Goal: Task Accomplishment & Management: Use online tool/utility

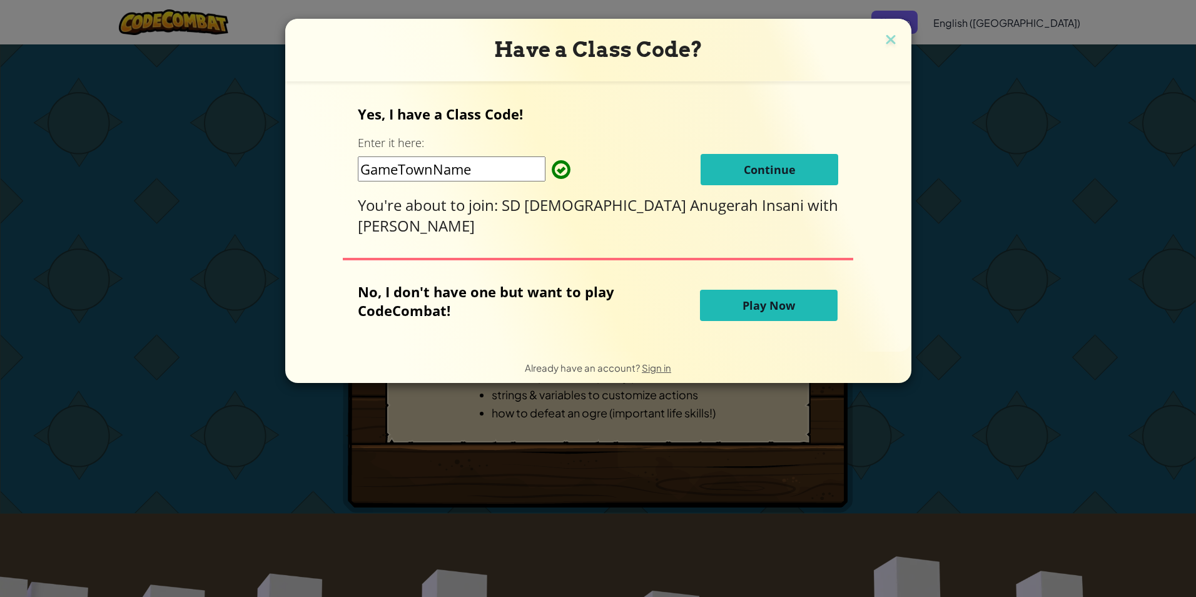
click at [746, 166] on span "Continue" at bounding box center [770, 169] width 52 height 15
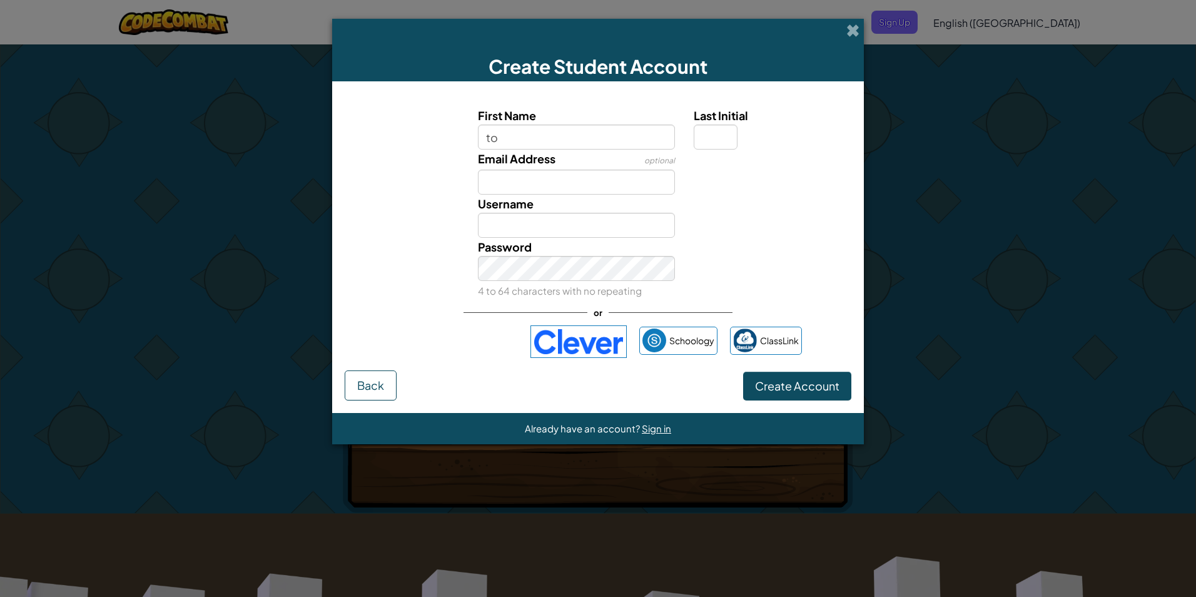
type input "t"
type input "icut"
type input "Icut"
click at [586, 186] on input "Email Address" at bounding box center [577, 182] width 198 height 25
type input "emal . dod com"
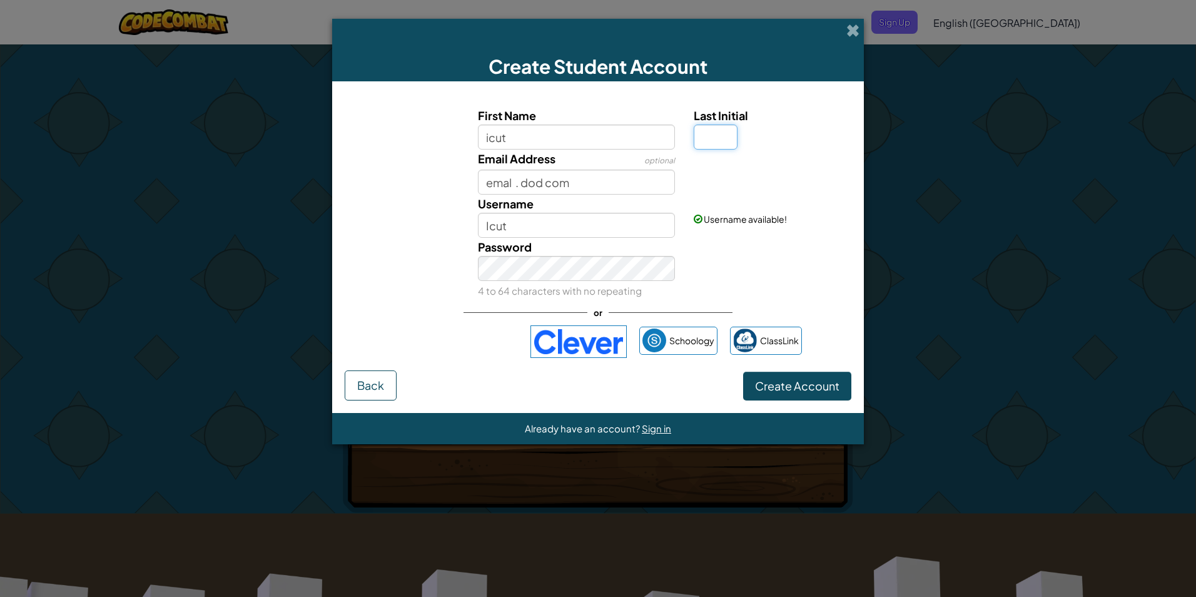
click at [711, 138] on input "Last Initial" at bounding box center [716, 136] width 44 height 25
click at [797, 118] on label "Last Initial" at bounding box center [771, 115] width 154 height 18
click at [737, 124] on input "Last Initial" at bounding box center [716, 136] width 44 height 25
type input "2"
type input "Icut2"
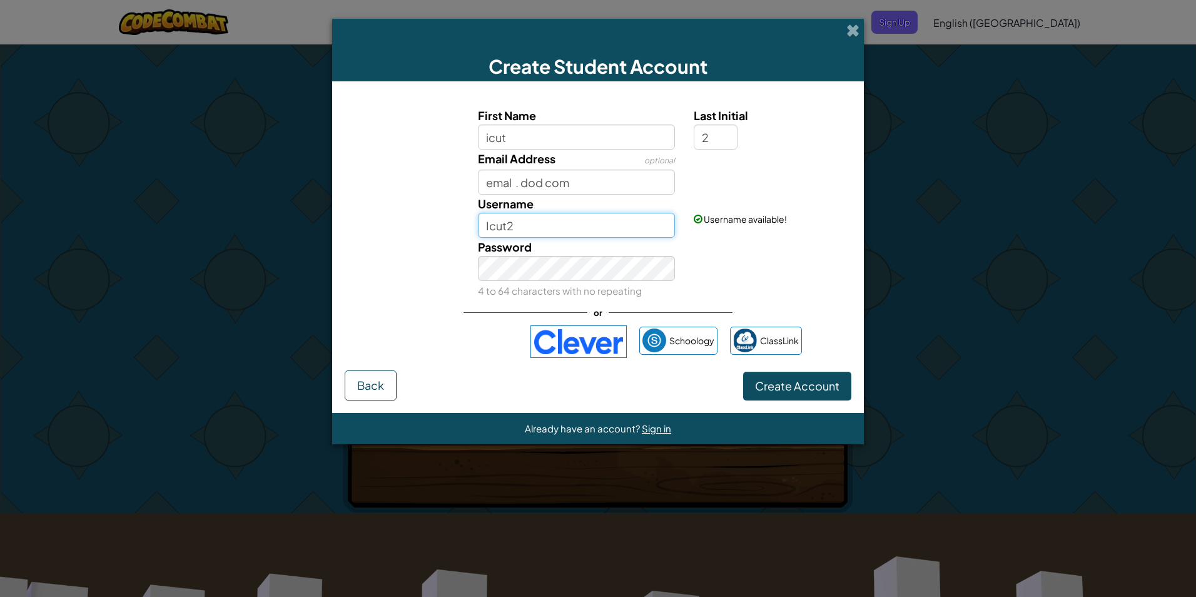
click at [523, 236] on input "Icut2" at bounding box center [577, 225] width 198 height 25
click at [525, 180] on input "emal . dod com" at bounding box center [577, 182] width 198 height 25
drag, startPoint x: 563, startPoint y: 183, endPoint x: 371, endPoint y: 163, distance: 193.1
click at [371, 163] on div "Email Address optional emal . dod com" at bounding box center [597, 171] width 519 height 45
type input "cut@gmail.com"
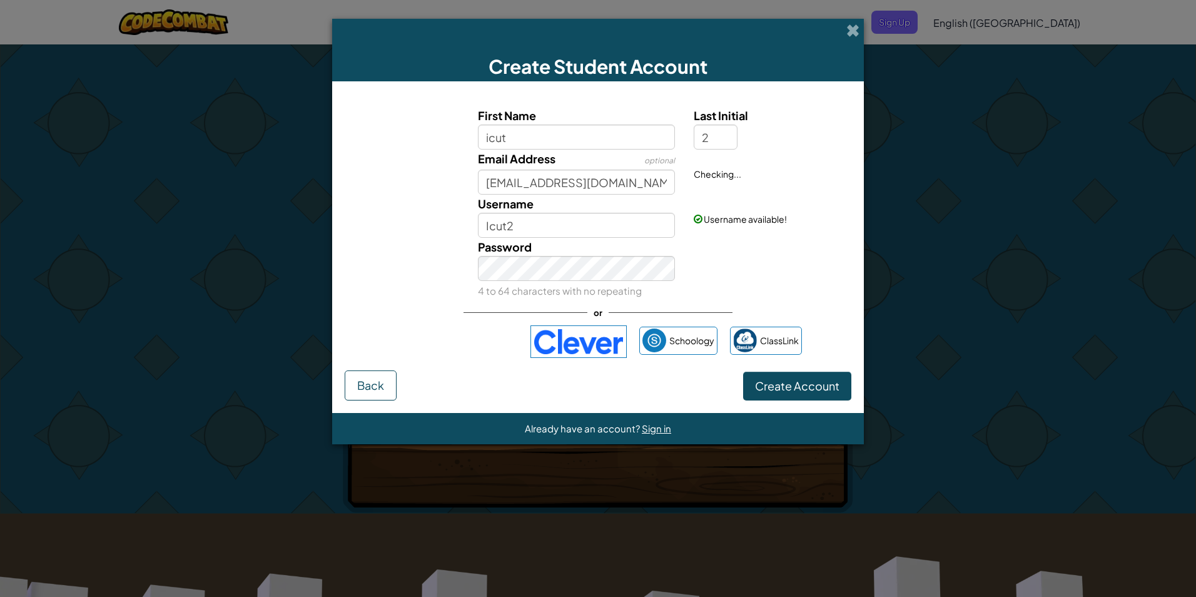
click at [809, 196] on div "Username available!" at bounding box center [770, 210] width 173 height 31
click at [784, 385] on span "Create Account" at bounding box center [797, 385] width 84 height 14
click at [818, 375] on button "Create Account" at bounding box center [797, 386] width 108 height 29
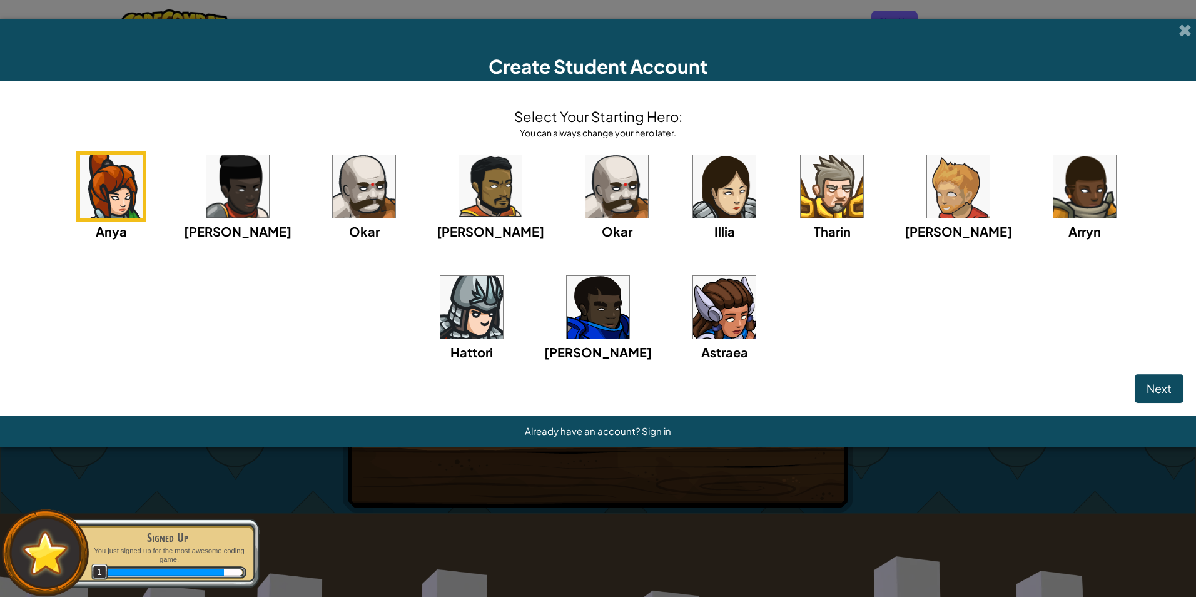
click at [693, 311] on img at bounding box center [724, 307] width 63 height 63
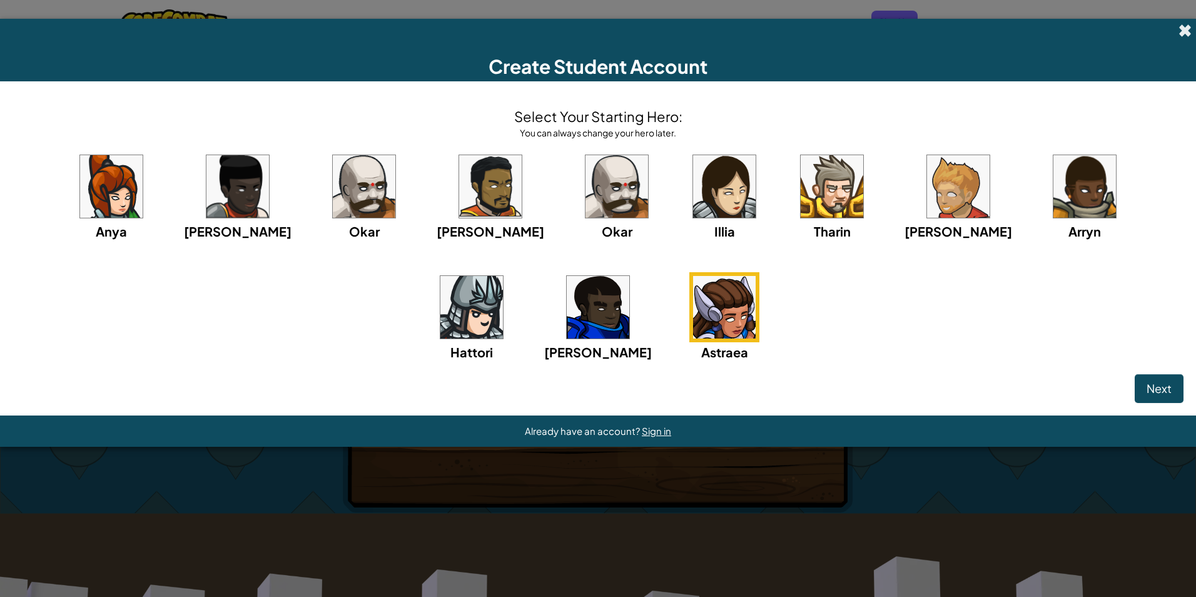
click at [1179, 24] on span at bounding box center [1184, 30] width 13 height 13
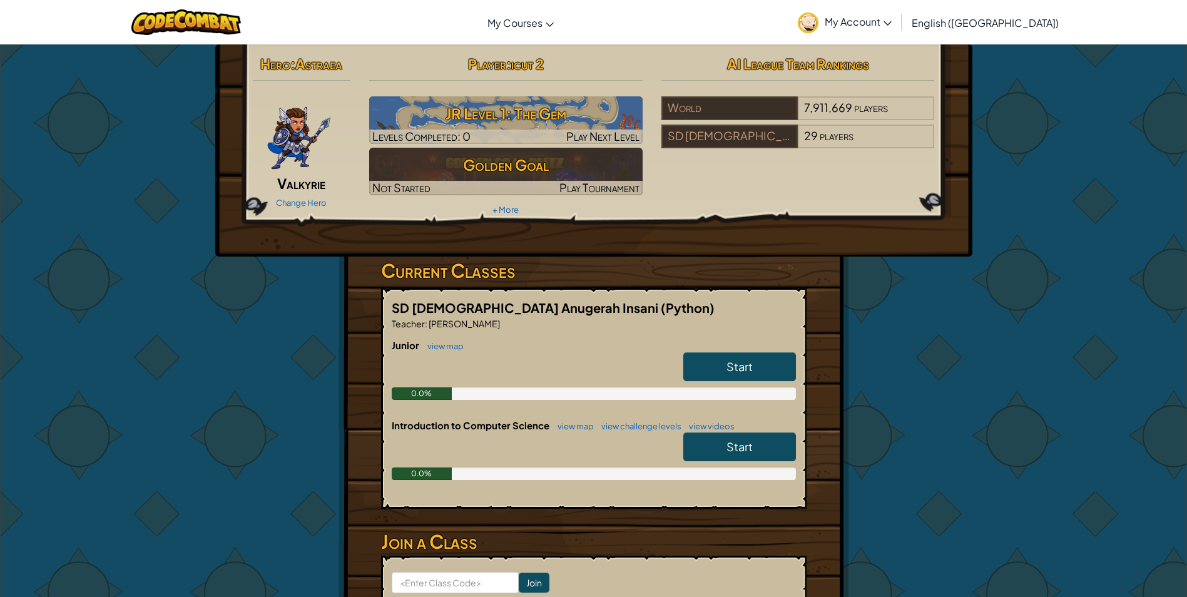
click at [736, 360] on span "Start" at bounding box center [739, 366] width 26 height 14
click at [726, 361] on span "Start" at bounding box center [739, 366] width 26 height 14
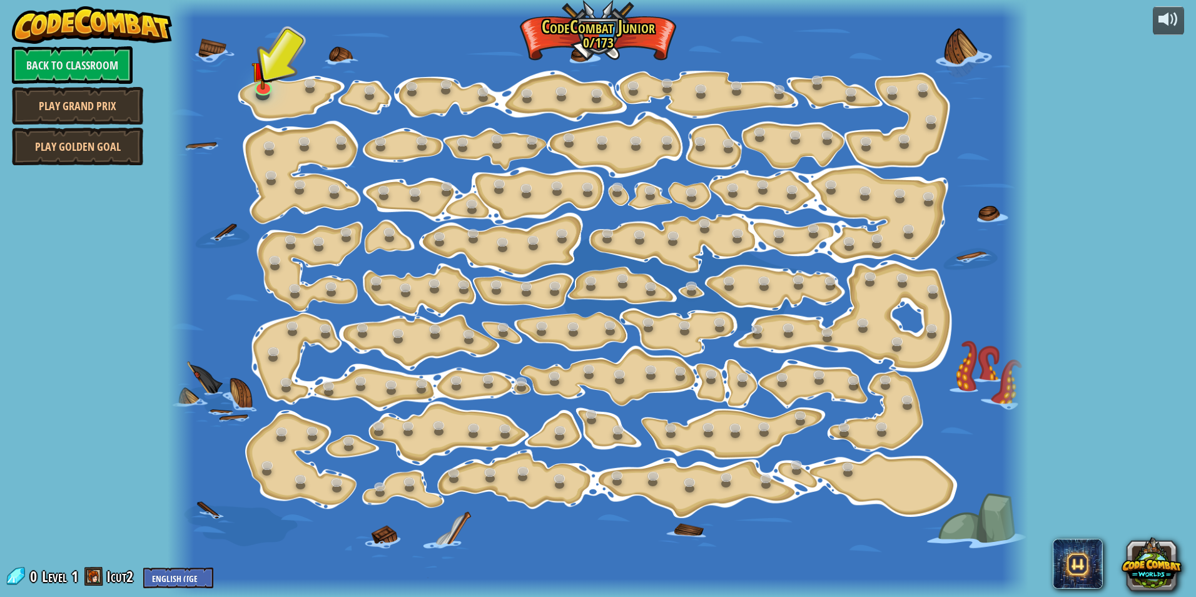
click at [248, 75] on div at bounding box center [598, 298] width 860 height 597
click at [266, 83] on img at bounding box center [262, 60] width 23 height 53
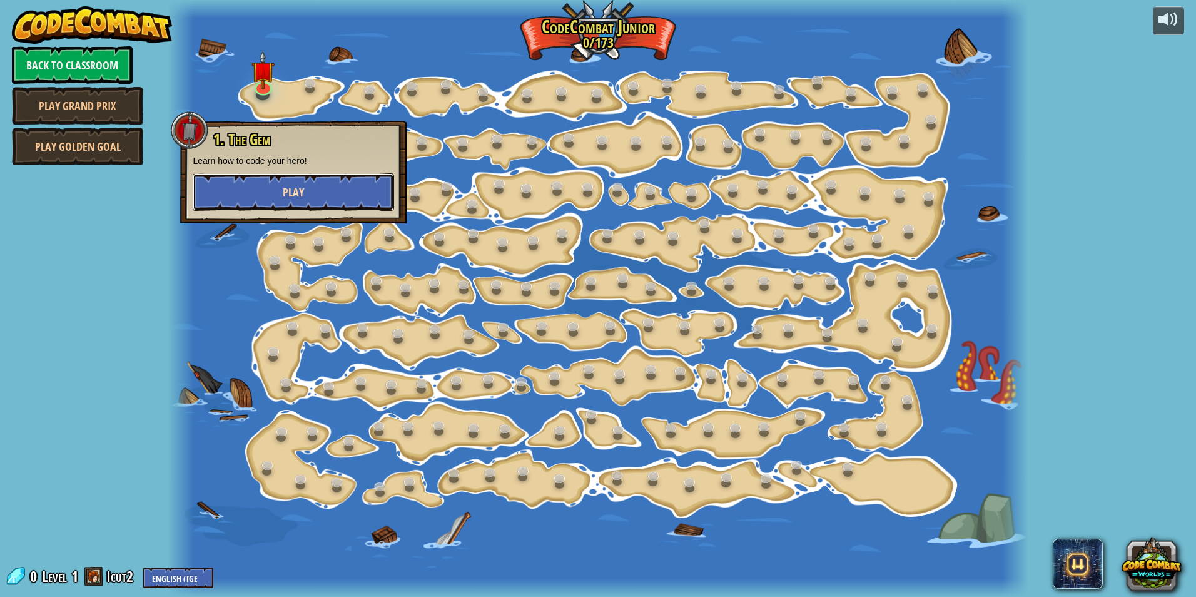
click at [314, 187] on button "Play" at bounding box center [293, 192] width 201 height 38
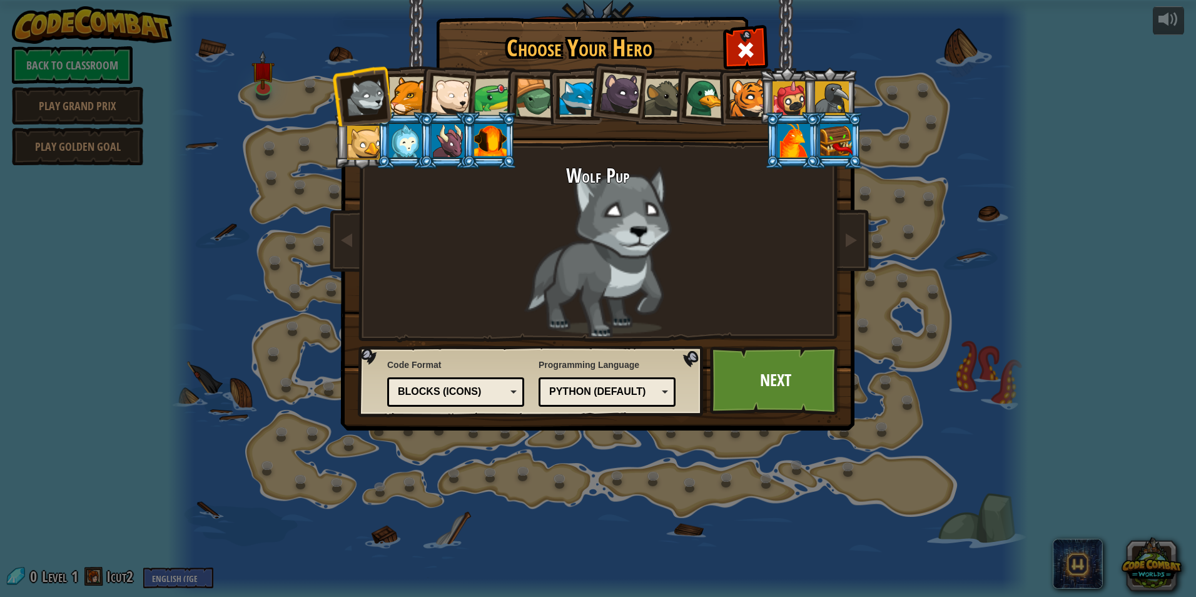
click at [447, 85] on div at bounding box center [450, 96] width 41 height 41
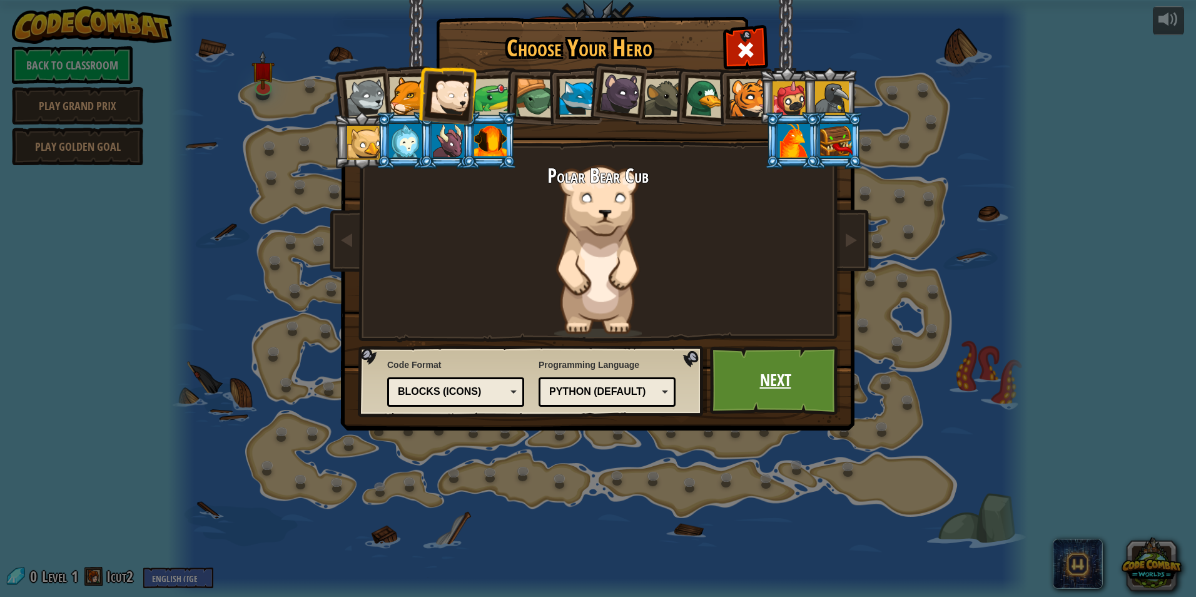
click at [779, 381] on link "Next" at bounding box center [775, 380] width 131 height 69
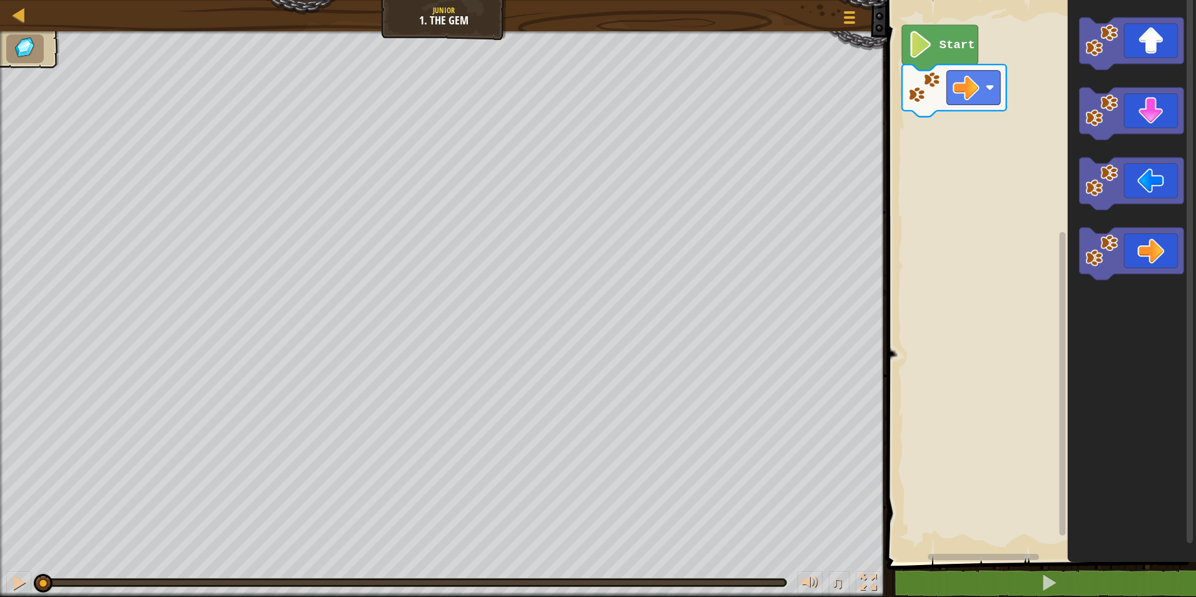
click at [330, 288] on div "Map Junior 1. The Gem Game Menu 1 ההההההההההההההההההההההההההההההההההההההההההההה…" at bounding box center [598, 298] width 1196 height 597
click at [584, 271] on div "Map Junior 1. The Gem Game Menu 1 ההההההההההההההההההההההההההההההההההההההההההההה…" at bounding box center [598, 298] width 1196 height 597
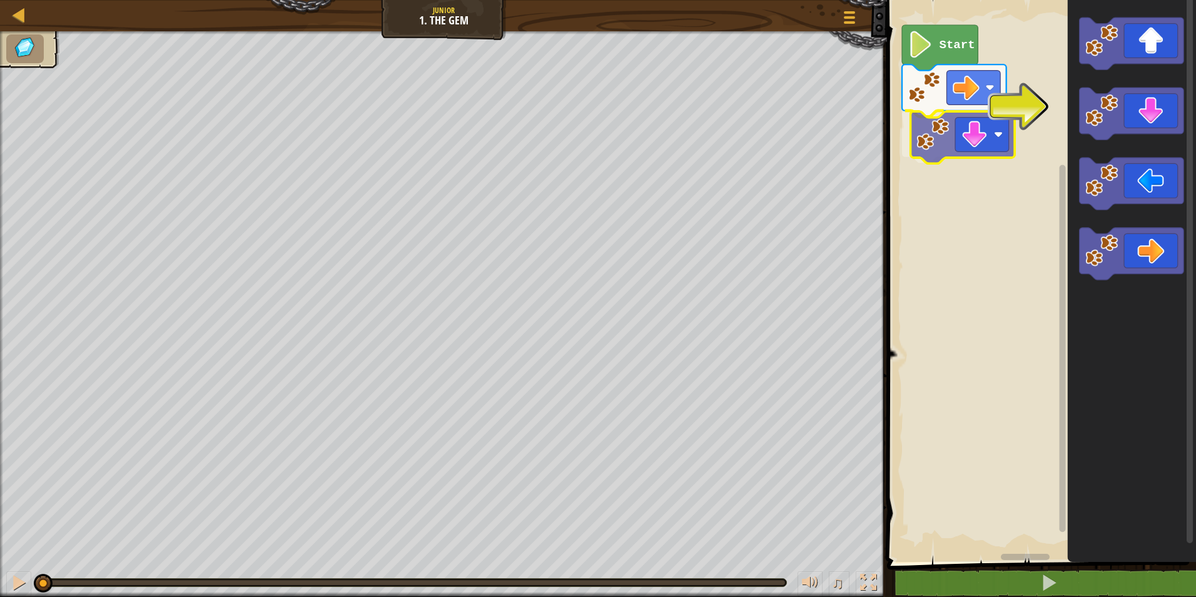
click at [963, 129] on div "Start" at bounding box center [1039, 278] width 313 height 568
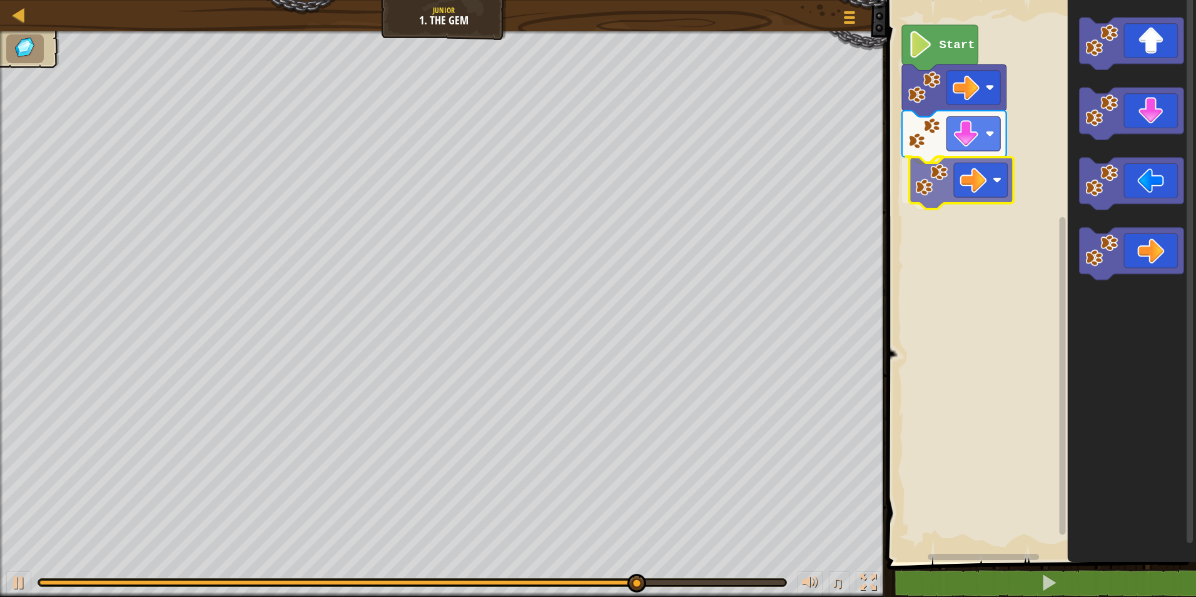
click at [941, 190] on div "Start" at bounding box center [1039, 278] width 313 height 568
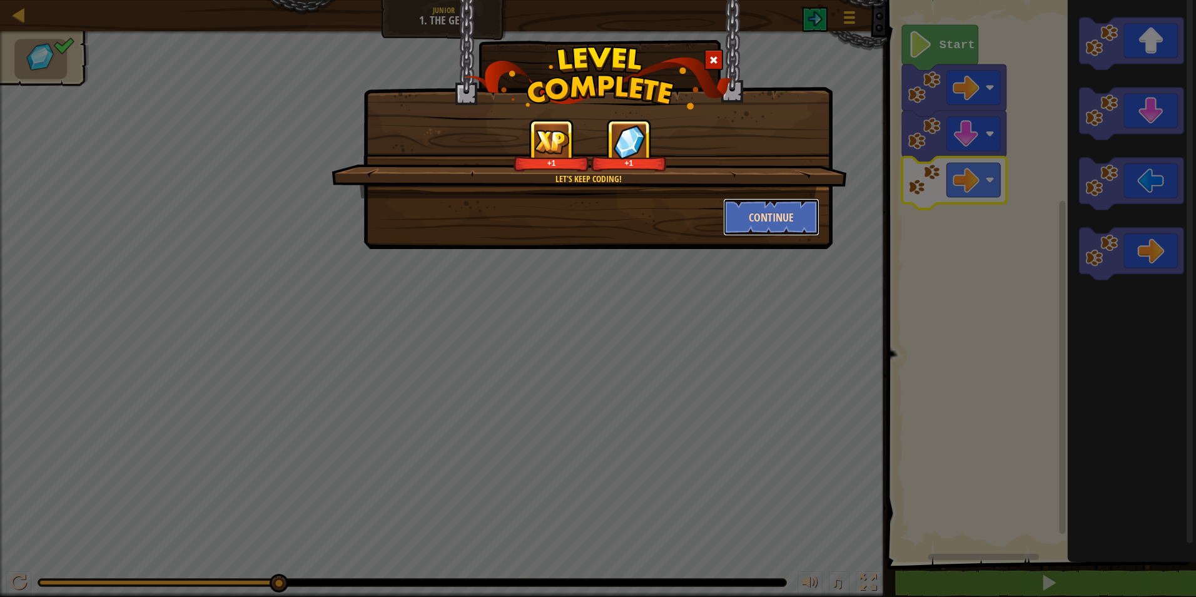
click at [741, 214] on button "Continue" at bounding box center [771, 217] width 97 height 38
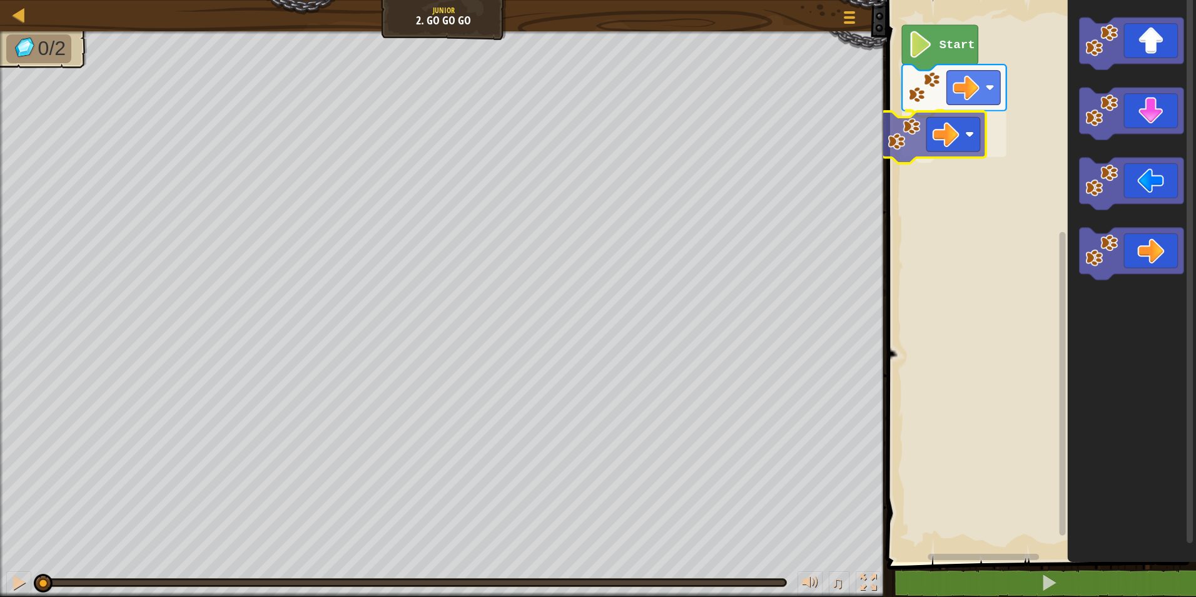
click at [933, 142] on div "Start" at bounding box center [1039, 278] width 313 height 568
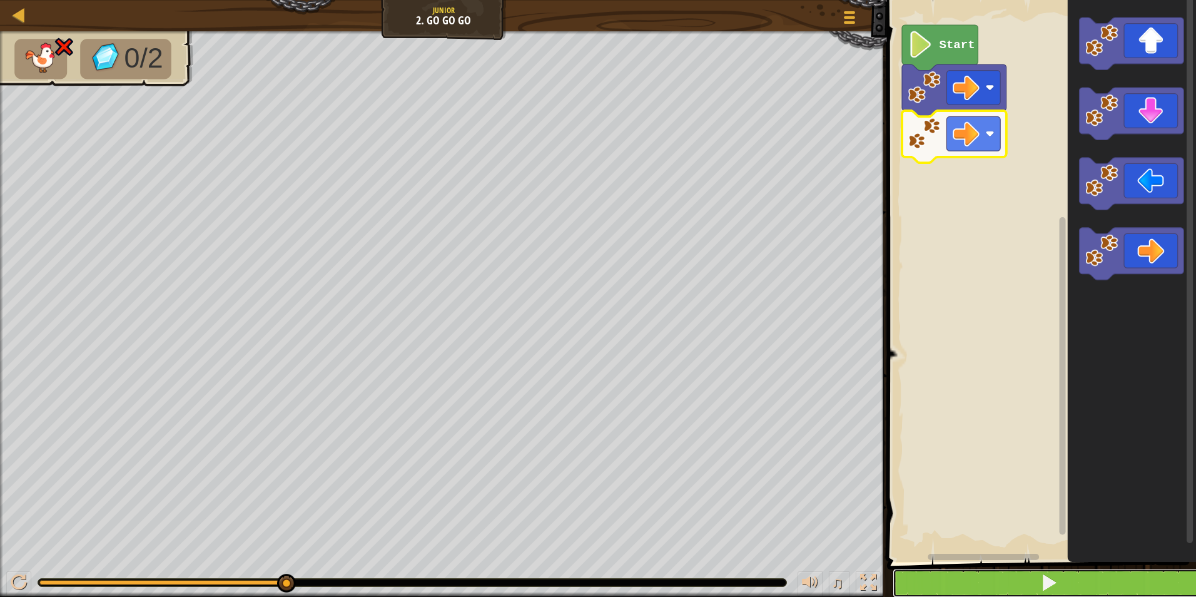
click at [1071, 587] on button at bounding box center [1049, 583] width 313 height 29
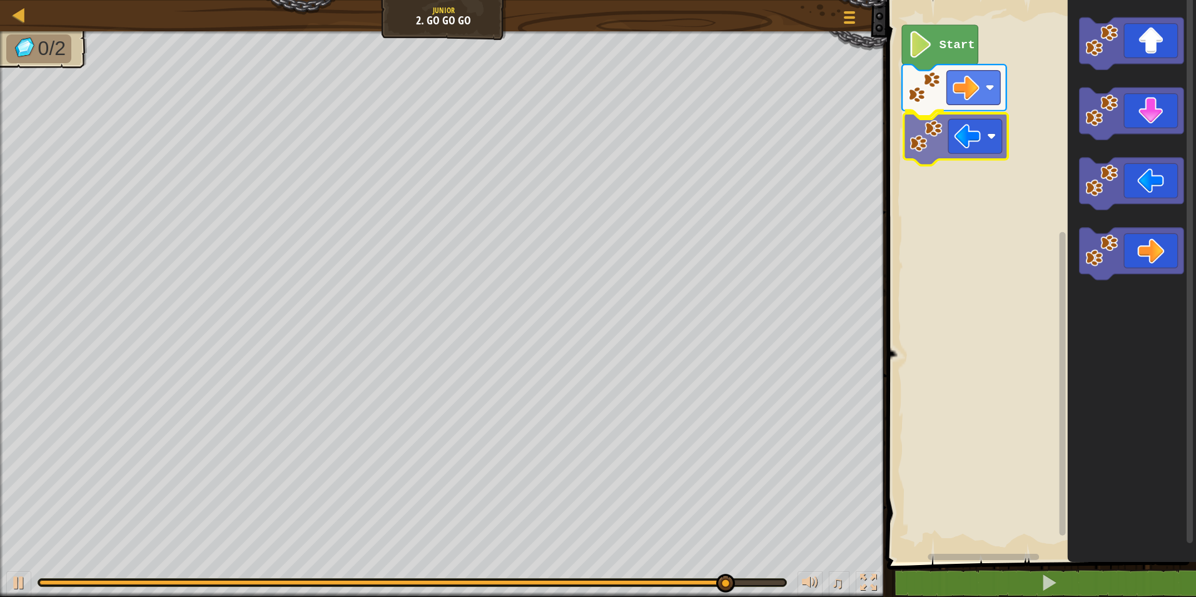
click at [939, 134] on div "Start" at bounding box center [1039, 278] width 313 height 568
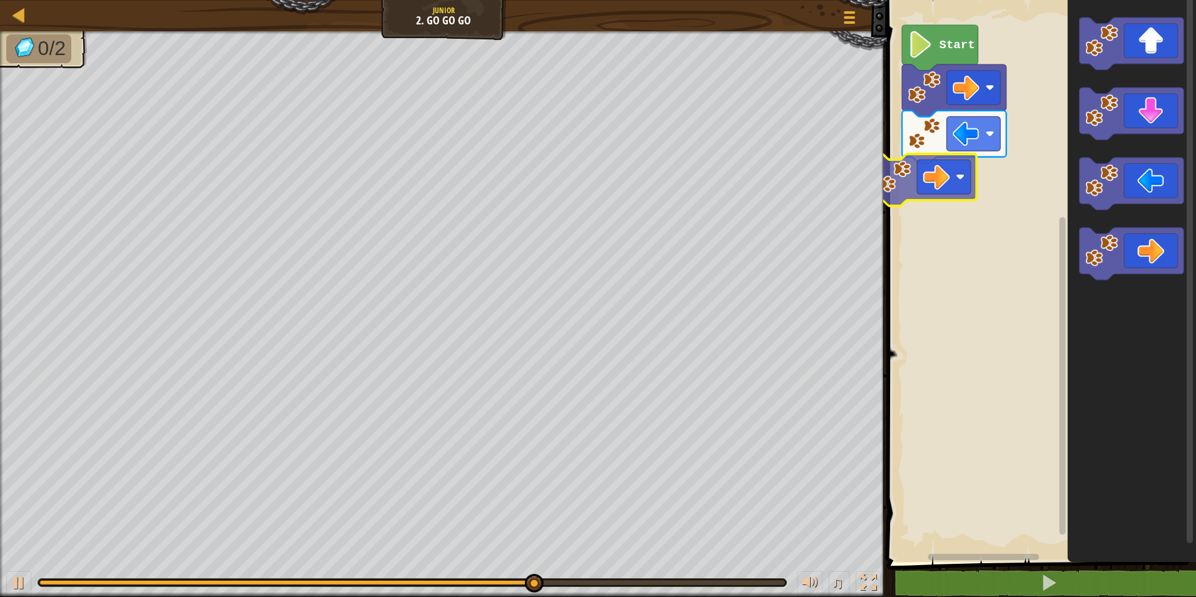
click at [923, 169] on div "Start" at bounding box center [1039, 278] width 313 height 568
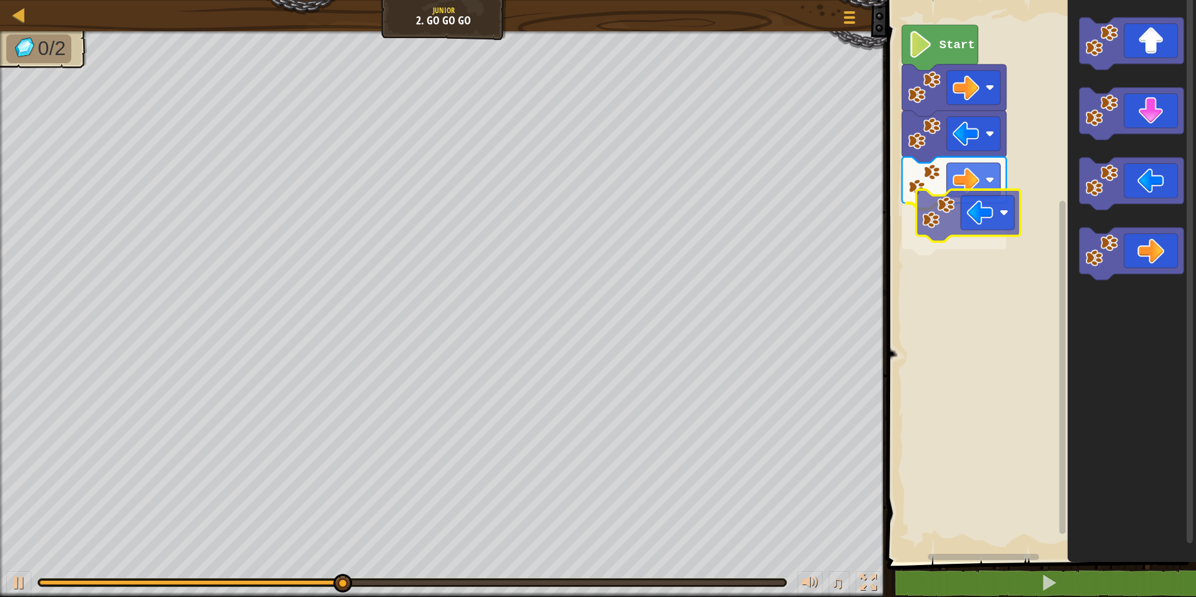
click at [978, 216] on div "Start" at bounding box center [1039, 278] width 313 height 568
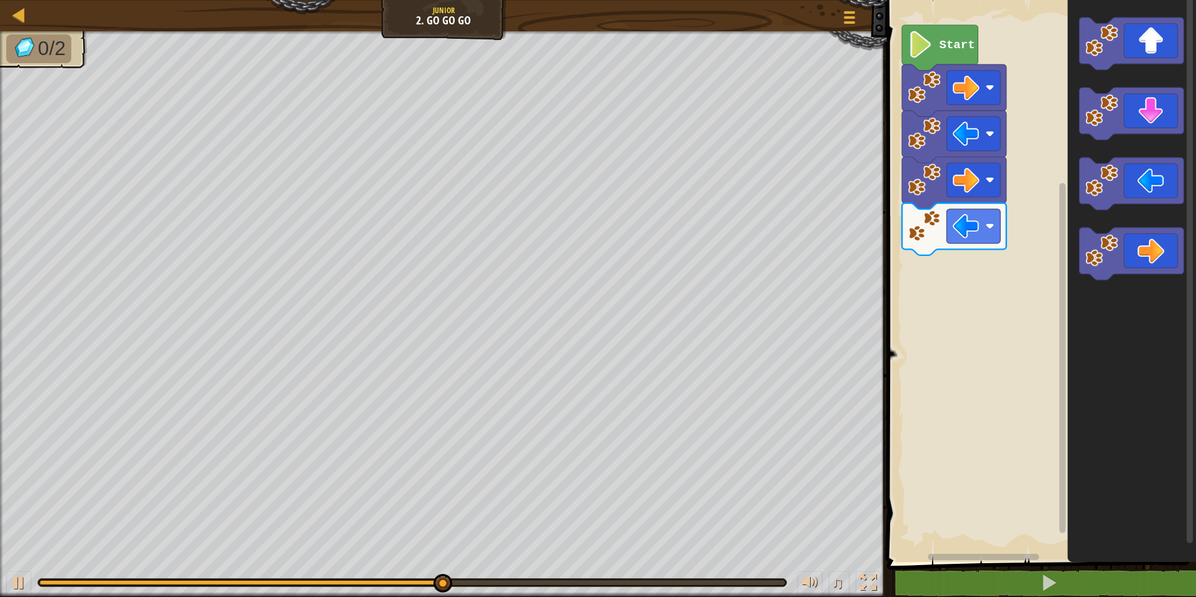
click at [906, 333] on div "Start" at bounding box center [1039, 278] width 313 height 568
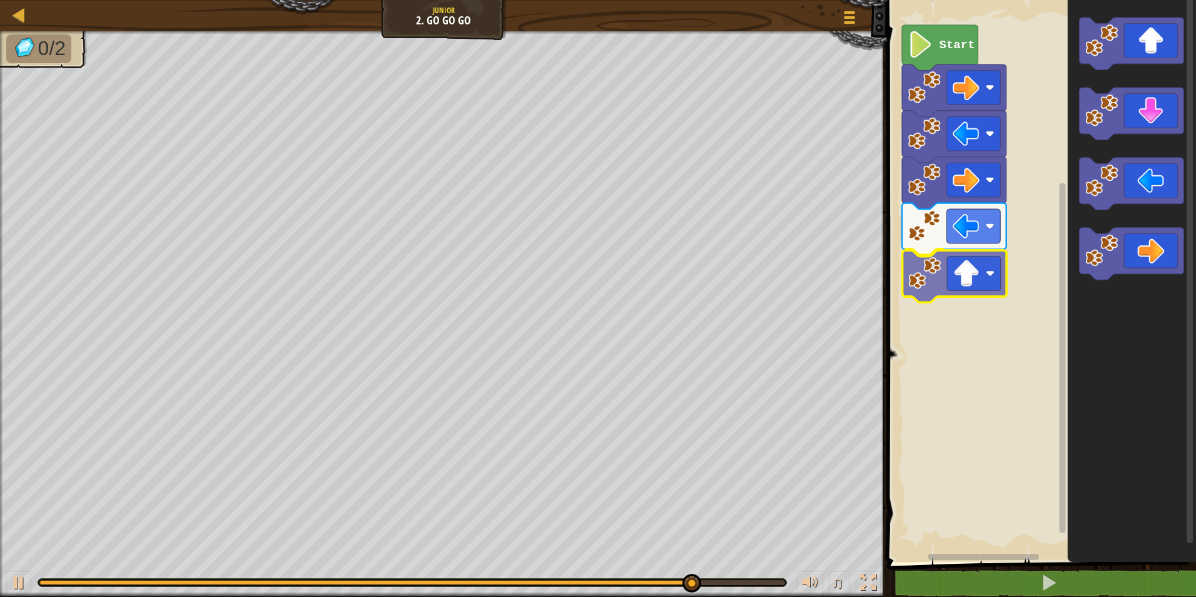
click at [930, 277] on div "Start" at bounding box center [1039, 278] width 313 height 568
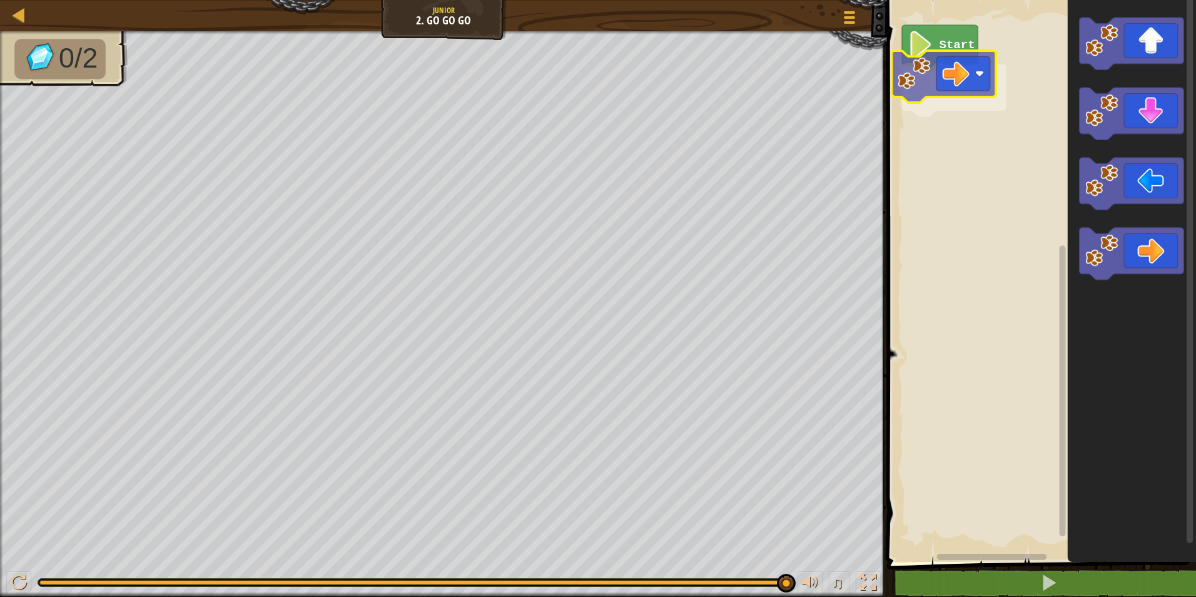
click at [913, 78] on div "Start" at bounding box center [1039, 278] width 313 height 568
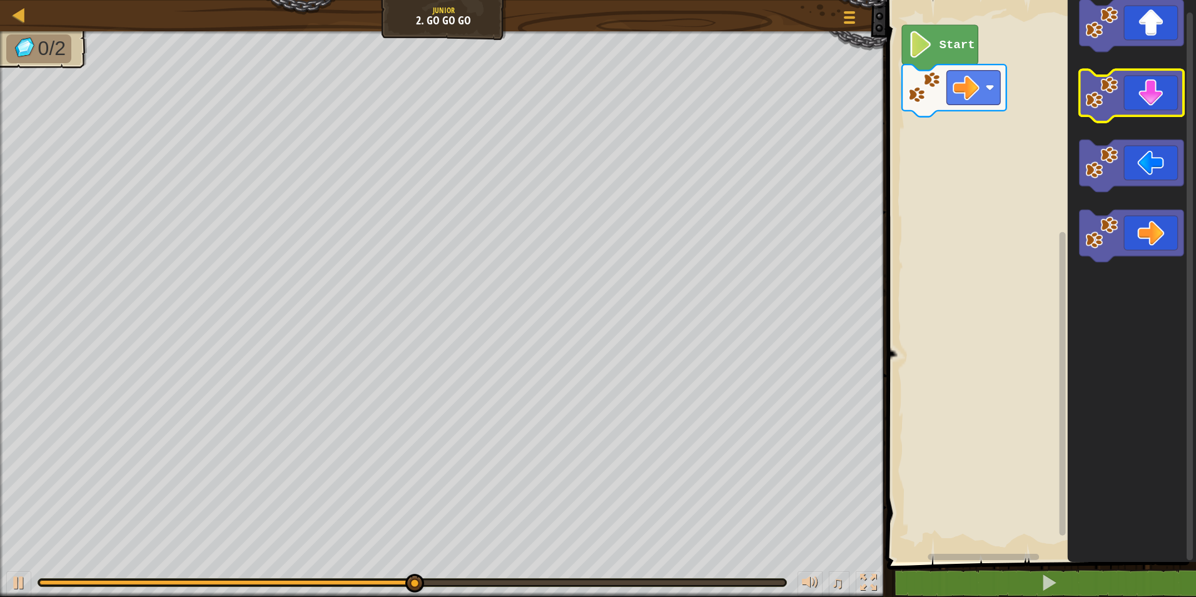
click at [1121, 121] on rect "Blockly Workspace" at bounding box center [1132, 95] width 104 height 52
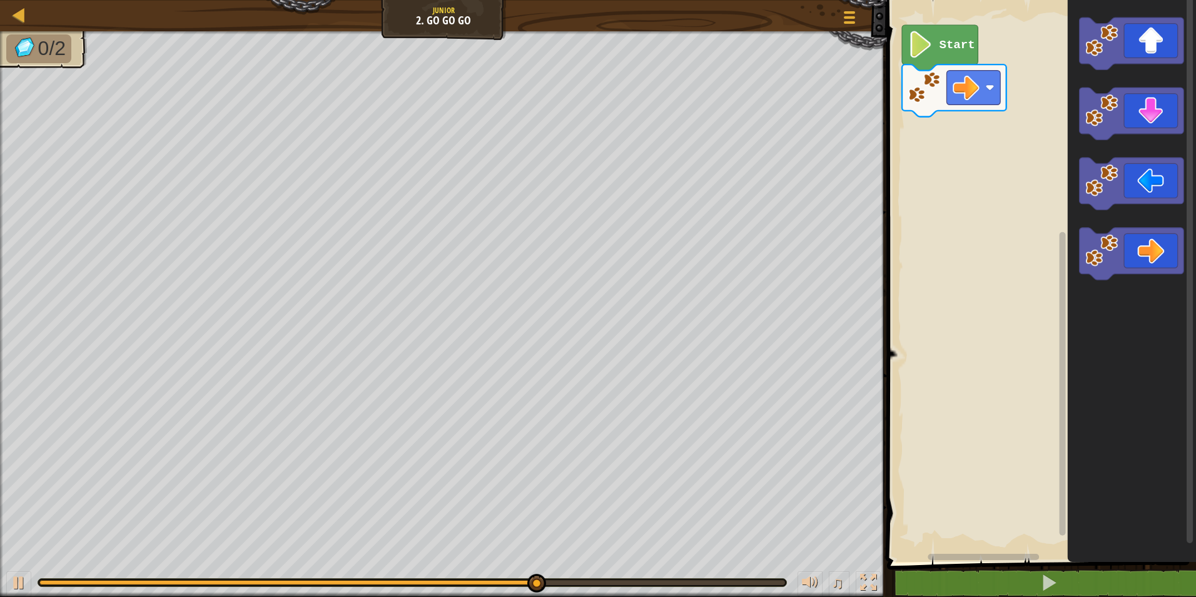
click at [1078, 144] on icon "Blockly Workspace" at bounding box center [1132, 278] width 128 height 568
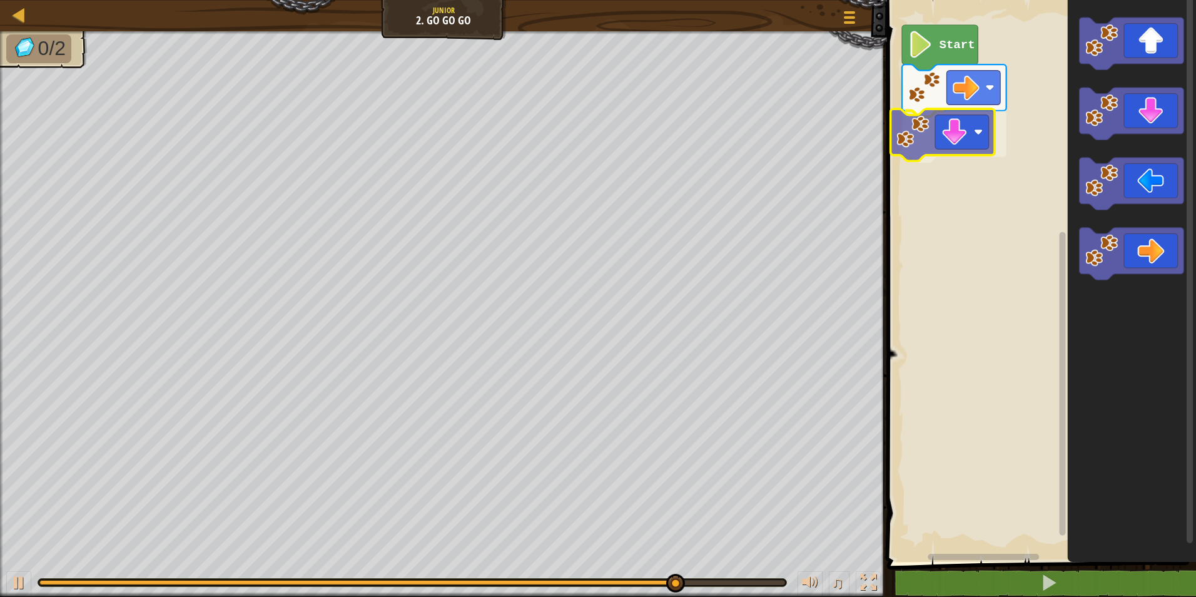
click at [905, 138] on div "Start" at bounding box center [1039, 278] width 313 height 568
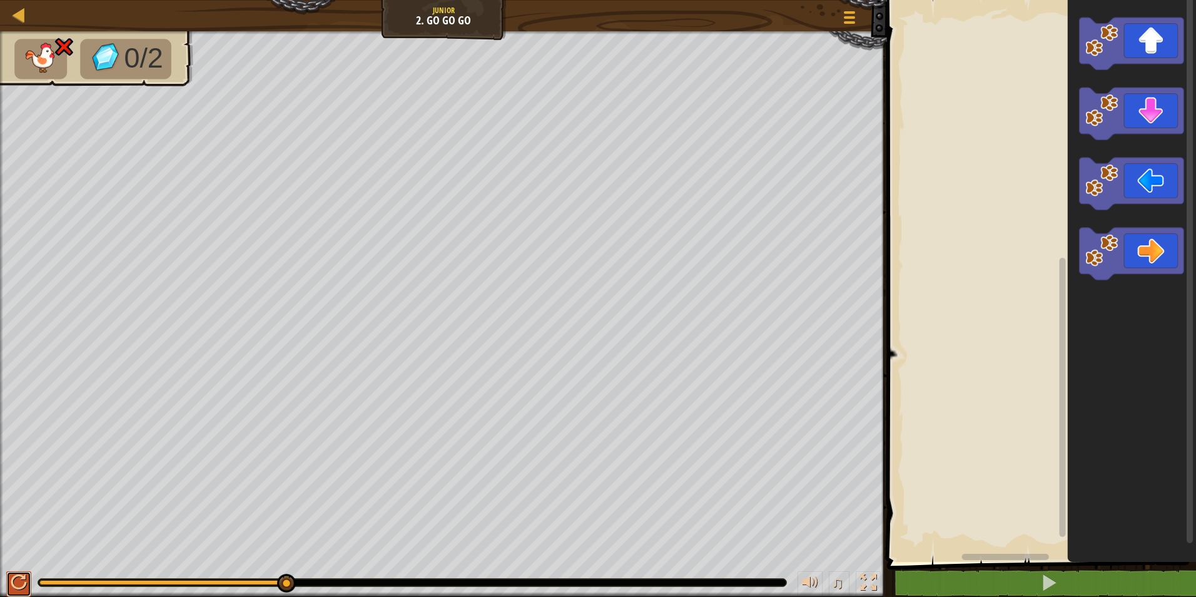
click at [15, 584] on div at bounding box center [19, 582] width 16 height 16
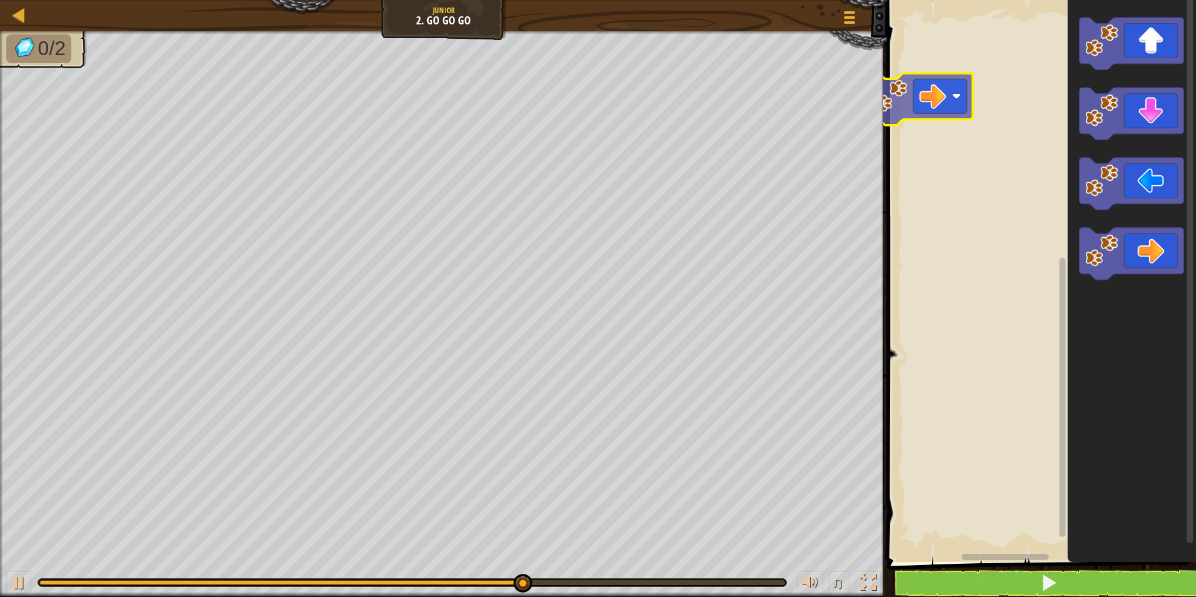
click at [901, 118] on div "Blockly Workspace" at bounding box center [1039, 278] width 313 height 568
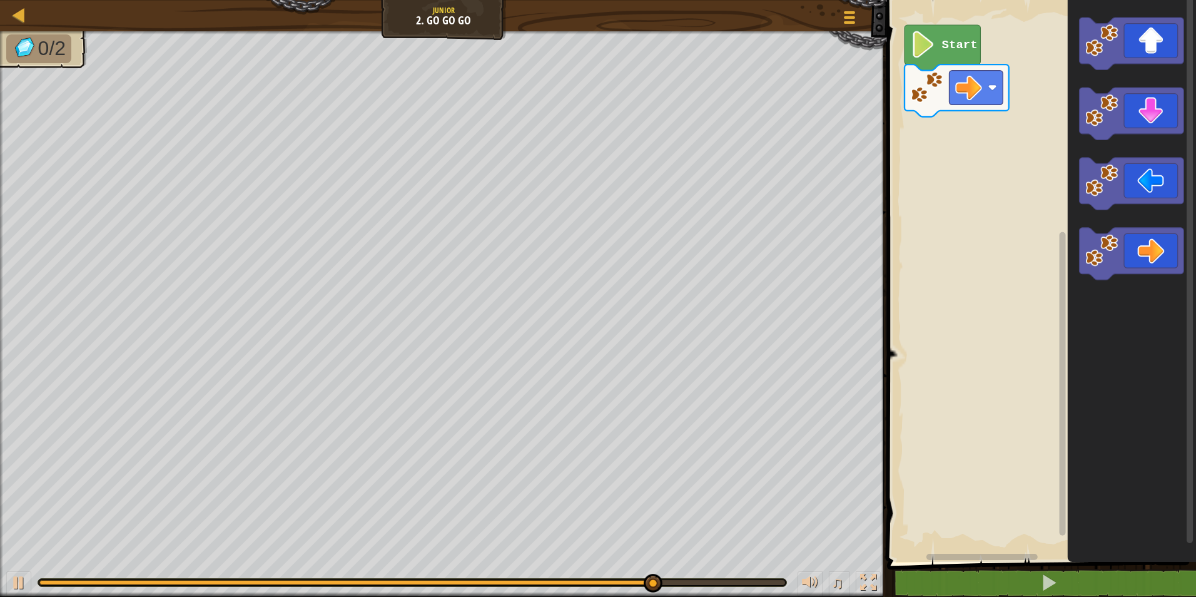
click at [1121, 44] on icon "Blockly Workspace" at bounding box center [1132, 44] width 104 height 52
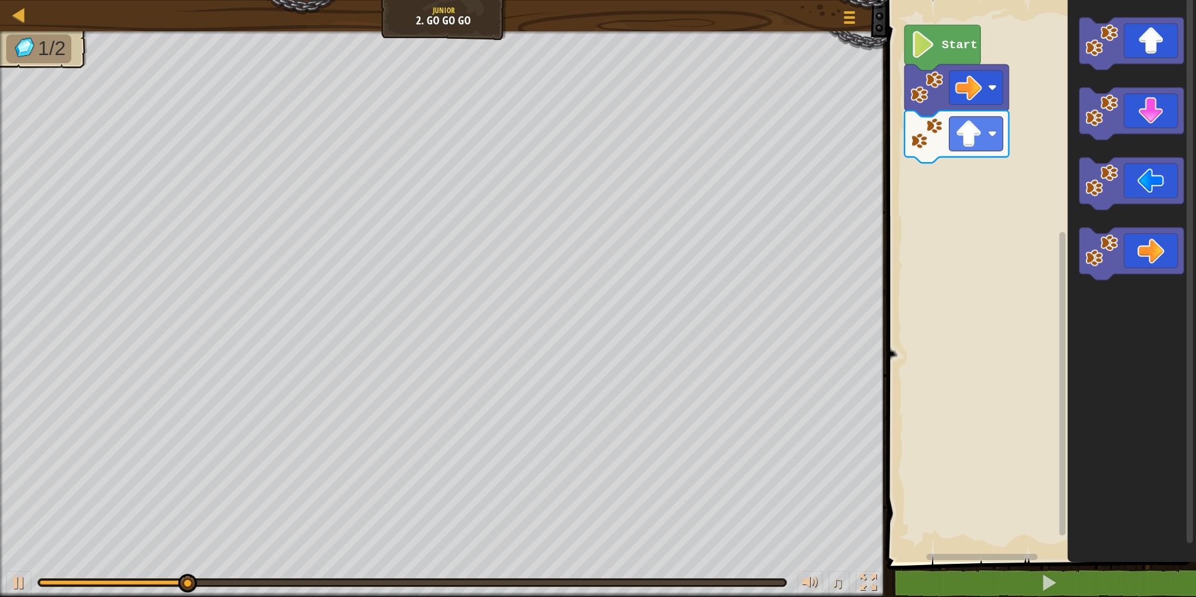
click at [1056, 134] on div "Start" at bounding box center [1039, 278] width 313 height 568
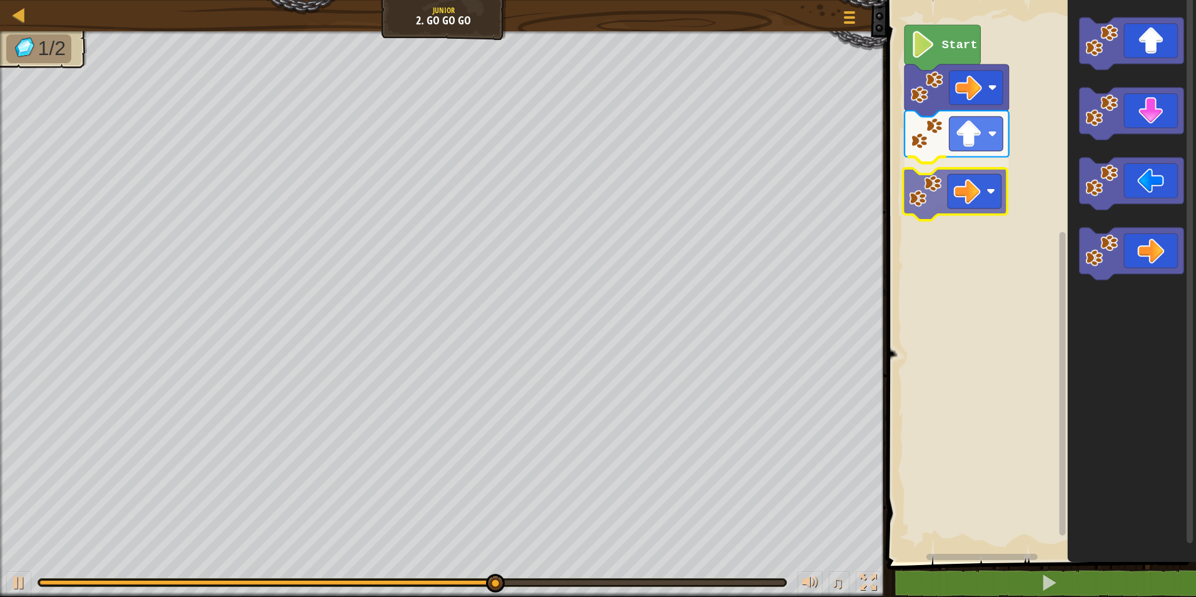
click at [947, 171] on div "Start" at bounding box center [1039, 278] width 313 height 568
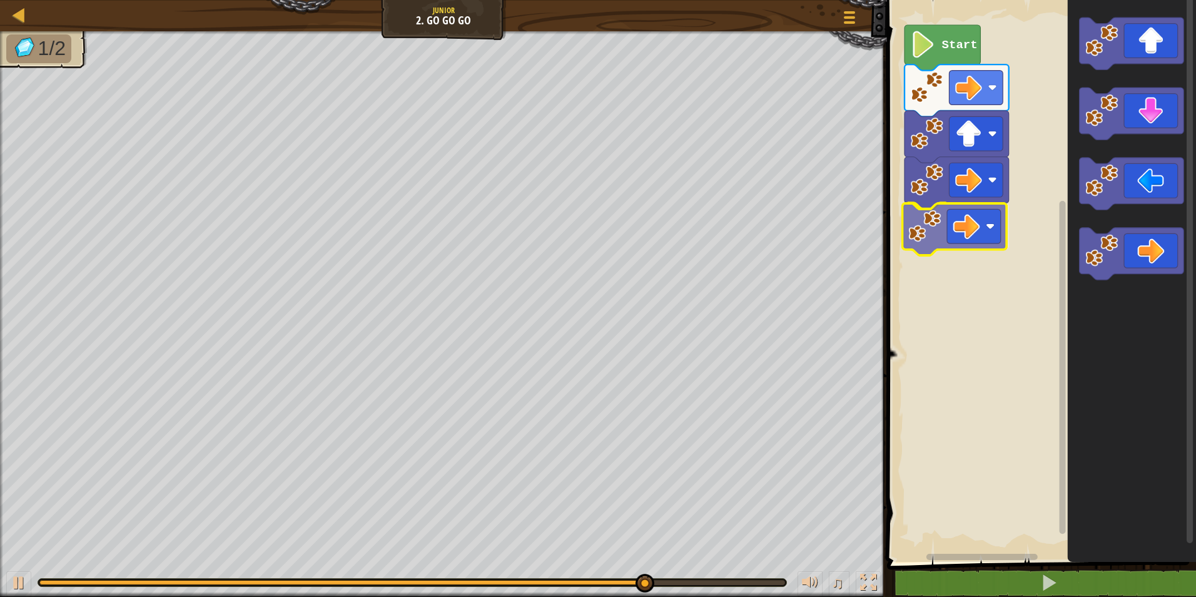
click at [930, 222] on div "Start" at bounding box center [1039, 278] width 313 height 568
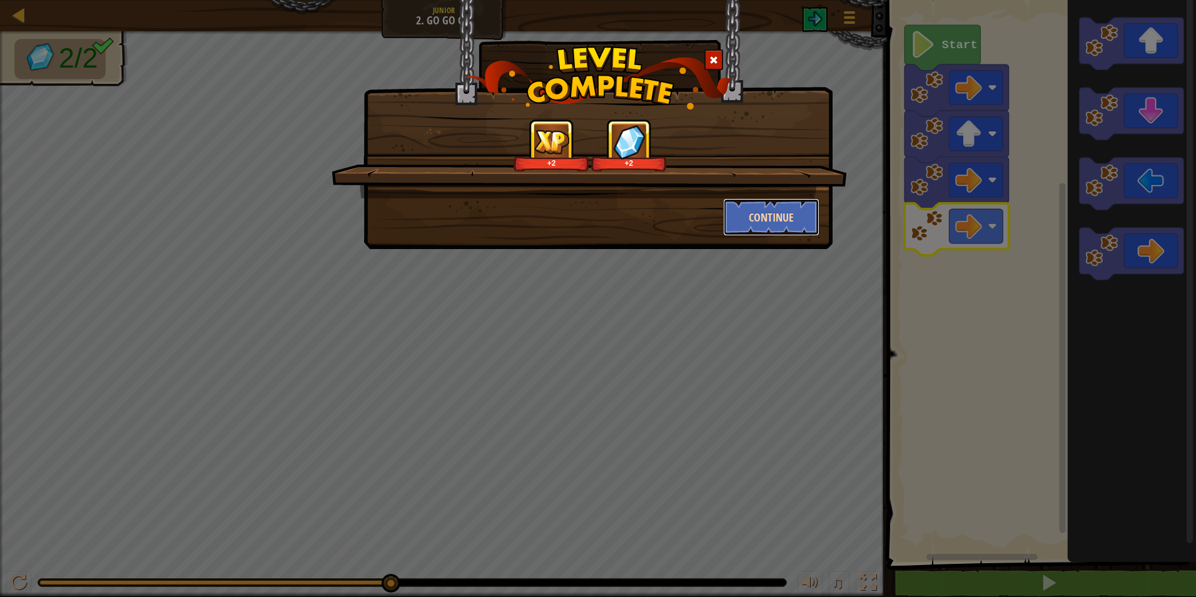
click at [759, 208] on button "Continue" at bounding box center [771, 217] width 97 height 38
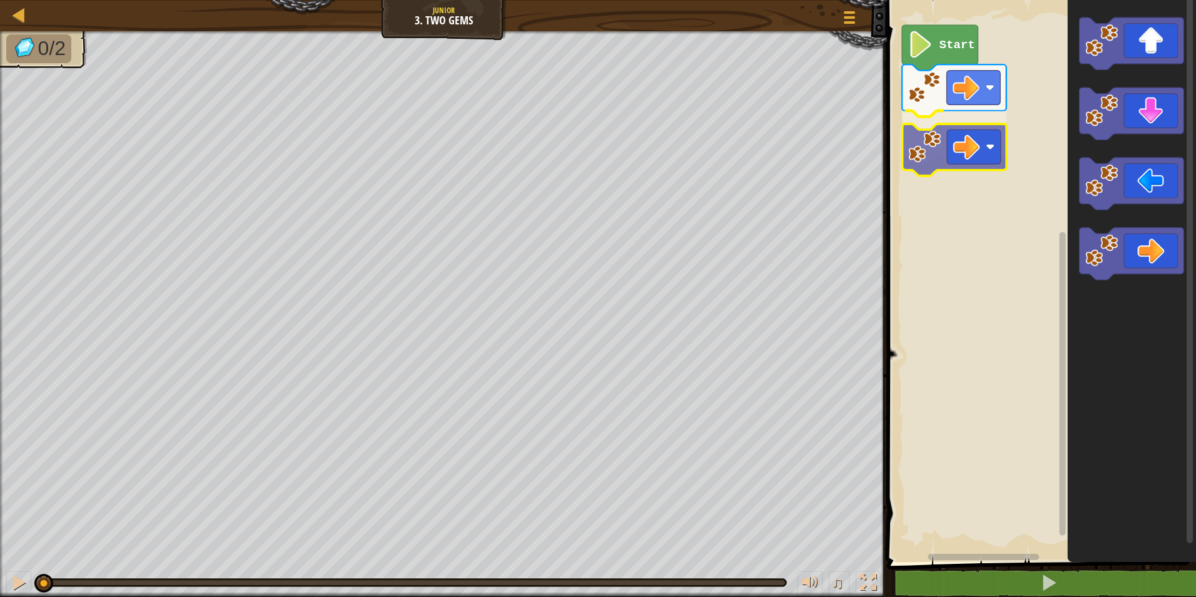
click at [938, 150] on div "Start" at bounding box center [1039, 278] width 313 height 568
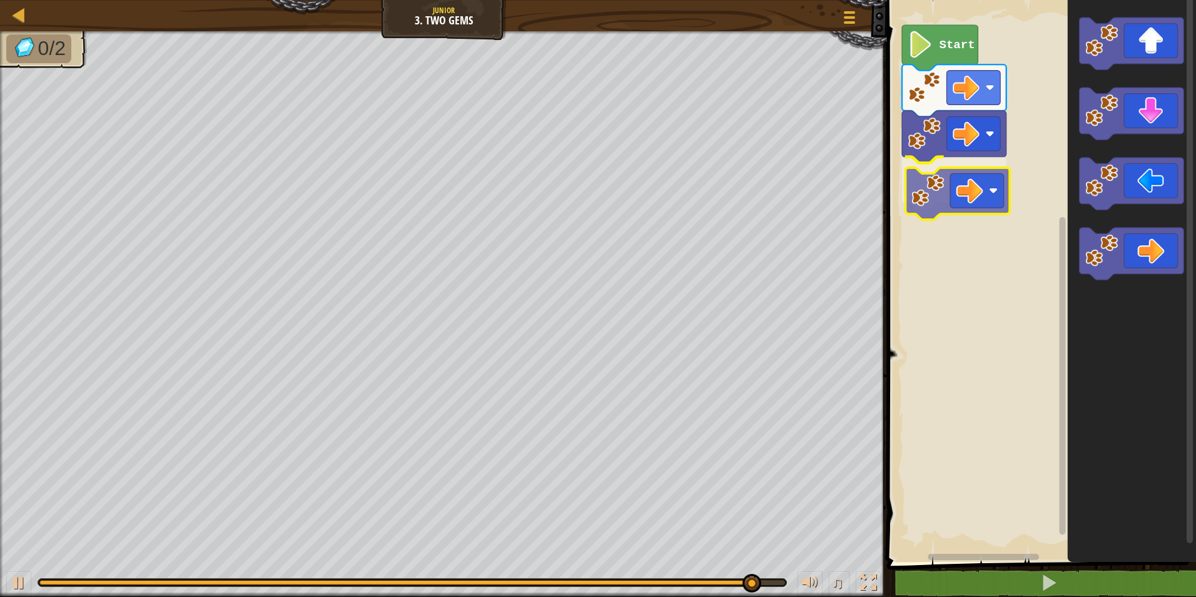
click at [904, 206] on div "Start" at bounding box center [1039, 278] width 313 height 568
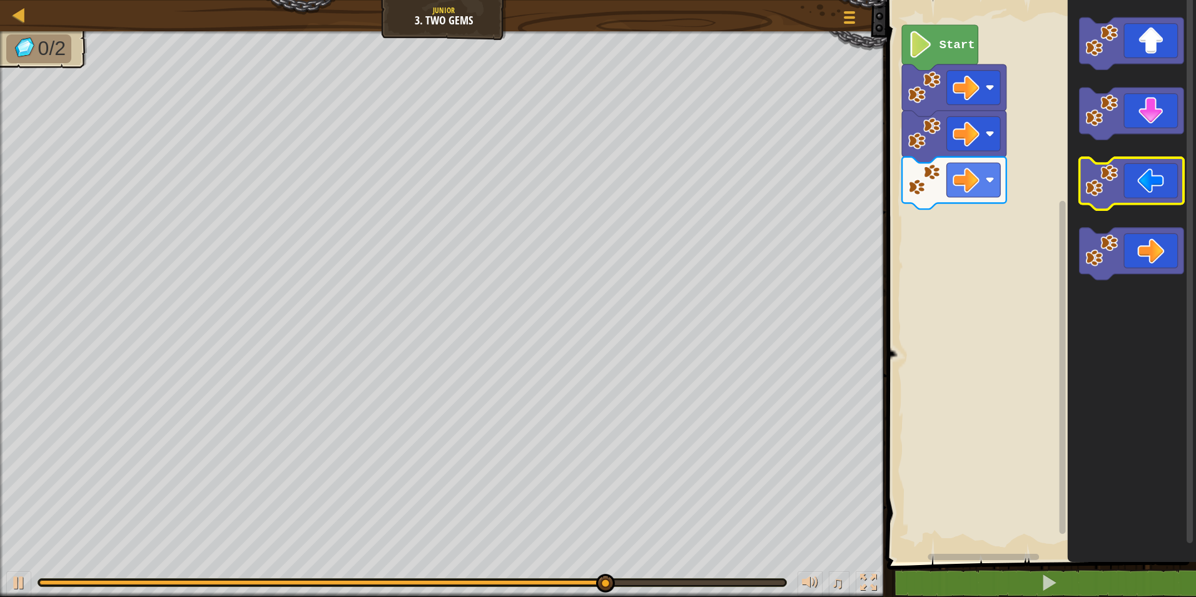
click at [1103, 53] on g "Blockly Workspace" at bounding box center [1132, 44] width 104 height 52
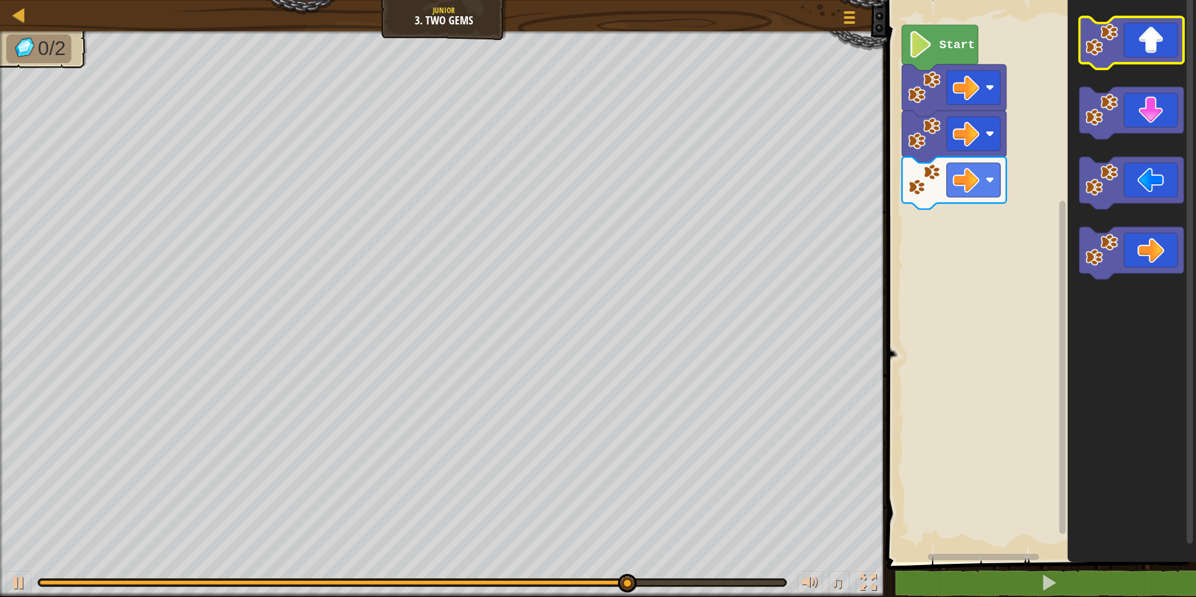
click at [1110, 36] on image "Blockly Workspace" at bounding box center [1101, 39] width 33 height 33
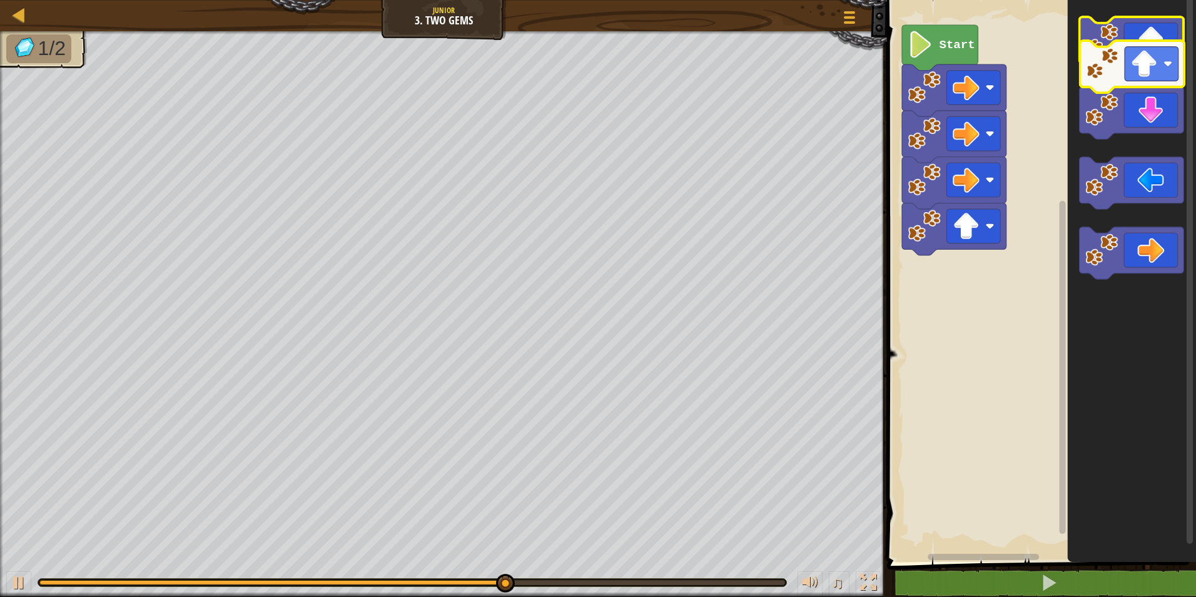
click at [1114, 40] on image "Blockly Workspace" at bounding box center [1101, 39] width 33 height 33
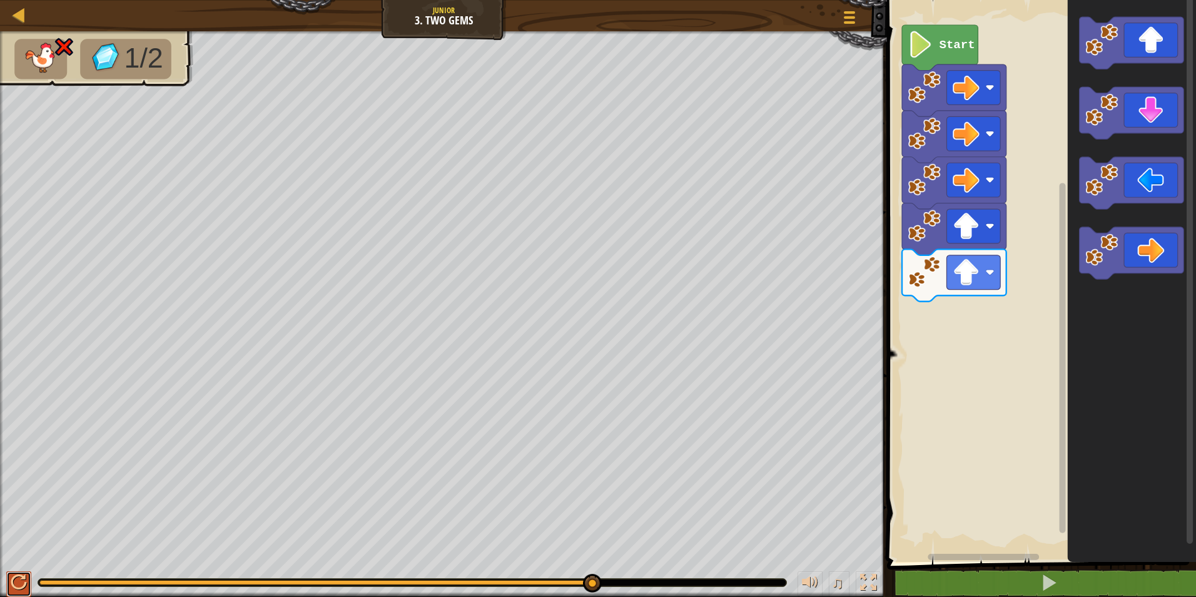
click at [25, 574] on div at bounding box center [19, 582] width 16 height 16
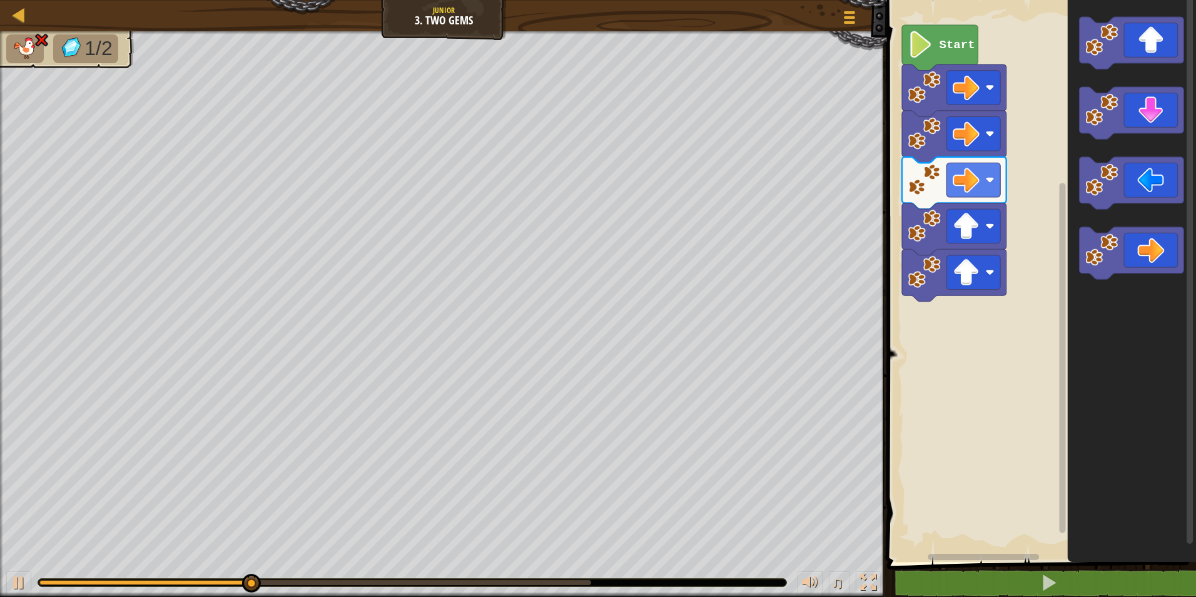
click at [16, 570] on div "♫" at bounding box center [443, 579] width 887 height 38
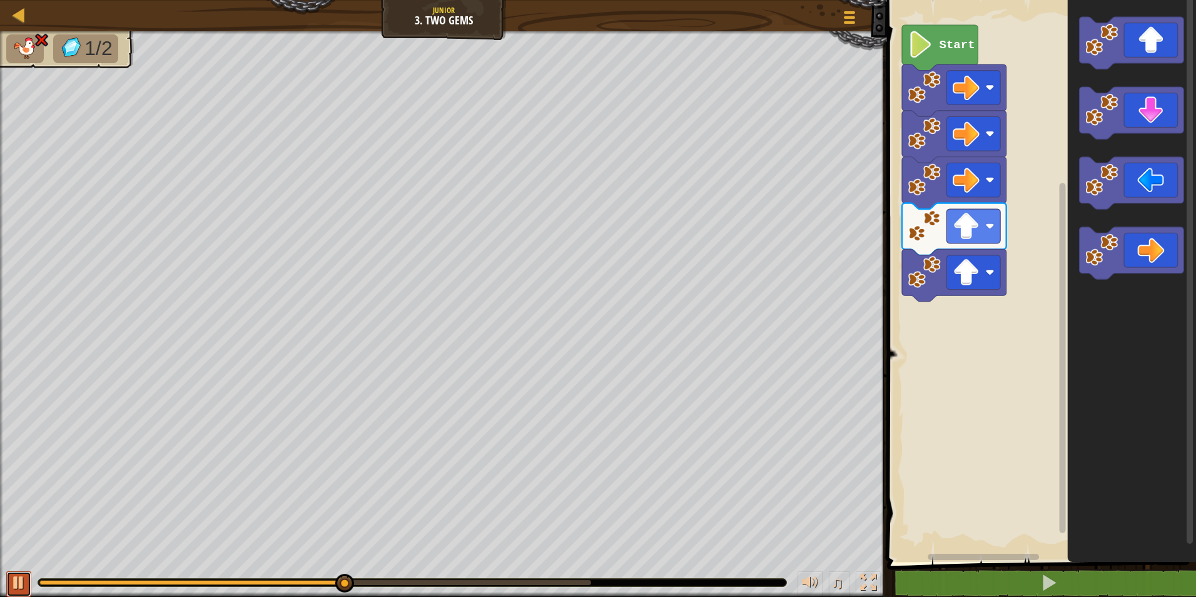
click at [16, 574] on div at bounding box center [19, 582] width 16 height 16
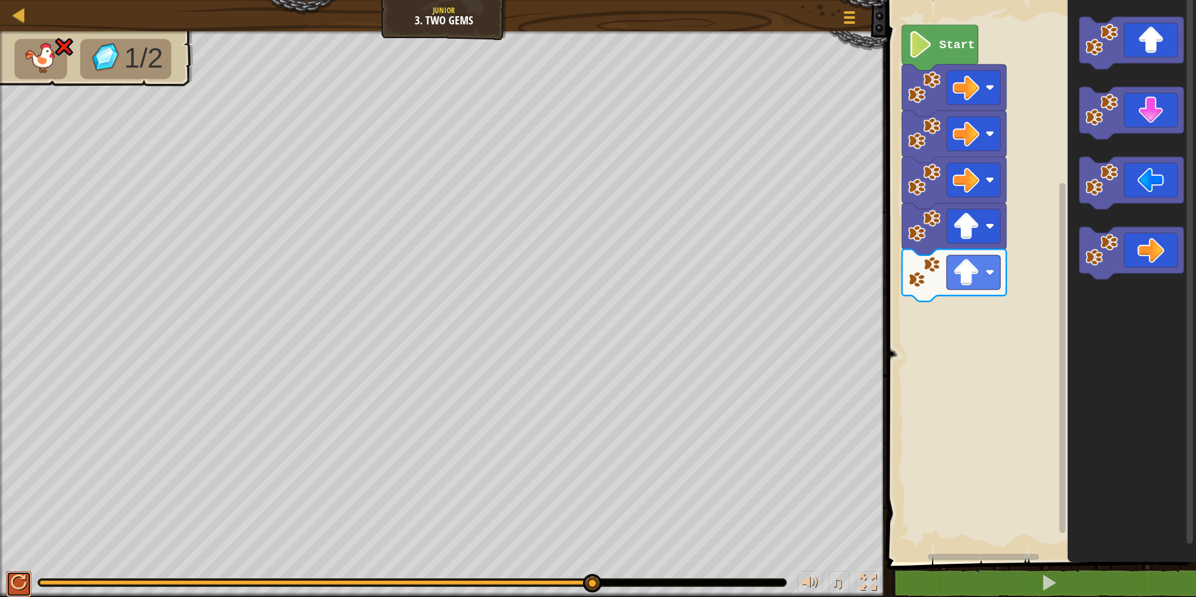
click at [16, 589] on div at bounding box center [19, 582] width 16 height 16
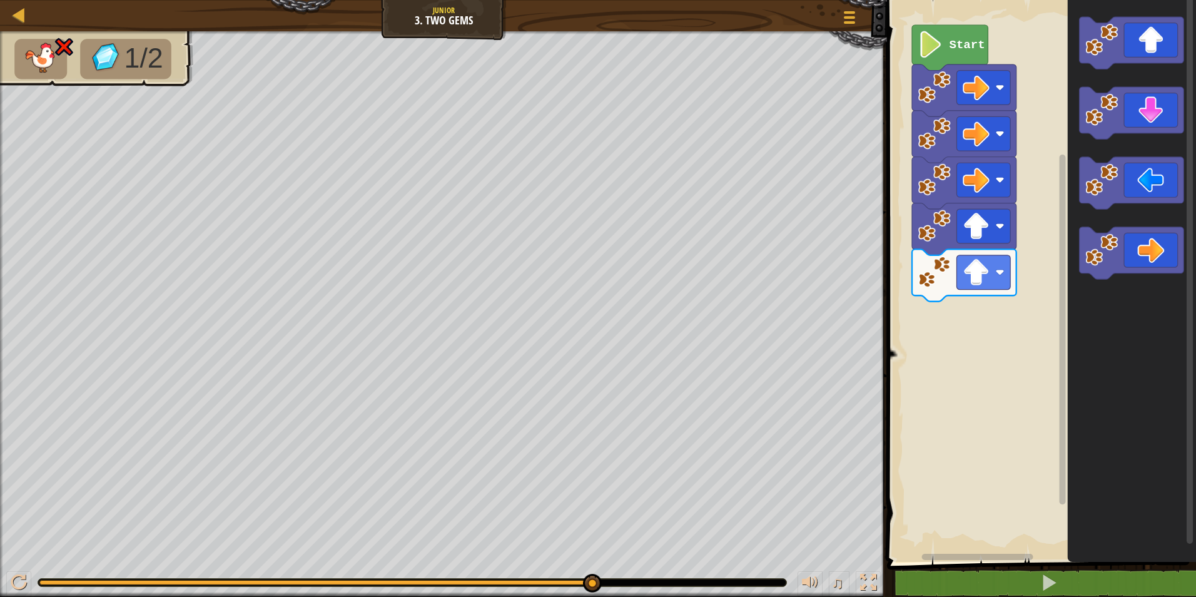
click at [1021, 243] on rect "Blockly Workspace" at bounding box center [1039, 278] width 313 height 568
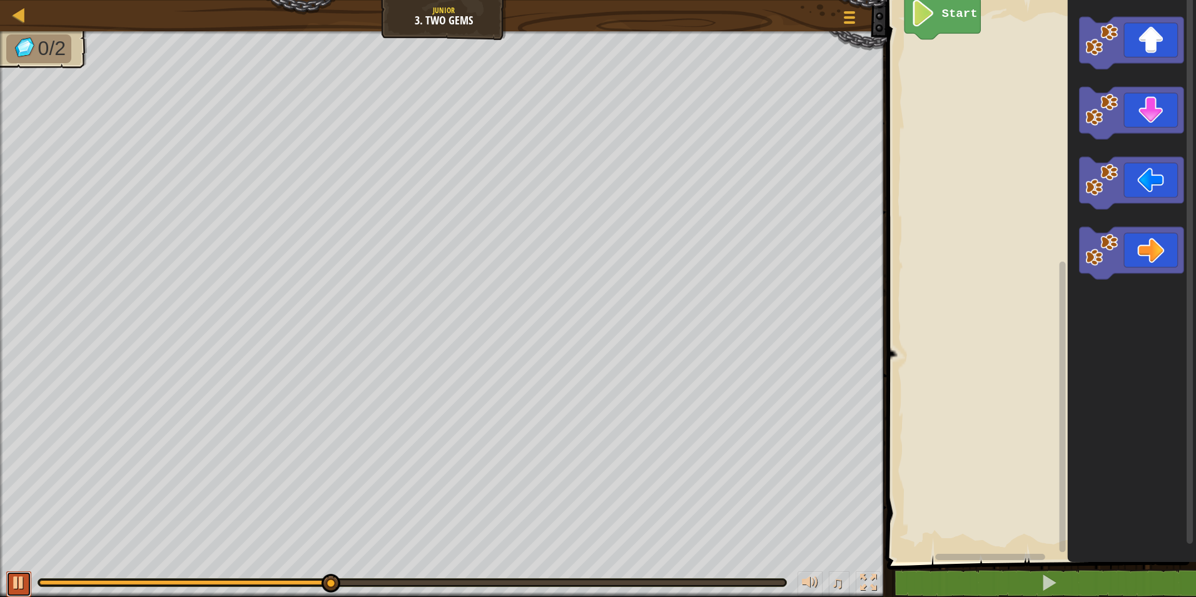
click at [19, 582] on div at bounding box center [19, 582] width 16 height 16
click at [20, 583] on div at bounding box center [19, 582] width 16 height 16
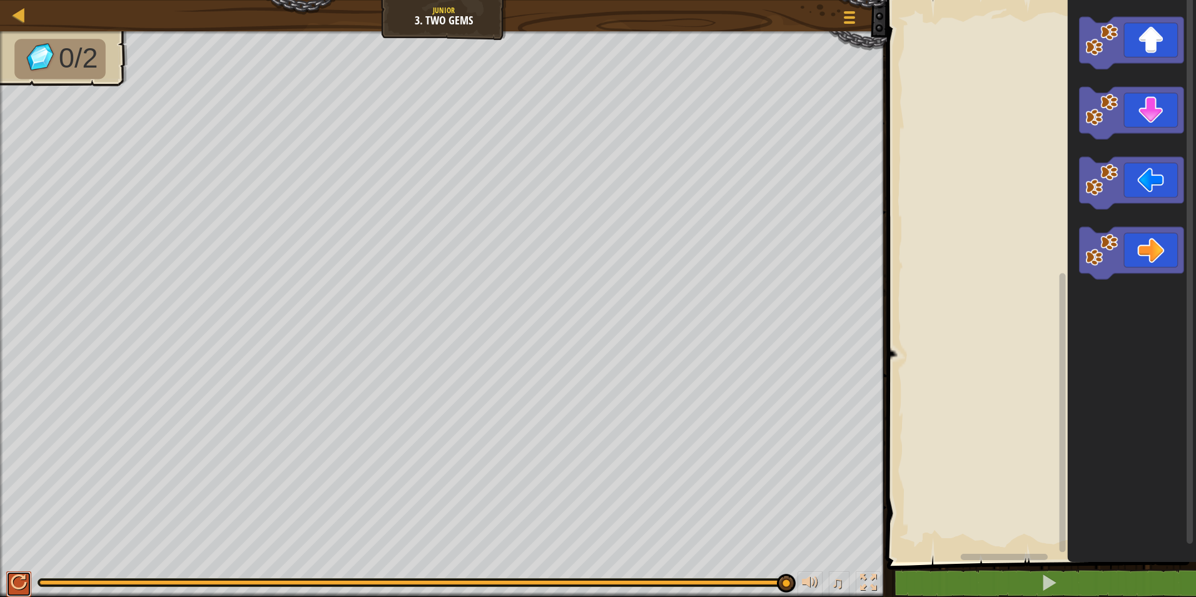
click at [11, 583] on div at bounding box center [19, 582] width 16 height 16
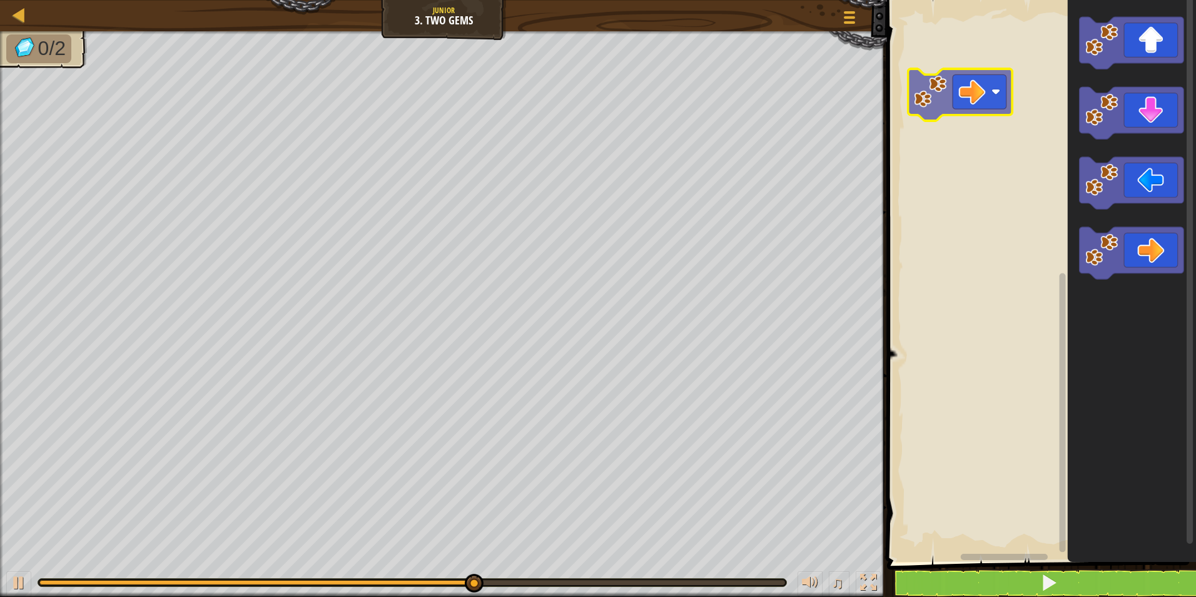
click at [958, 77] on div "Blockly Workspace" at bounding box center [1039, 278] width 313 height 568
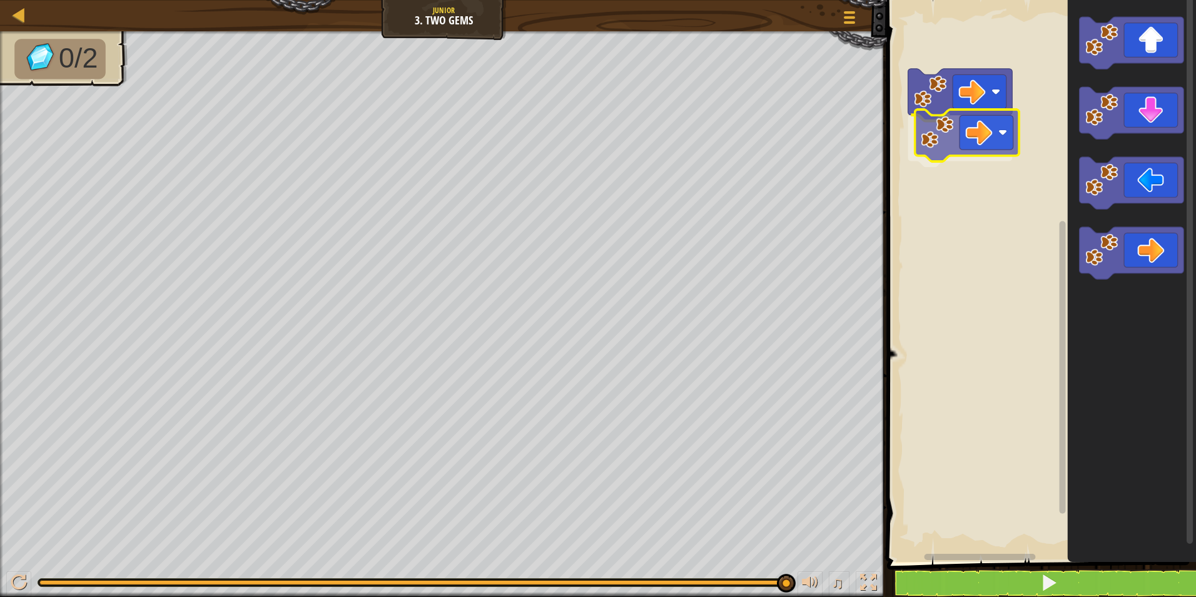
click at [998, 132] on div "Blockly Workspace" at bounding box center [1039, 278] width 313 height 568
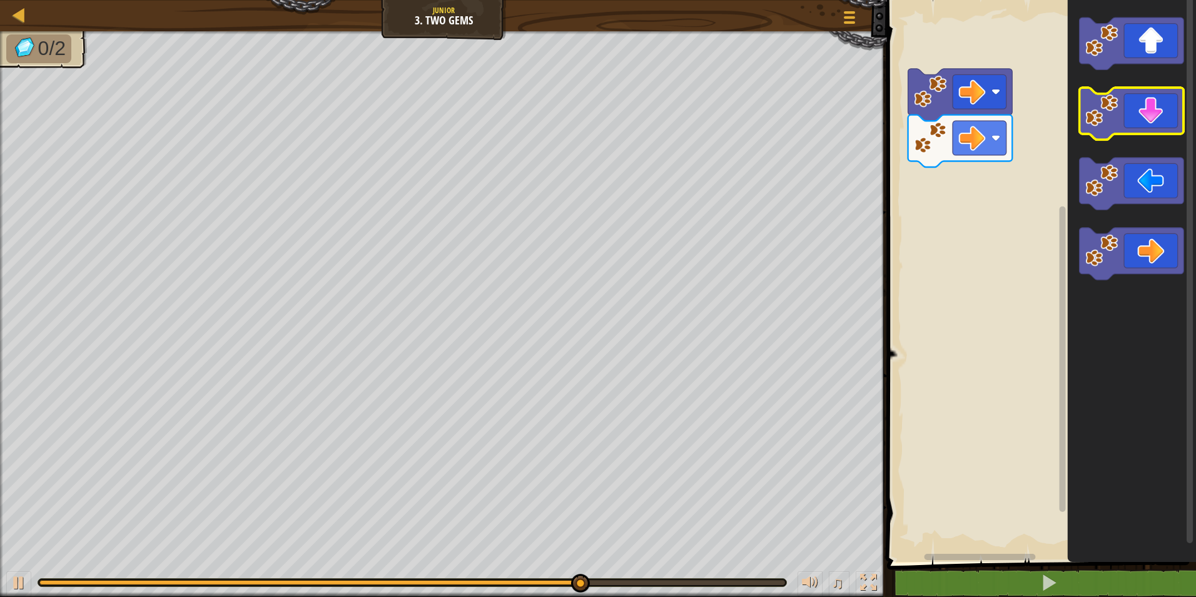
click at [1116, 125] on g "Blockly Workspace" at bounding box center [1132, 149] width 104 height 262
click at [1083, 125] on g "Blockly Workspace" at bounding box center [1132, 149] width 104 height 262
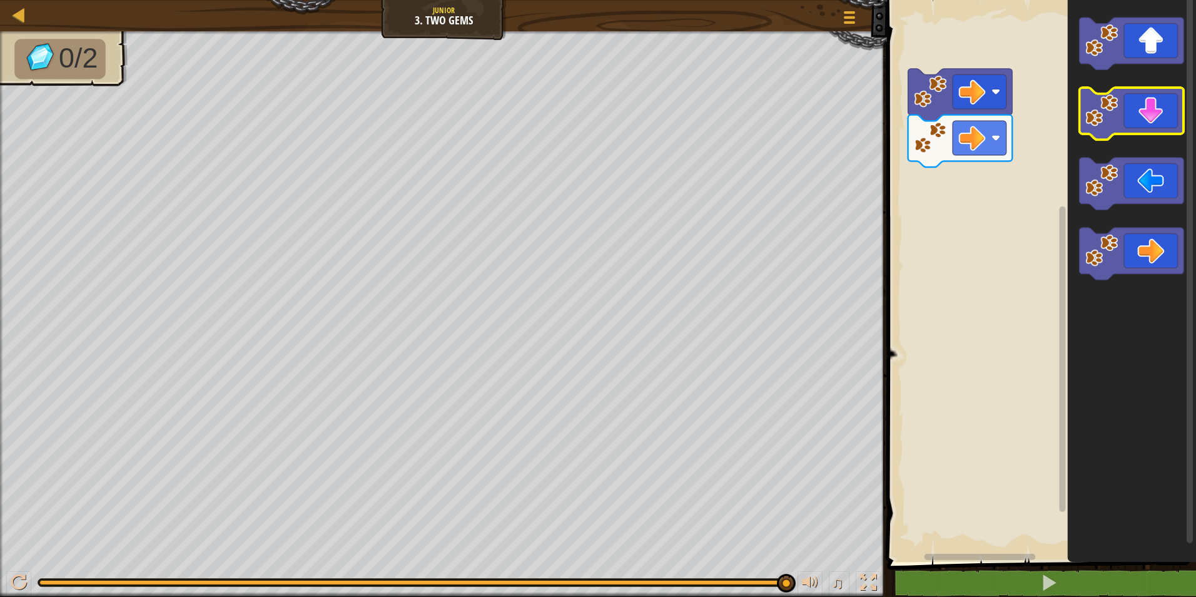
click at [1098, 95] on g "Blockly Workspace" at bounding box center [1132, 149] width 104 height 262
click at [1095, 75] on icon "Blockly Workspace" at bounding box center [1132, 278] width 128 height 568
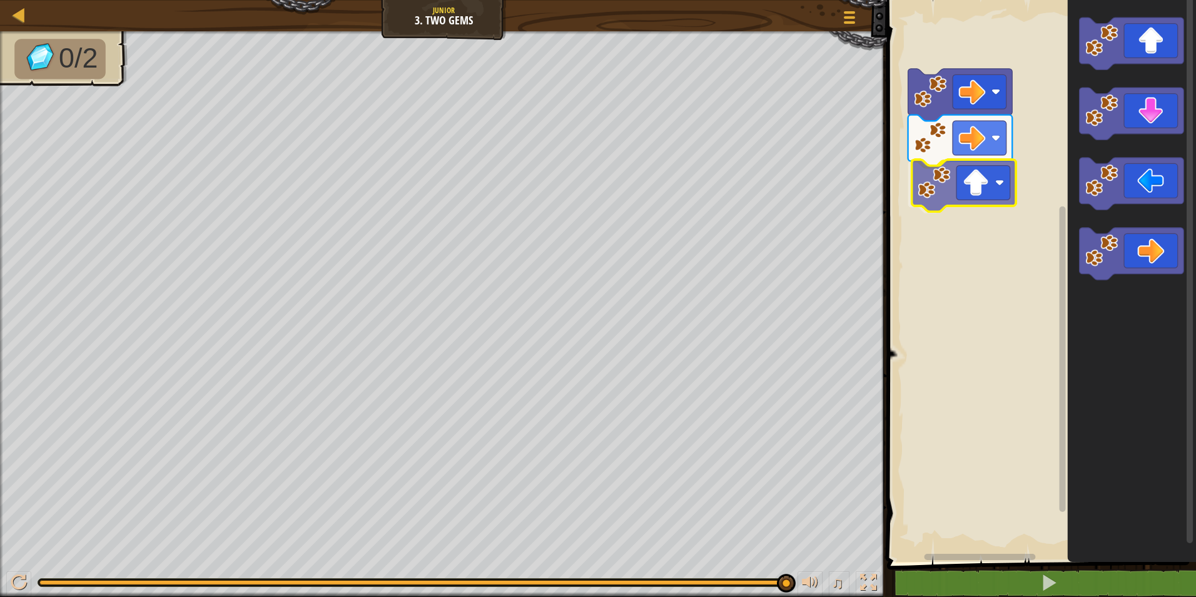
click at [932, 185] on div "Blockly Workspace" at bounding box center [1039, 278] width 313 height 568
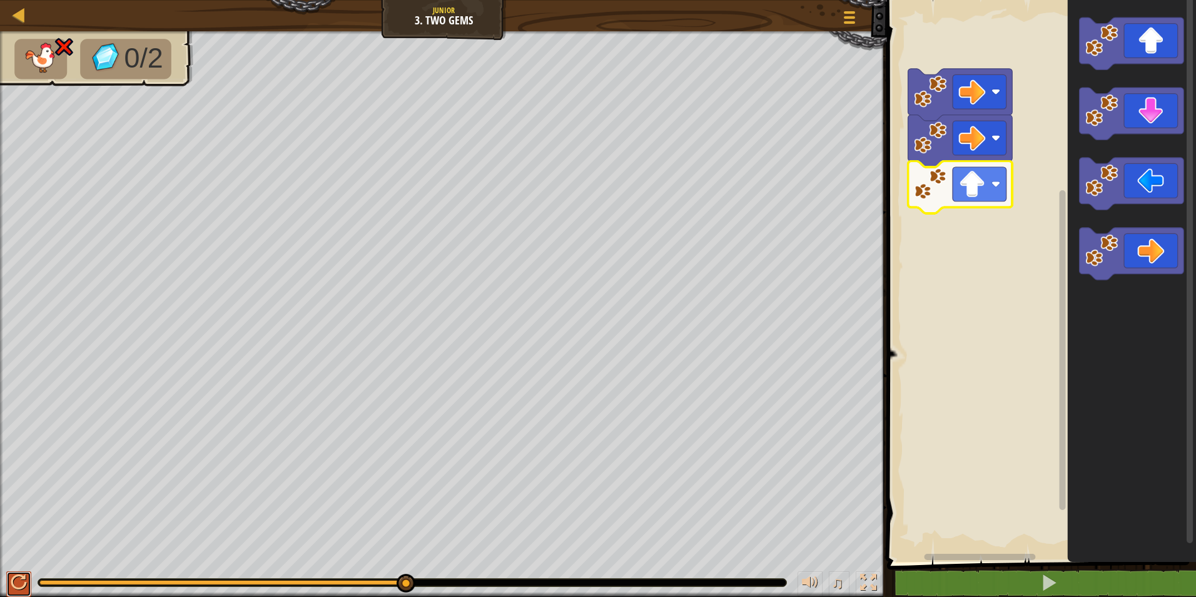
click at [9, 573] on button at bounding box center [18, 584] width 25 height 26
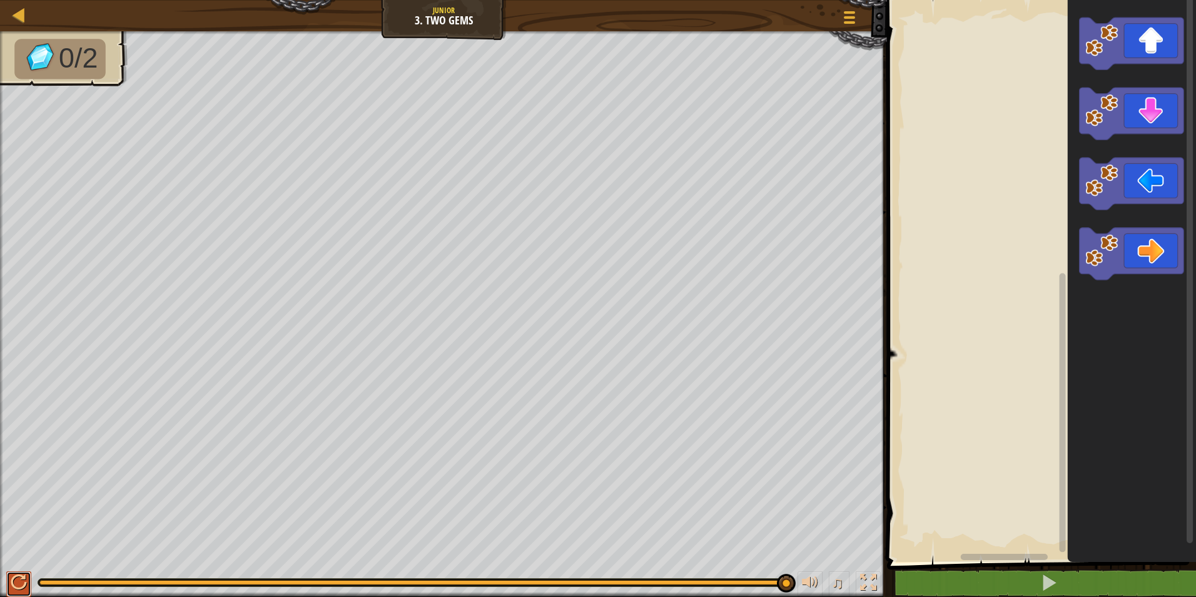
click at [22, 575] on div at bounding box center [19, 582] width 16 height 16
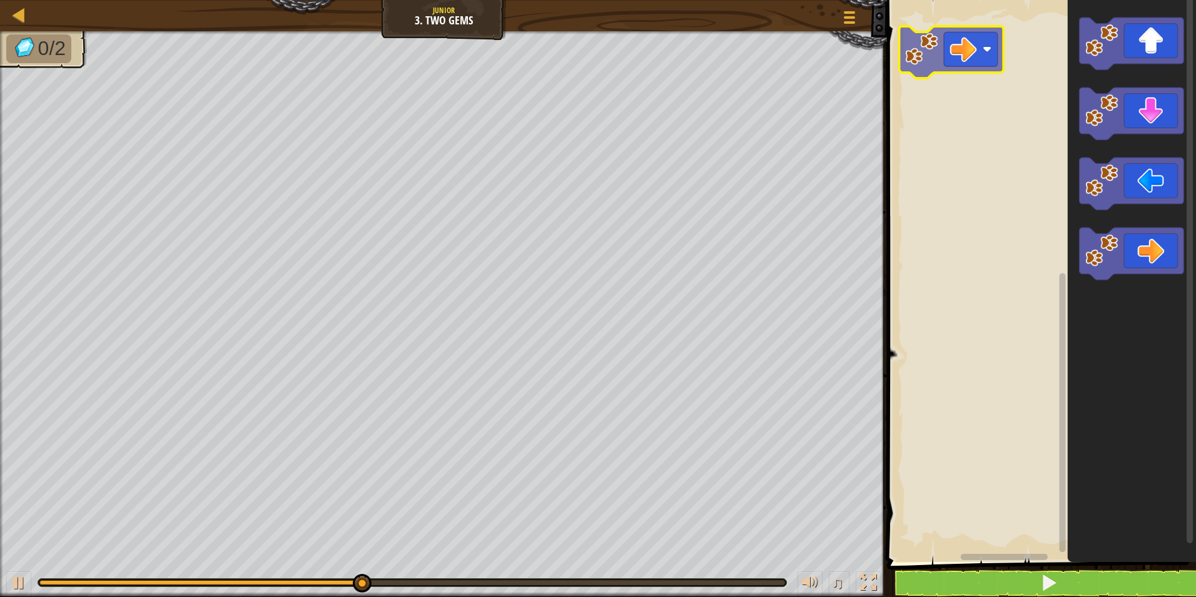
click at [960, 72] on div "Blockly Workspace" at bounding box center [1039, 278] width 313 height 568
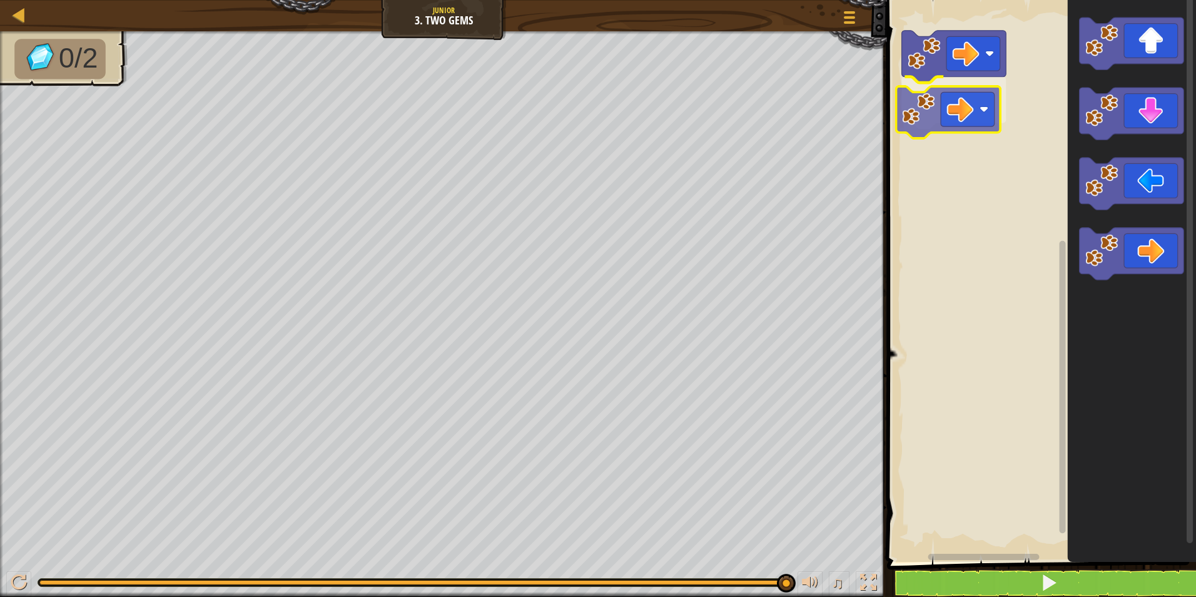
click at [903, 100] on div "Blockly Workspace" at bounding box center [1039, 278] width 313 height 568
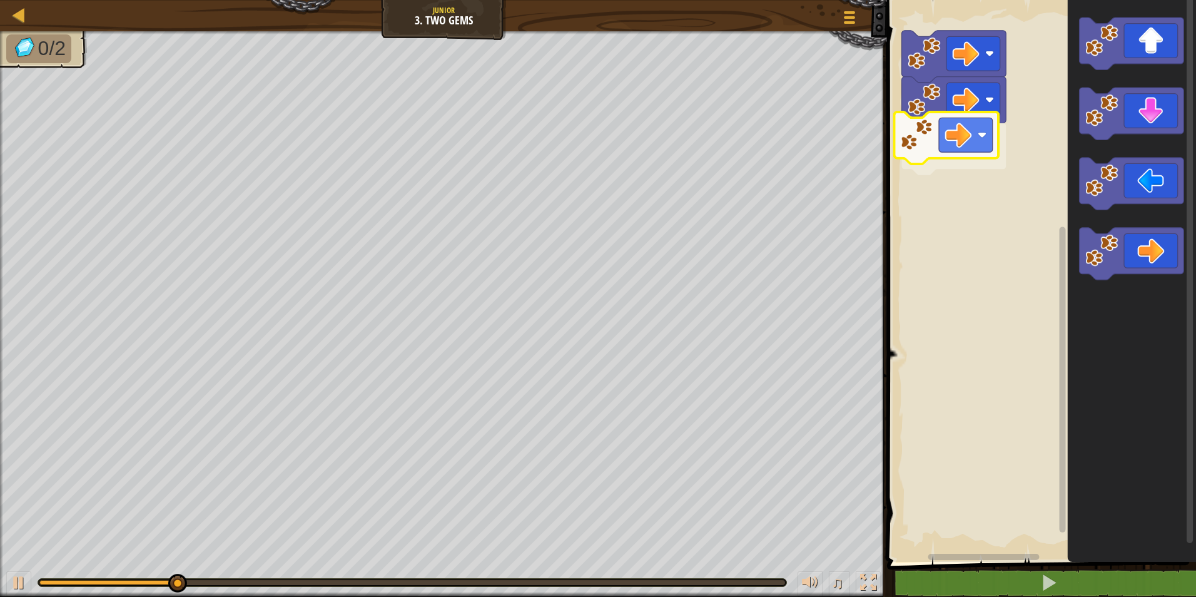
click at [957, 169] on div "Blockly Workspace" at bounding box center [1039, 278] width 313 height 568
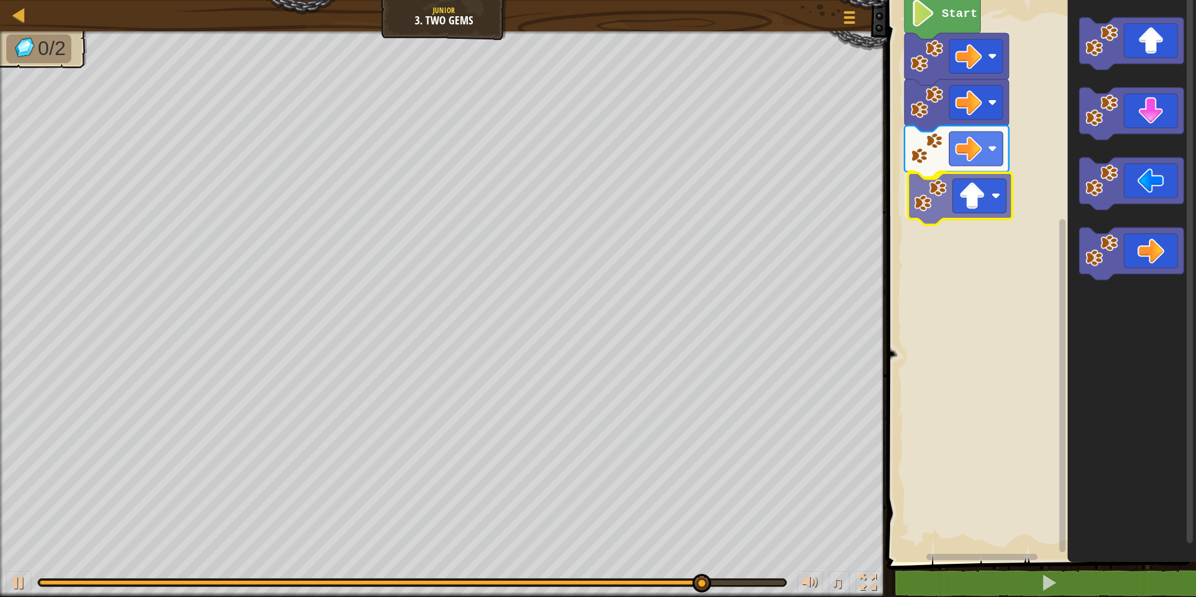
click at [953, 208] on div "Start" at bounding box center [1039, 278] width 313 height 568
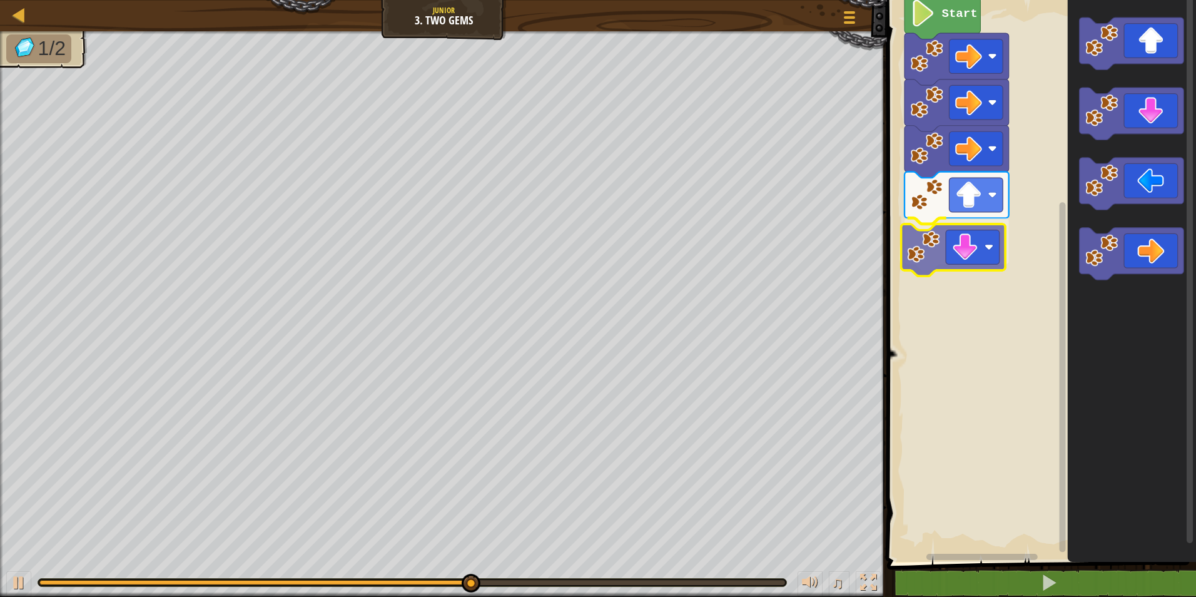
click at [922, 231] on div "Start" at bounding box center [1039, 278] width 313 height 568
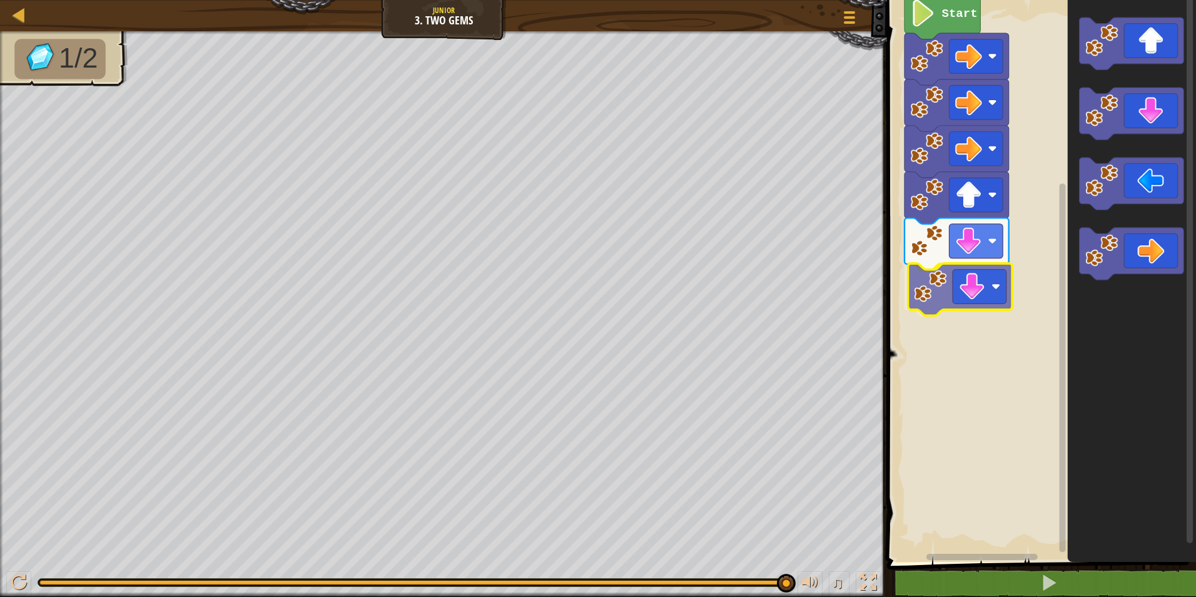
click at [951, 288] on div "Start" at bounding box center [1039, 278] width 313 height 568
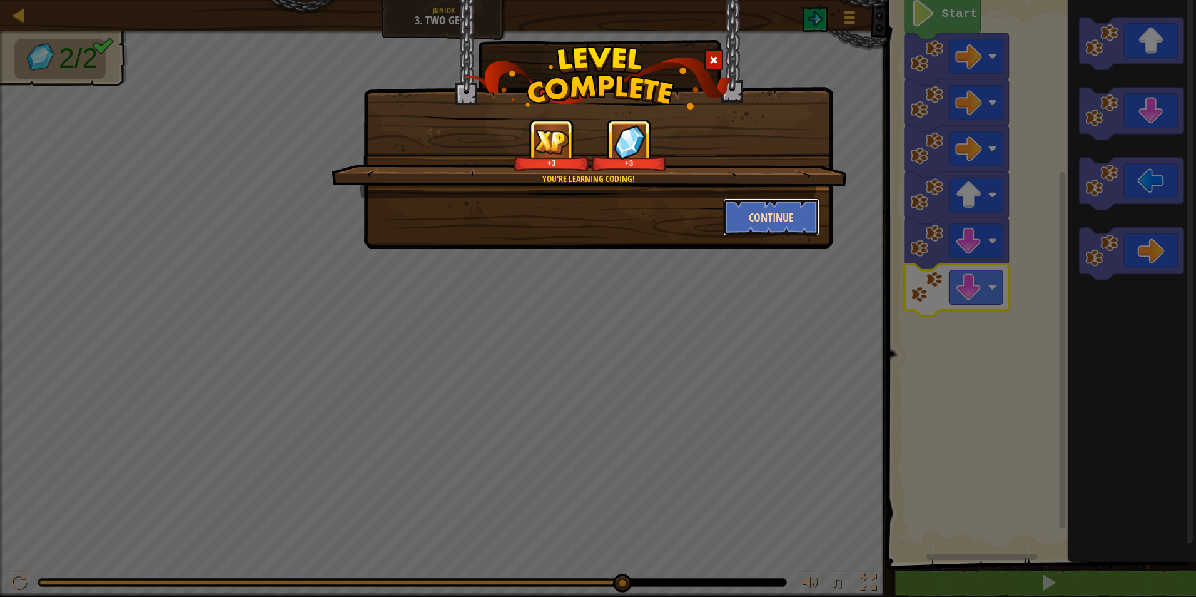
click at [772, 218] on button "Continue" at bounding box center [771, 217] width 97 height 38
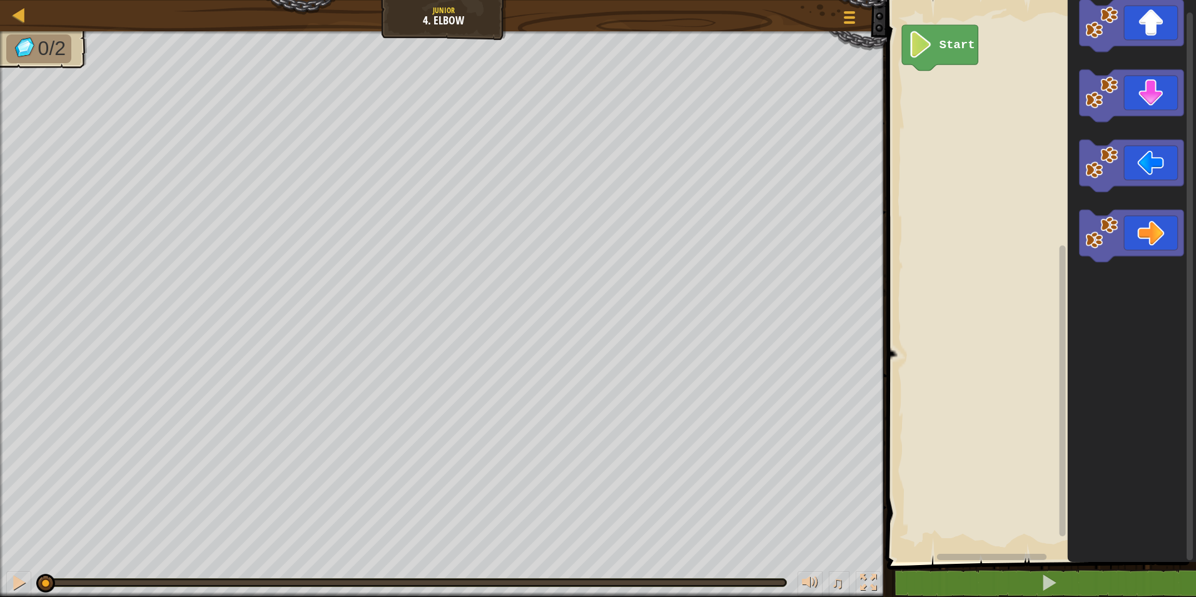
click at [964, 186] on div "Start" at bounding box center [1039, 278] width 313 height 568
click at [944, 93] on div "Start" at bounding box center [1039, 278] width 313 height 568
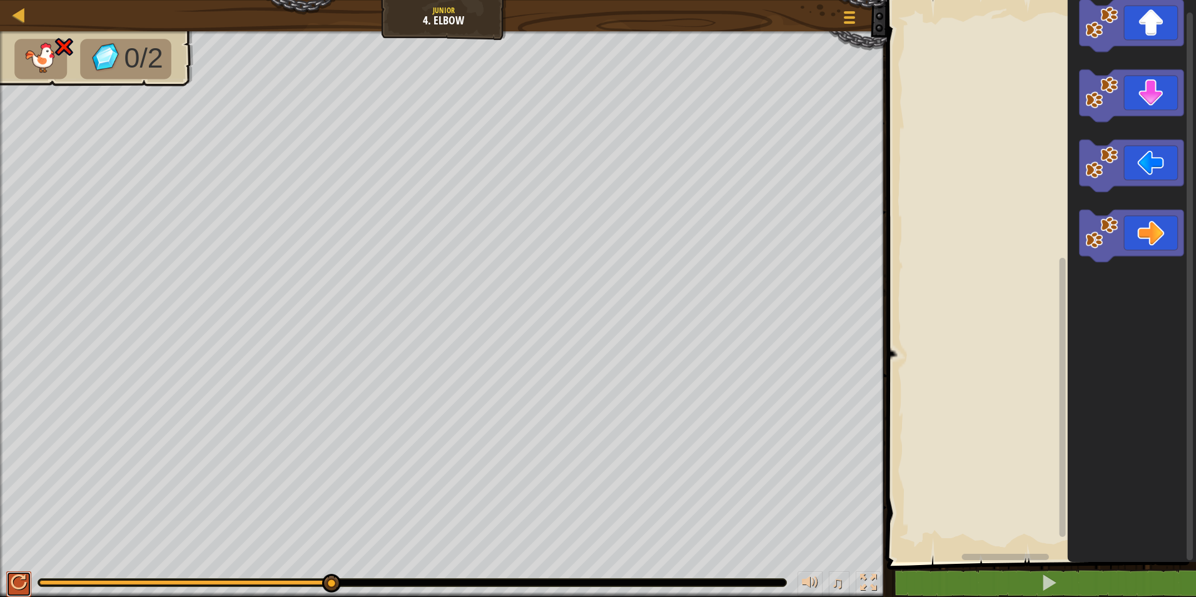
click at [13, 582] on div at bounding box center [19, 582] width 16 height 16
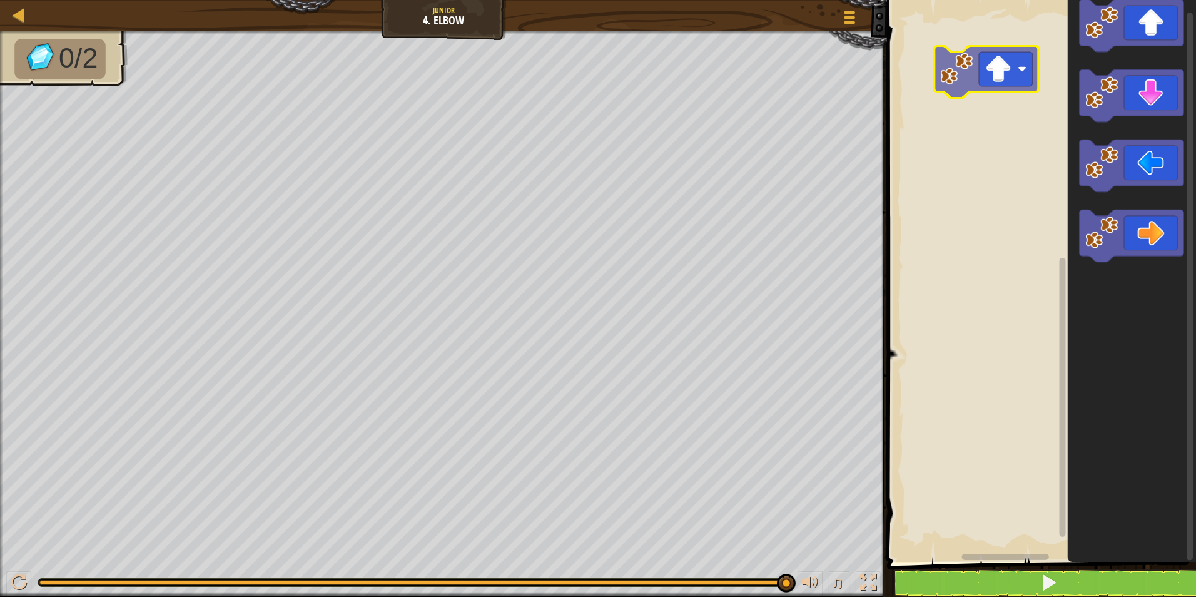
click at [972, 66] on div "Blockly Workspace" at bounding box center [1039, 278] width 313 height 568
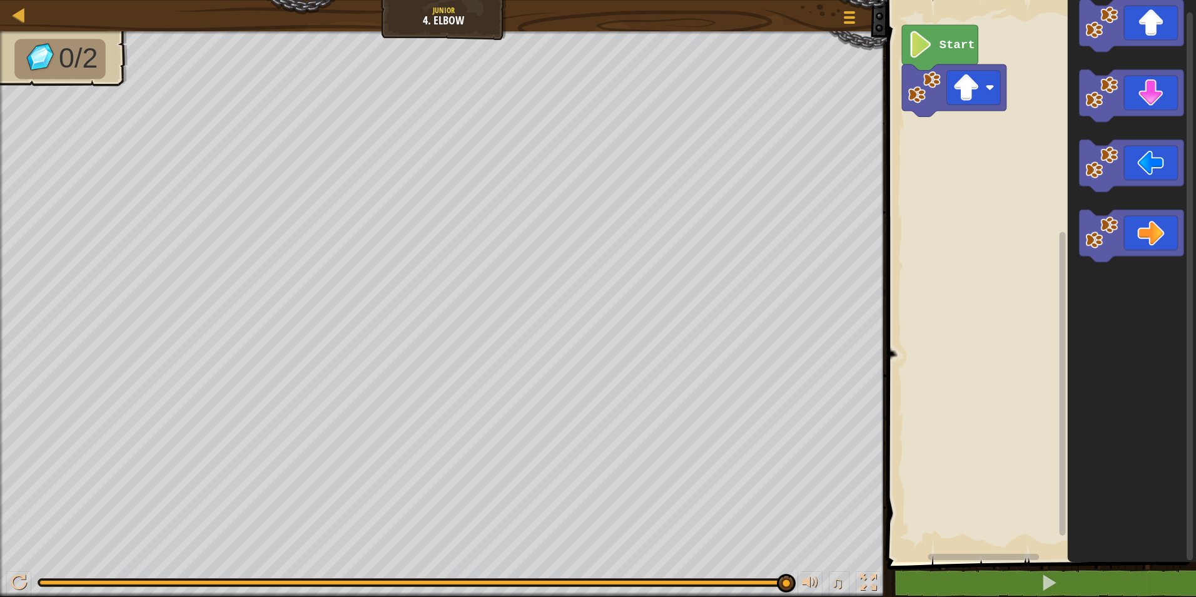
click at [964, 59] on icon "Blockly Workspace" at bounding box center [940, 48] width 76 height 46
click at [964, 58] on icon "Blockly Workspace" at bounding box center [940, 48] width 76 height 46
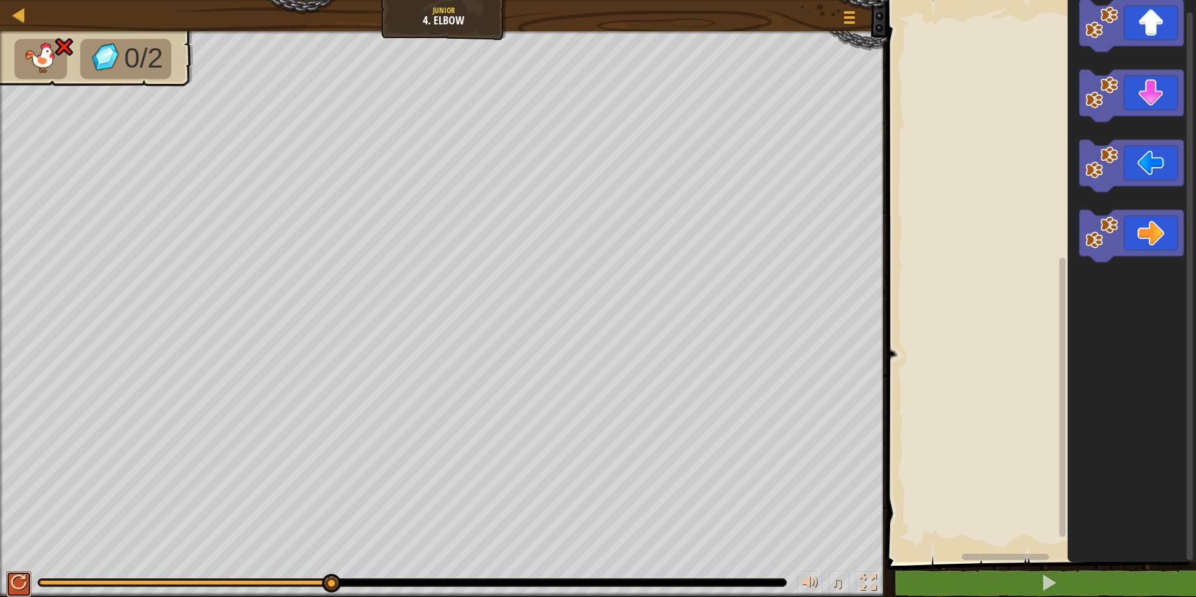
click at [24, 576] on button at bounding box center [18, 584] width 25 height 26
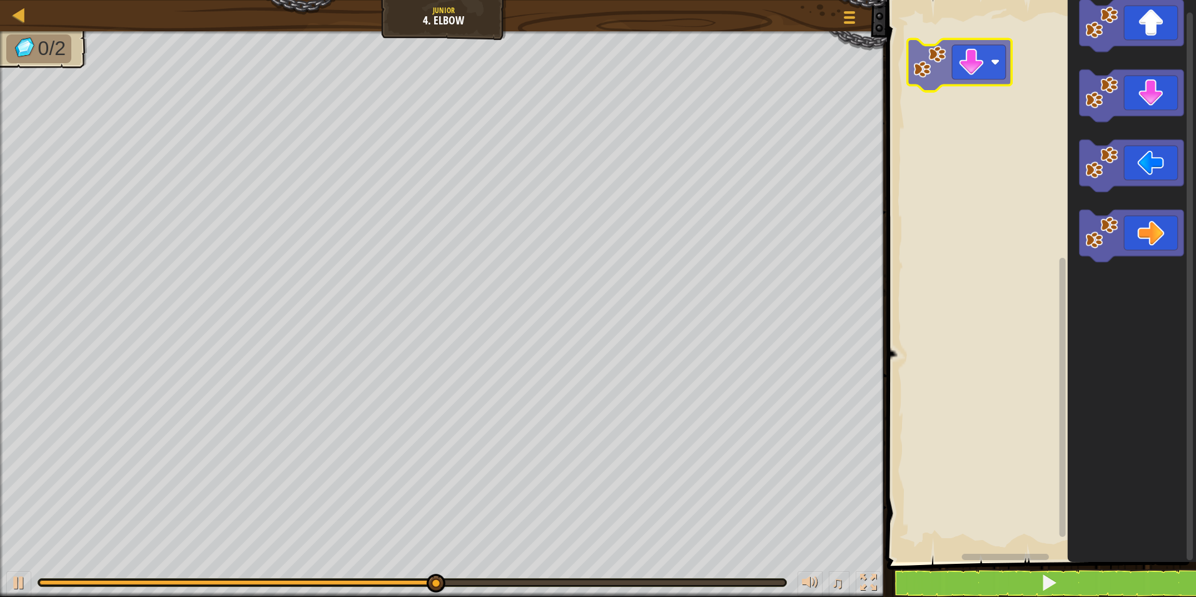
click at [960, 74] on div "Blockly Workspace" at bounding box center [1039, 278] width 313 height 568
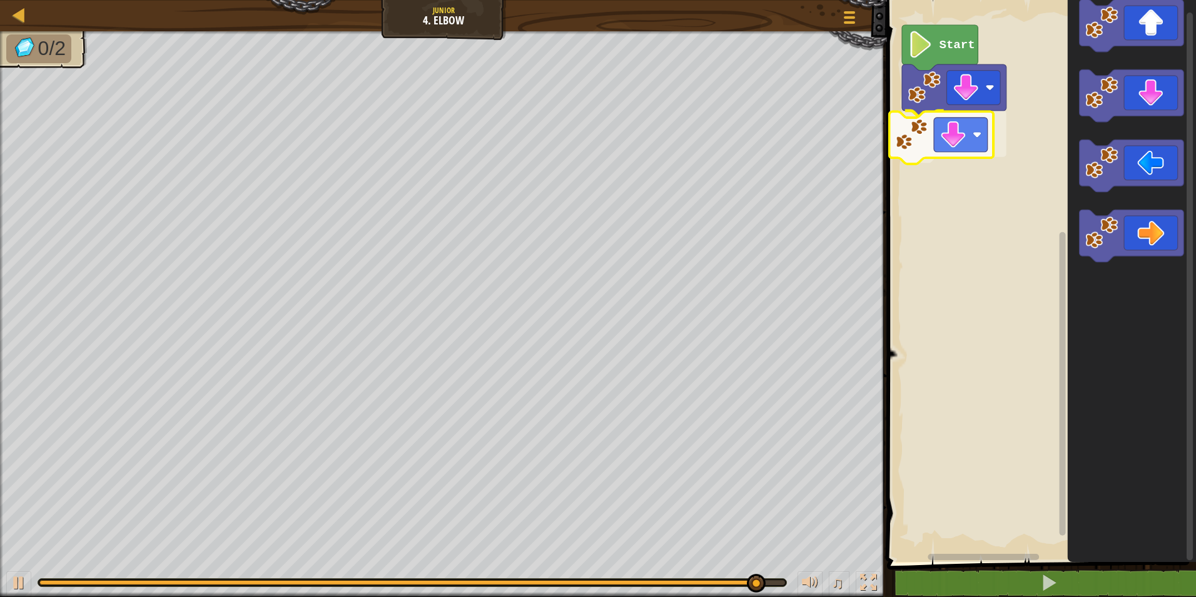
click at [903, 125] on div "Start" at bounding box center [1039, 278] width 313 height 568
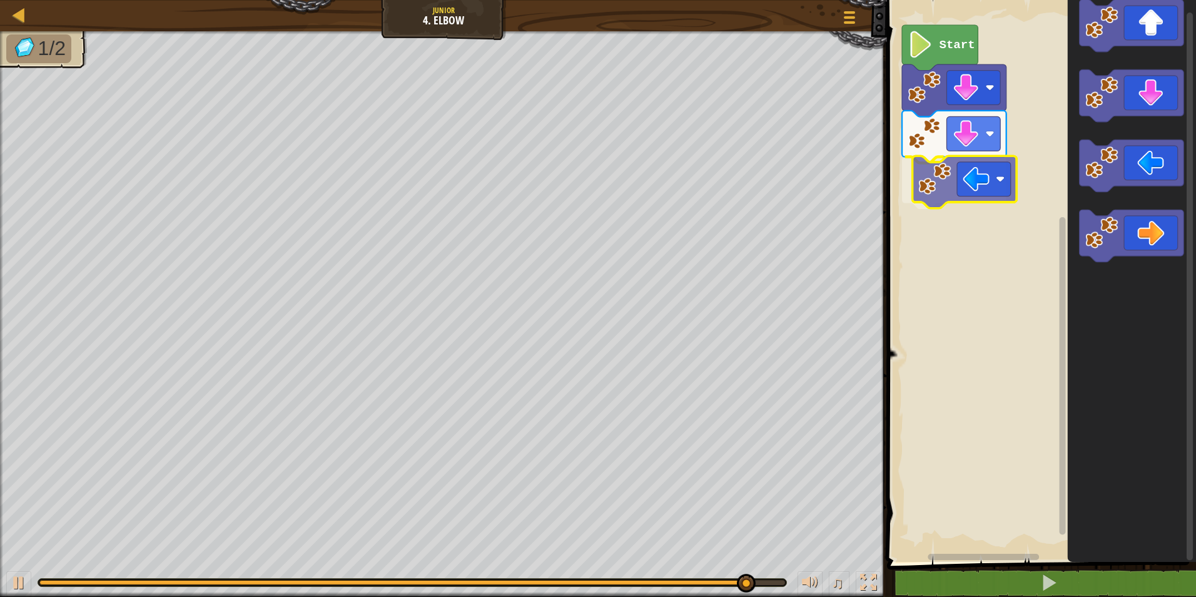
click at [914, 177] on div "Start" at bounding box center [1039, 278] width 313 height 568
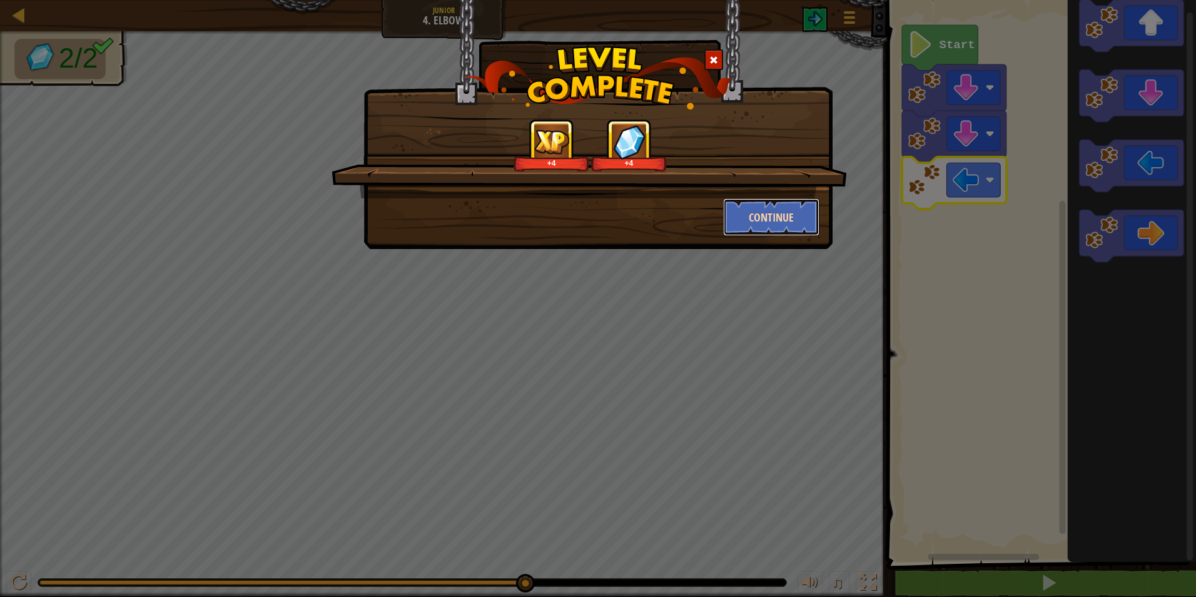
click at [753, 210] on button "Continue" at bounding box center [771, 217] width 97 height 38
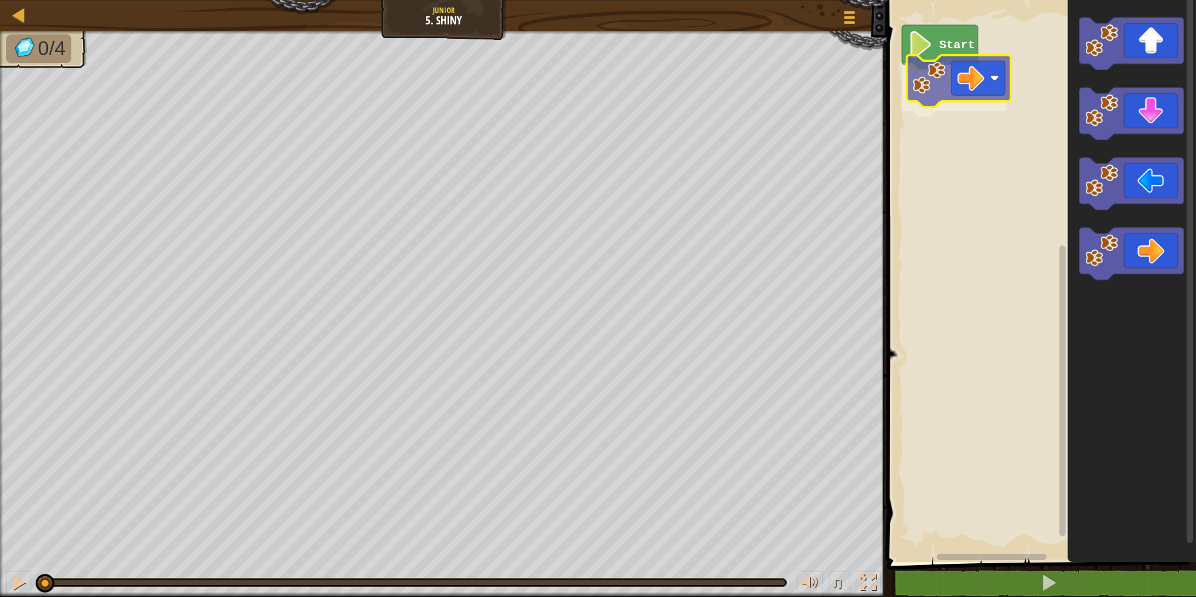
click at [958, 86] on div "Start" at bounding box center [1039, 278] width 313 height 568
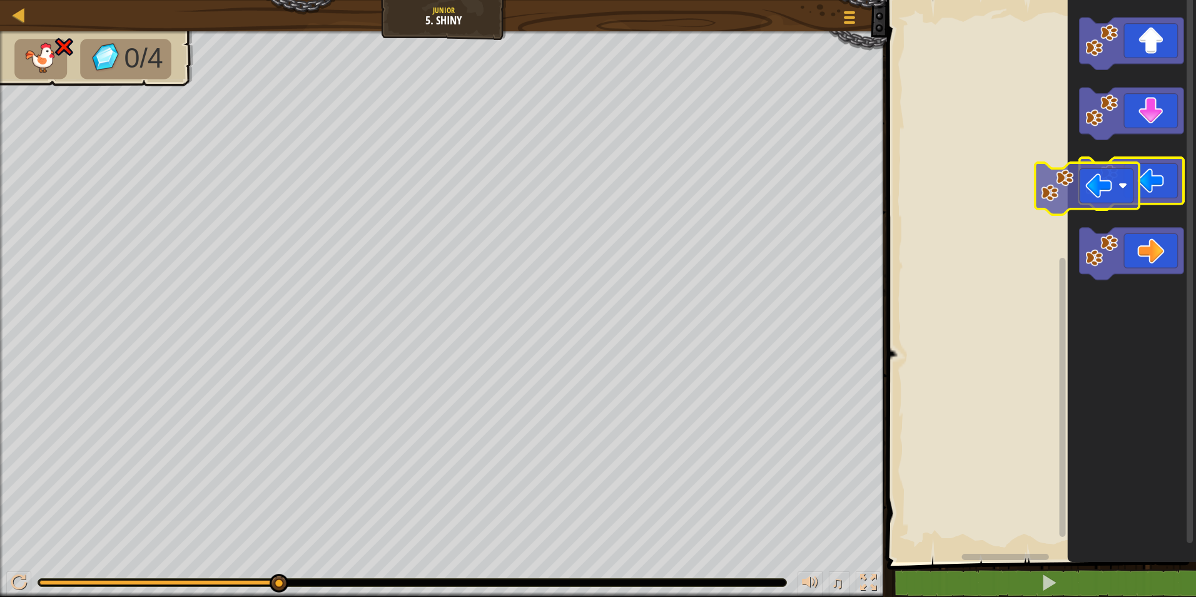
click at [1098, 179] on g "Blockly Workspace" at bounding box center [1132, 184] width 104 height 52
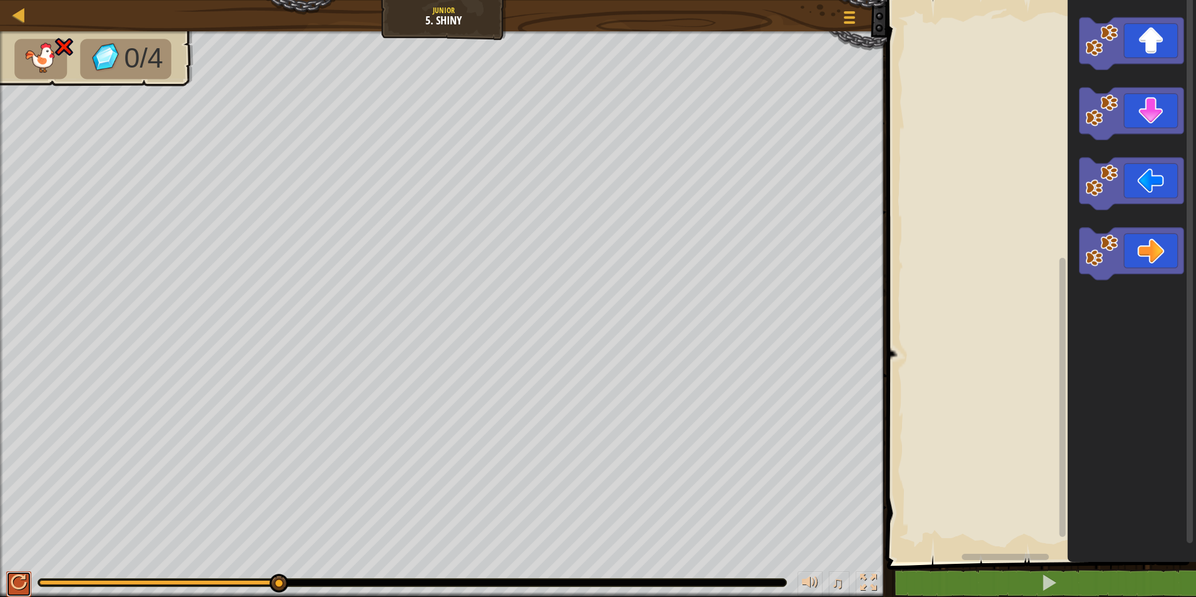
click at [23, 580] on div at bounding box center [19, 582] width 16 height 16
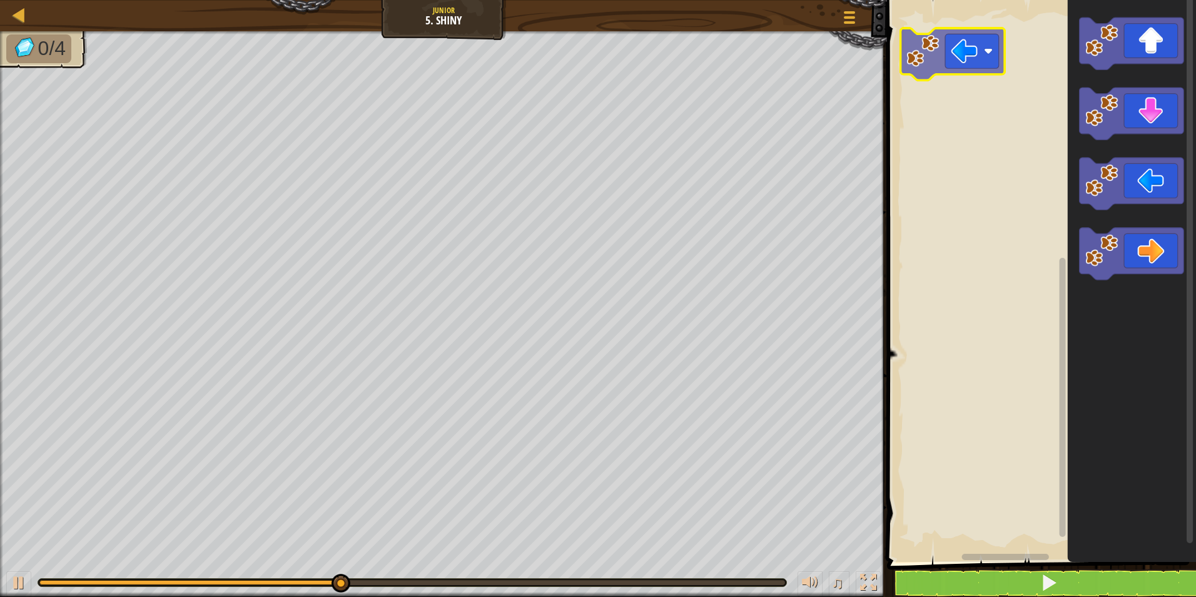
click at [914, 49] on div "Blockly Workspace" at bounding box center [1039, 278] width 313 height 568
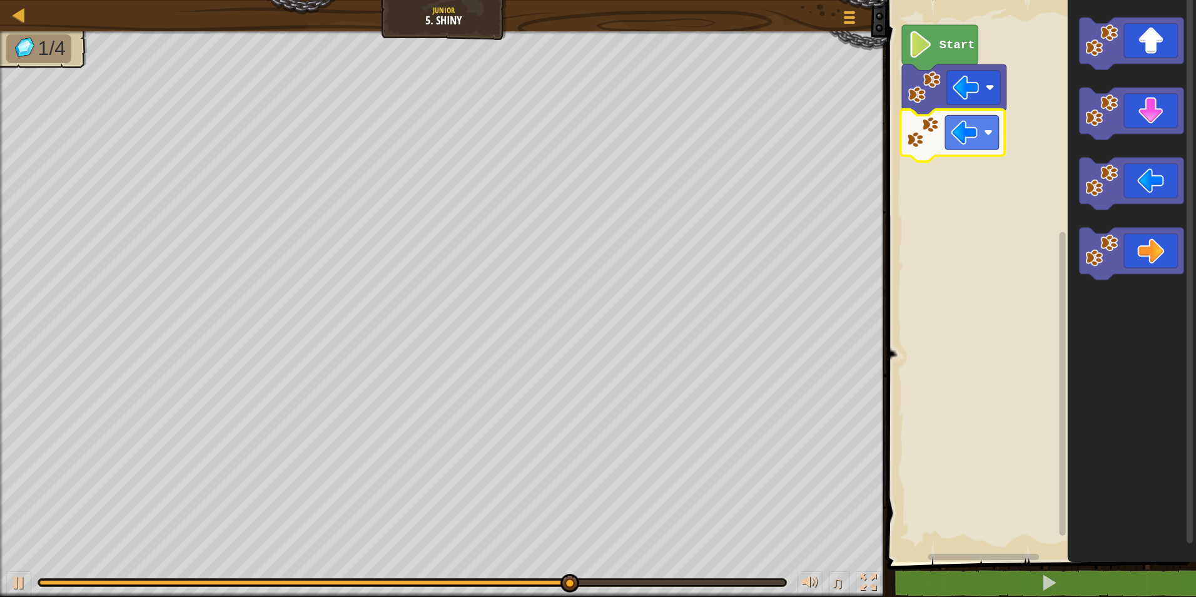
click at [935, 146] on div "Start" at bounding box center [1039, 278] width 313 height 568
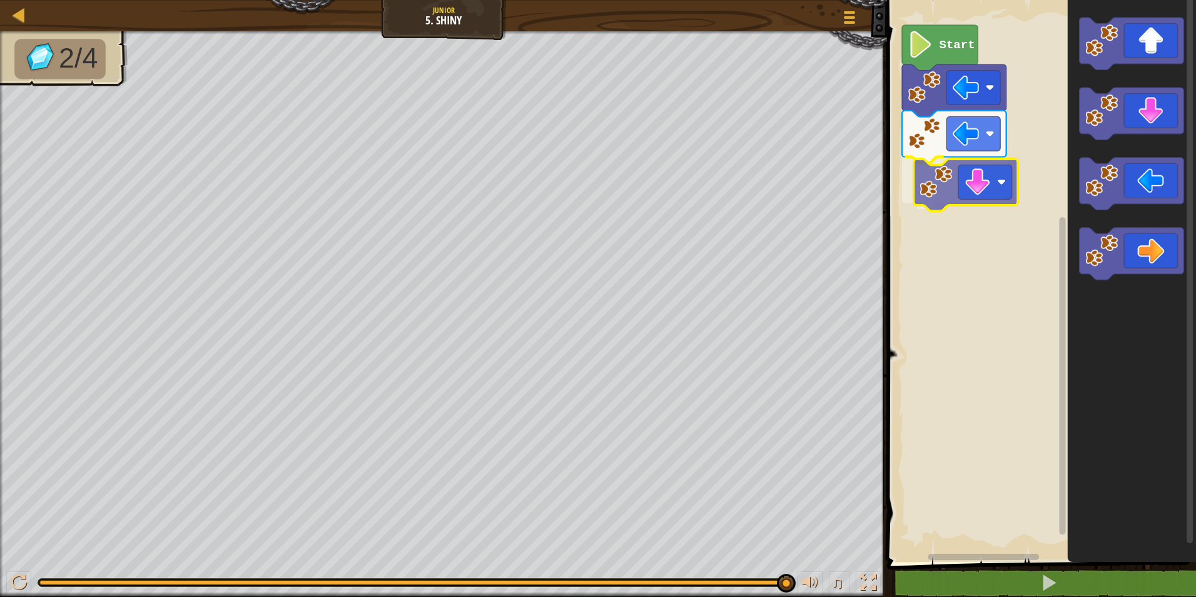
click at [973, 189] on div "Start" at bounding box center [1039, 278] width 313 height 568
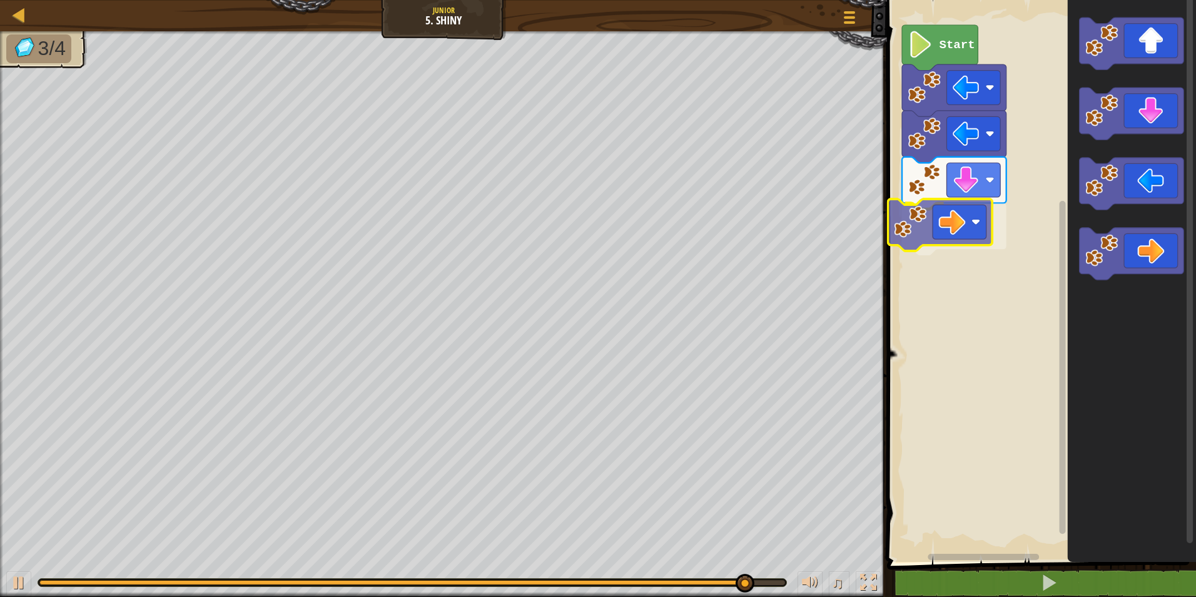
click at [940, 236] on div "Start" at bounding box center [1039, 278] width 313 height 568
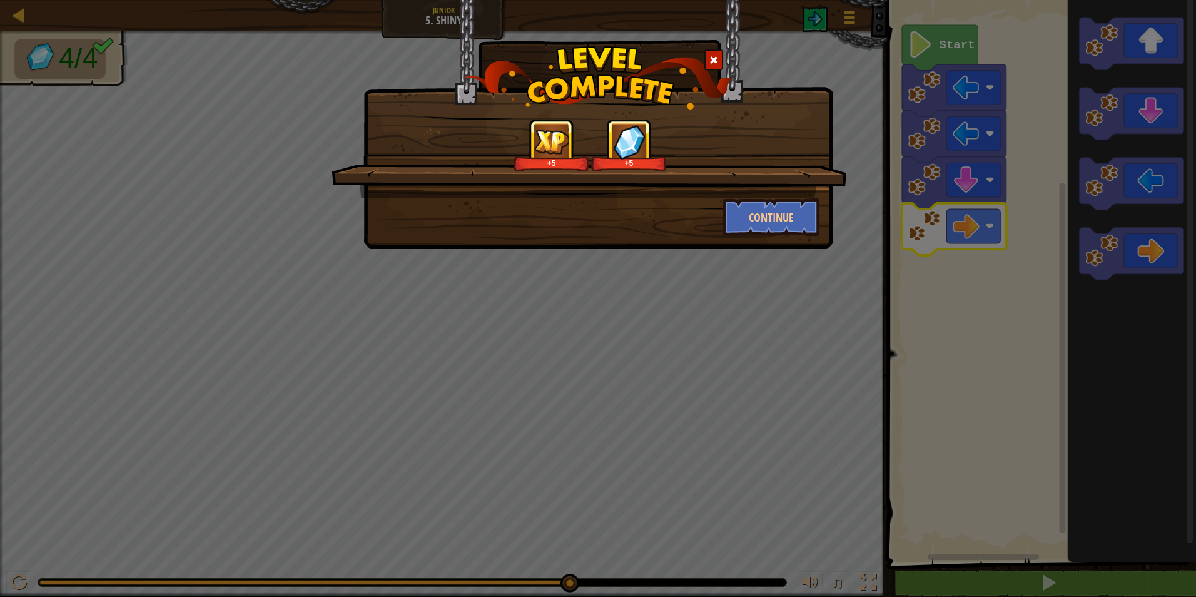
click at [777, 197] on div "+5 +5" at bounding box center [589, 158] width 515 height 79
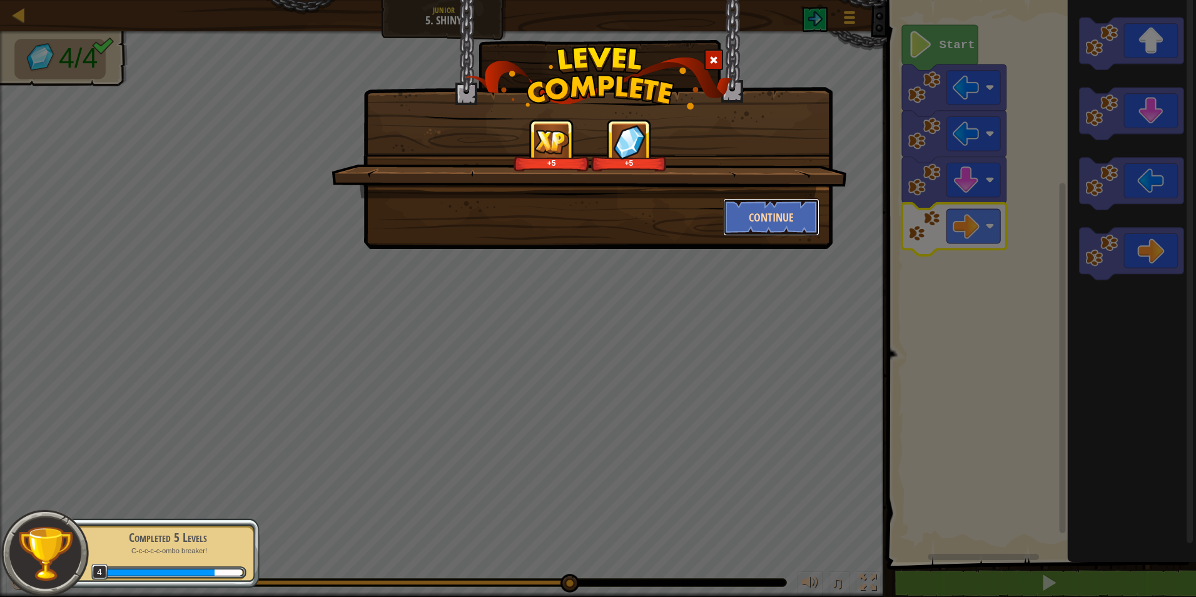
click at [777, 212] on button "Continue" at bounding box center [771, 217] width 97 height 38
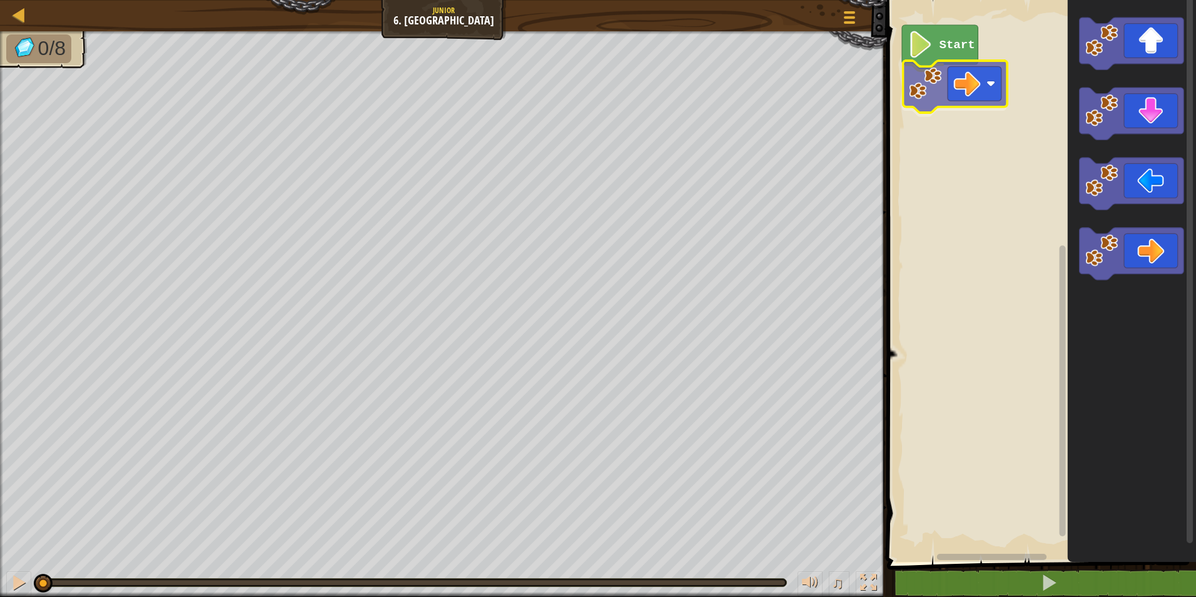
click at [928, 91] on div "Start" at bounding box center [1039, 278] width 313 height 568
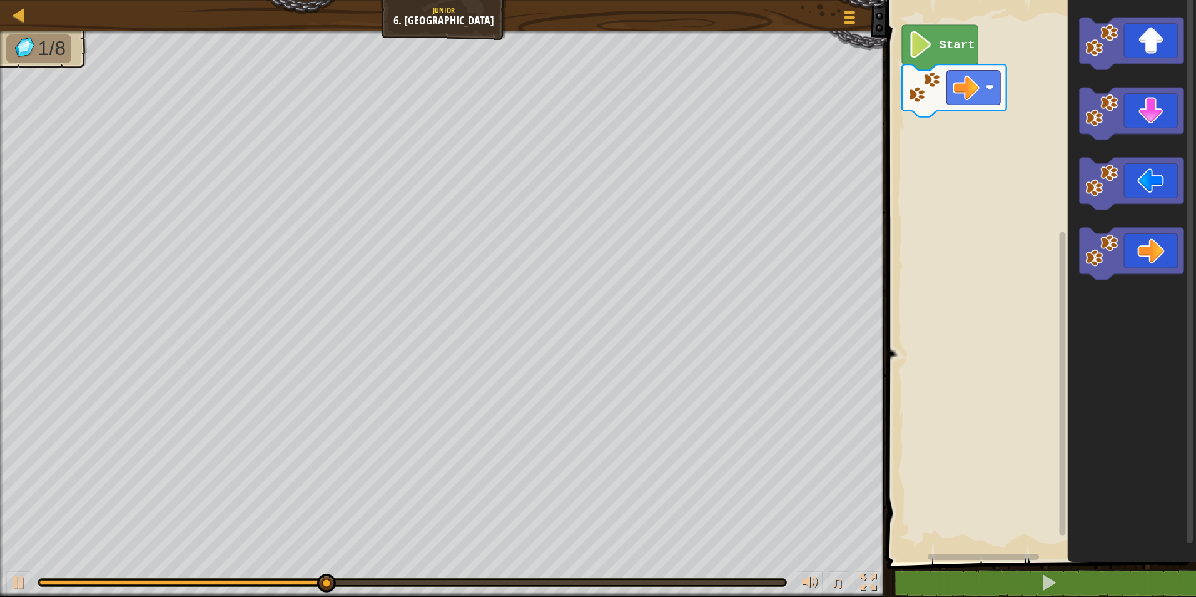
click at [1166, 18] on icon "Blockly Workspace" at bounding box center [1132, 278] width 128 height 568
click at [961, 139] on div "Start" at bounding box center [1039, 278] width 313 height 568
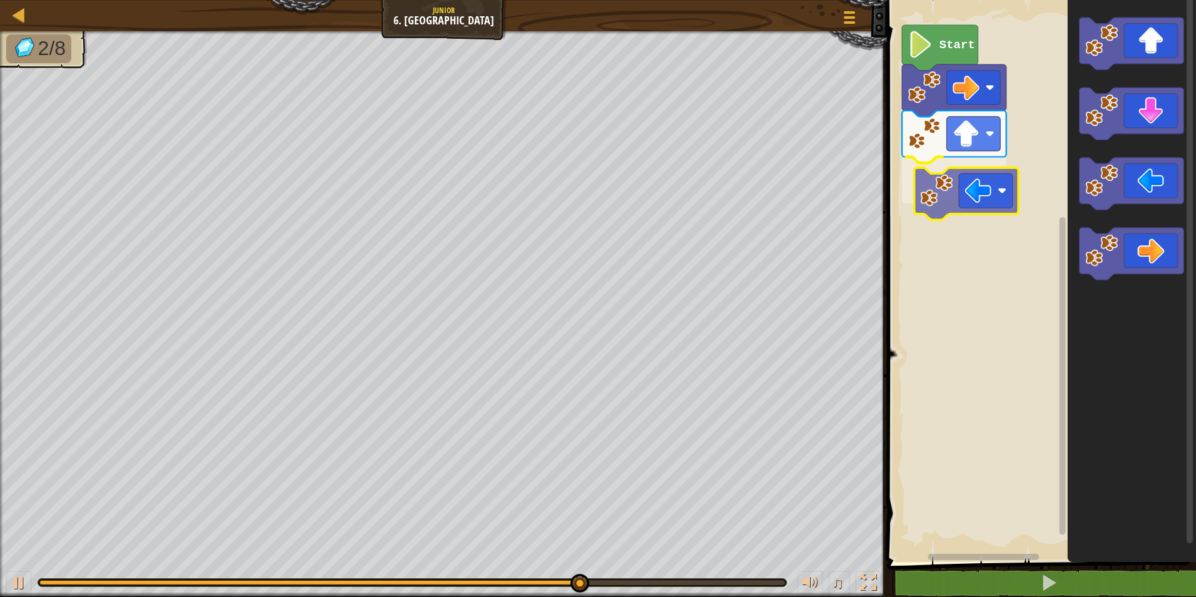
click at [972, 195] on div "Start" at bounding box center [1039, 278] width 313 height 568
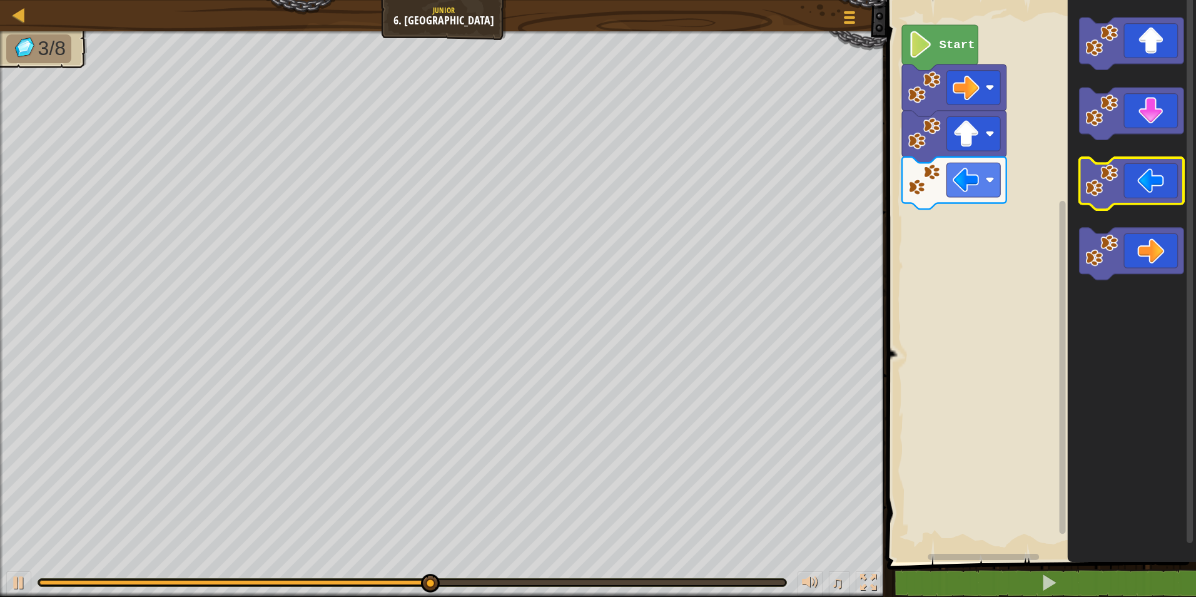
click at [1138, 200] on icon "Blockly Workspace" at bounding box center [1132, 184] width 104 height 52
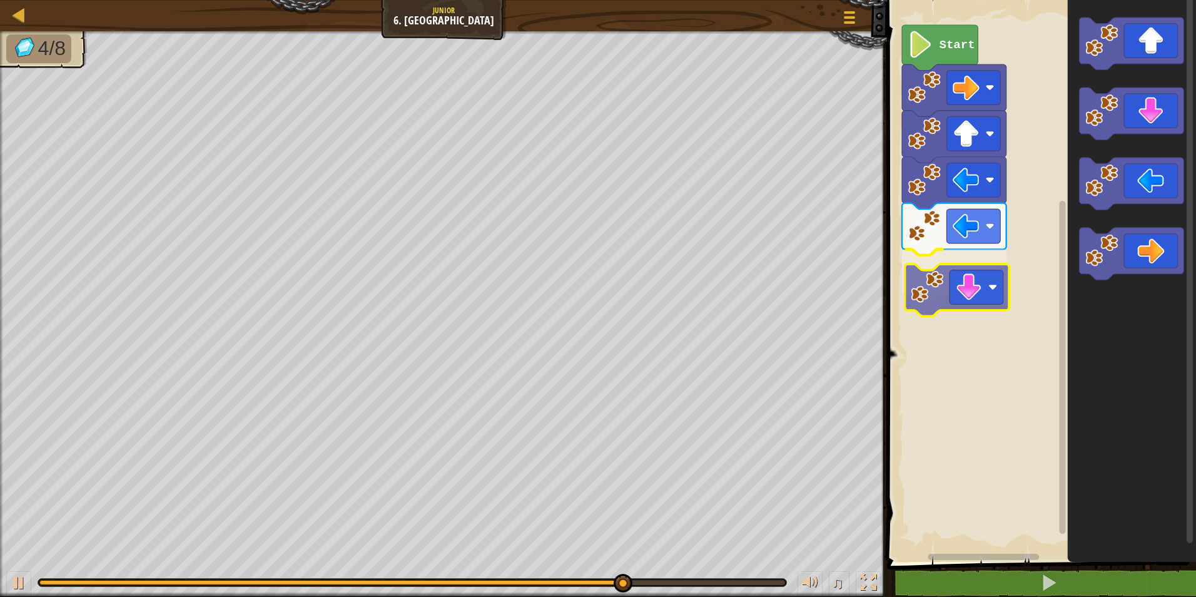
click at [963, 284] on div "Start" at bounding box center [1039, 278] width 313 height 568
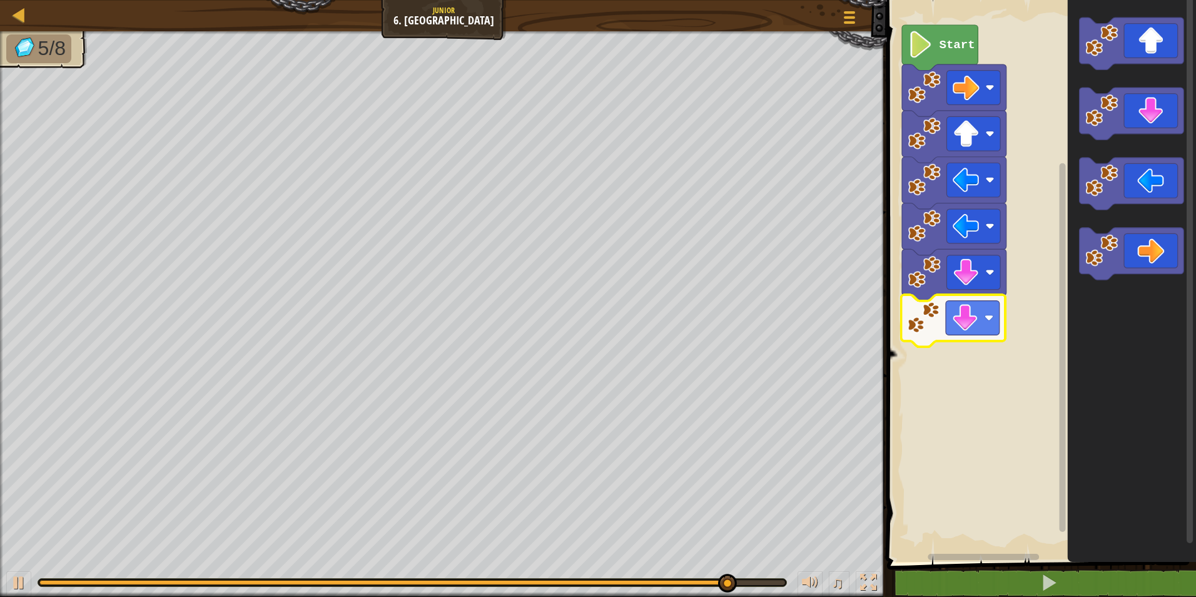
click at [953, 316] on div "Start" at bounding box center [1039, 278] width 313 height 568
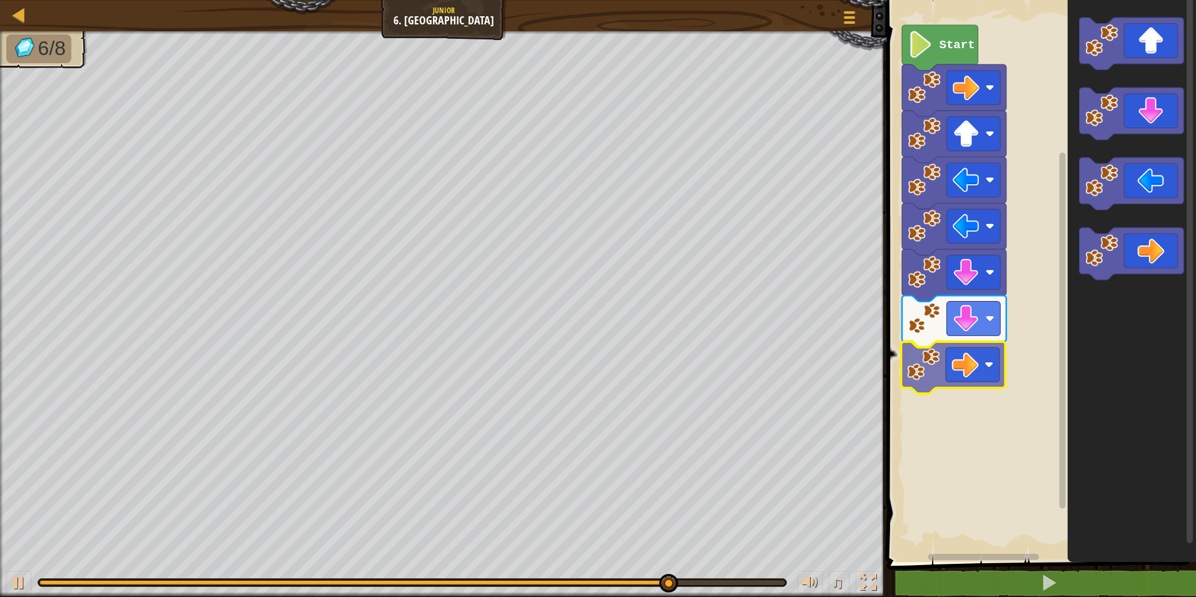
click at [926, 368] on div "Start" at bounding box center [1039, 278] width 313 height 568
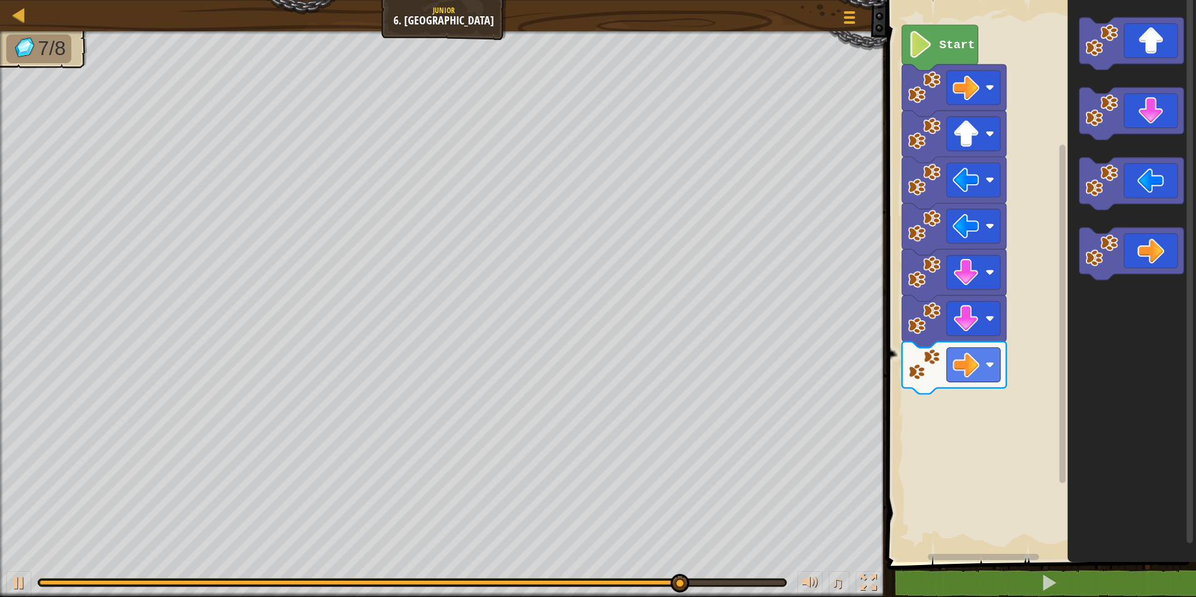
click at [1006, 437] on div "Start" at bounding box center [1039, 278] width 313 height 568
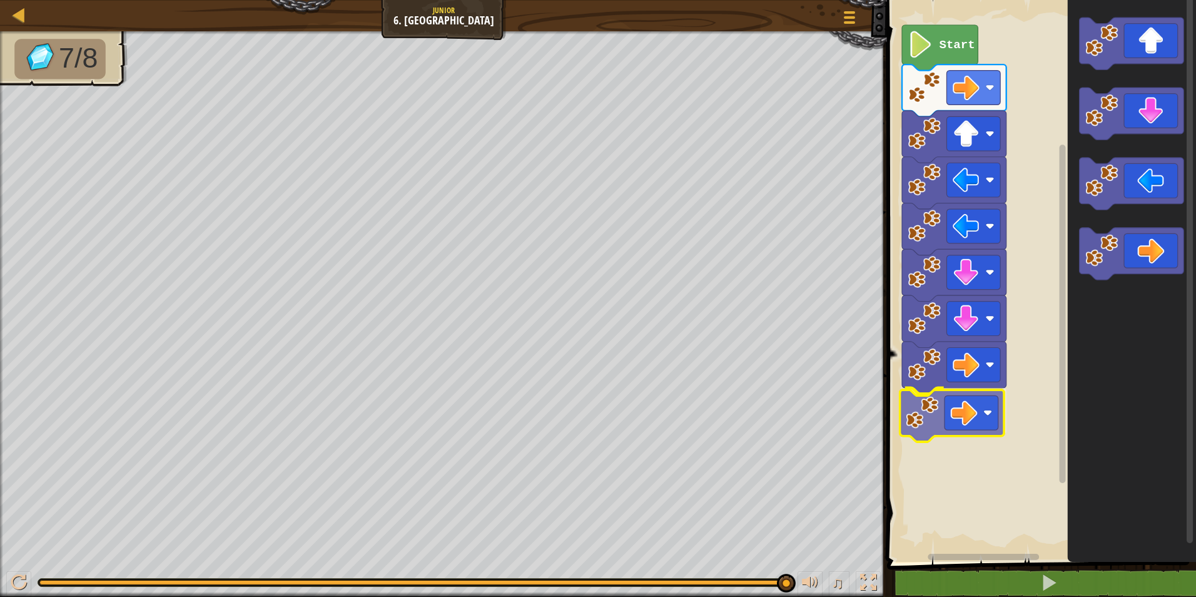
click at [941, 413] on div "Start" at bounding box center [1039, 278] width 313 height 568
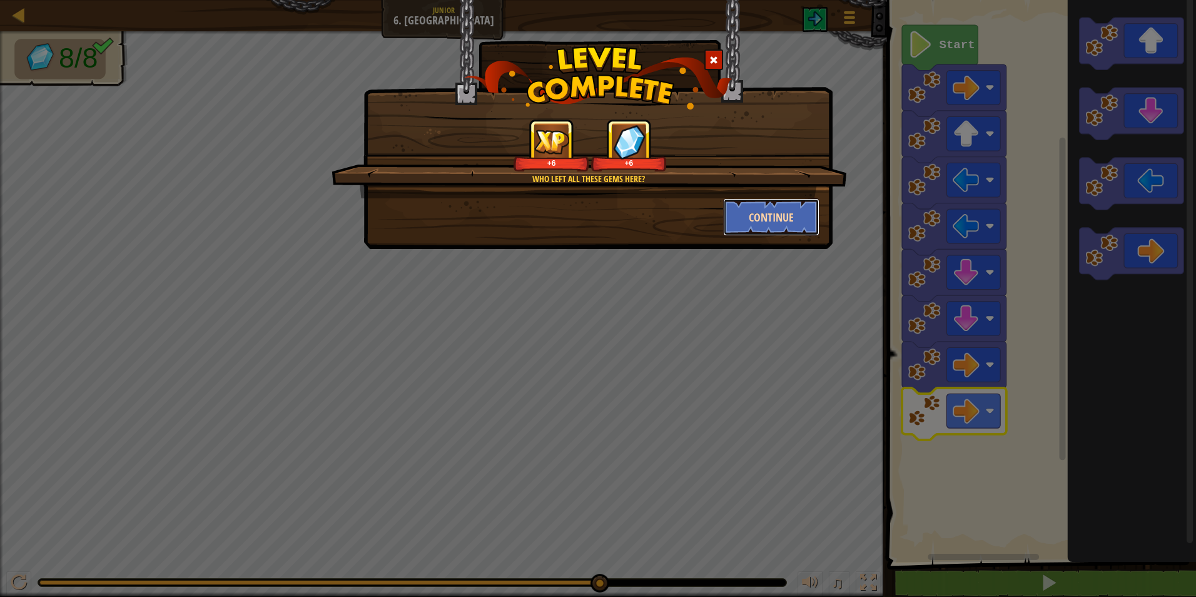
click at [773, 206] on button "Continue" at bounding box center [771, 217] width 97 height 38
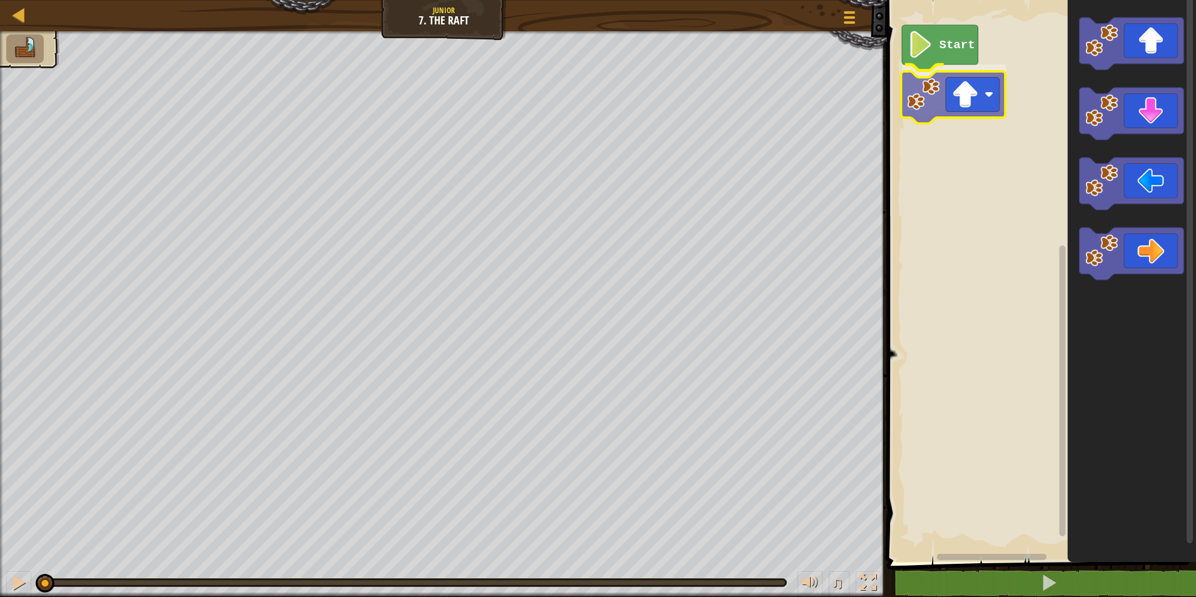
click at [949, 99] on div "Start" at bounding box center [1039, 278] width 313 height 568
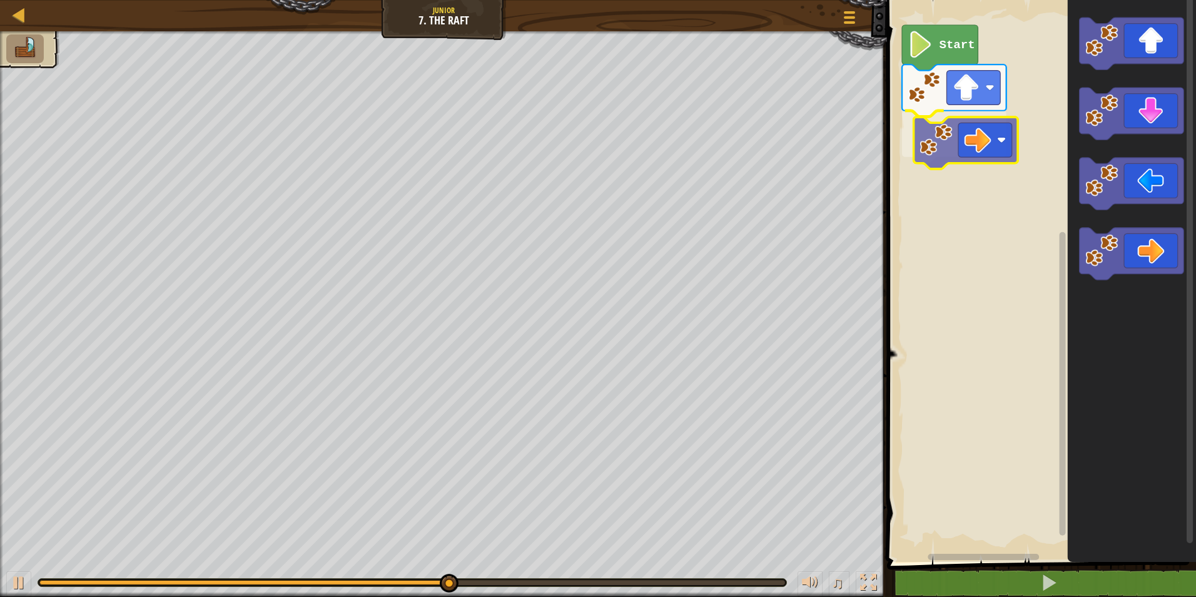
click at [969, 148] on div "Start" at bounding box center [1039, 278] width 313 height 568
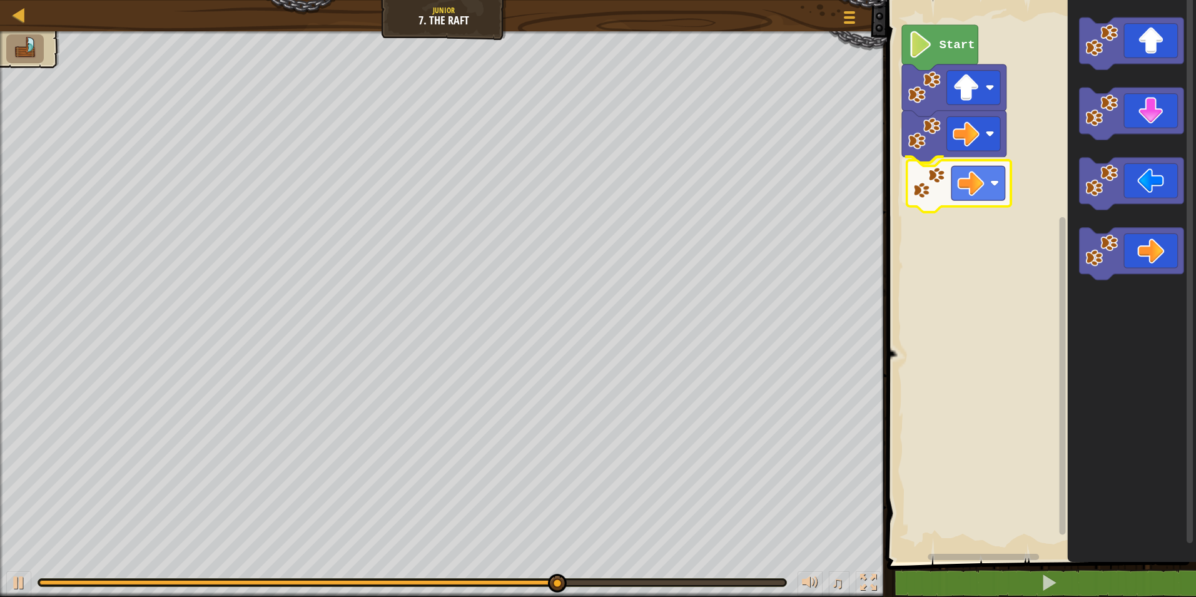
click at [924, 206] on div "Start" at bounding box center [1039, 278] width 313 height 568
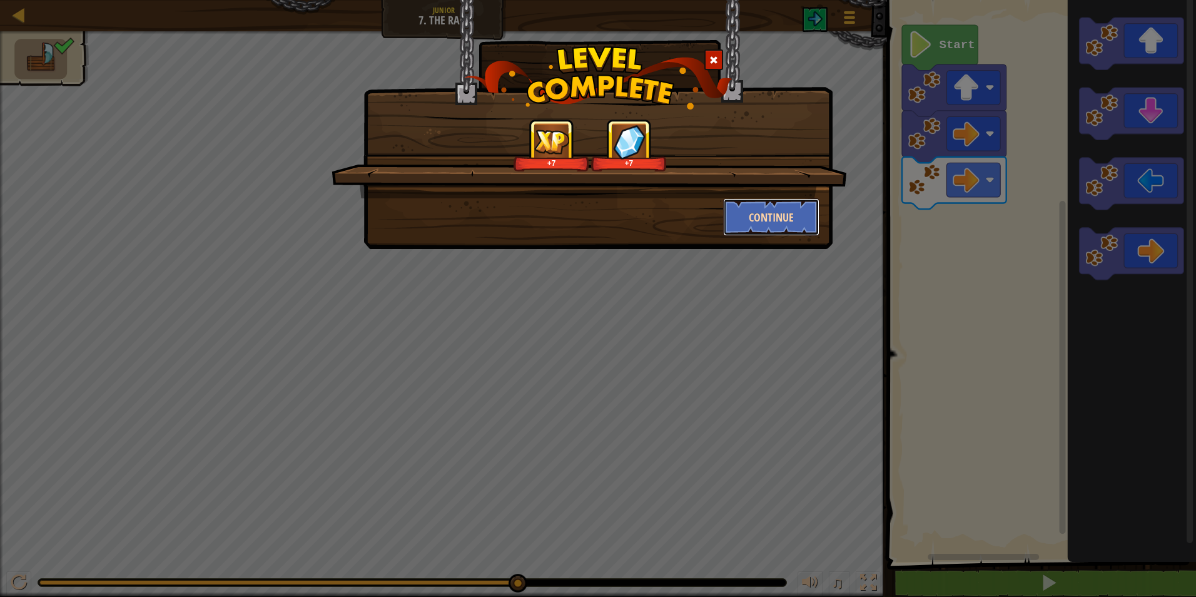
click at [796, 212] on button "Continue" at bounding box center [771, 217] width 97 height 38
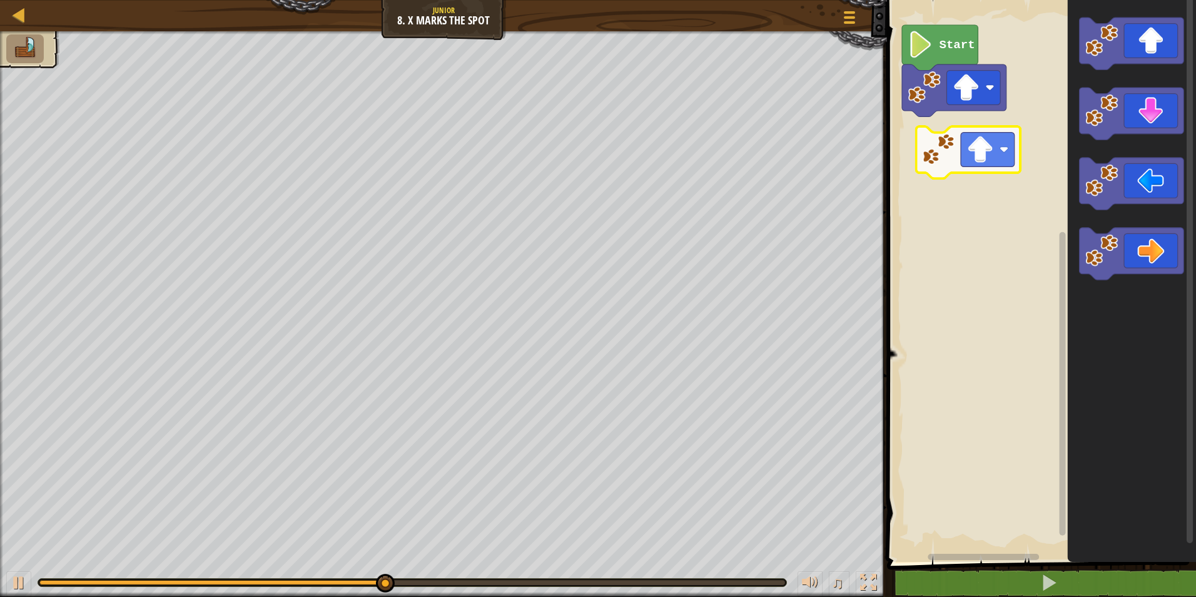
click at [945, 129] on div "Start" at bounding box center [1039, 278] width 313 height 568
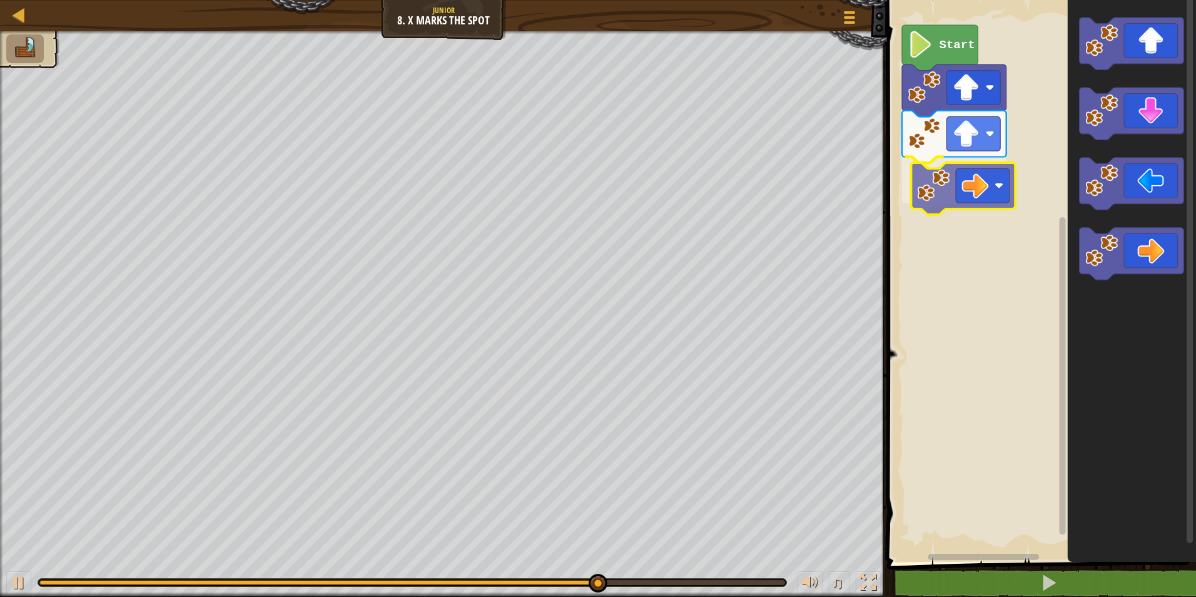
click at [949, 168] on div "Start" at bounding box center [1039, 278] width 313 height 568
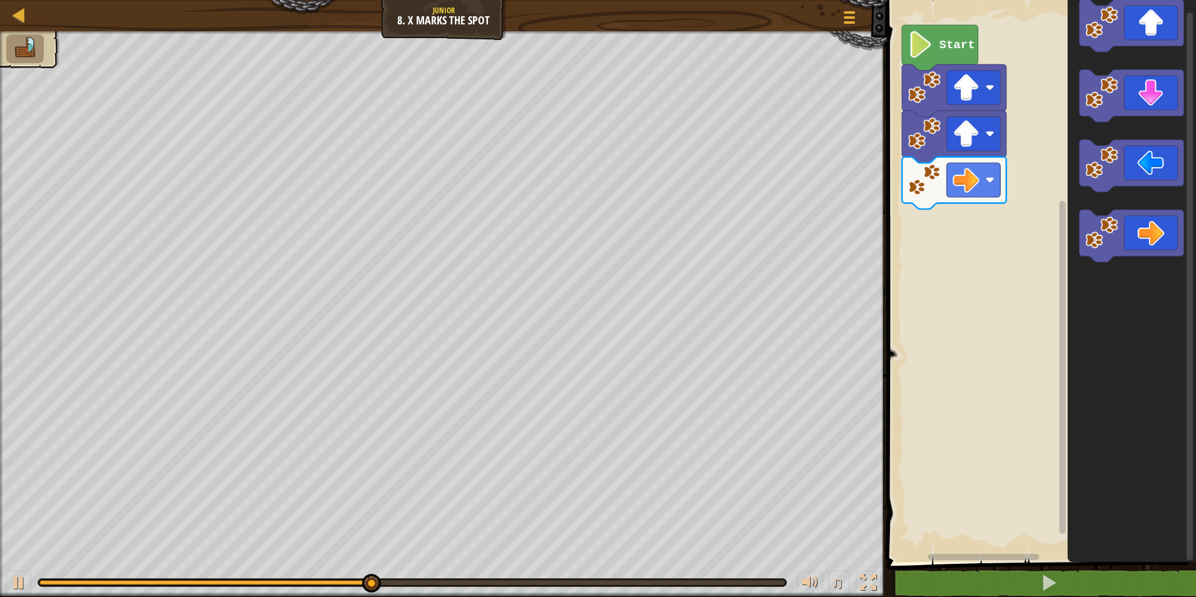
click at [1045, 248] on div "Start" at bounding box center [1039, 278] width 313 height 568
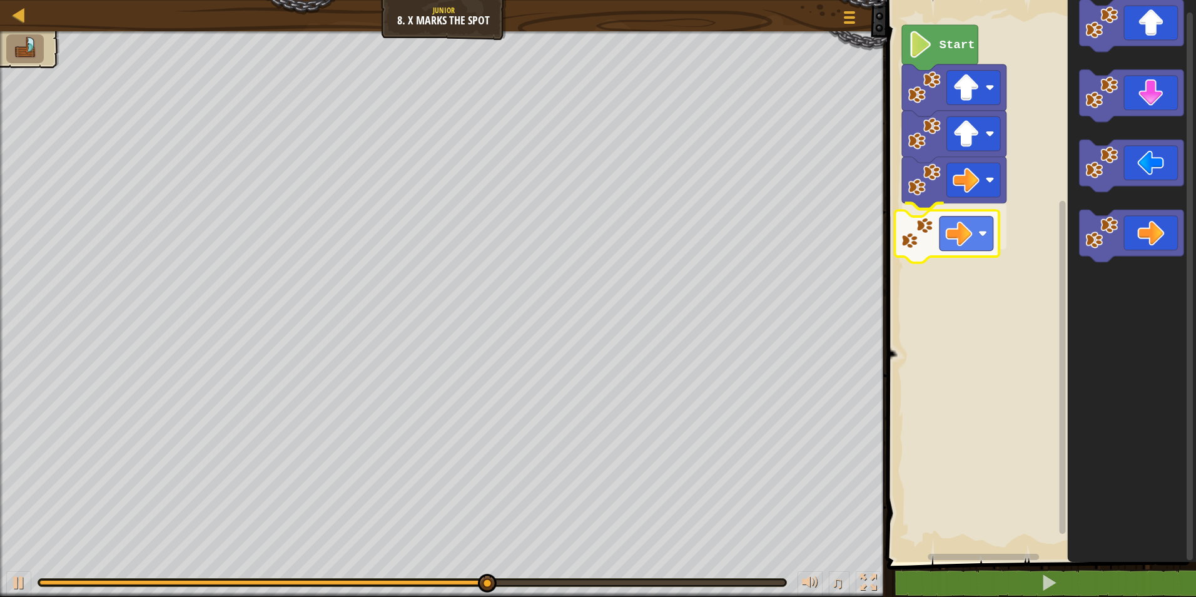
click at [949, 233] on div "Start" at bounding box center [1039, 278] width 313 height 568
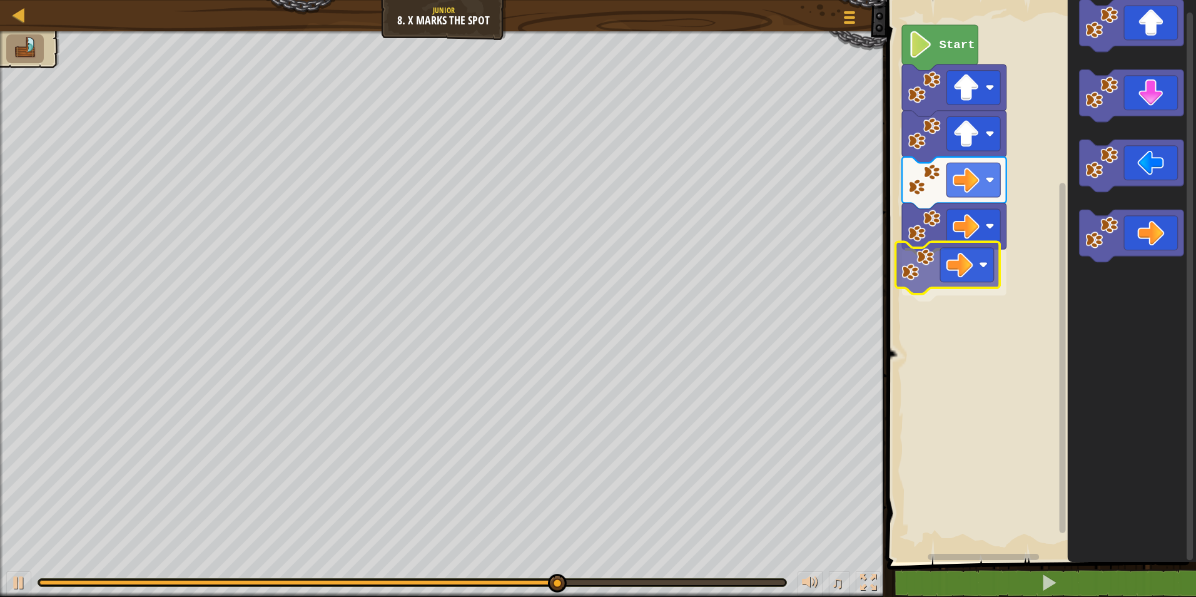
click at [949, 271] on div "Start" at bounding box center [1039, 278] width 313 height 568
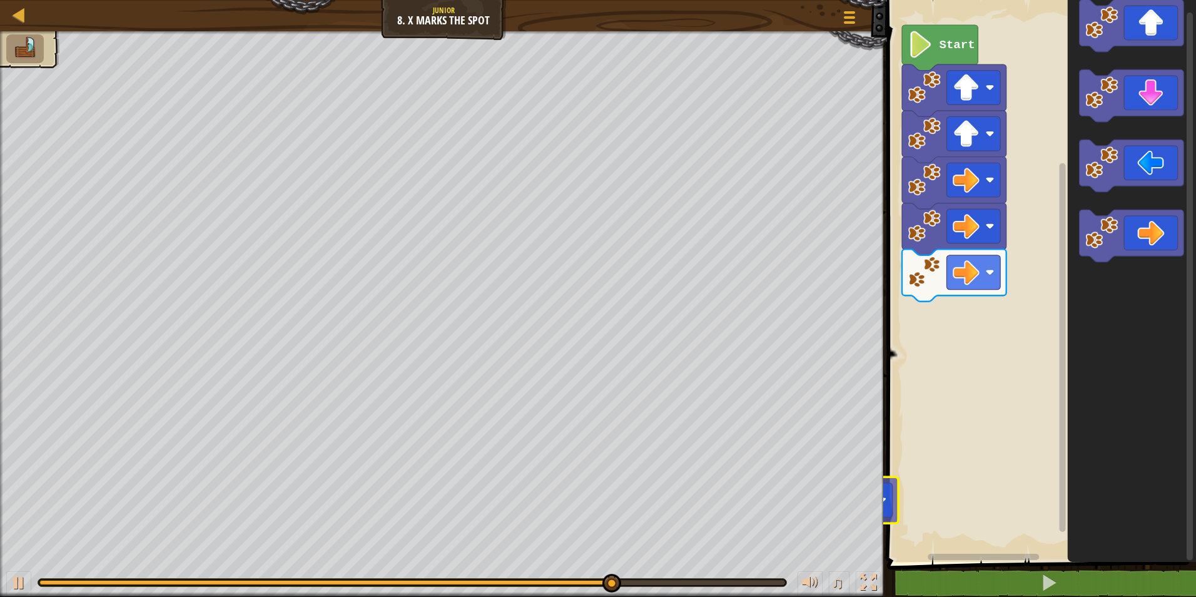
click at [869, 479] on div "Map Junior 8. X Marks the Spot Game Menu 1 הההההההההההההההההההההההההההההההההההה…" at bounding box center [598, 298] width 1196 height 597
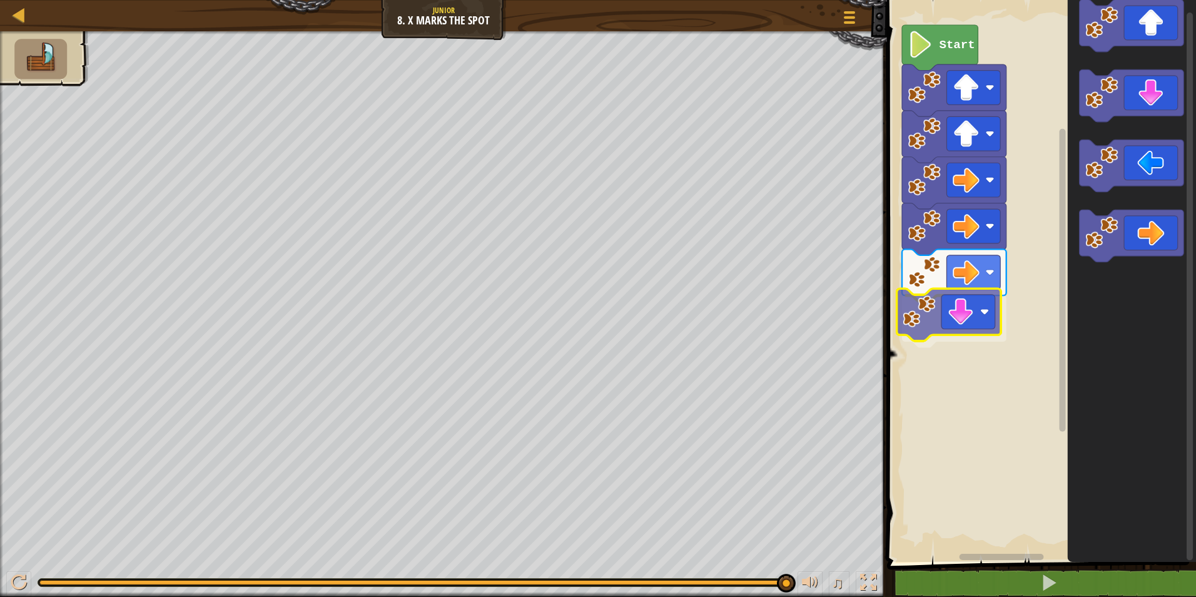
click at [958, 305] on div "Start" at bounding box center [1039, 278] width 313 height 568
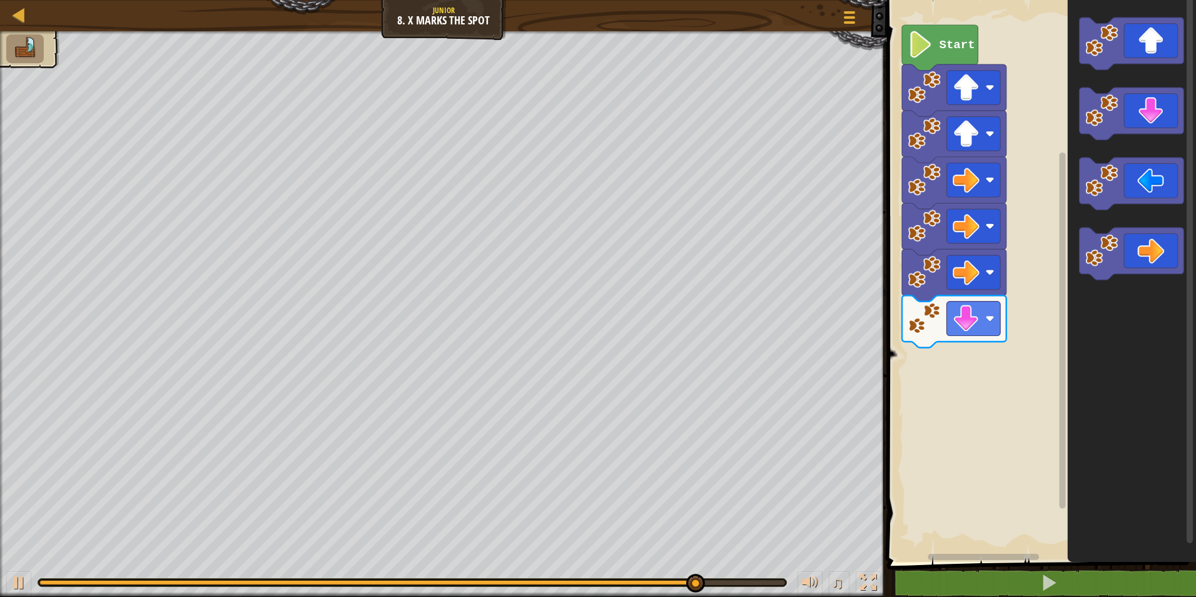
click at [1053, 220] on div "Start" at bounding box center [1039, 278] width 313 height 568
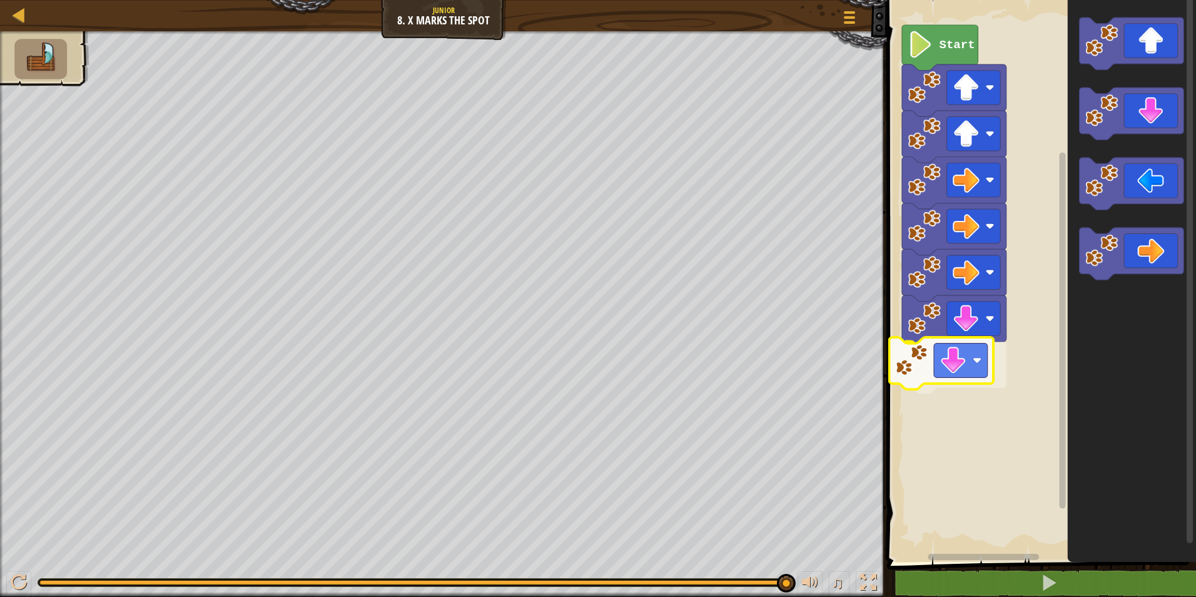
click at [903, 368] on div "Start" at bounding box center [1039, 278] width 313 height 568
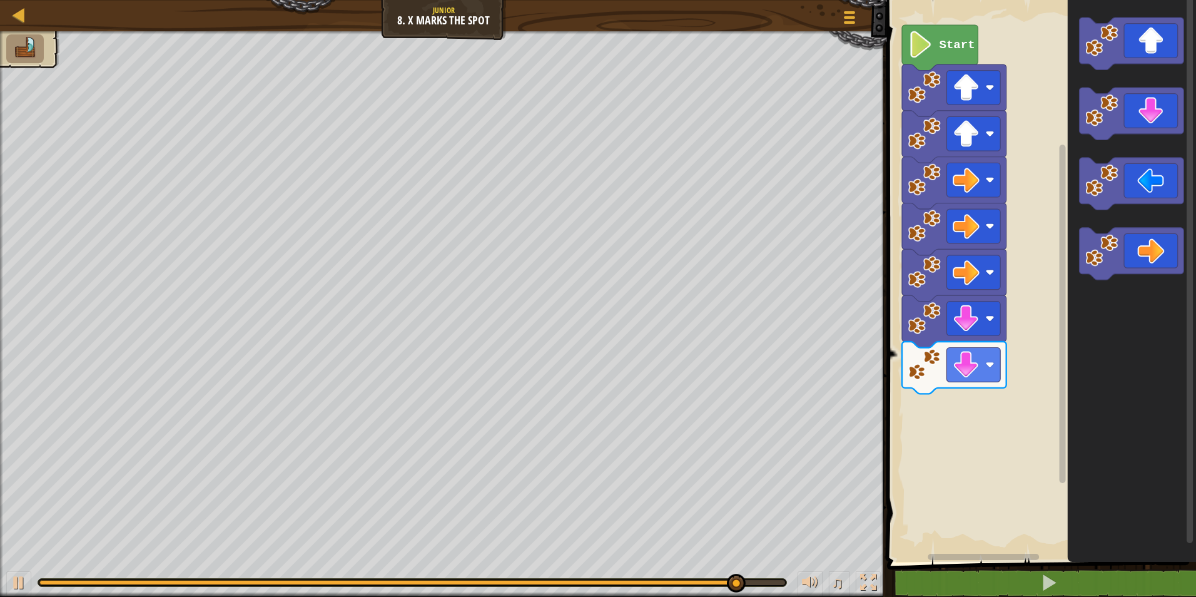
click at [1010, 411] on div "Start" at bounding box center [1039, 278] width 313 height 568
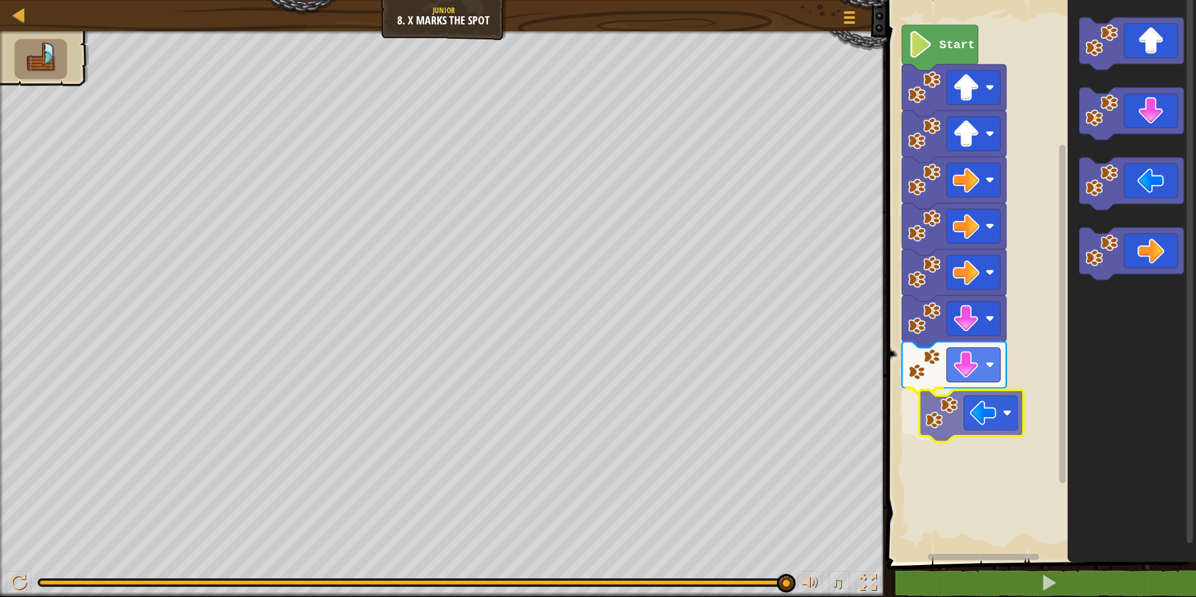
click at [953, 410] on div "Start" at bounding box center [1039, 278] width 313 height 568
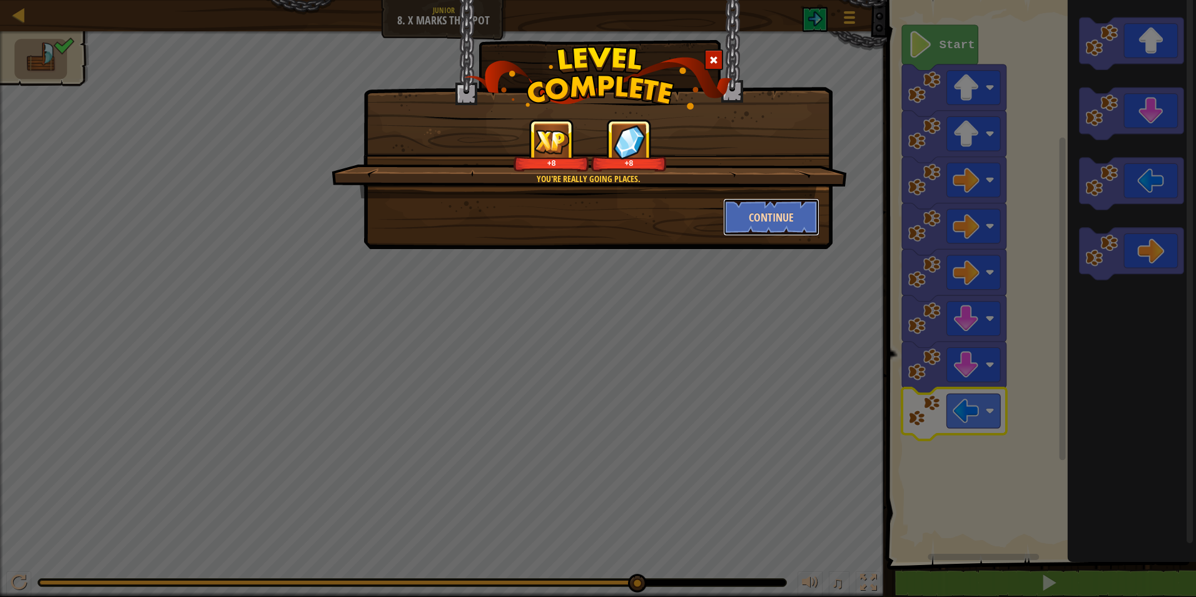
click at [739, 220] on button "Continue" at bounding box center [771, 217] width 97 height 38
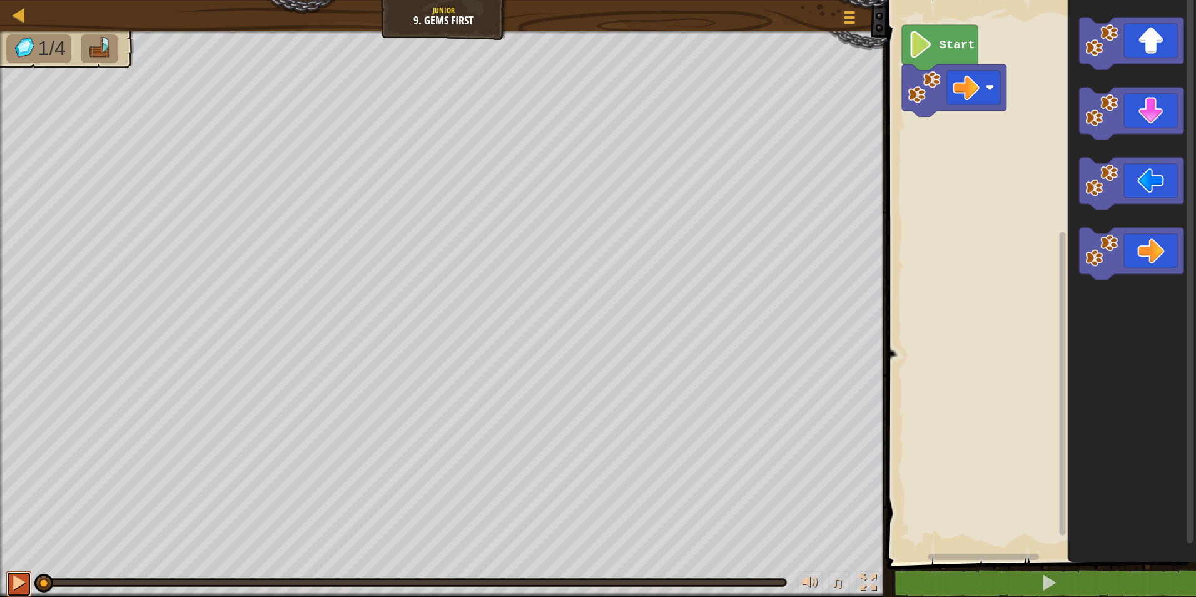
click at [24, 578] on div at bounding box center [19, 582] width 16 height 16
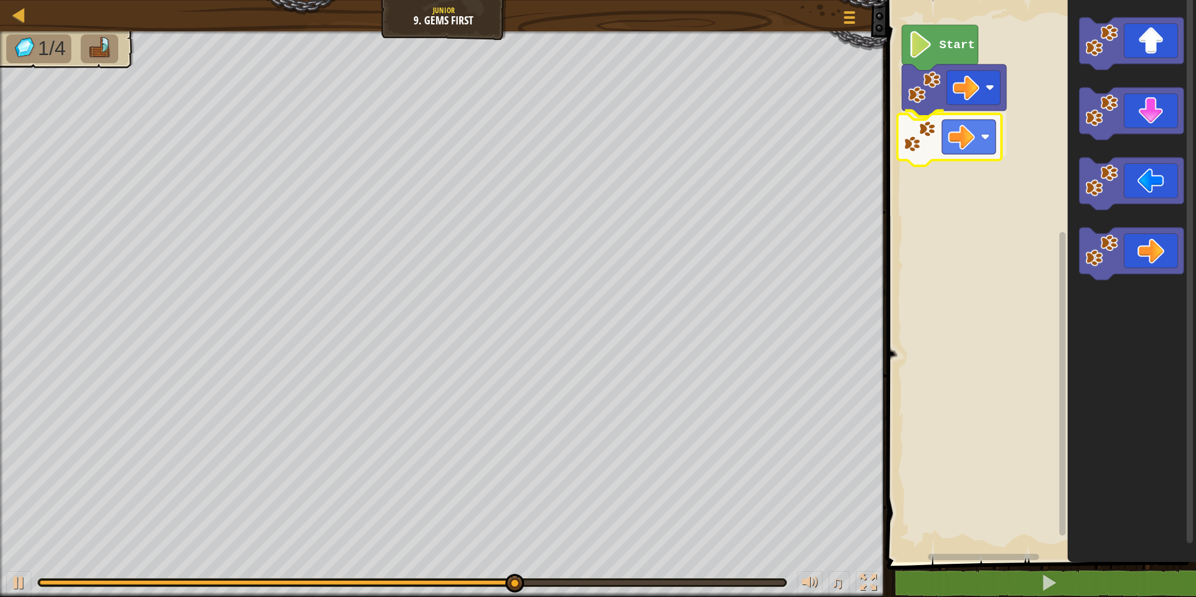
click at [946, 153] on div "Start" at bounding box center [1039, 278] width 313 height 568
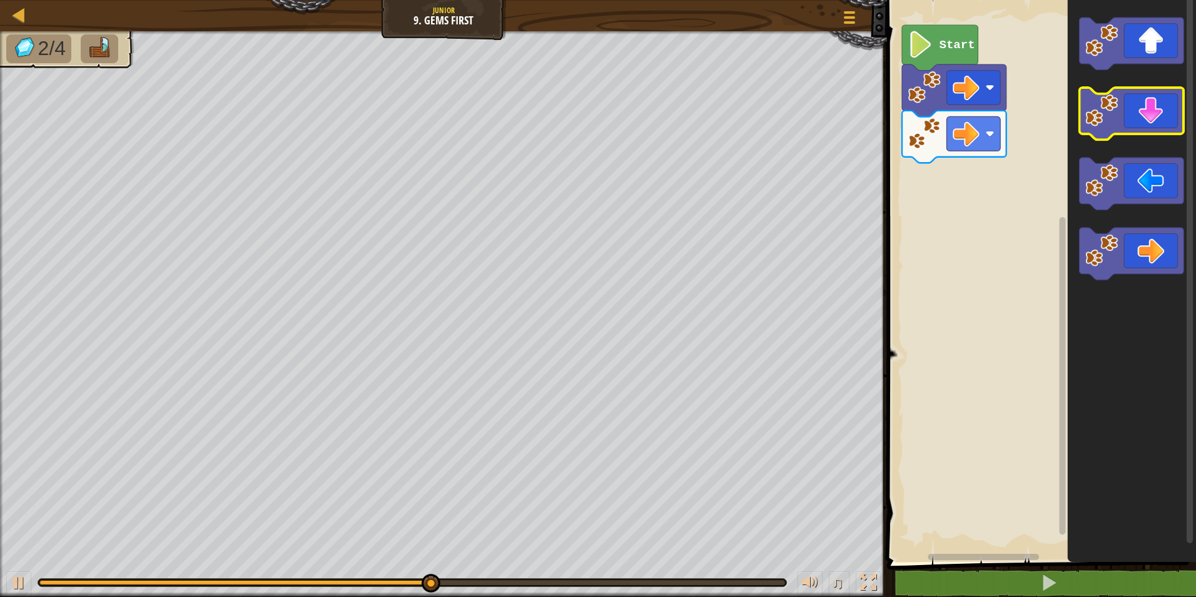
click at [1097, 115] on g "Blockly Workspace" at bounding box center [1132, 149] width 104 height 262
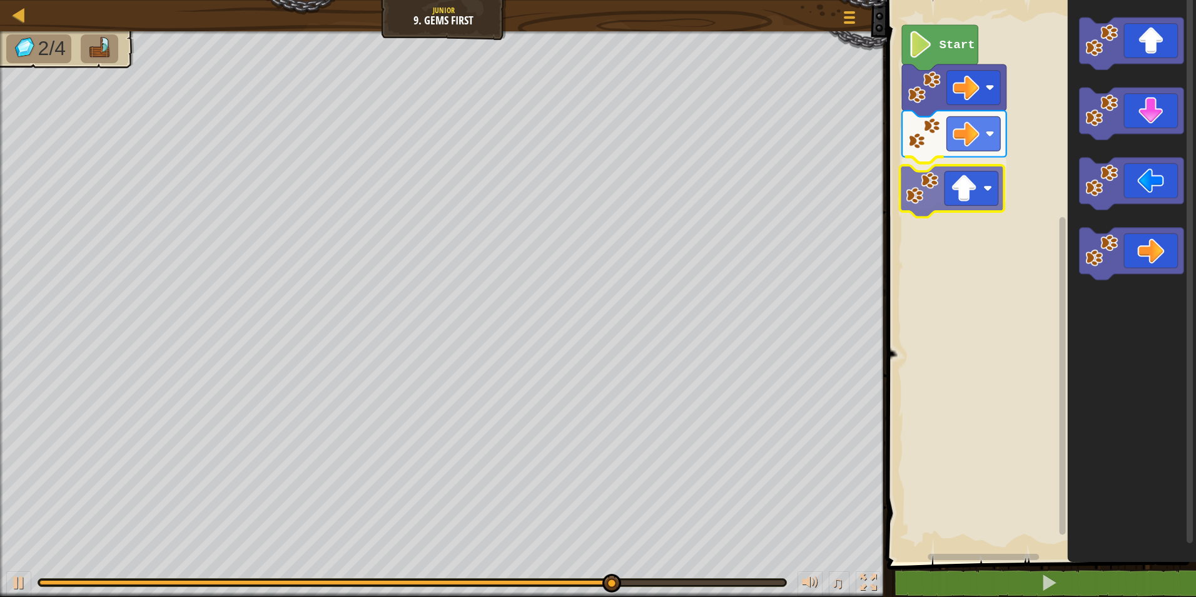
click at [937, 185] on div "Start" at bounding box center [1039, 278] width 313 height 568
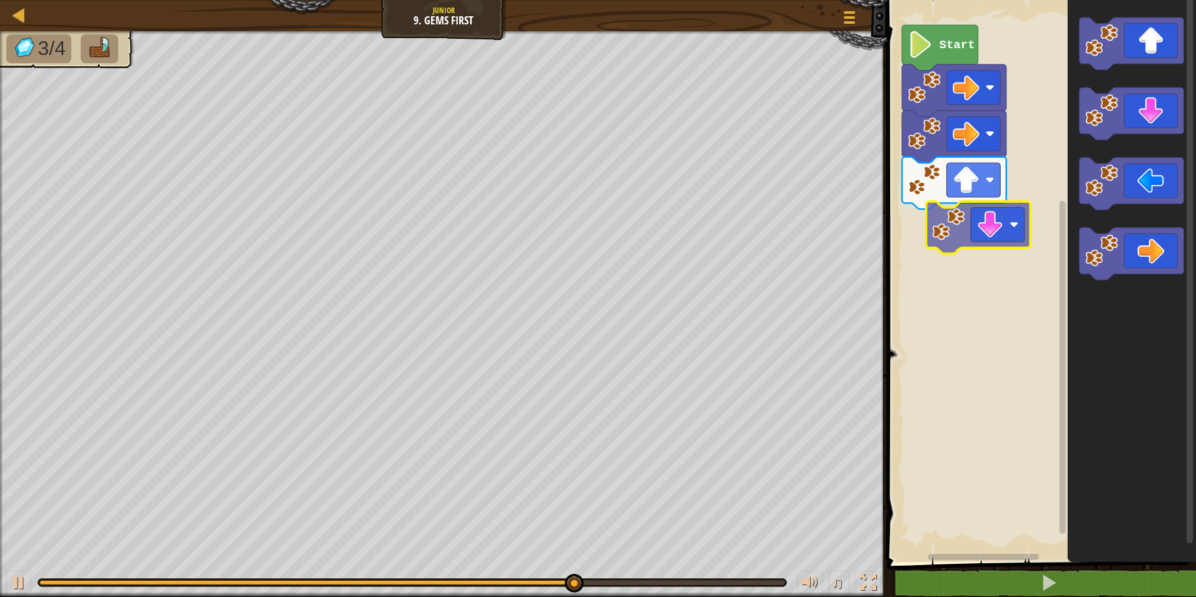
click at [962, 221] on div "Start" at bounding box center [1039, 278] width 313 height 568
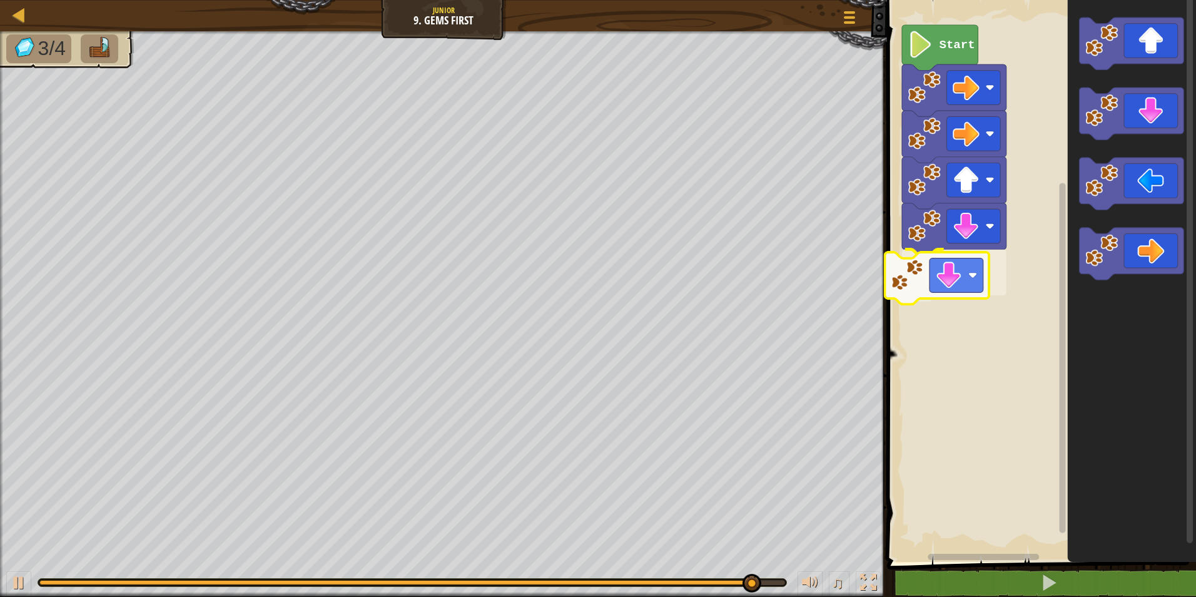
click at [913, 272] on div "Start" at bounding box center [1039, 278] width 313 height 568
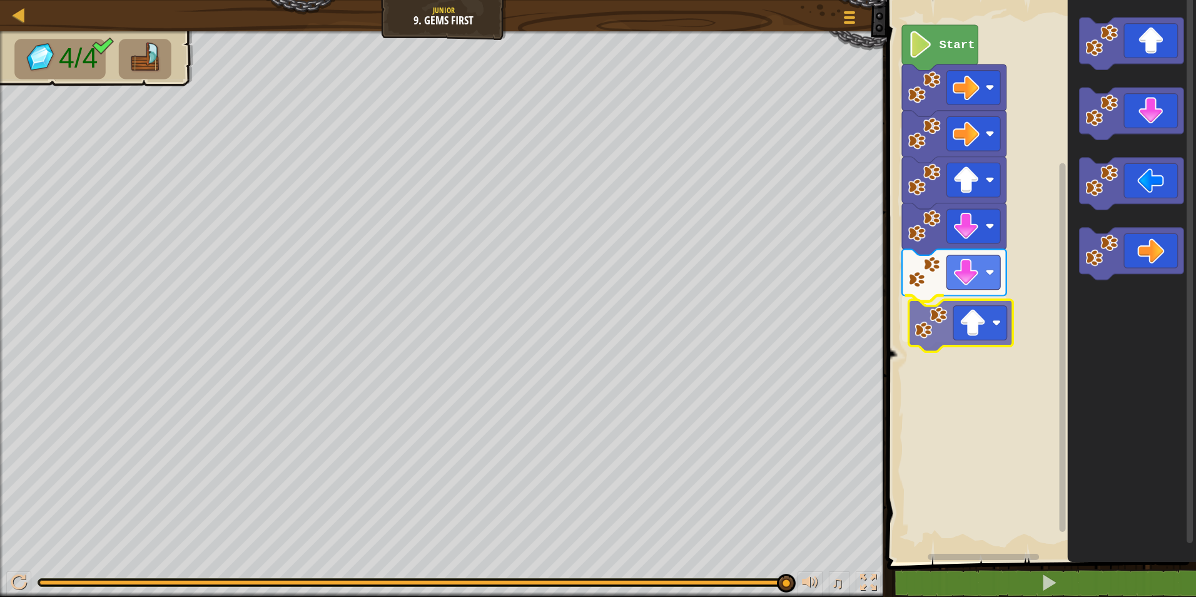
click at [957, 330] on div "Start" at bounding box center [1039, 278] width 313 height 568
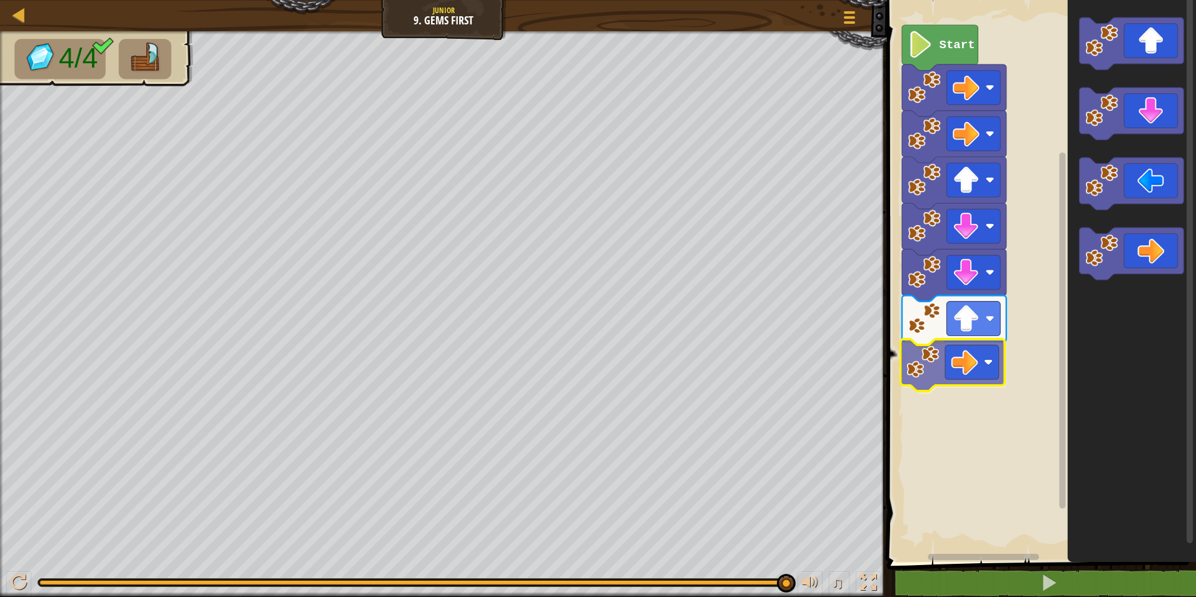
click at [922, 370] on div "Start" at bounding box center [1039, 278] width 313 height 568
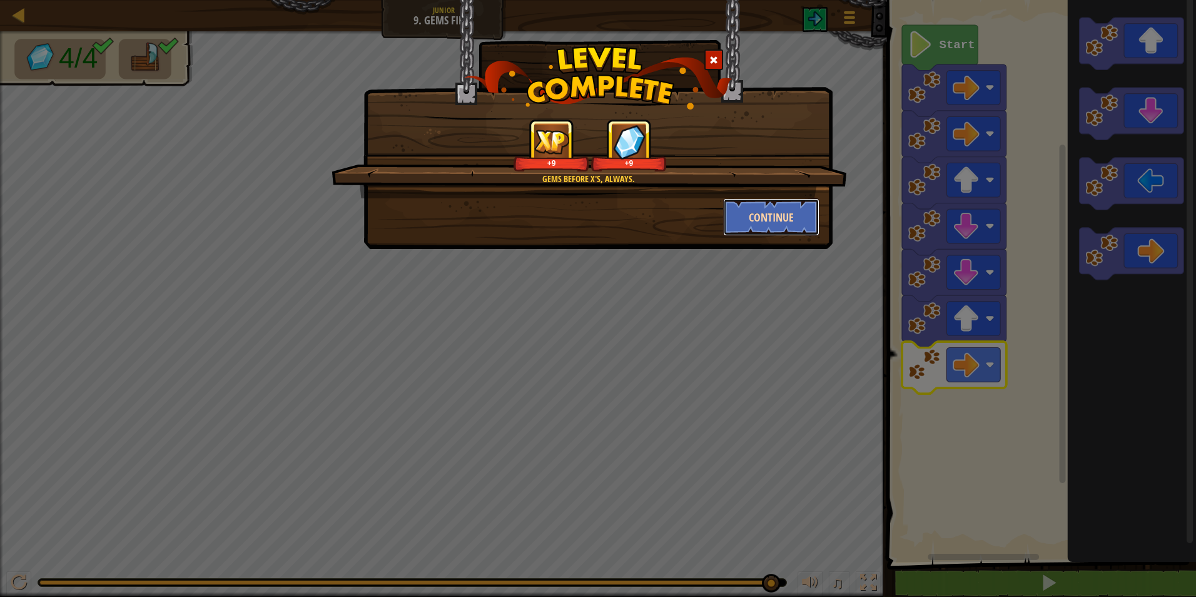
click at [762, 213] on button "Continue" at bounding box center [771, 217] width 97 height 38
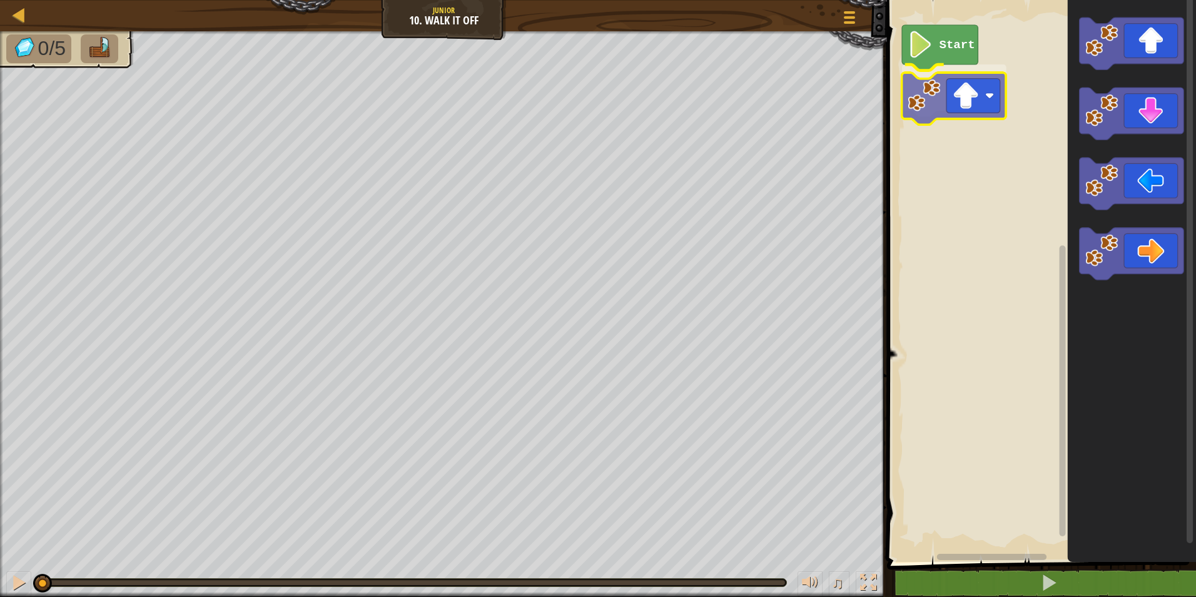
click at [922, 92] on div "Start" at bounding box center [1039, 278] width 313 height 568
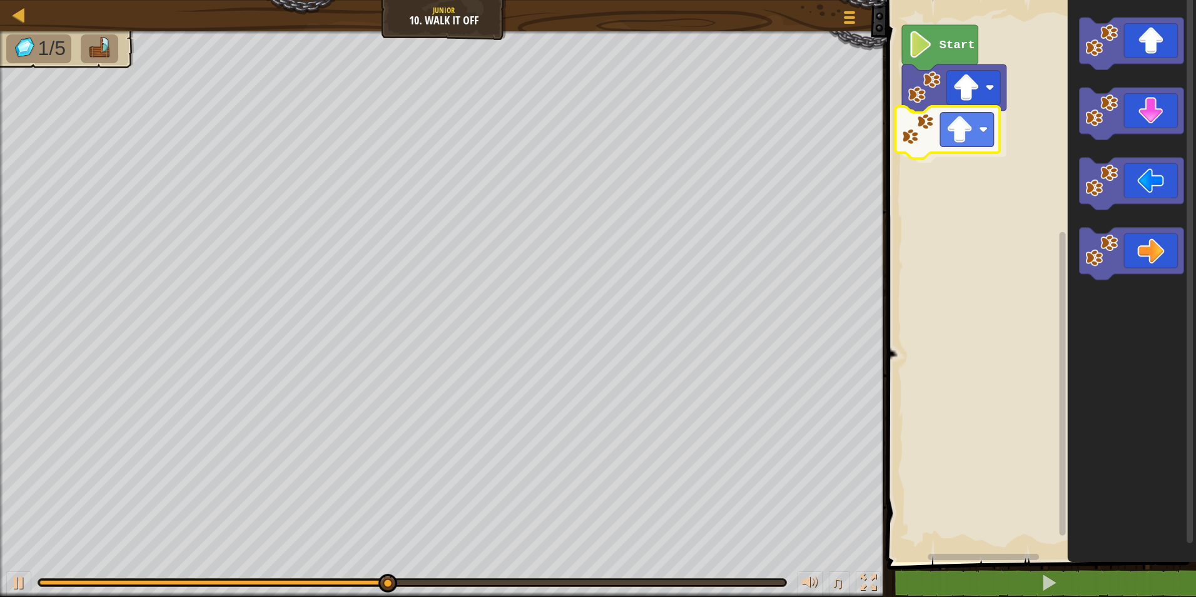
click at [933, 136] on div "Start" at bounding box center [1039, 278] width 313 height 568
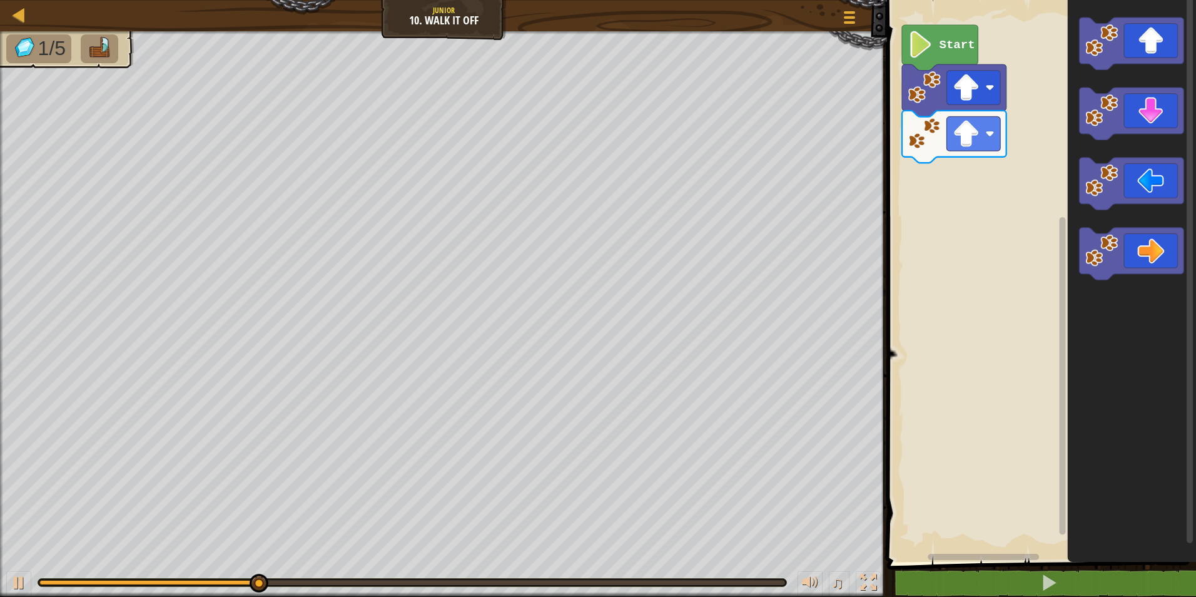
click at [1048, 118] on div "Start" at bounding box center [1039, 278] width 313 height 568
click at [1109, 55] on image "Blockly Workspace" at bounding box center [1101, 40] width 33 height 33
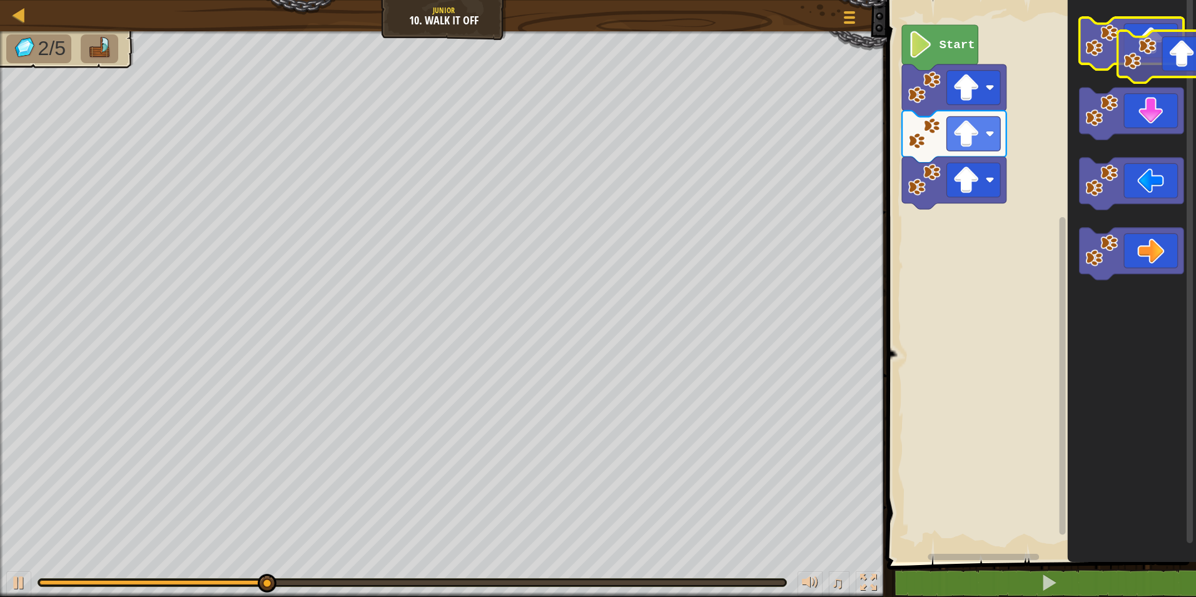
click at [1156, 58] on g "Blockly Workspace" at bounding box center [1132, 44] width 104 height 52
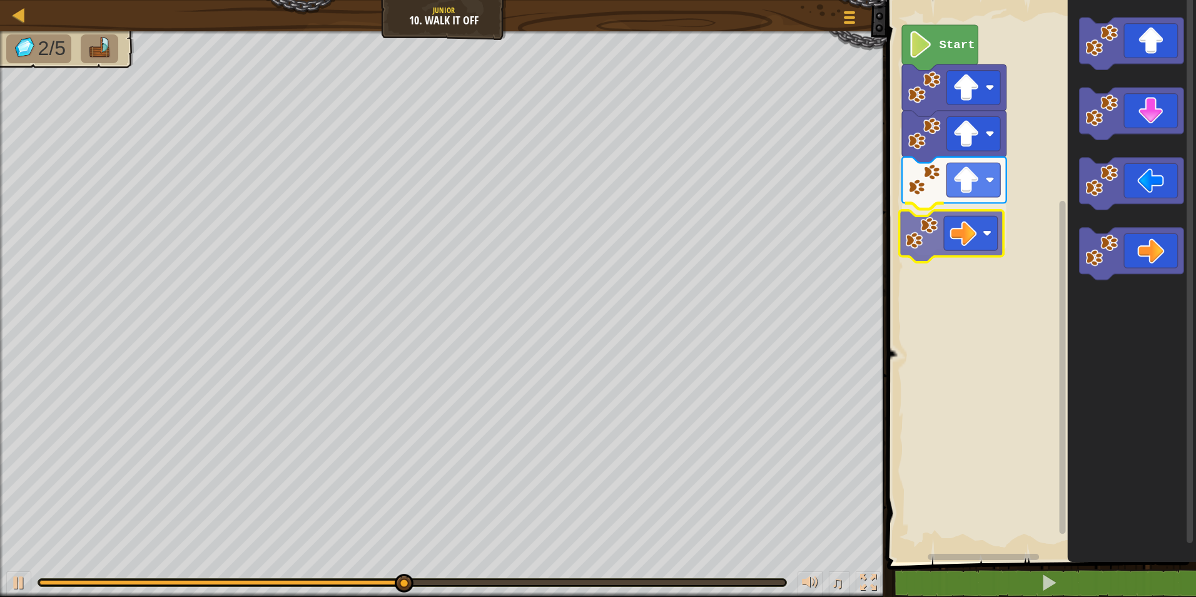
click at [979, 231] on div "Start" at bounding box center [1039, 278] width 313 height 568
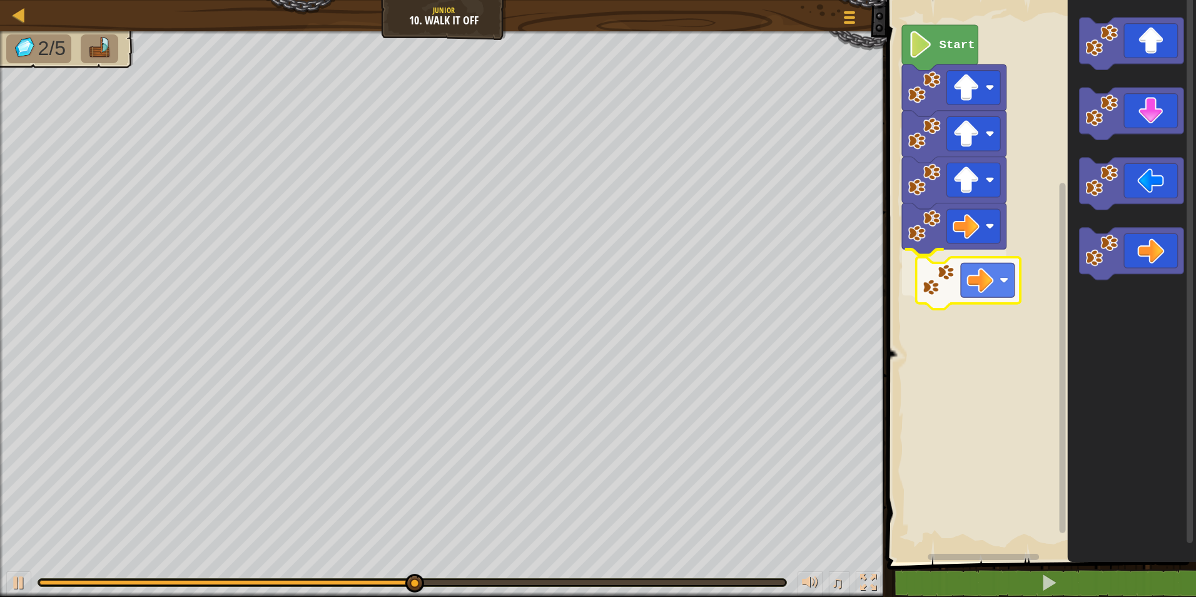
click at [928, 276] on div "Start" at bounding box center [1039, 278] width 313 height 568
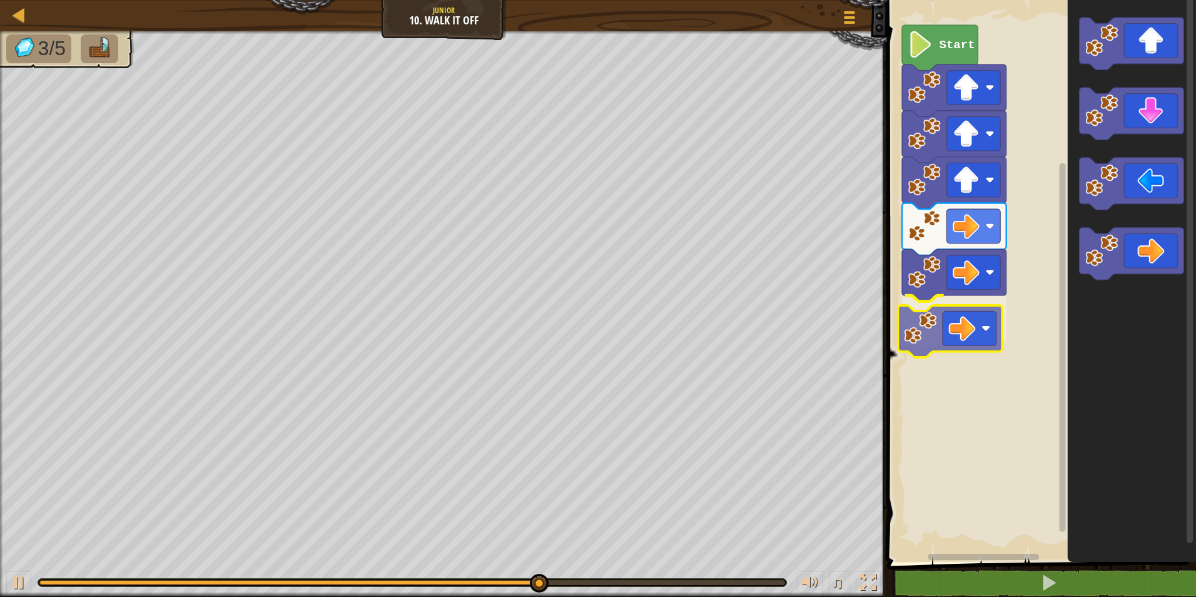
click at [937, 332] on div "Start" at bounding box center [1039, 278] width 313 height 568
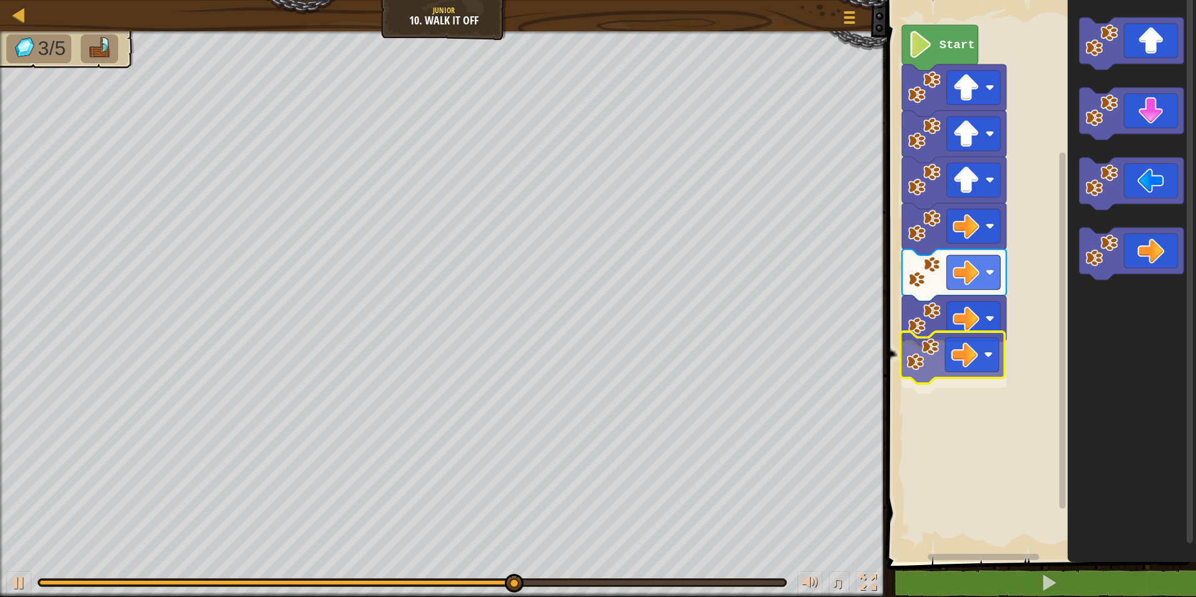
click at [908, 347] on div "Start" at bounding box center [1039, 278] width 313 height 568
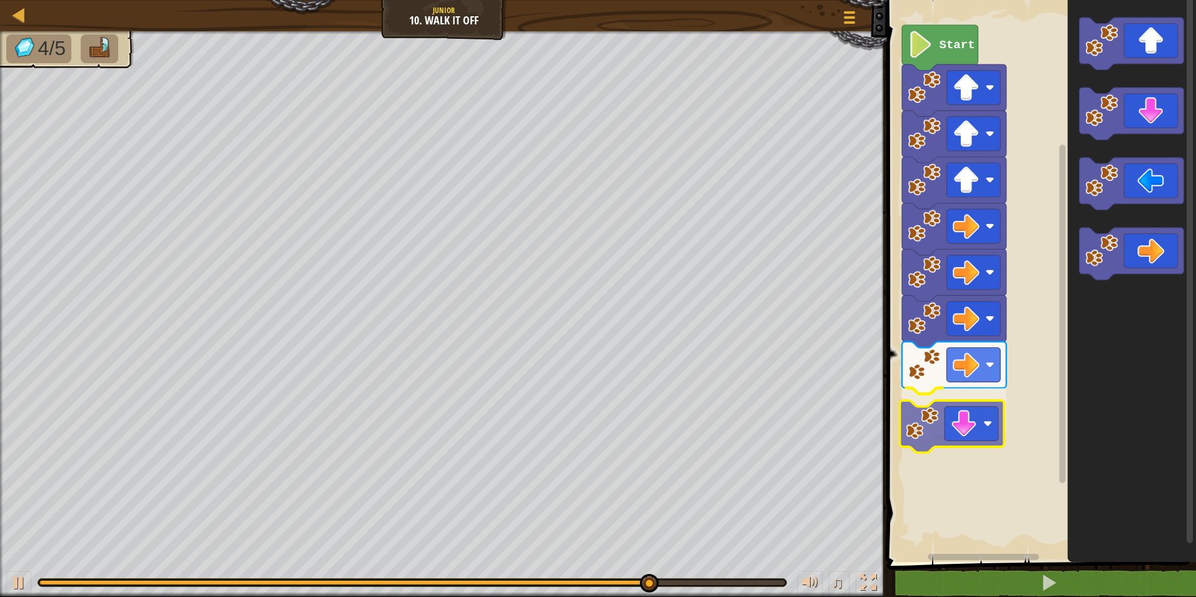
click at [952, 418] on div "Start" at bounding box center [1039, 278] width 313 height 568
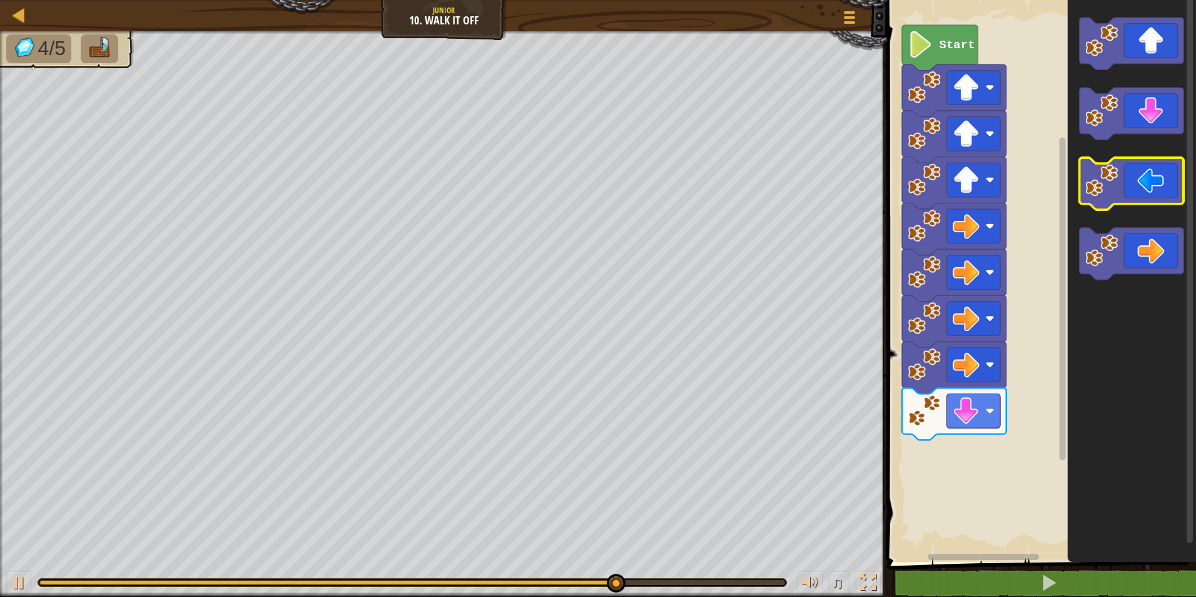
click at [1107, 183] on g "Blockly Workspace" at bounding box center [1132, 149] width 104 height 262
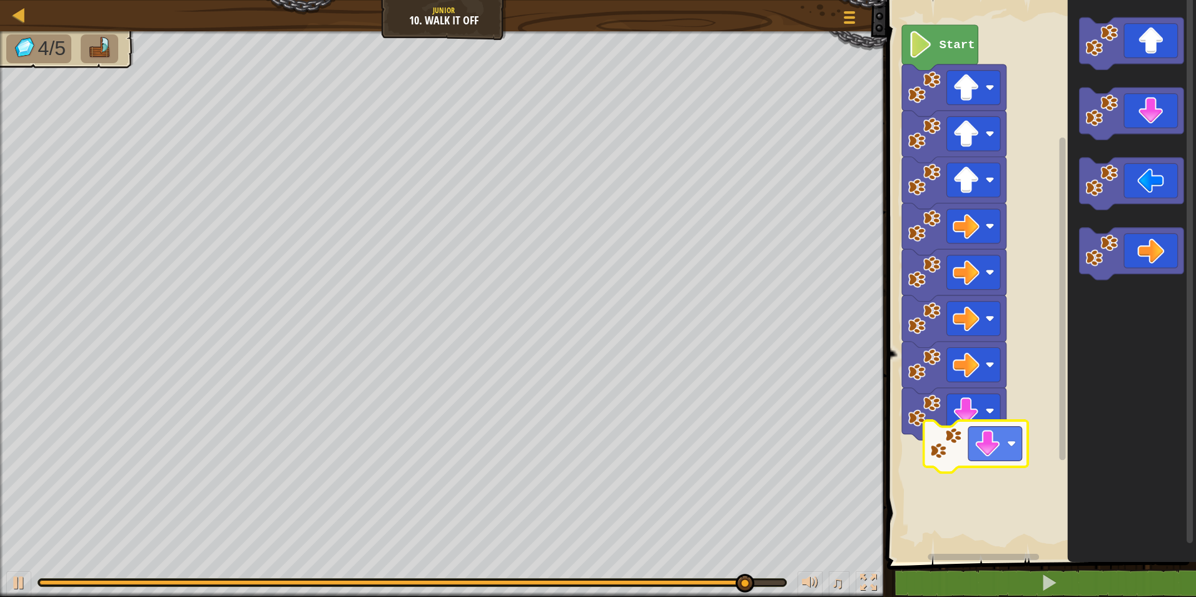
click at [976, 443] on div "Start" at bounding box center [1039, 278] width 313 height 568
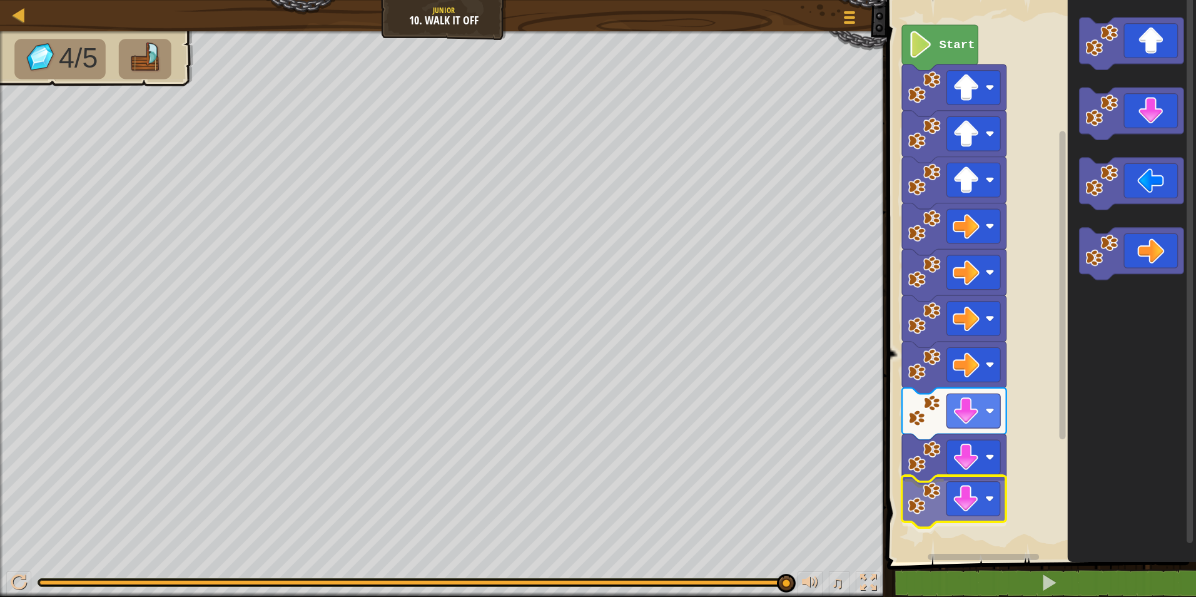
click at [923, 502] on div "Start" at bounding box center [1039, 278] width 313 height 568
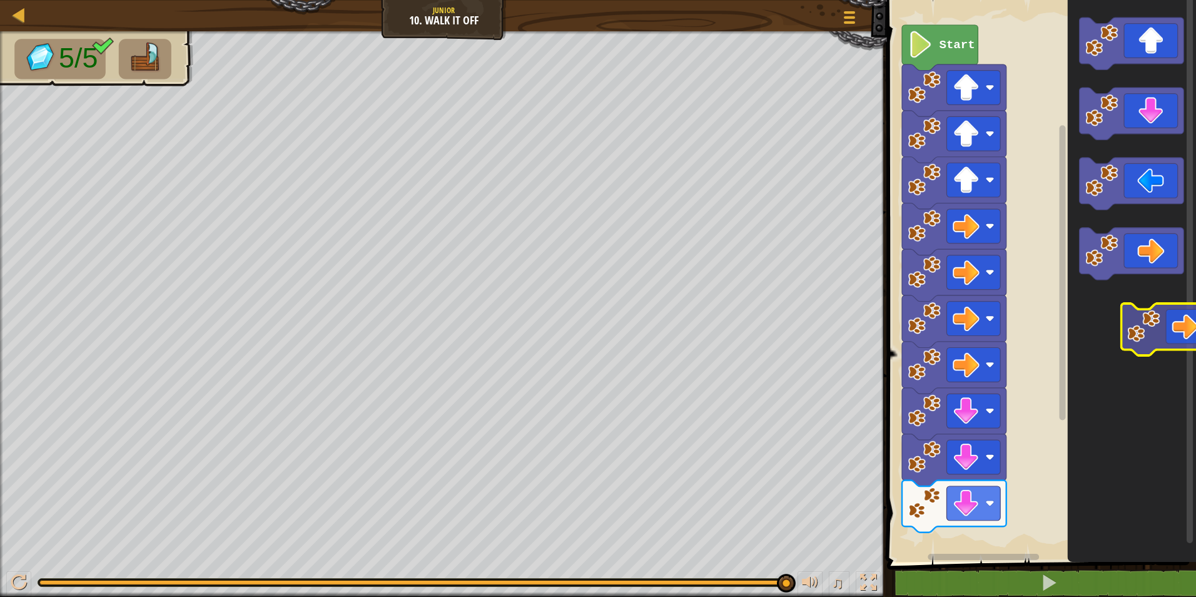
click at [1157, 323] on icon "Blockly Workspace" at bounding box center [1132, 278] width 128 height 568
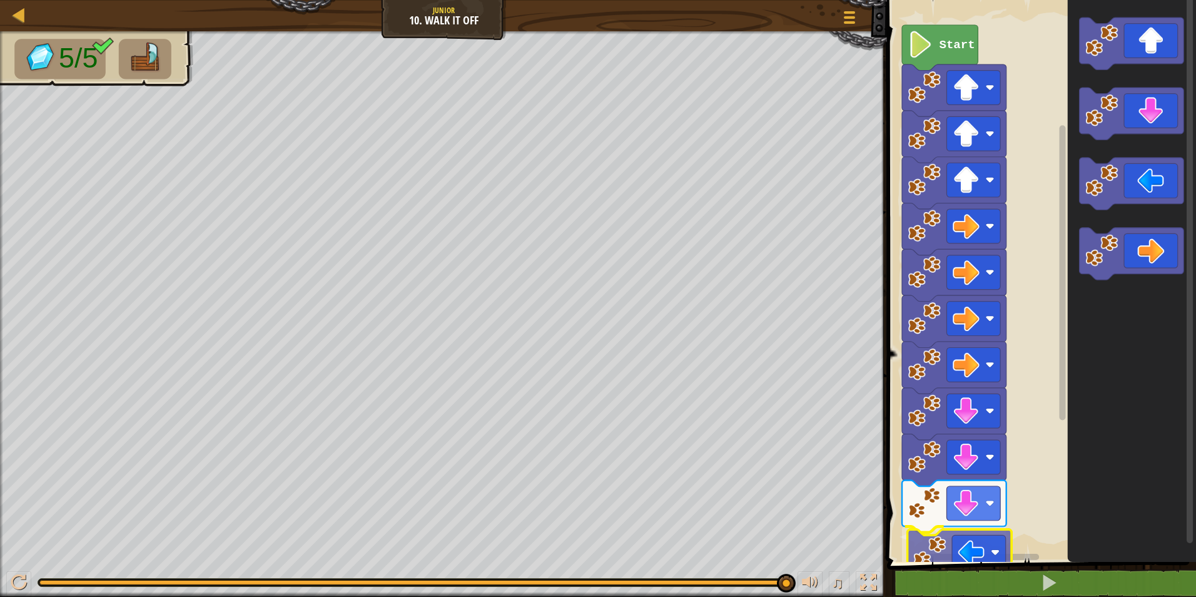
click at [959, 552] on div "Start" at bounding box center [1039, 278] width 313 height 568
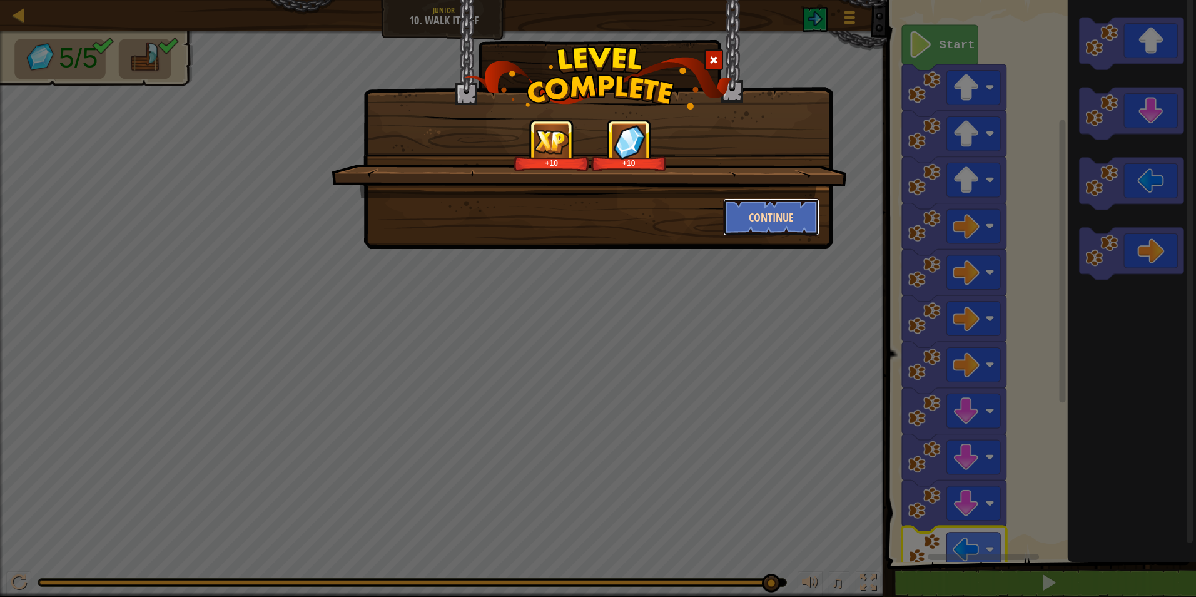
click at [766, 213] on button "Continue" at bounding box center [771, 217] width 97 height 38
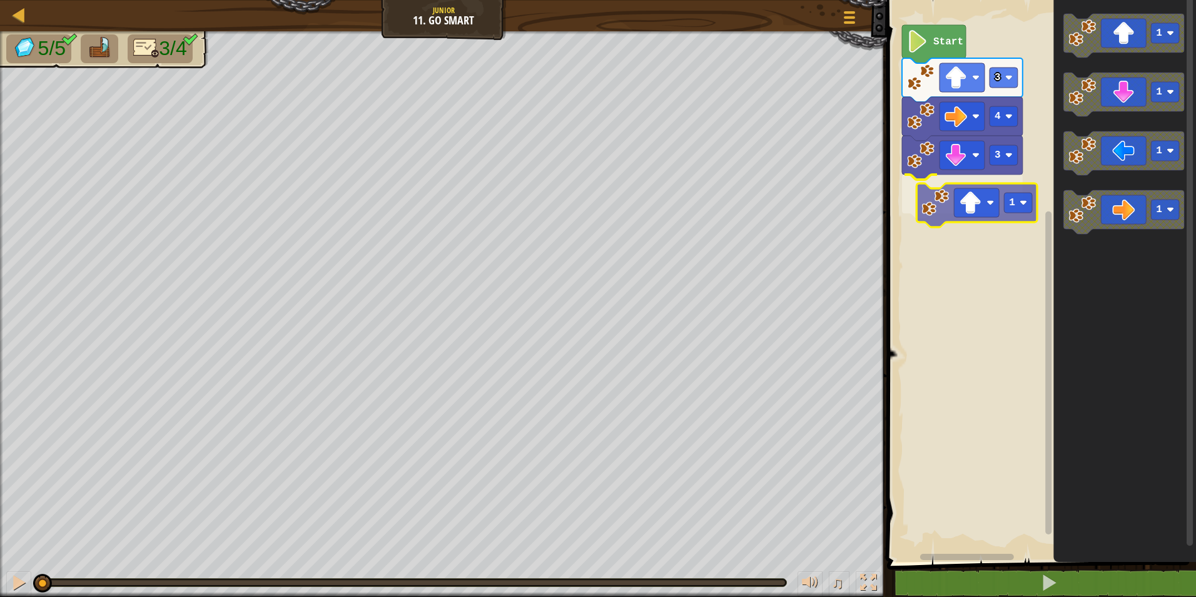
click at [943, 203] on div "3 1 4 3 Start 1 1 1 1 1" at bounding box center [1039, 278] width 313 height 568
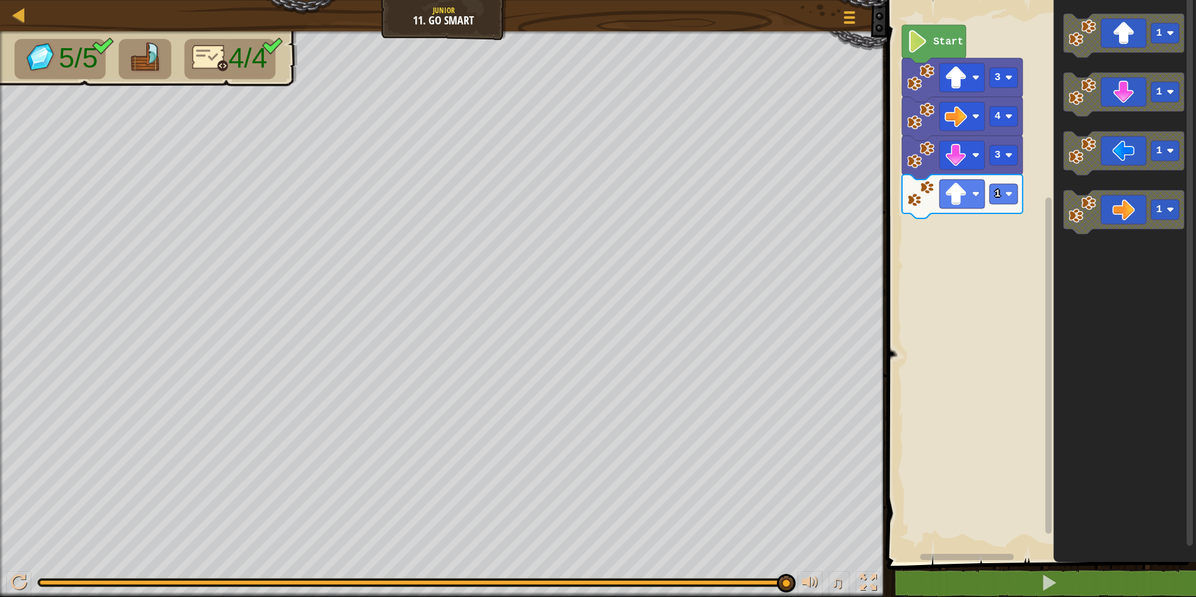
click at [1092, 114] on g "1 1 1 1" at bounding box center [1123, 124] width 121 height 220
click at [1070, 131] on g "1 1 1 1" at bounding box center [1123, 124] width 121 height 220
click at [1058, 111] on icon "1 1 1 1" at bounding box center [1124, 278] width 143 height 568
click at [1099, 125] on icon "1 1 1 1" at bounding box center [1124, 278] width 143 height 568
click at [1096, 96] on icon "Blockly Workspace" at bounding box center [1123, 95] width 121 height 44
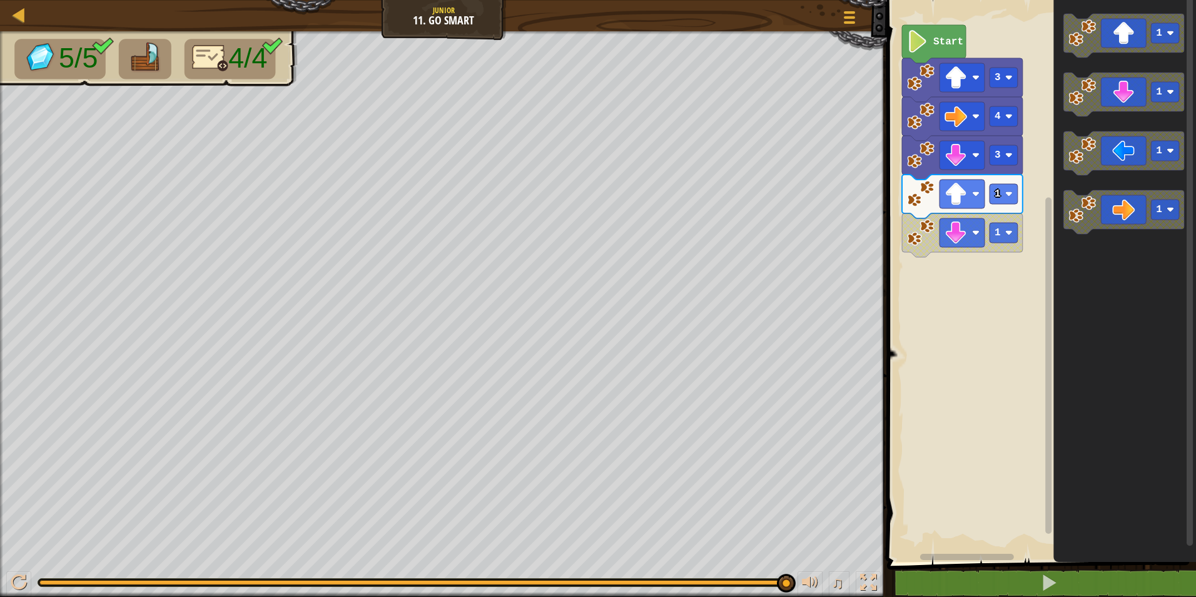
click at [1088, 99] on g "1" at bounding box center [1123, 95] width 121 height 44
click at [1085, 345] on icon "Blockly Workspace" at bounding box center [1124, 278] width 143 height 568
click at [11, 584] on div at bounding box center [19, 582] width 16 height 16
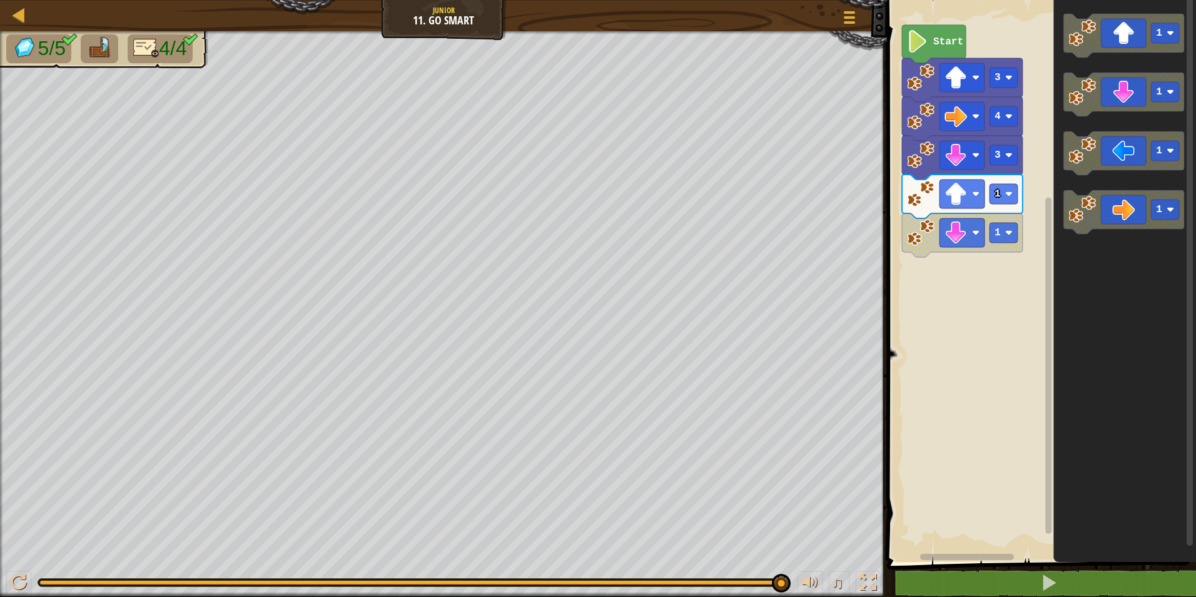
click at [1046, 247] on div "Start 3 4 3 1 1 1 1 1 1" at bounding box center [1039, 278] width 313 height 568
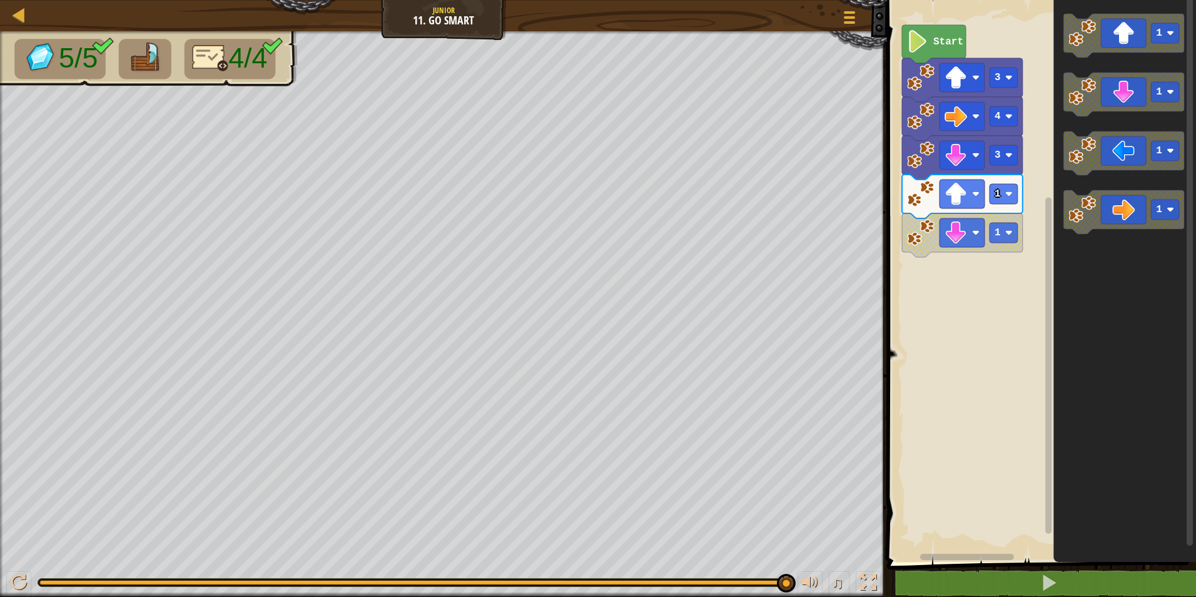
click at [1047, 259] on div "Start 3 4 3 1 1 1 1 1 1" at bounding box center [1039, 278] width 313 height 568
click at [1108, 143] on icon "Blockly Workspace" at bounding box center [1123, 153] width 121 height 44
click at [963, 280] on image "Blockly Workspace" at bounding box center [955, 271] width 23 height 23
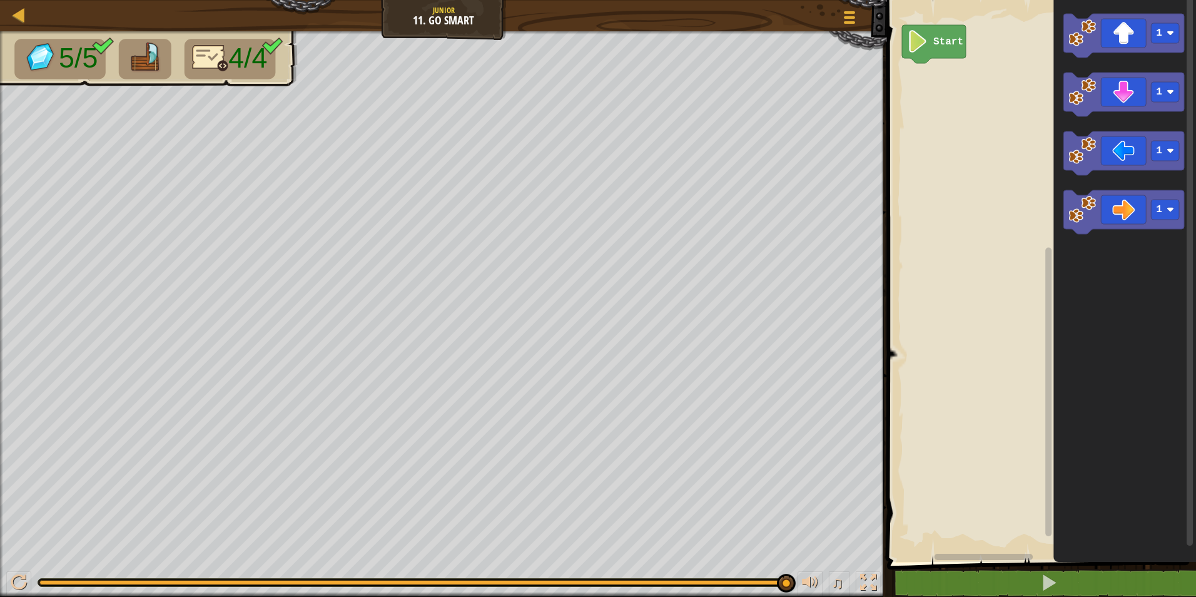
click at [6, 592] on div "♫" at bounding box center [443, 579] width 887 height 38
click at [26, 572] on div "♫" at bounding box center [443, 579] width 887 height 38
click at [24, 574] on div at bounding box center [19, 582] width 16 height 16
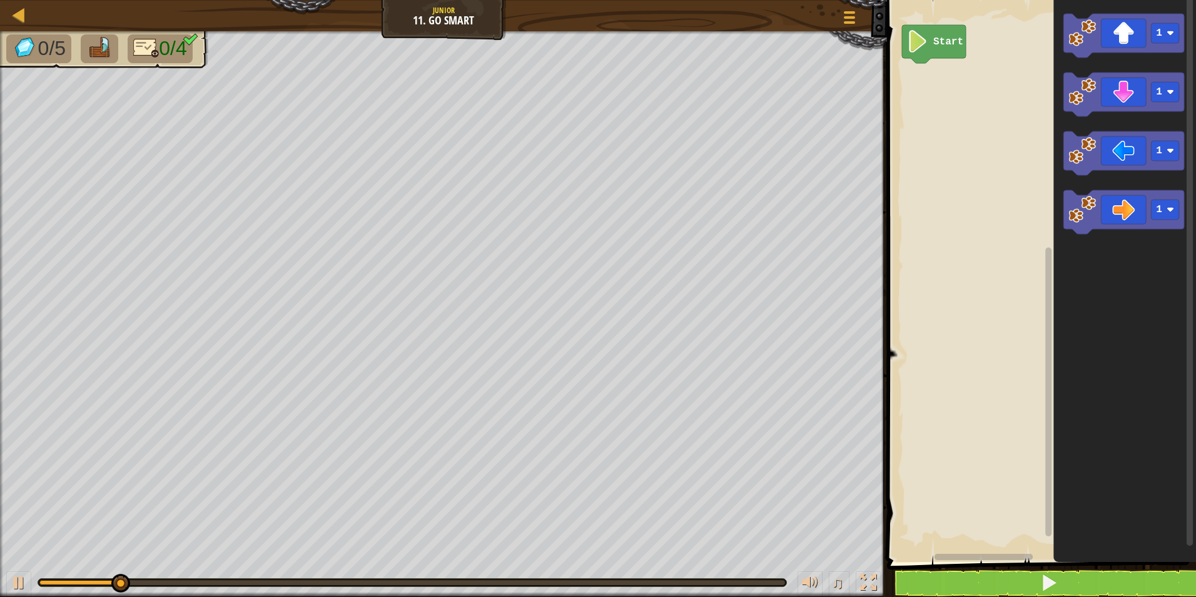
click at [969, 135] on rect "Blockly Workspace" at bounding box center [1039, 278] width 313 height 568
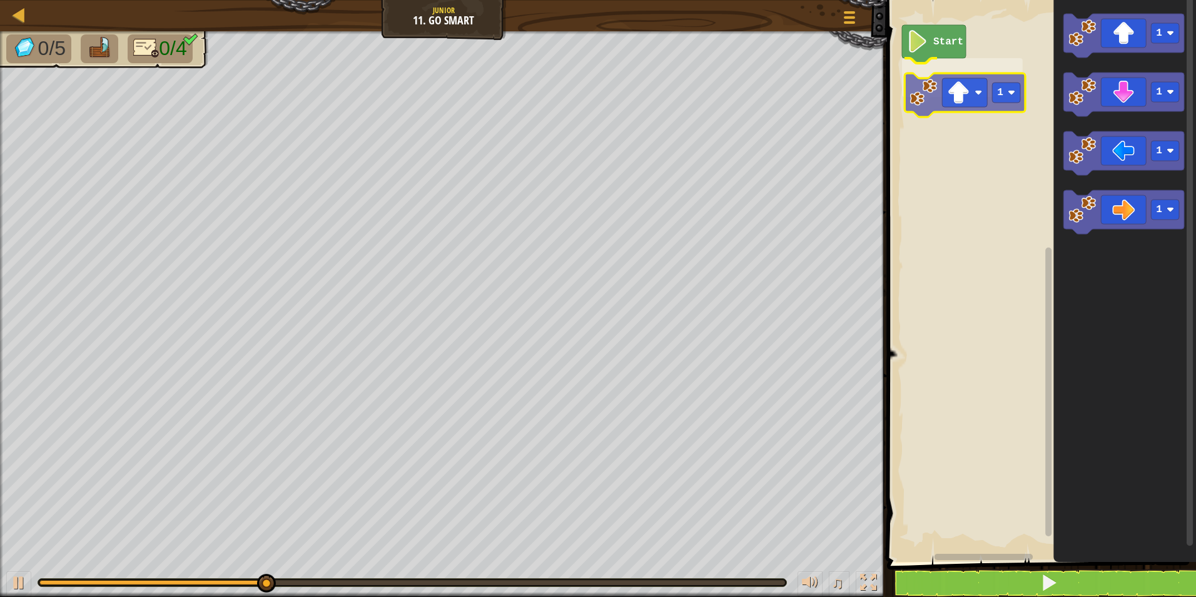
click at [966, 95] on div "Start 1 1 1 1 1 1" at bounding box center [1039, 278] width 313 height 568
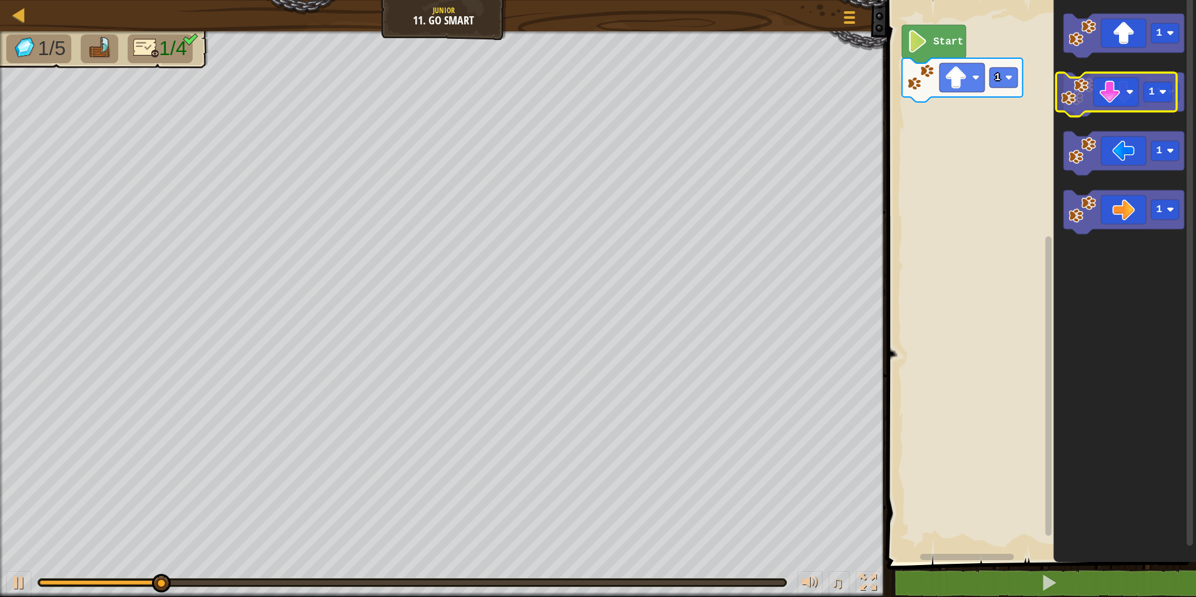
click at [1088, 89] on g "1" at bounding box center [1123, 95] width 121 height 44
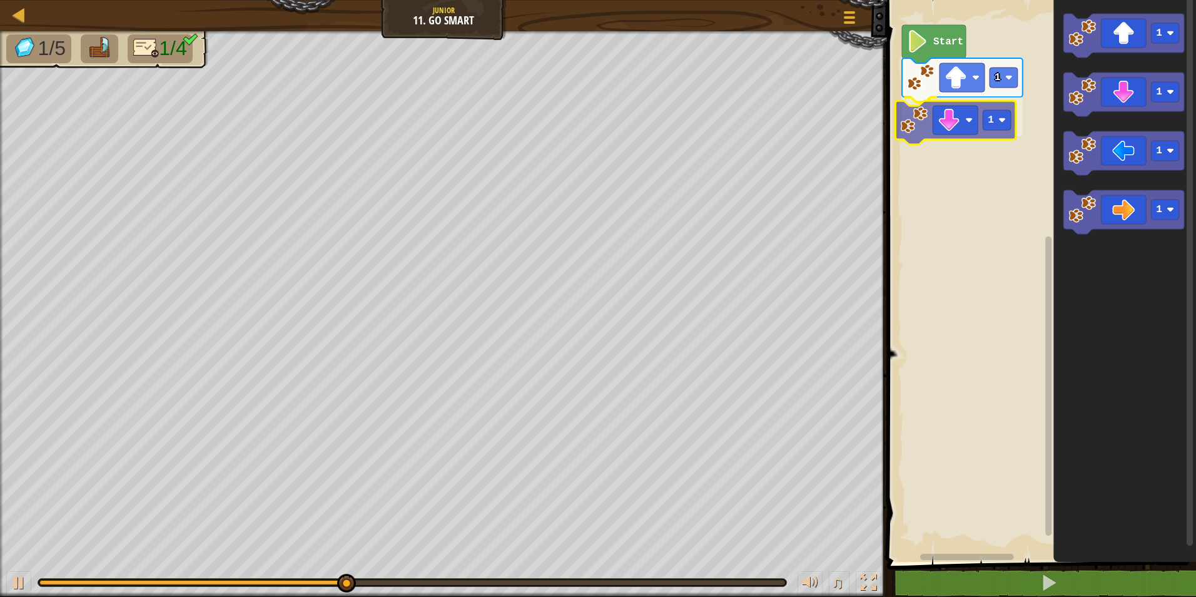
click at [923, 122] on div "Start 1 1 1 1 1 1 1" at bounding box center [1039, 278] width 313 height 568
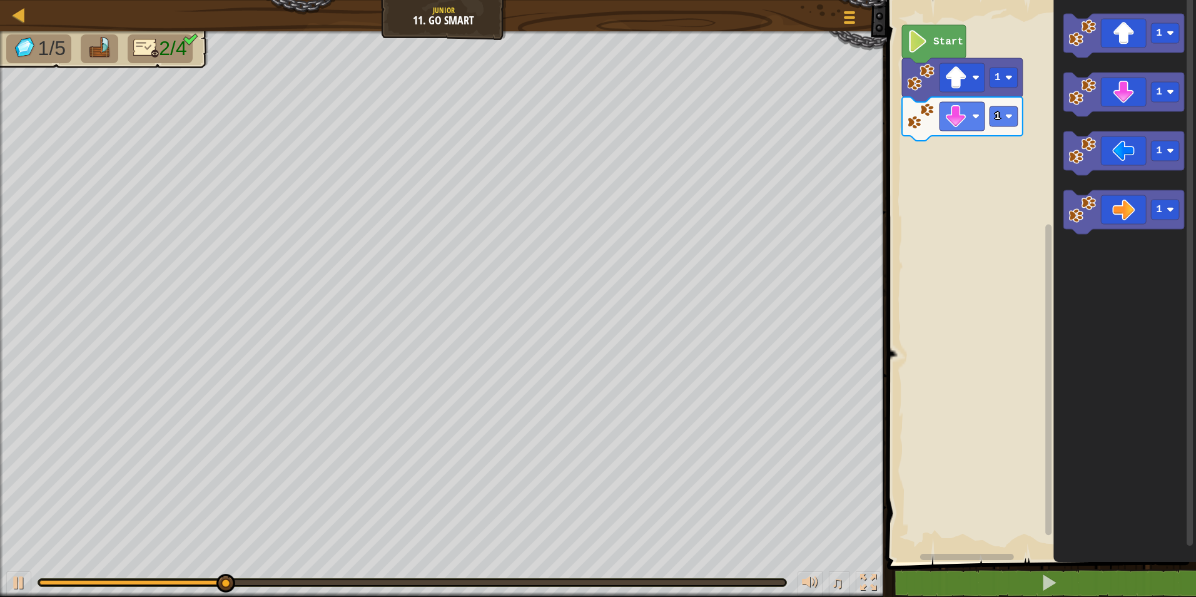
click at [1058, 65] on icon "1 1 1 1" at bounding box center [1124, 278] width 143 height 568
click at [954, 149] on div "Start 1 1 1 1 1 1 1 1" at bounding box center [1039, 278] width 313 height 568
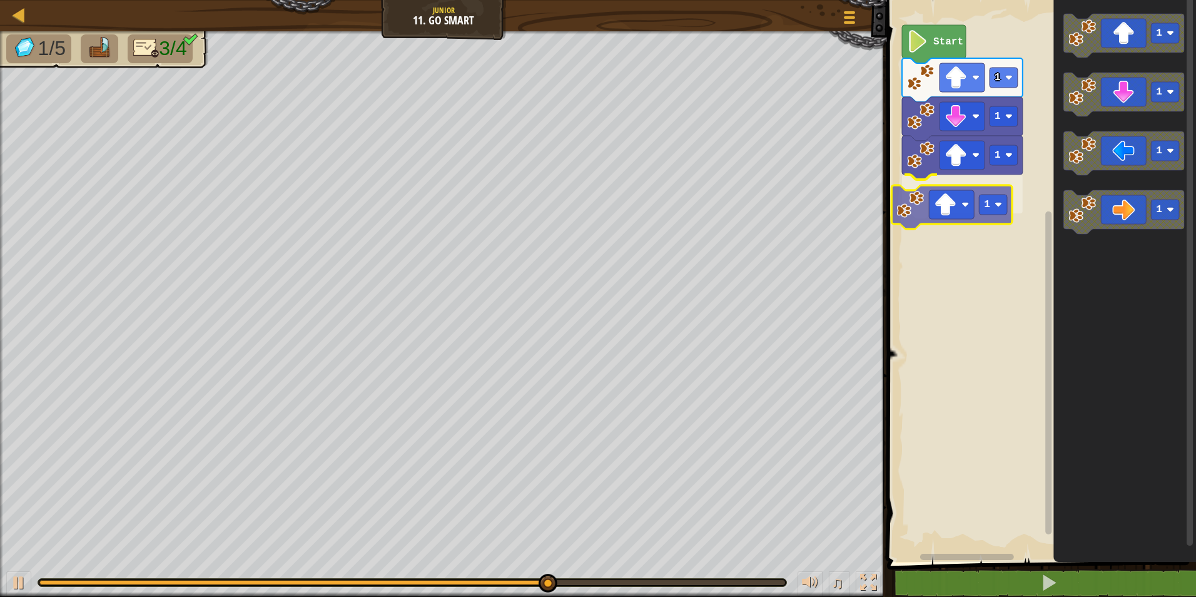
click at [955, 185] on div "Start 1 1 1 1 1 1 1 1 1" at bounding box center [1039, 278] width 313 height 568
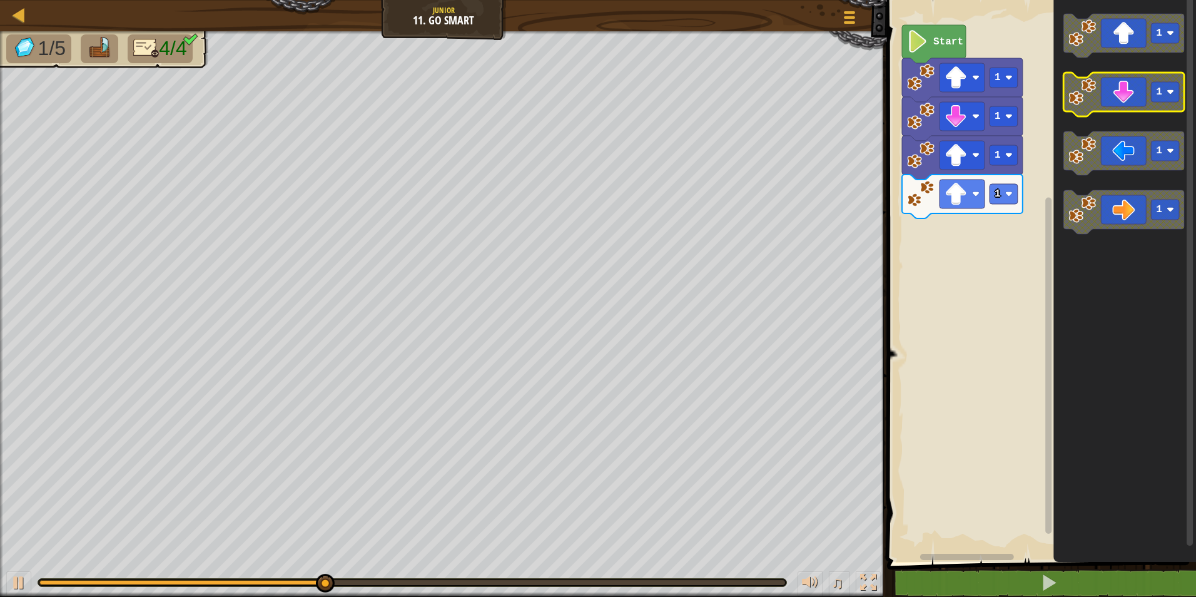
click at [1080, 59] on icon "1 1 1 1" at bounding box center [1124, 278] width 143 height 568
click at [1098, 28] on icon "Blockly Workspace" at bounding box center [1123, 36] width 121 height 44
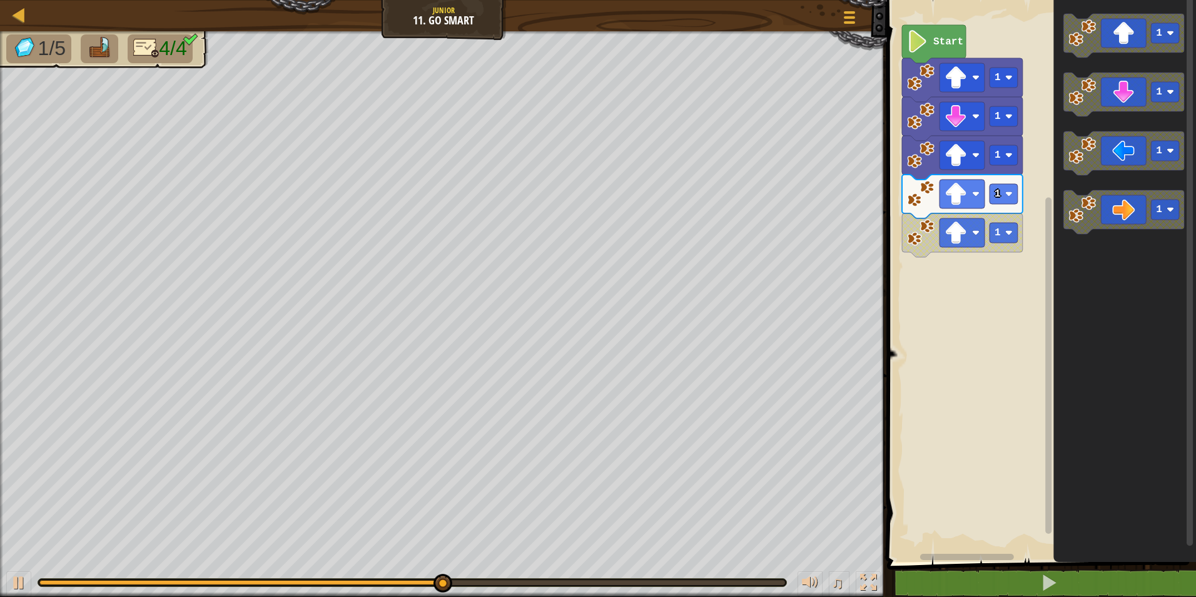
click at [1109, 48] on icon "Blockly Workspace" at bounding box center [1123, 36] width 121 height 44
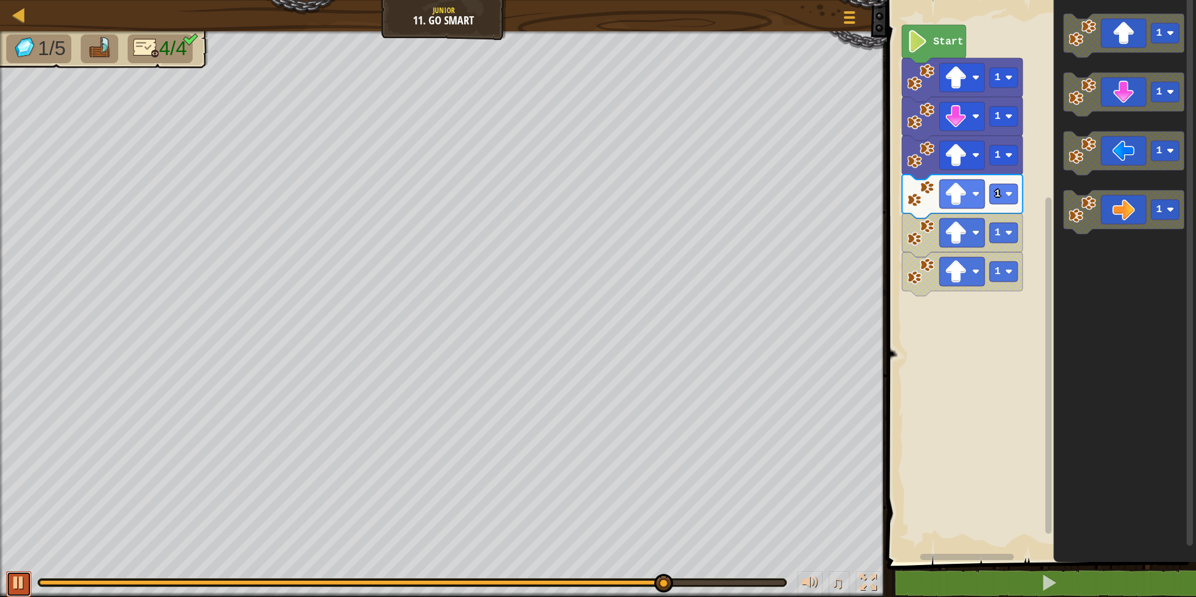
click at [21, 574] on div at bounding box center [19, 582] width 16 height 16
click at [10, 575] on button at bounding box center [18, 584] width 25 height 26
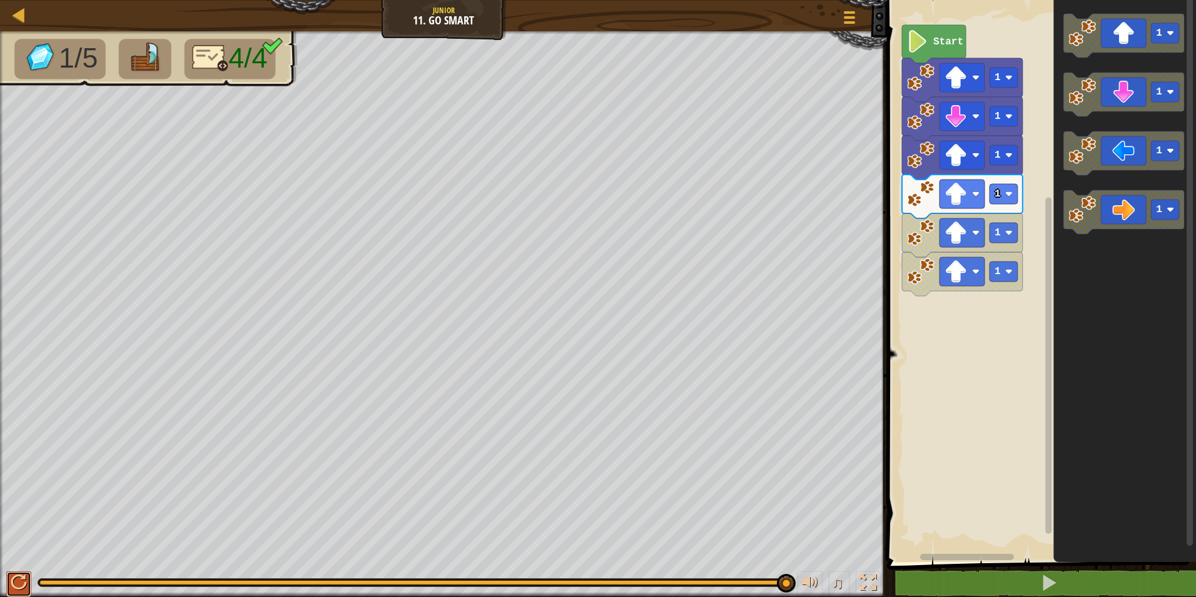
click at [12, 579] on div at bounding box center [19, 582] width 16 height 16
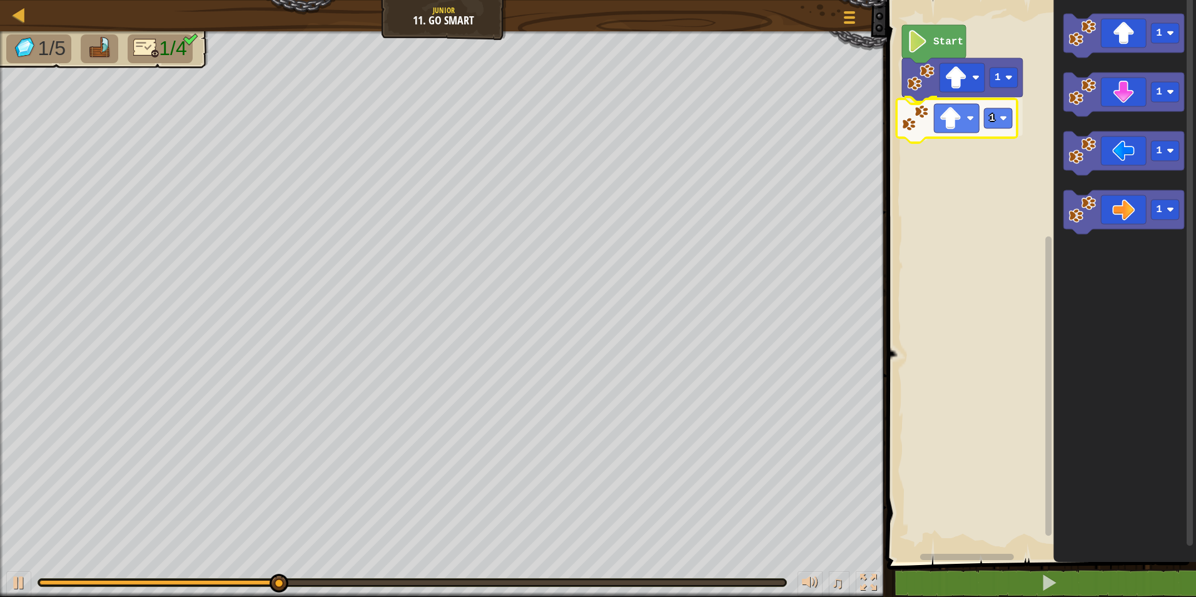
click at [943, 114] on div "Start 1 1 1 1 1 1 1" at bounding box center [1039, 278] width 313 height 568
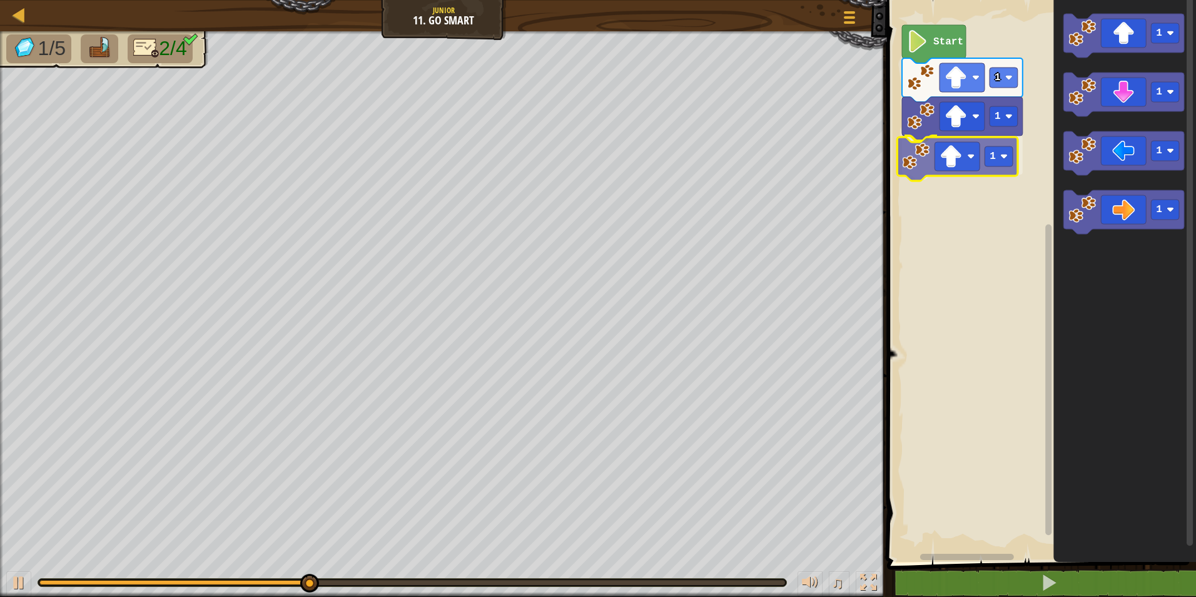
click at [933, 151] on div "Start 1 1 1 1 1 1 1 1" at bounding box center [1039, 278] width 313 height 568
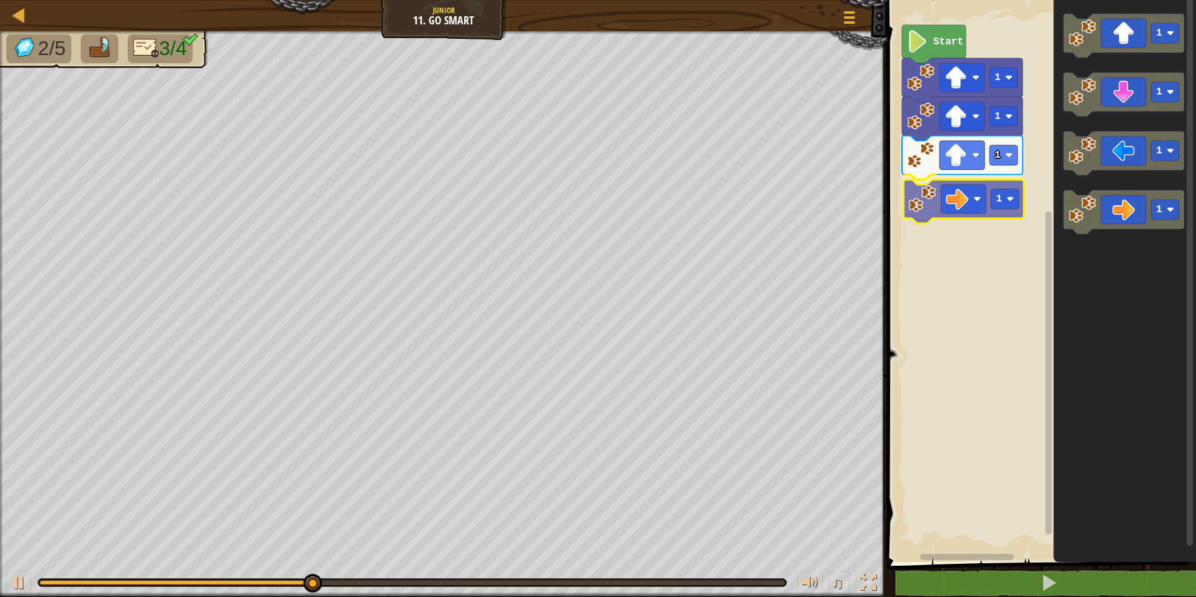
click at [949, 193] on div "Start 1 1 1 1 1 1 1 1 1" at bounding box center [1039, 278] width 313 height 568
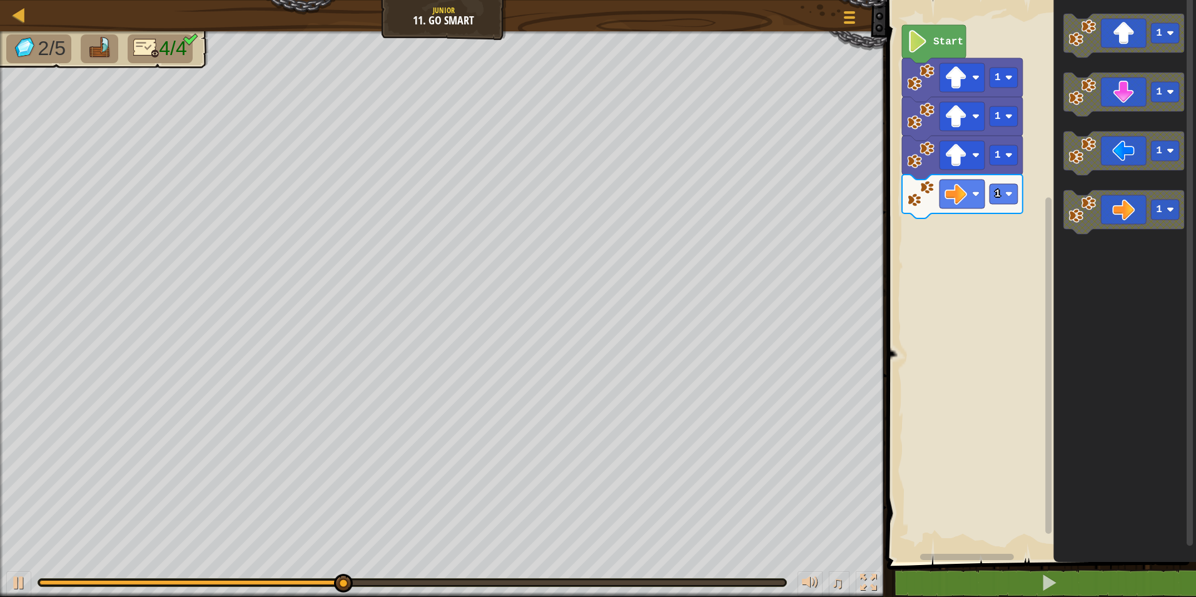
click at [1060, 232] on icon "1 1 1 1" at bounding box center [1124, 278] width 143 height 568
click at [1123, 205] on icon "Blockly Workspace" at bounding box center [1123, 212] width 121 height 44
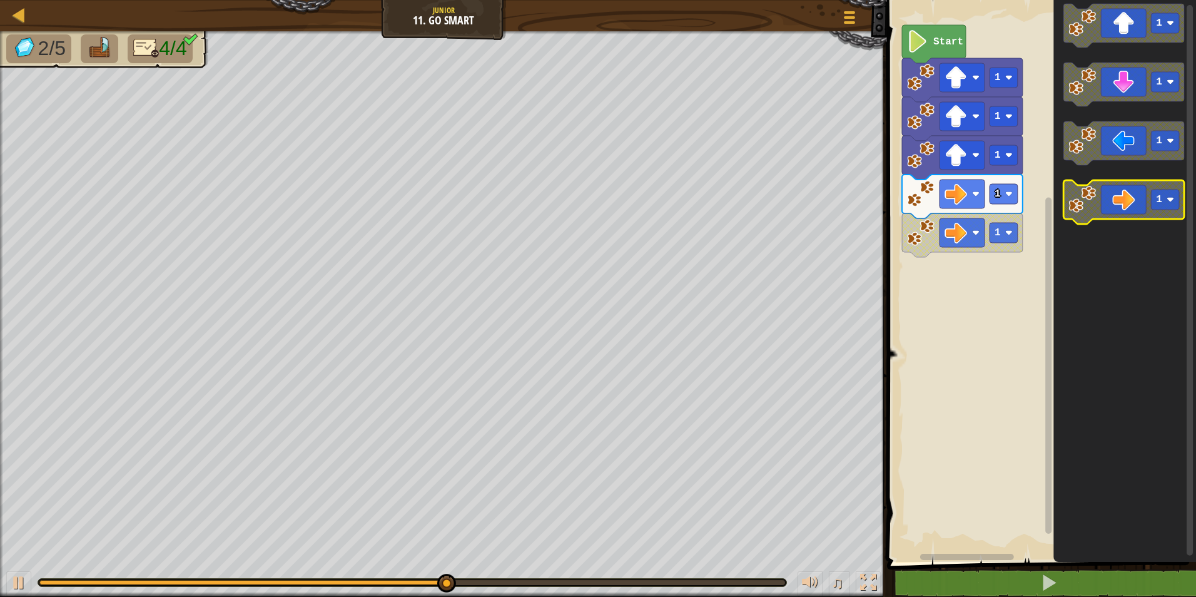
click at [1118, 203] on icon "Blockly Workspace" at bounding box center [1123, 202] width 121 height 44
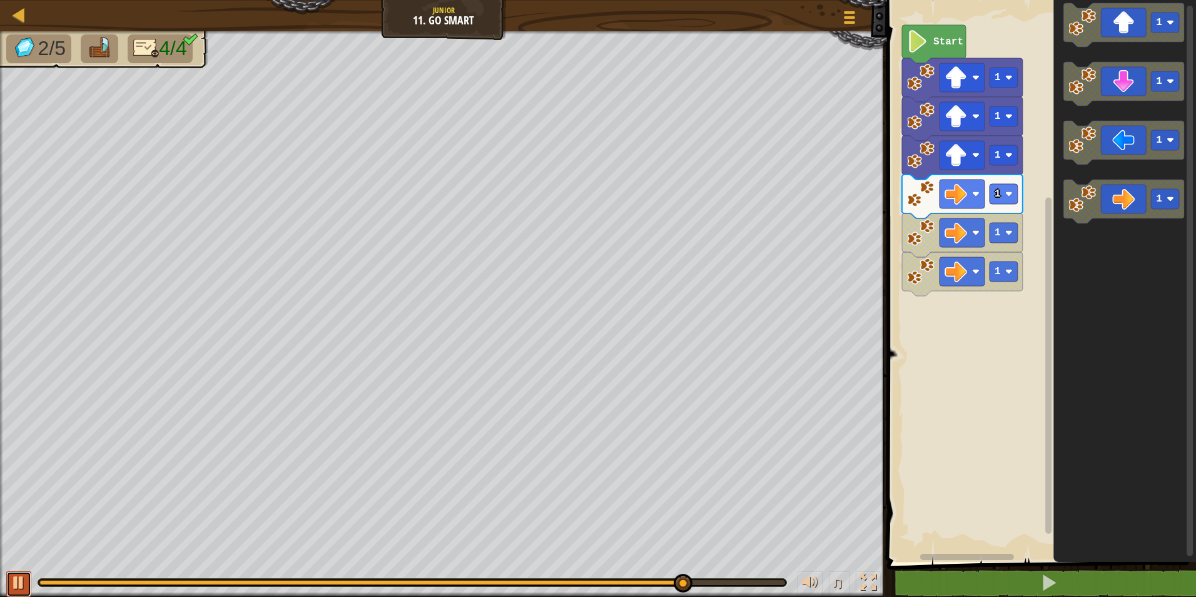
click at [18, 575] on div at bounding box center [19, 582] width 16 height 16
click at [18, 571] on button at bounding box center [18, 584] width 25 height 26
click at [11, 571] on button at bounding box center [18, 584] width 25 height 26
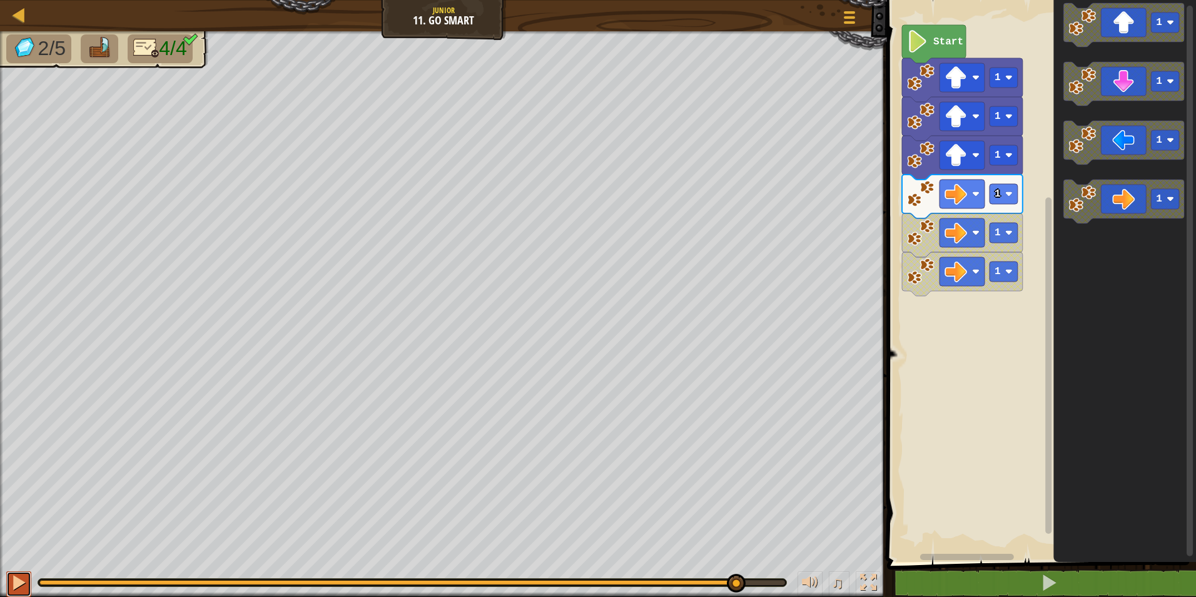
click at [11, 571] on button at bounding box center [18, 584] width 25 height 26
click at [15, 587] on div at bounding box center [19, 582] width 16 height 16
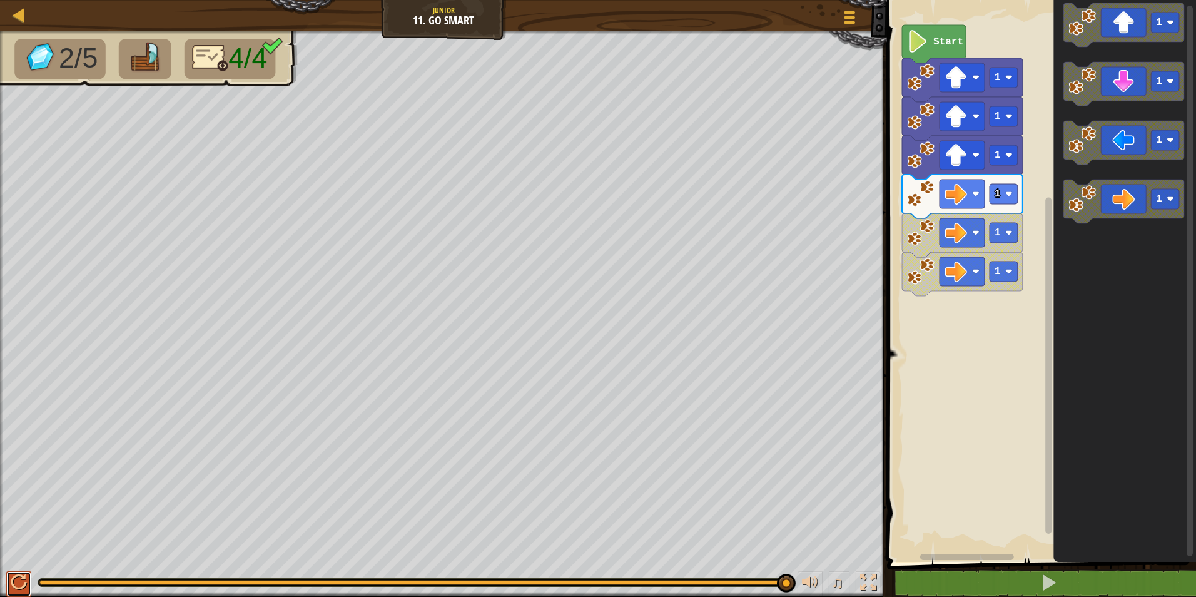
click at [14, 574] on div at bounding box center [19, 582] width 16 height 16
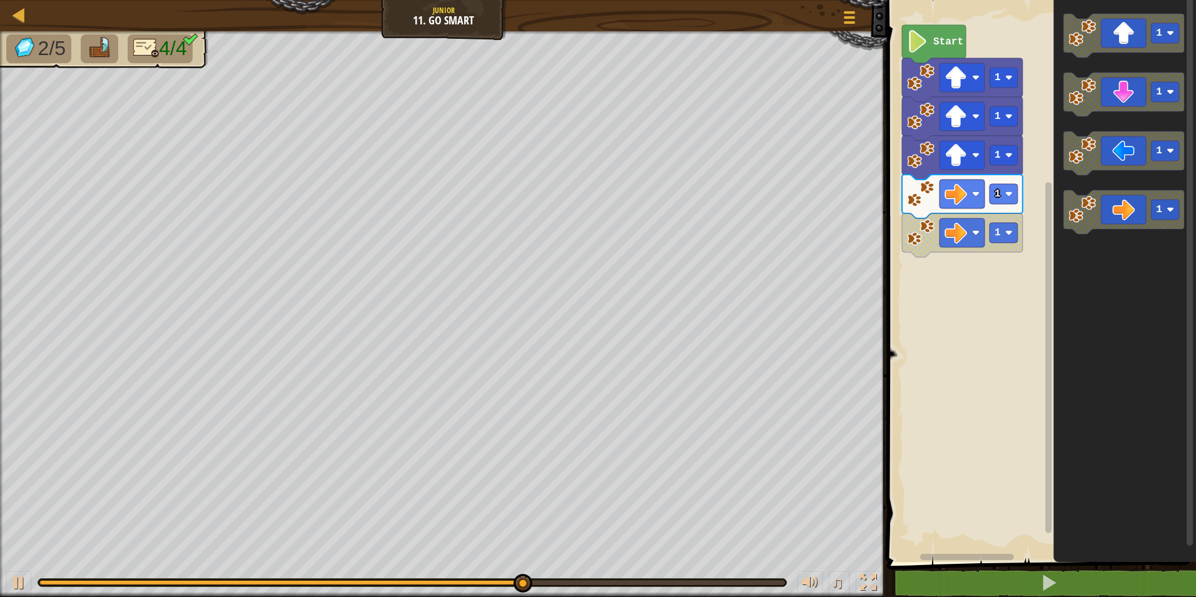
click at [1095, 221] on g "1" at bounding box center [1123, 212] width 121 height 44
click at [1081, 221] on image "Blockly Workspace" at bounding box center [1082, 210] width 28 height 28
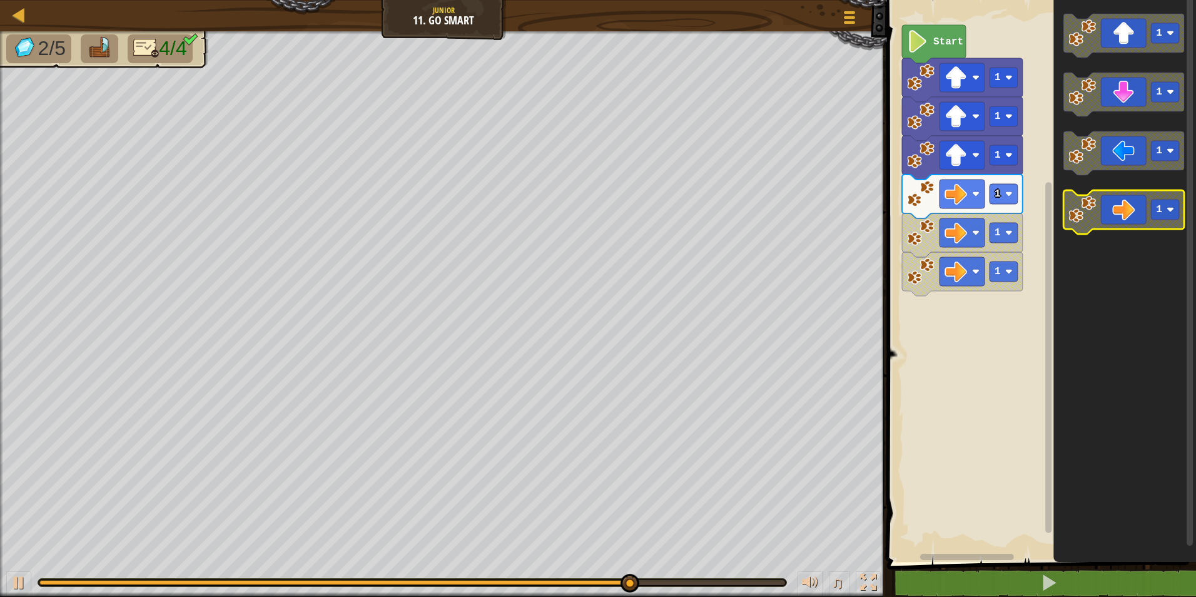
click at [1121, 208] on icon "Blockly Workspace" at bounding box center [1123, 212] width 121 height 44
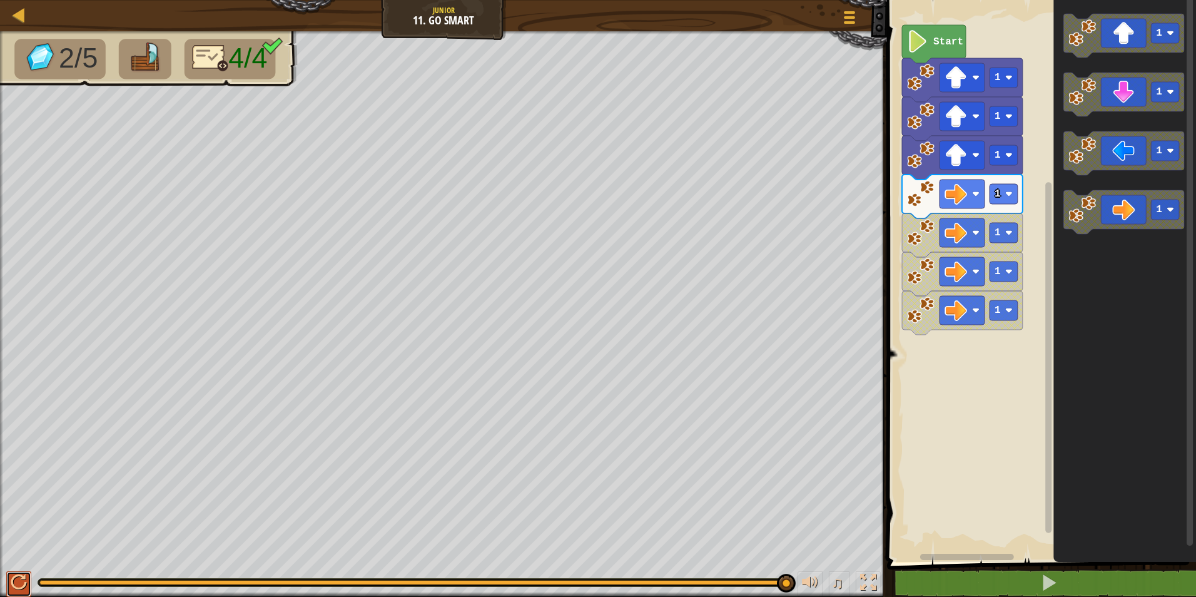
click at [11, 581] on div at bounding box center [19, 582] width 16 height 16
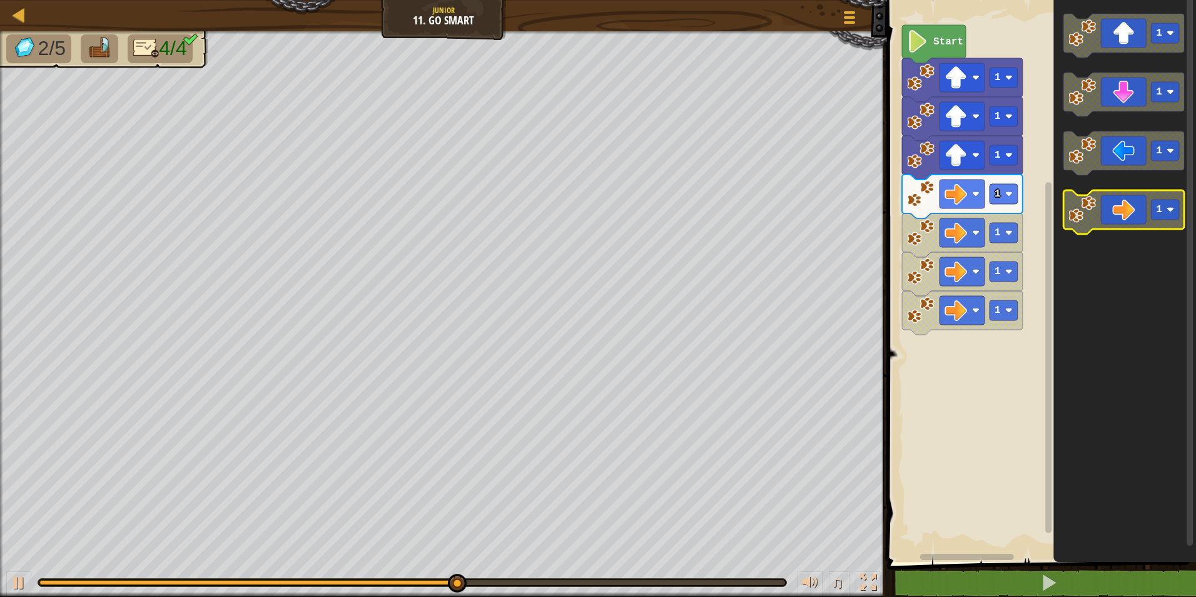
click at [1125, 232] on g "1 1 1 1" at bounding box center [1123, 124] width 121 height 220
click at [1125, 202] on icon "Blockly Workspace" at bounding box center [1123, 212] width 121 height 44
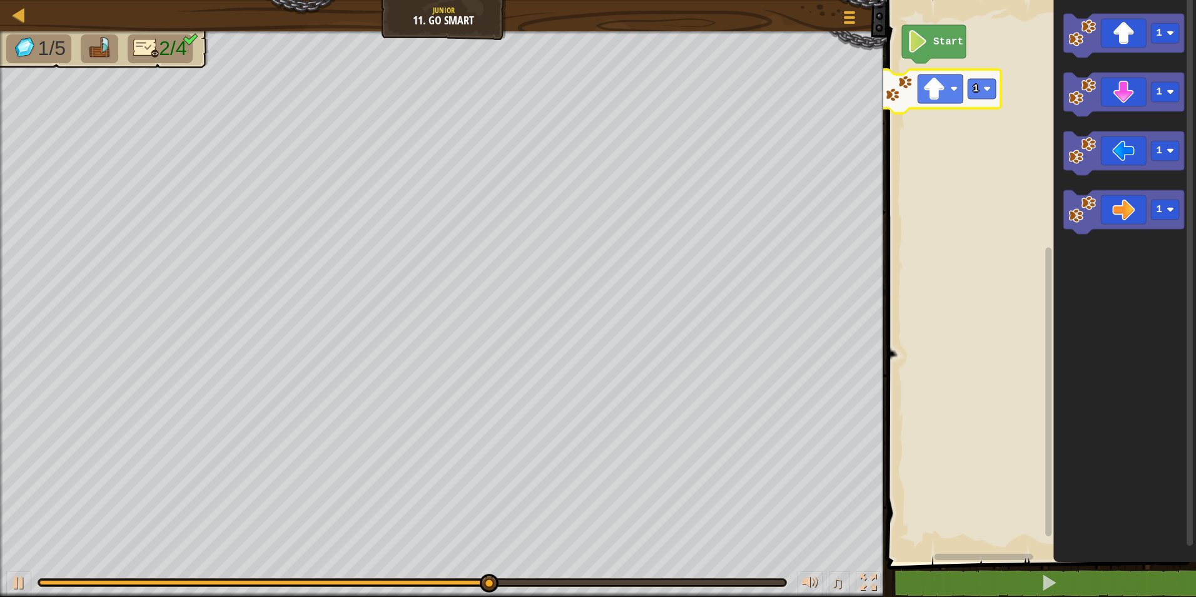
click at [930, 80] on div "Start 1 1 1 1 1 1" at bounding box center [1039, 278] width 313 height 568
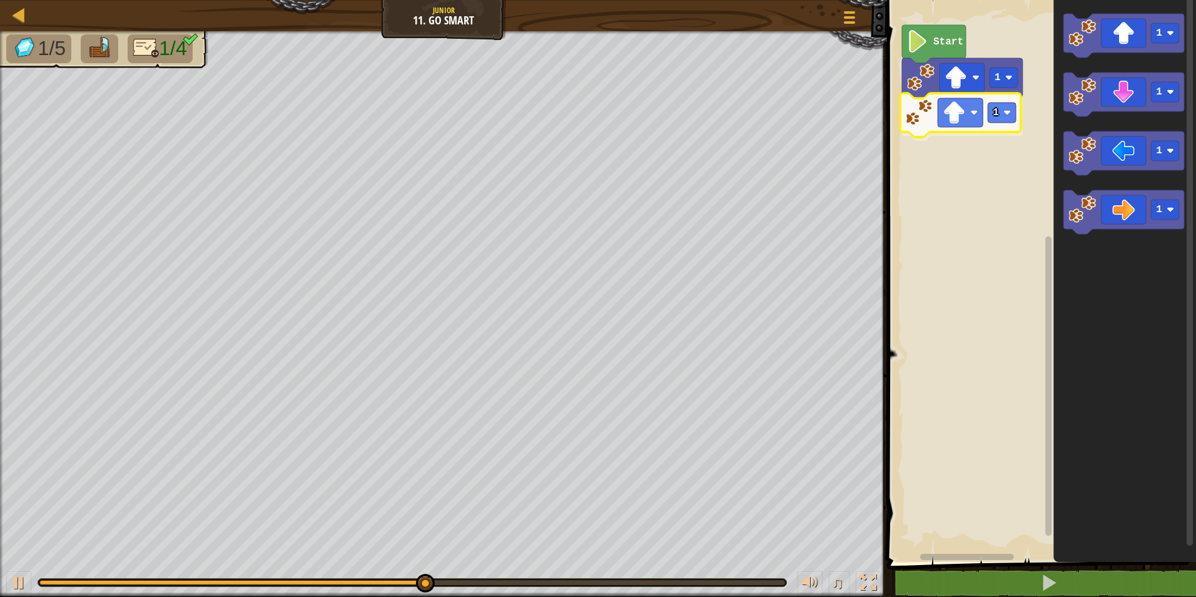
click at [956, 99] on div "1 1 Start 1 1 1 1 1" at bounding box center [1039, 278] width 313 height 568
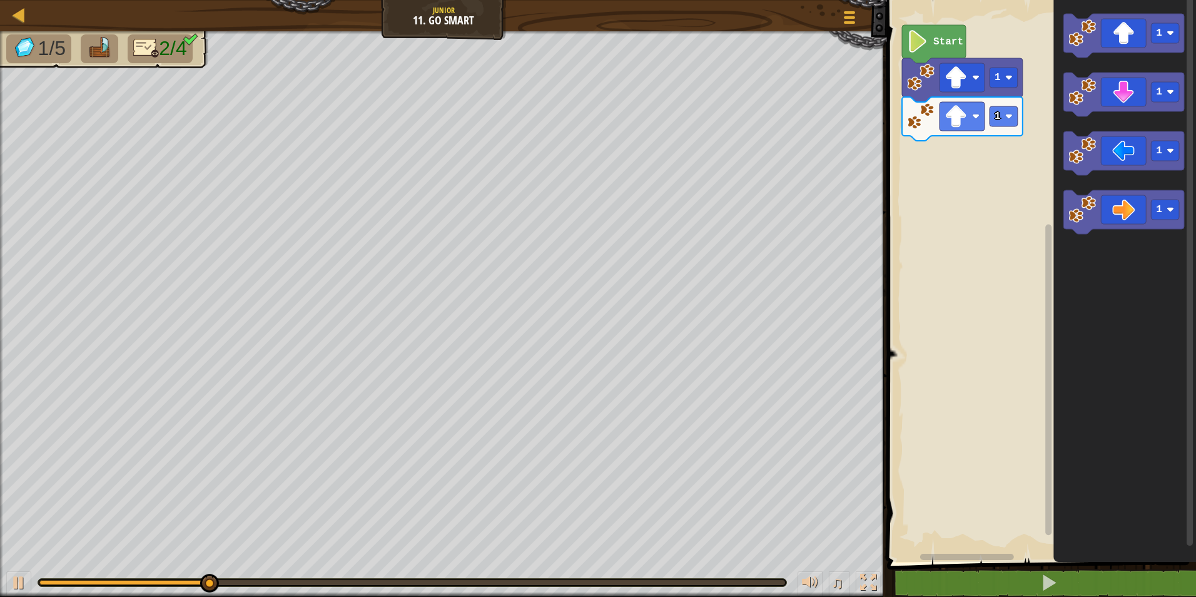
click at [1073, 87] on g "1 1 1 1" at bounding box center [1123, 124] width 121 height 220
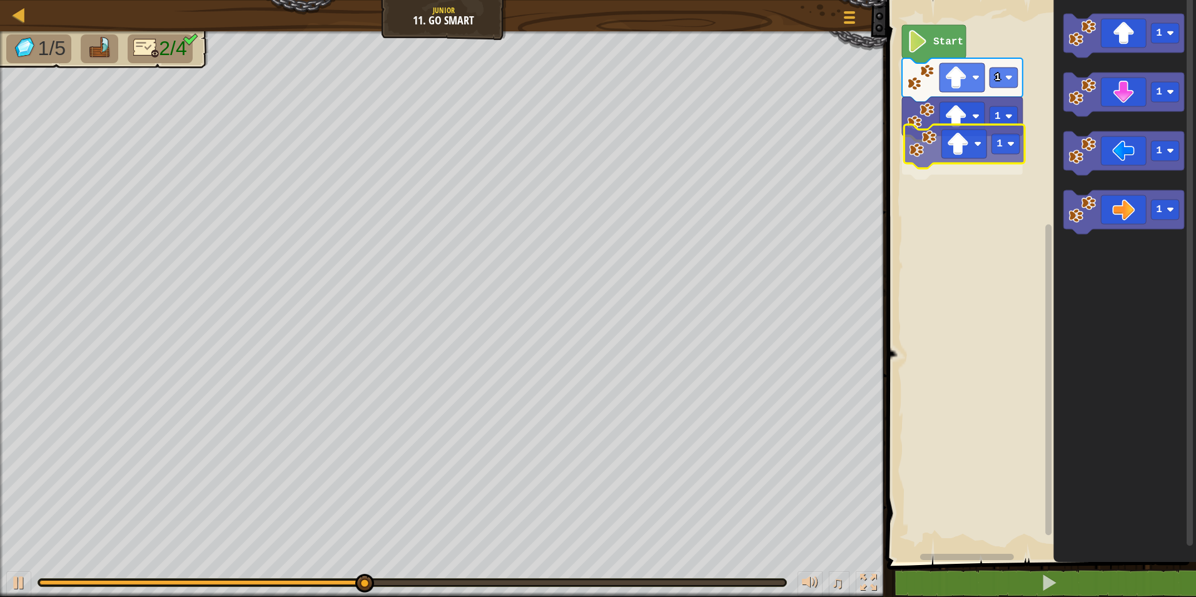
click at [978, 127] on div "1 1 1 Start 1 1 1 1 1" at bounding box center [1039, 278] width 313 height 568
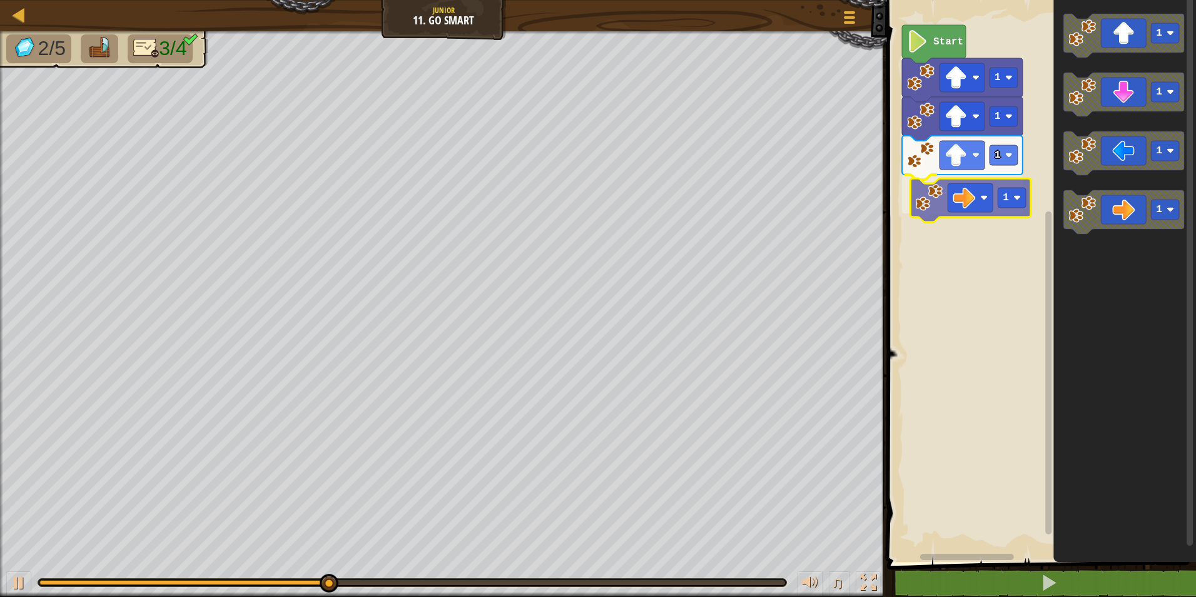
click at [956, 204] on div "1 1 1 1 Start 1 1 1 1 1" at bounding box center [1039, 278] width 313 height 568
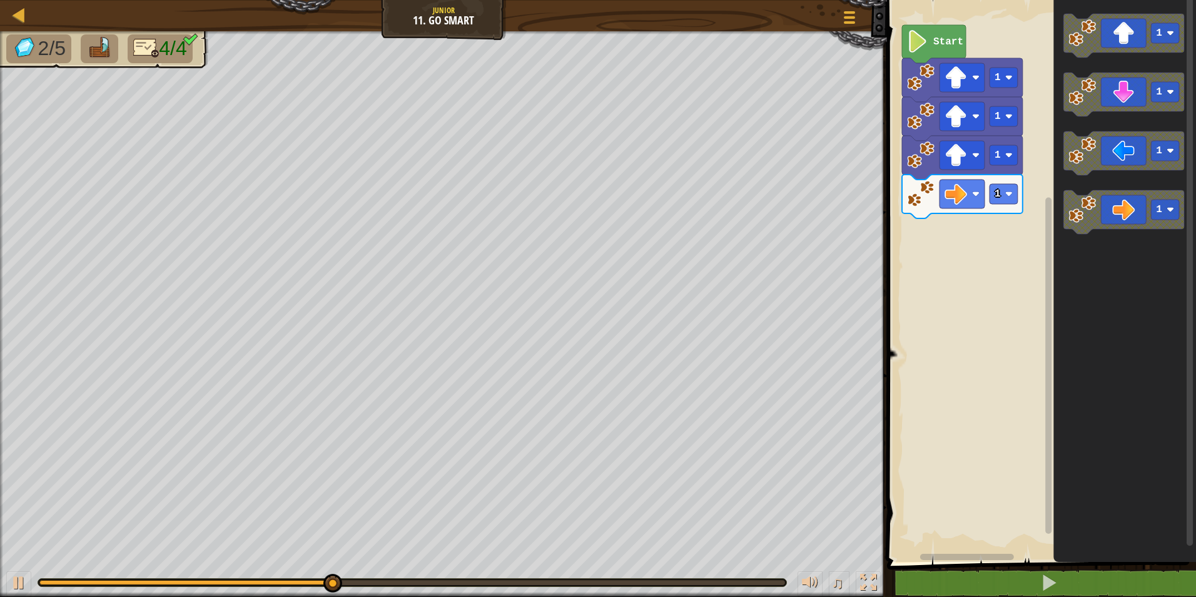
click at [1070, 215] on g "1" at bounding box center [1123, 212] width 121 height 44
click at [1063, 226] on icon "1 1 1 1" at bounding box center [1124, 278] width 143 height 568
click at [1082, 214] on image "Blockly Workspace" at bounding box center [1082, 210] width 28 height 28
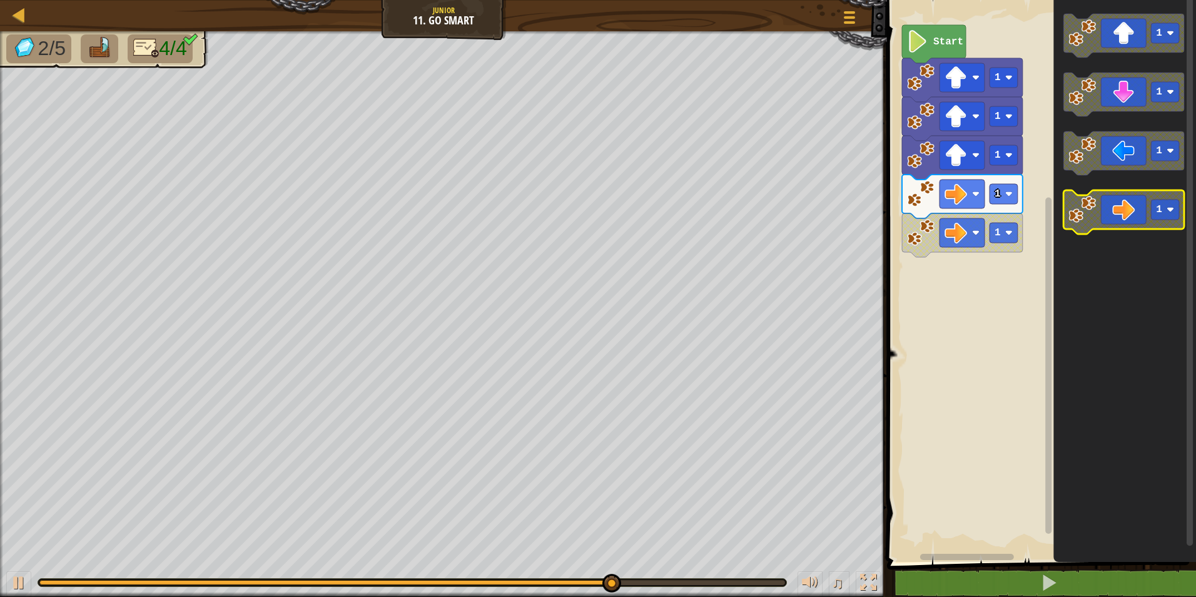
click at [1106, 198] on icon "Blockly Workspace" at bounding box center [1123, 212] width 121 height 44
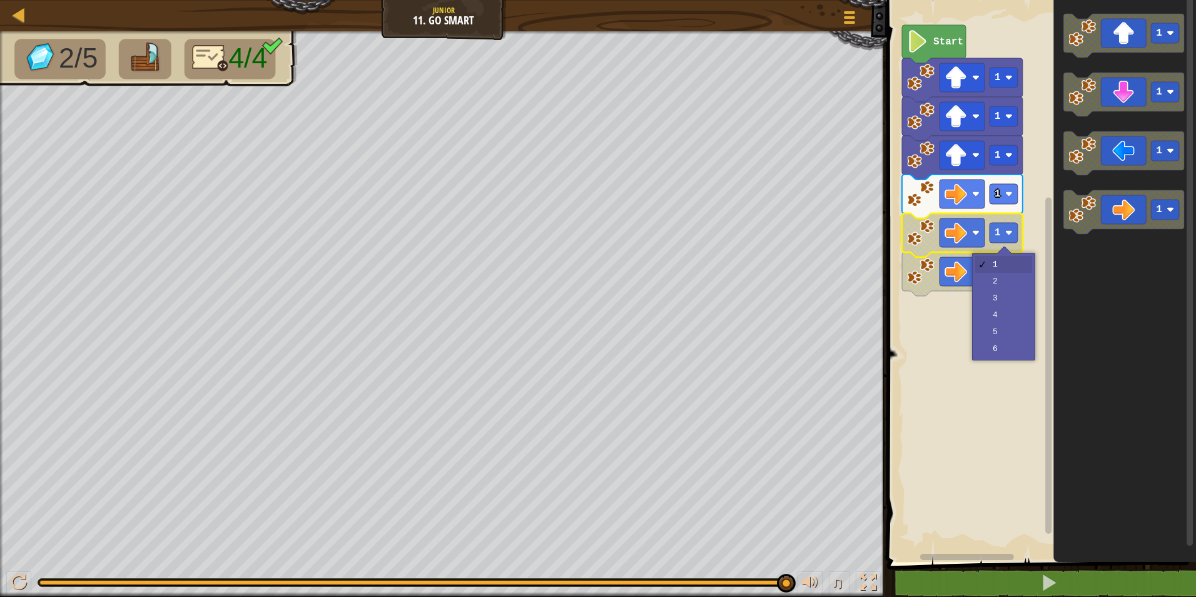
drag, startPoint x: 1008, startPoint y: 263, endPoint x: 1010, endPoint y: 255, distance: 7.7
click at [1010, 255] on div "1 2 3 4 5 6" at bounding box center [1003, 307] width 63 height 108
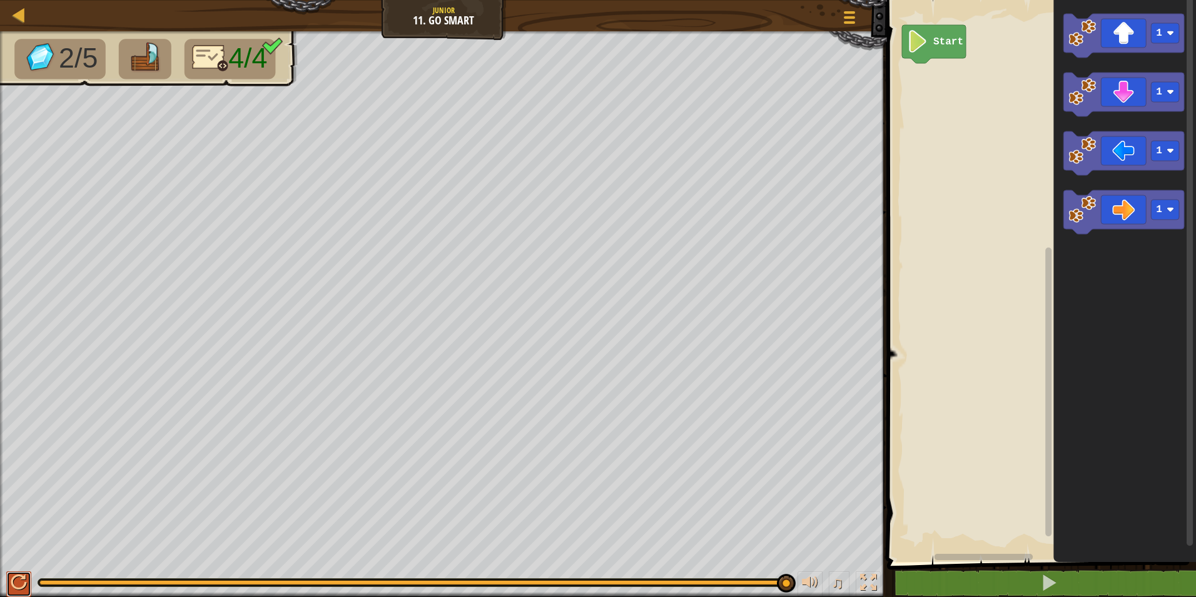
click at [12, 579] on div at bounding box center [19, 582] width 16 height 16
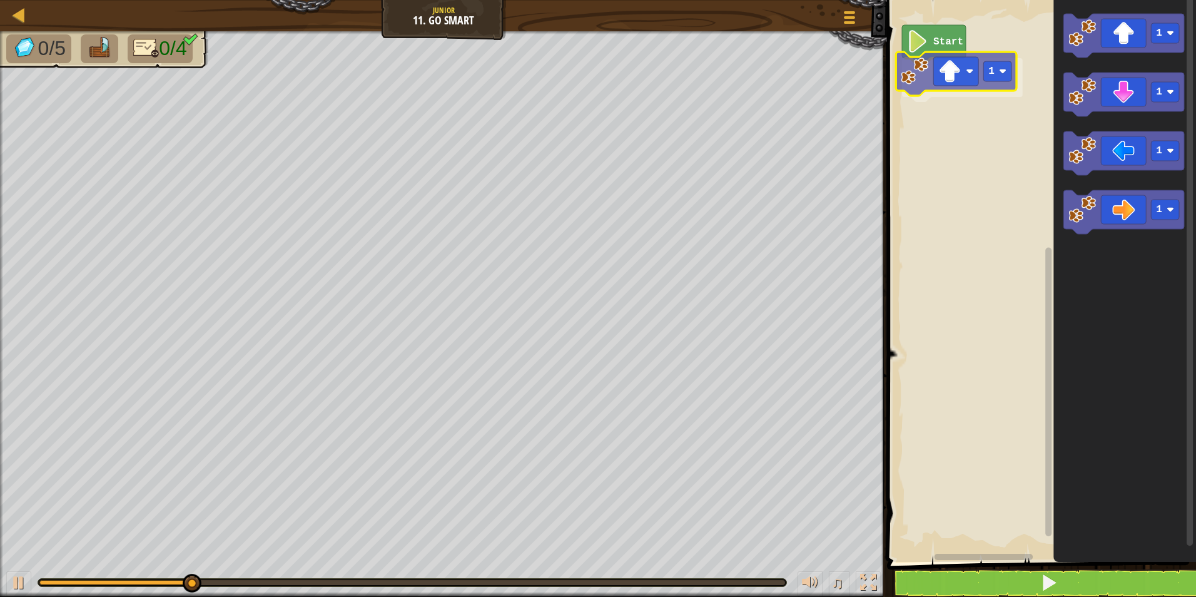
click at [947, 72] on div "Start 1 1 1 1 1 1" at bounding box center [1039, 278] width 313 height 568
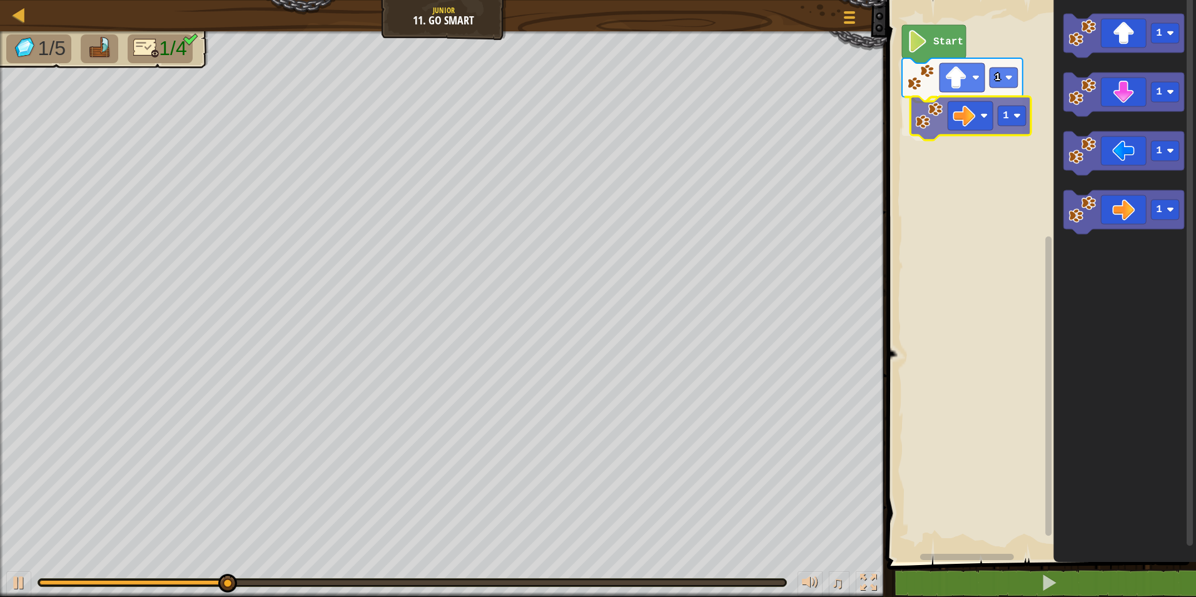
click at [946, 104] on div "1 1 Start 1 1 1 1 1" at bounding box center [1039, 278] width 313 height 568
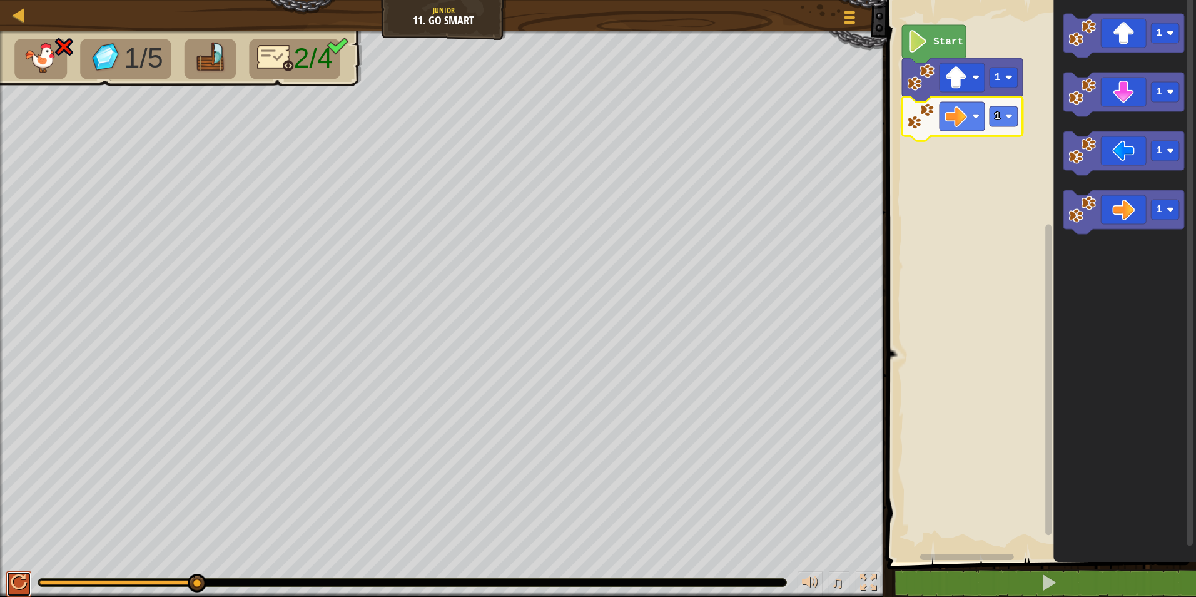
click at [11, 574] on div at bounding box center [19, 582] width 16 height 16
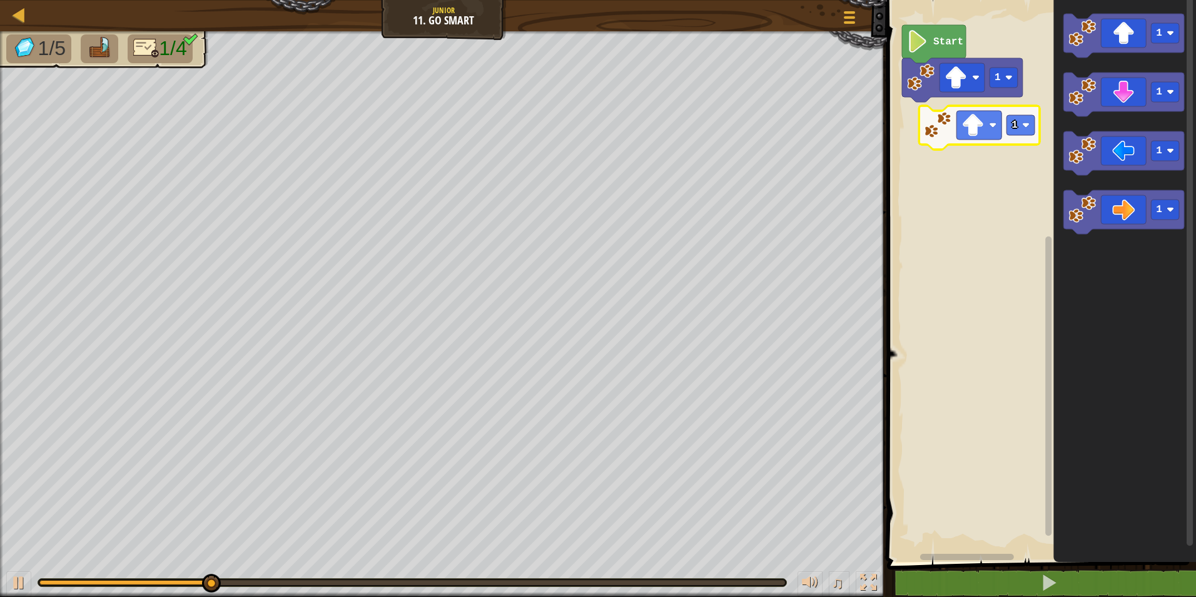
click at [986, 118] on div "1 Start 1 1 1 1 1" at bounding box center [1039, 278] width 313 height 568
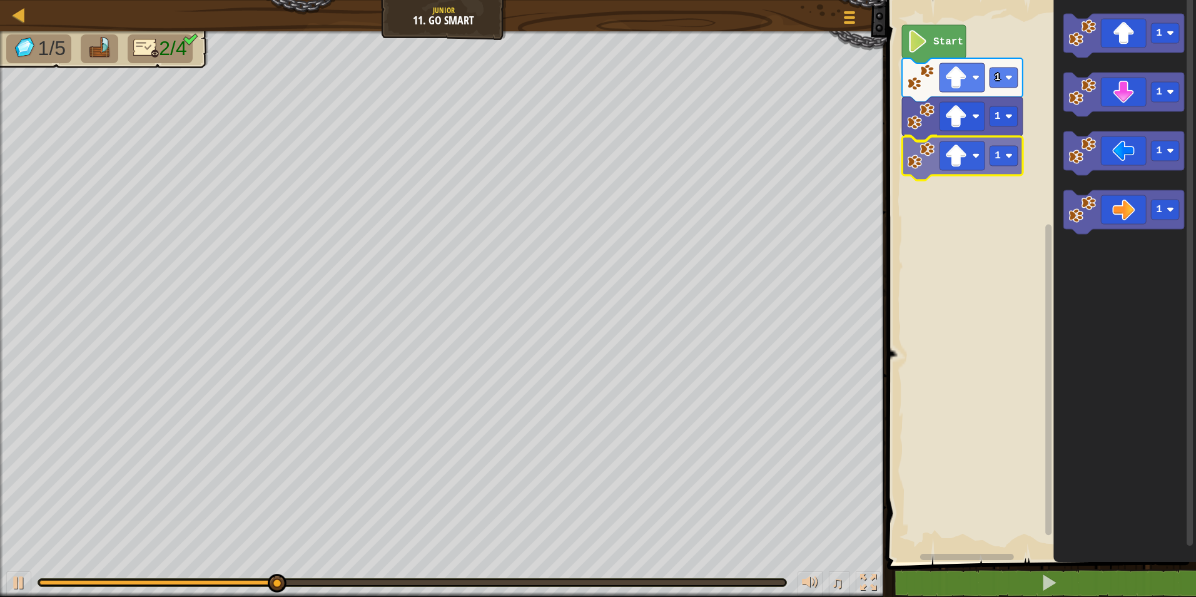
click at [971, 156] on div "1 1 1 Start 1 1 1 1 1" at bounding box center [1039, 278] width 313 height 568
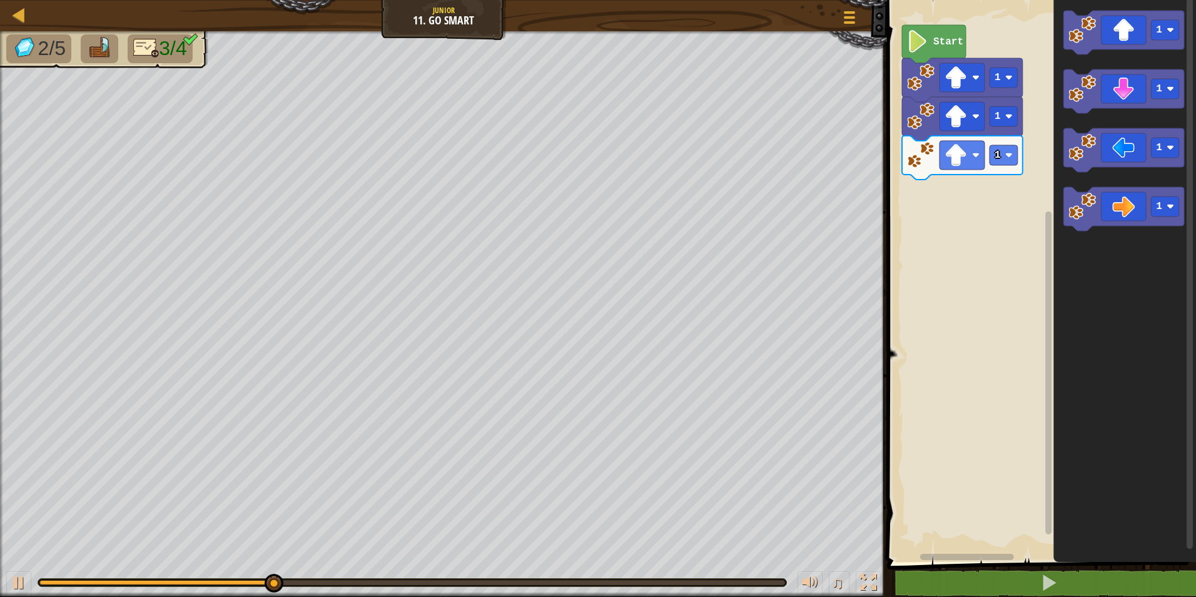
click at [1070, 211] on g "1" at bounding box center [1123, 209] width 121 height 44
click at [1076, 211] on image "Blockly Workspace" at bounding box center [1082, 207] width 28 height 28
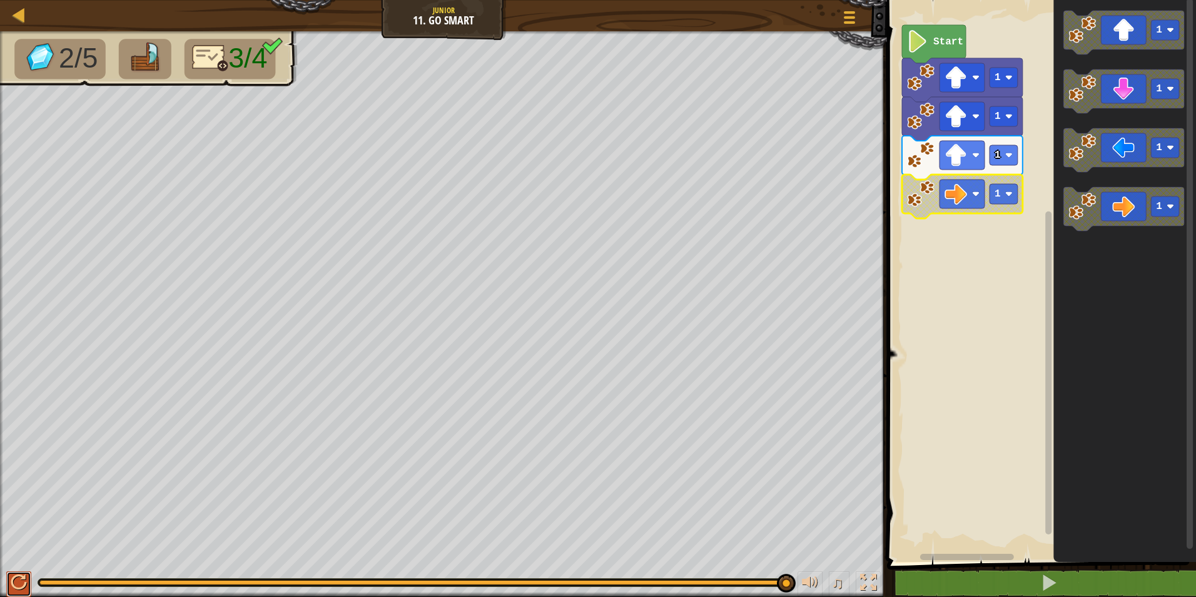
click at [15, 584] on div at bounding box center [19, 582] width 16 height 16
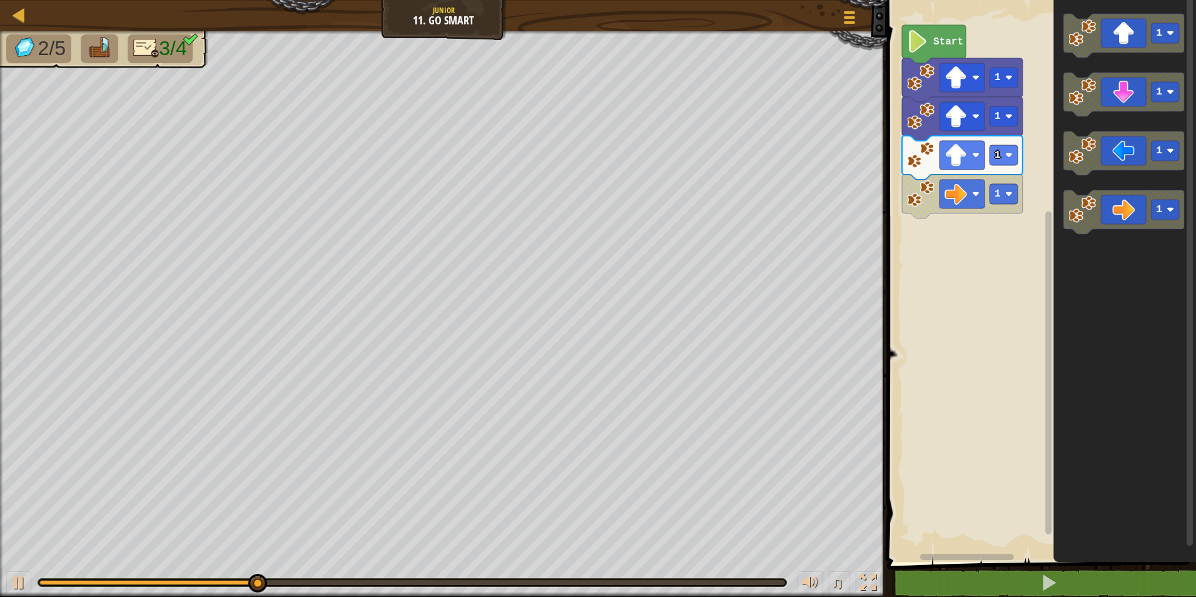
click at [1058, 225] on icon "1 1 1 1" at bounding box center [1124, 278] width 143 height 568
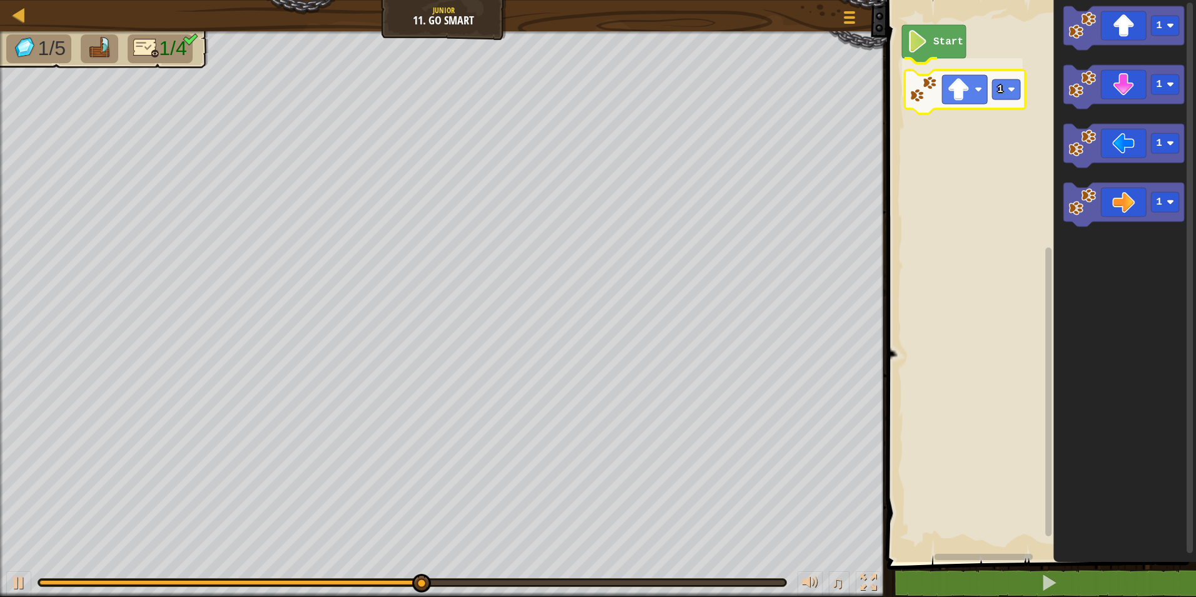
click at [941, 91] on div "Start 1 1 1 1 1 1" at bounding box center [1039, 278] width 313 height 568
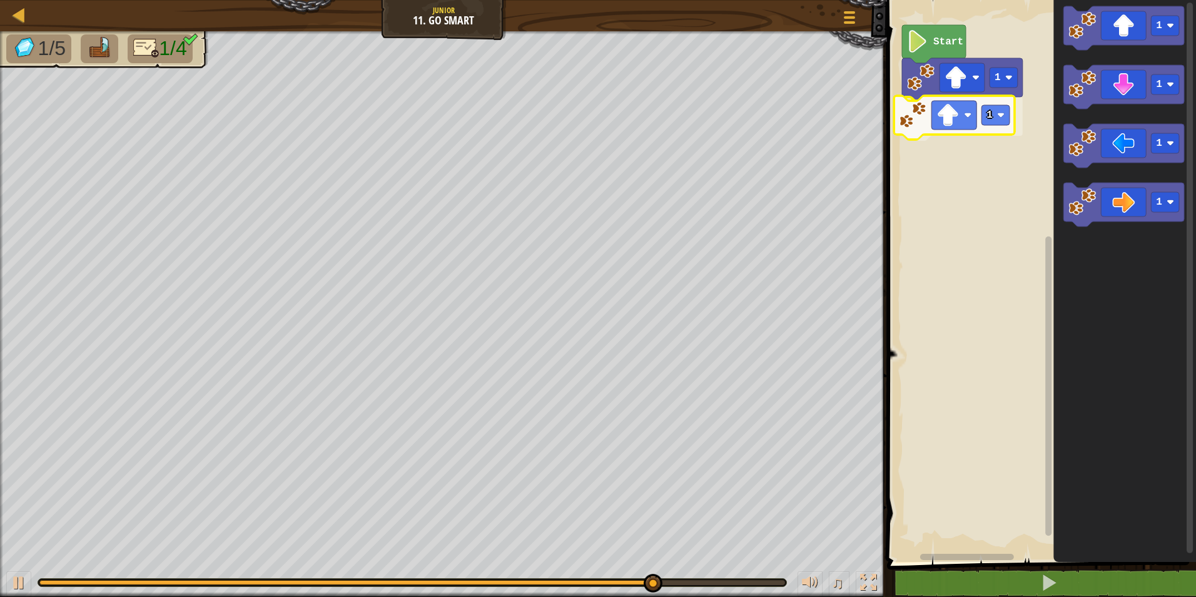
click at [944, 116] on div "Start 1 1 1 1 1 1 1" at bounding box center [1039, 278] width 313 height 568
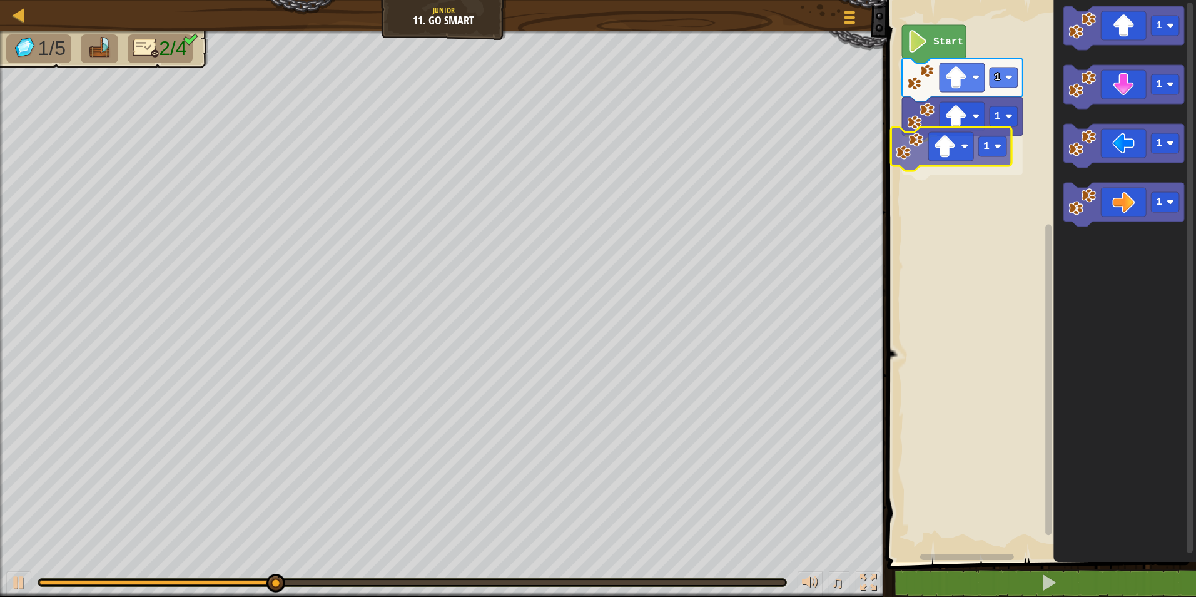
click at [909, 148] on div "Start 1 1 1 1 1 1 1 1" at bounding box center [1039, 278] width 313 height 568
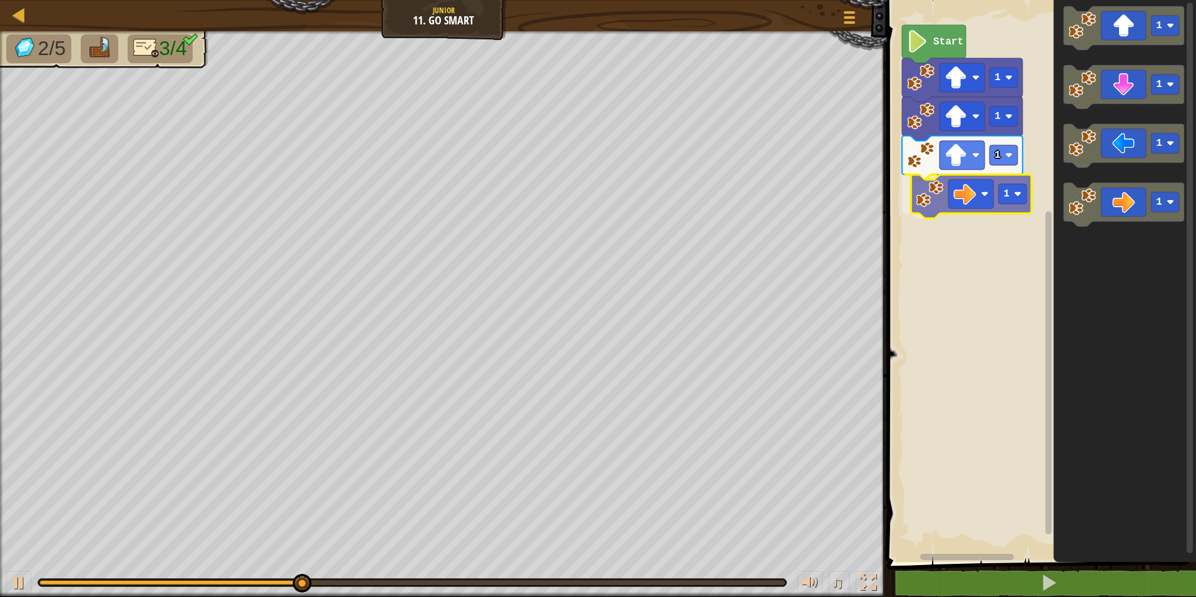
click at [989, 191] on div "1 1 1 1 Start 1 1 1 1 1" at bounding box center [1039, 278] width 313 height 568
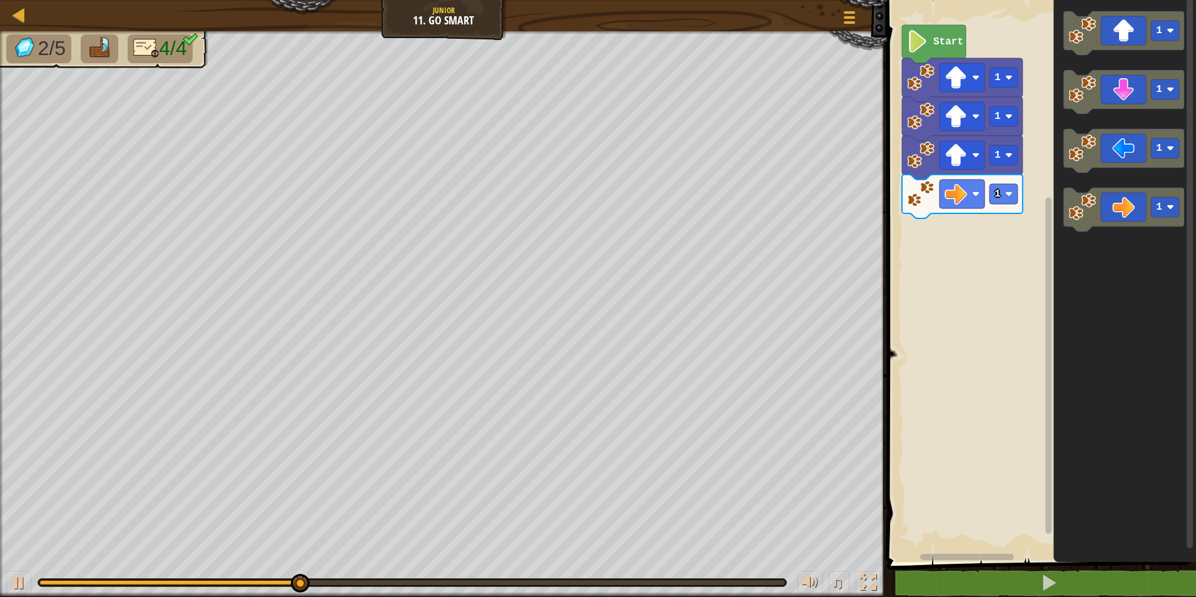
click at [1033, 216] on div "1 1 1 1 Start 1 1 1 1" at bounding box center [1039, 278] width 313 height 568
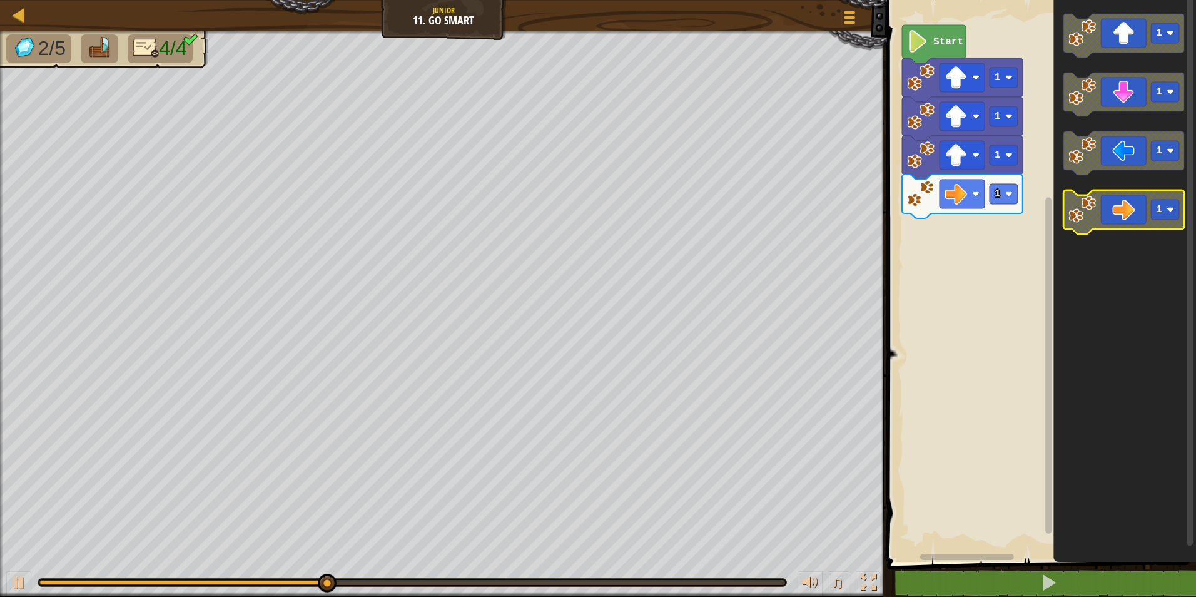
click at [1147, 206] on icon "Blockly Workspace" at bounding box center [1123, 212] width 121 height 44
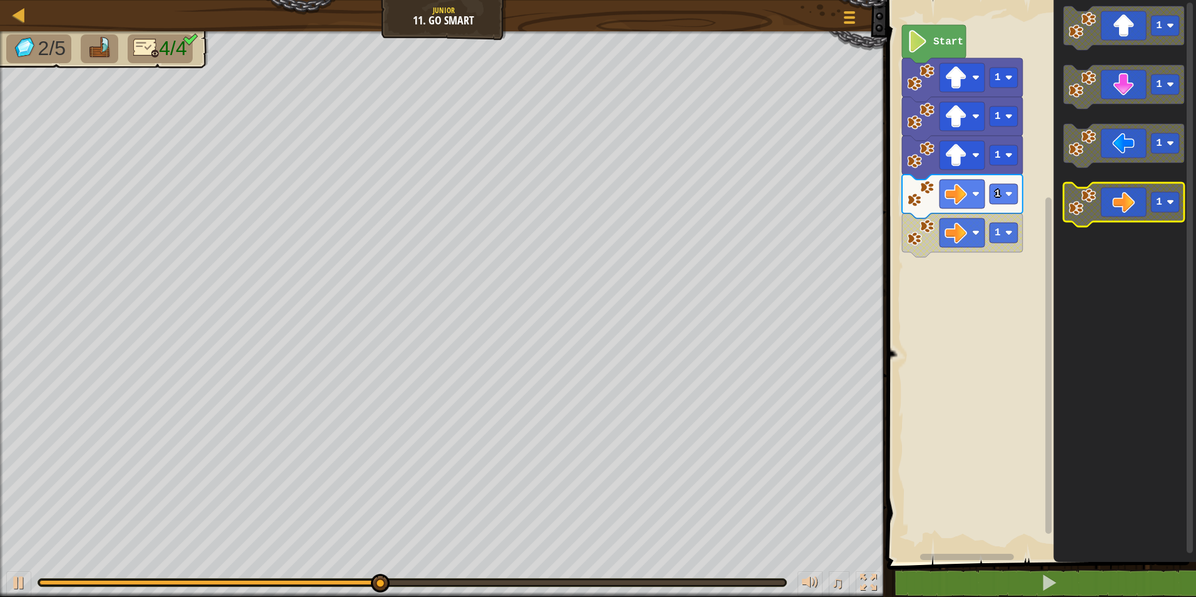
click at [1149, 203] on icon "Blockly Workspace" at bounding box center [1123, 205] width 121 height 44
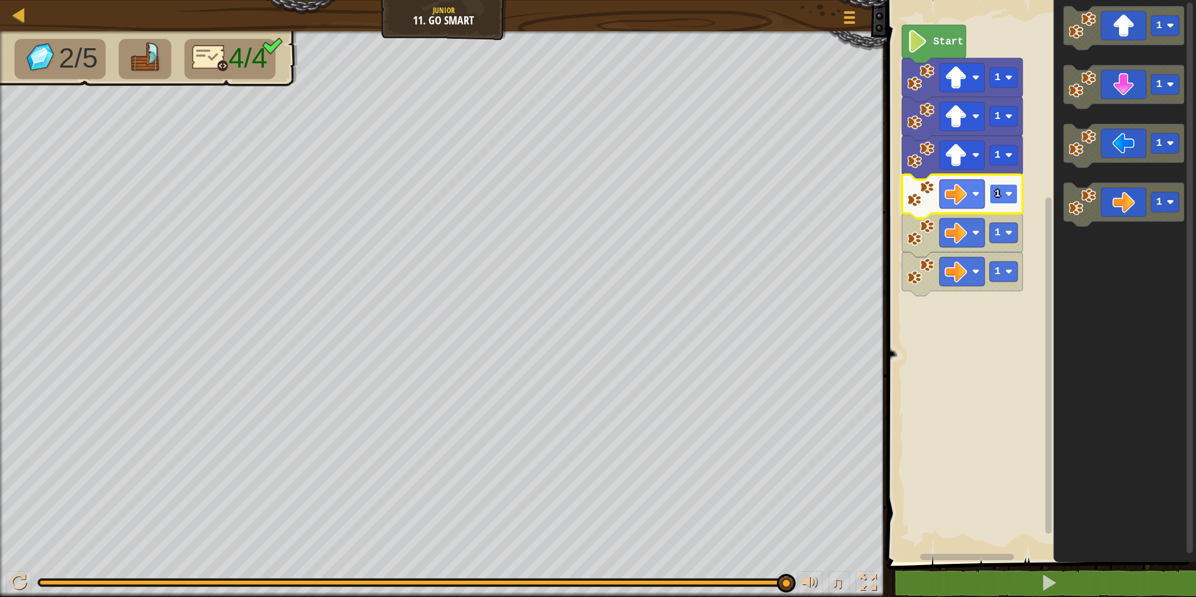
click at [1002, 190] on rect "Blockly Workspace" at bounding box center [1004, 194] width 28 height 20
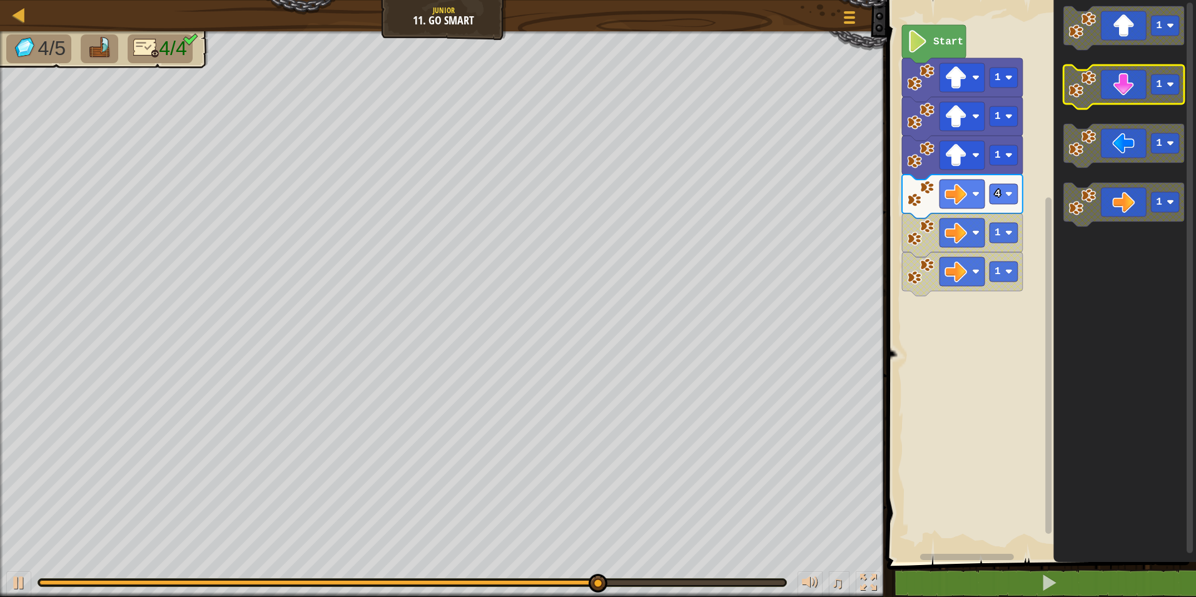
click at [1113, 88] on icon "Blockly Workspace" at bounding box center [1123, 87] width 121 height 44
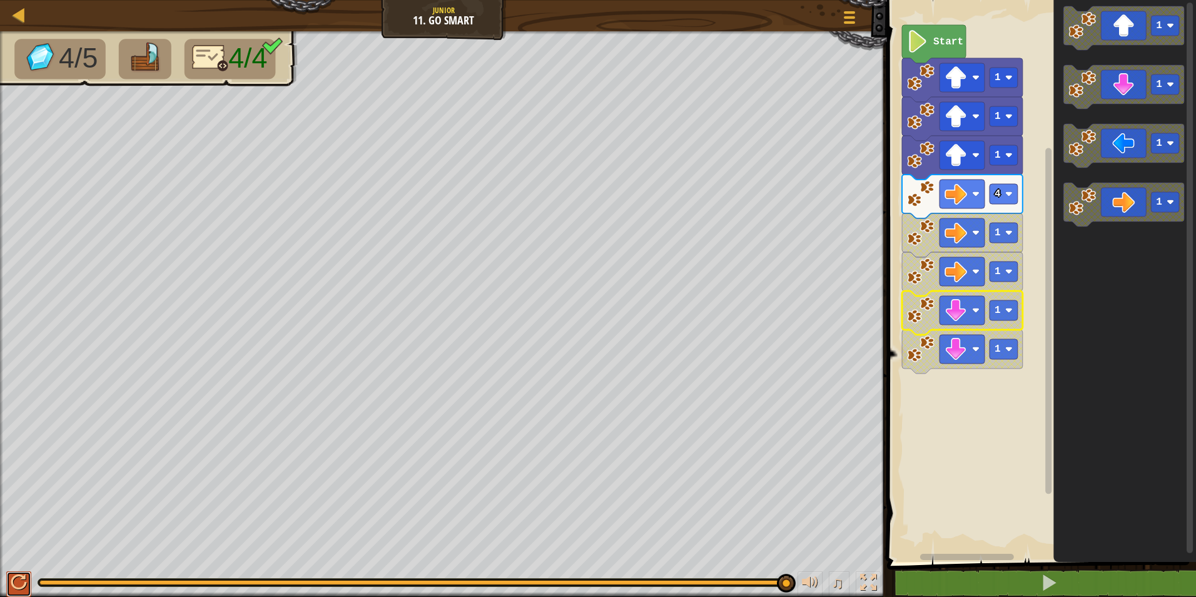
click at [9, 577] on button at bounding box center [18, 584] width 25 height 26
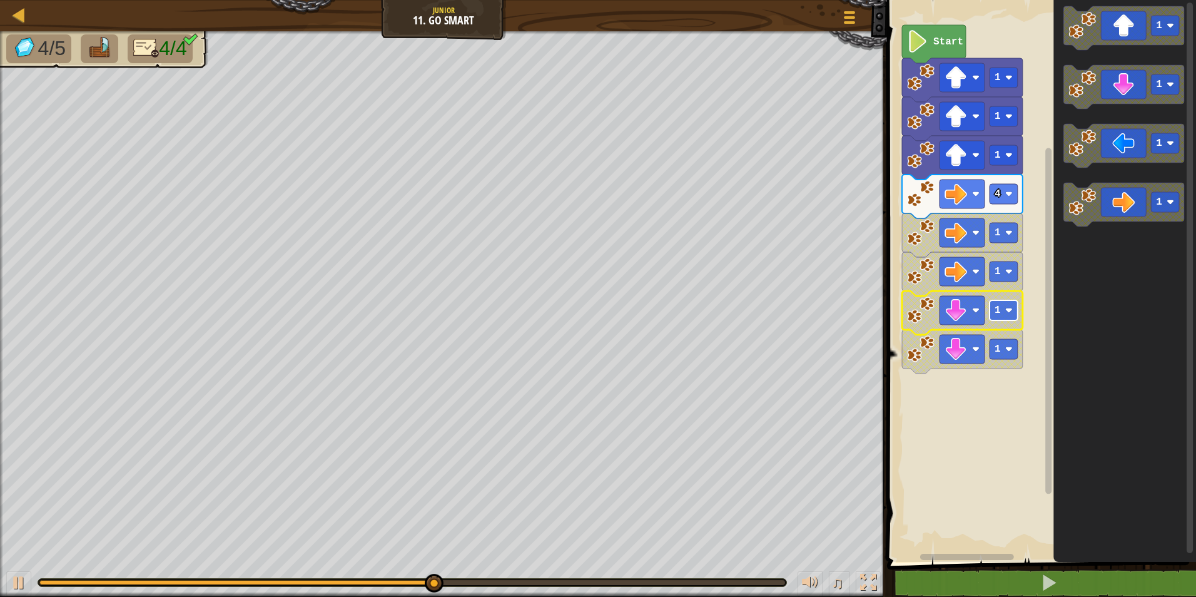
click at [1010, 308] on image "Blockly Workspace" at bounding box center [1009, 310] width 8 height 8
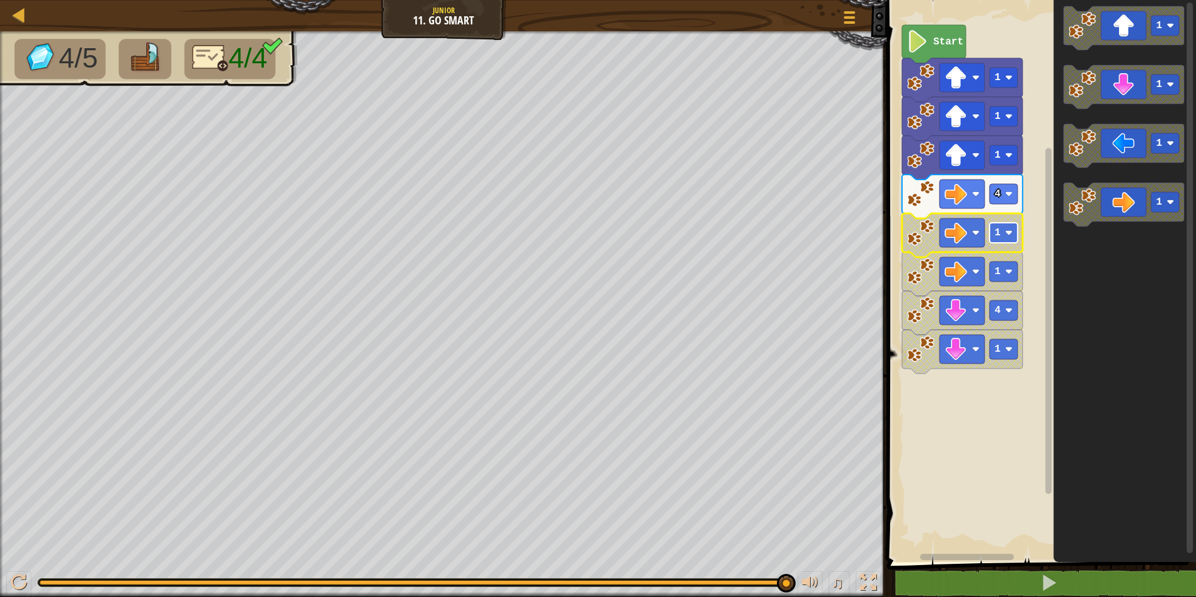
click at [1011, 230] on image "Blockly Workspace" at bounding box center [1009, 233] width 8 height 8
click at [19, 579] on div at bounding box center [19, 582] width 16 height 16
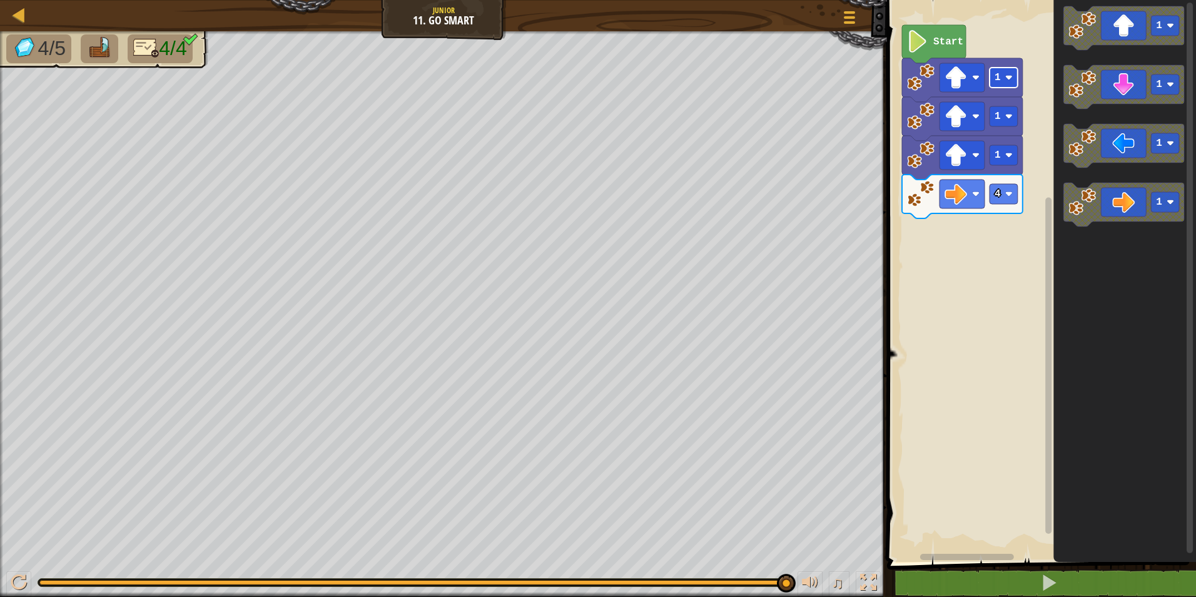
click at [998, 78] on text "1" at bounding box center [998, 77] width 6 height 11
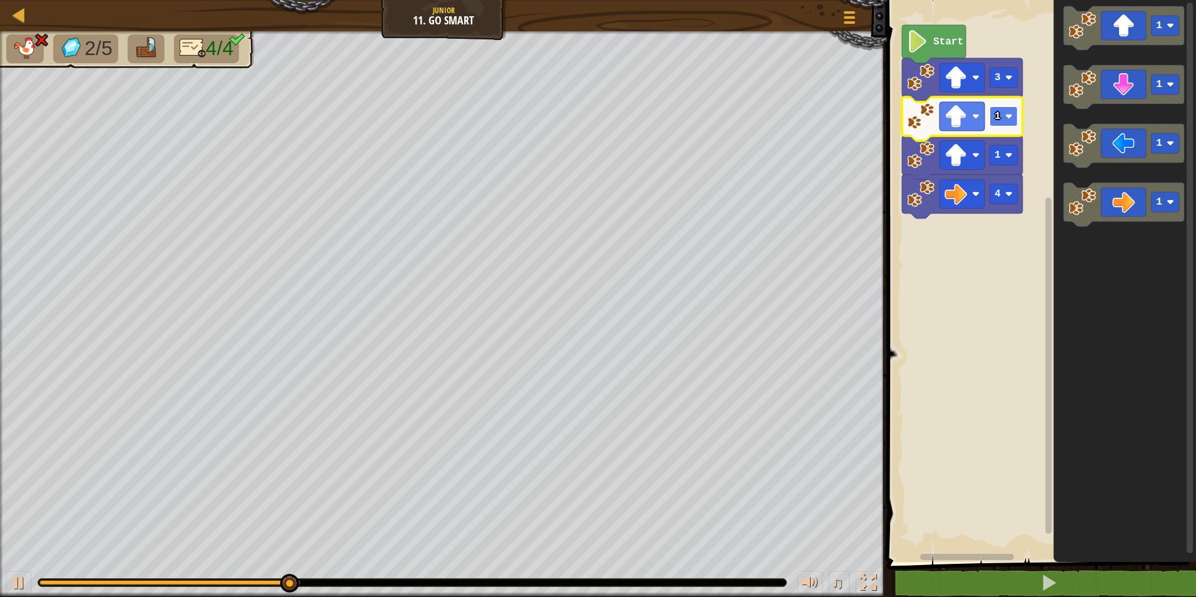
click at [1008, 123] on rect "Blockly Workspace" at bounding box center [1004, 116] width 28 height 20
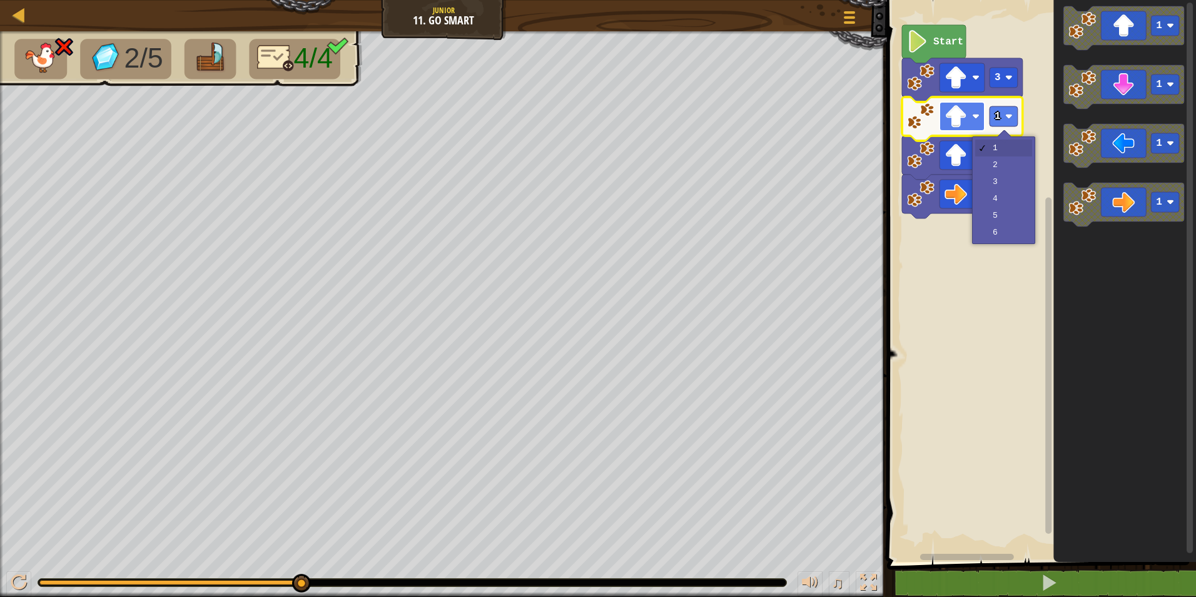
click at [981, 119] on rect "Blockly Workspace" at bounding box center [961, 116] width 45 height 29
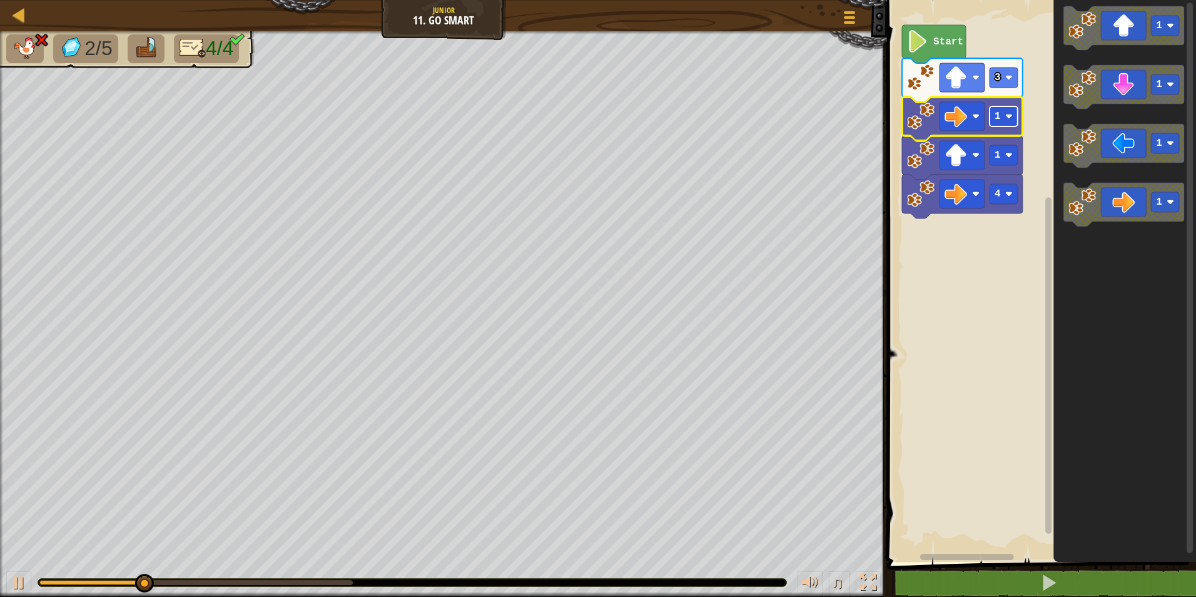
click at [1011, 114] on image "Blockly Workspace" at bounding box center [1009, 117] width 8 height 8
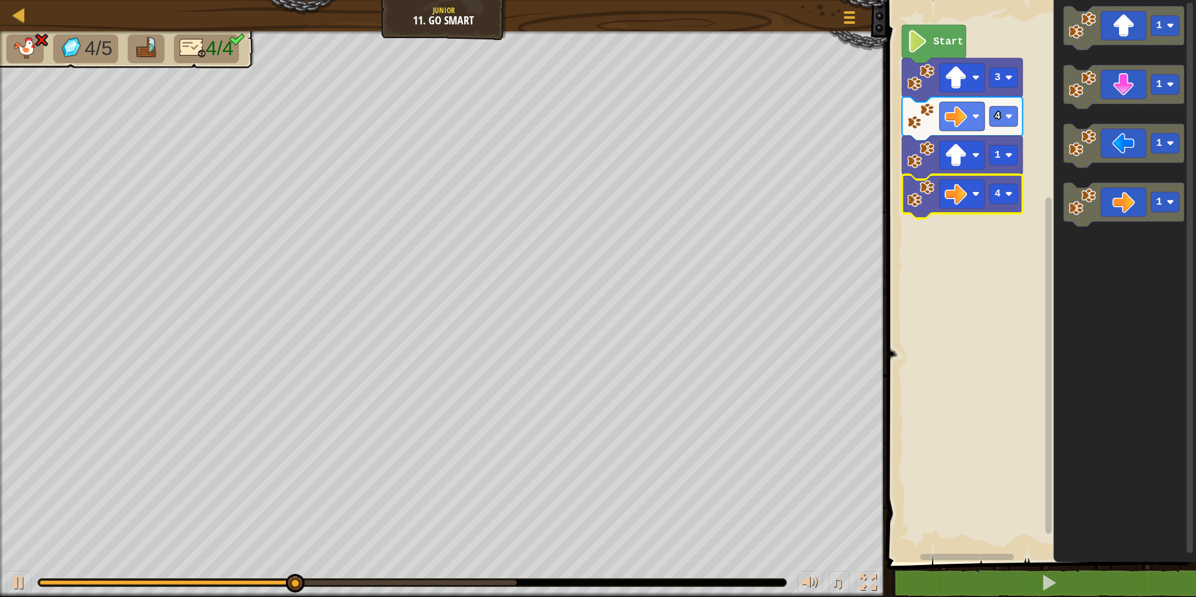
click at [978, 175] on g "4" at bounding box center [962, 197] width 121 height 44
click at [976, 168] on rect "Blockly Workspace" at bounding box center [961, 155] width 45 height 29
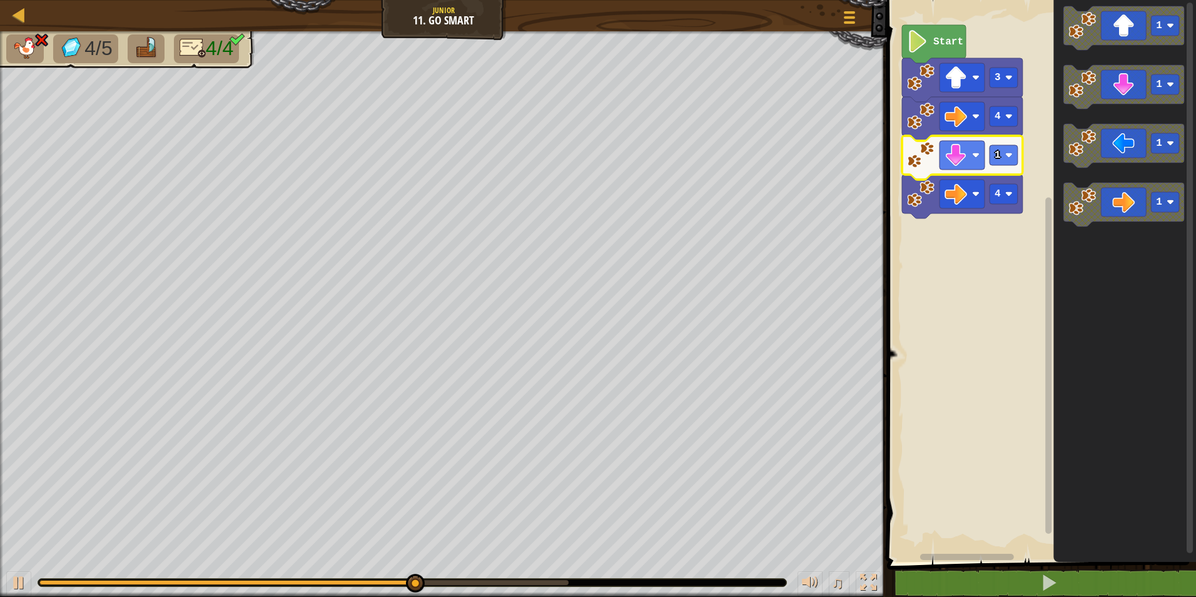
click at [1011, 166] on icon "Blockly Workspace" at bounding box center [962, 158] width 121 height 44
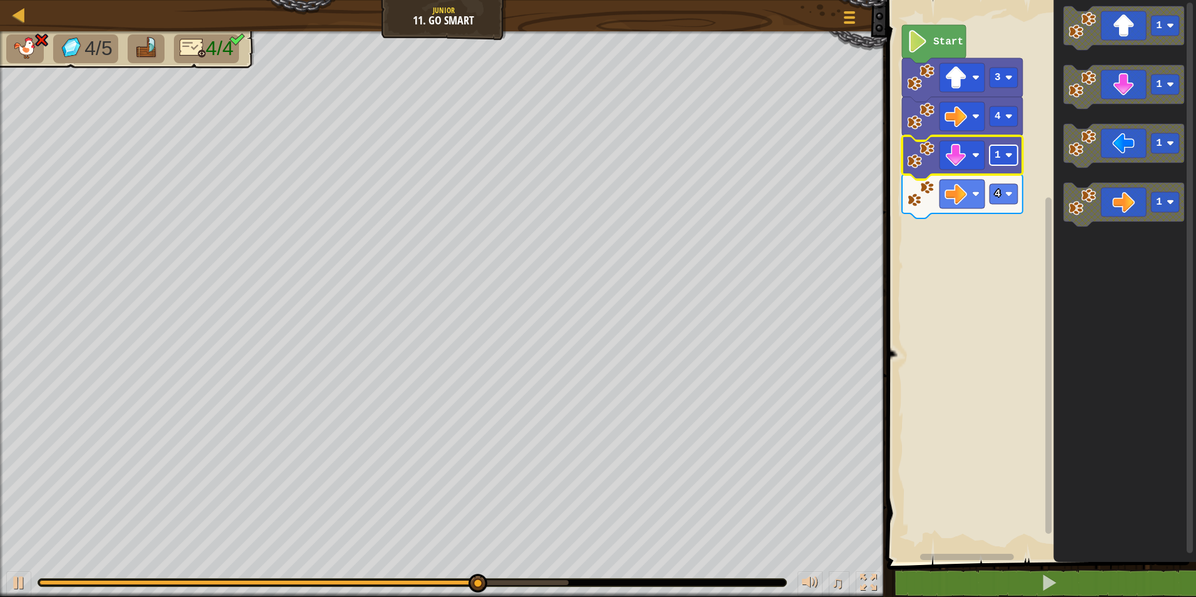
click at [1008, 159] on image "Blockly Workspace" at bounding box center [1009, 155] width 8 height 8
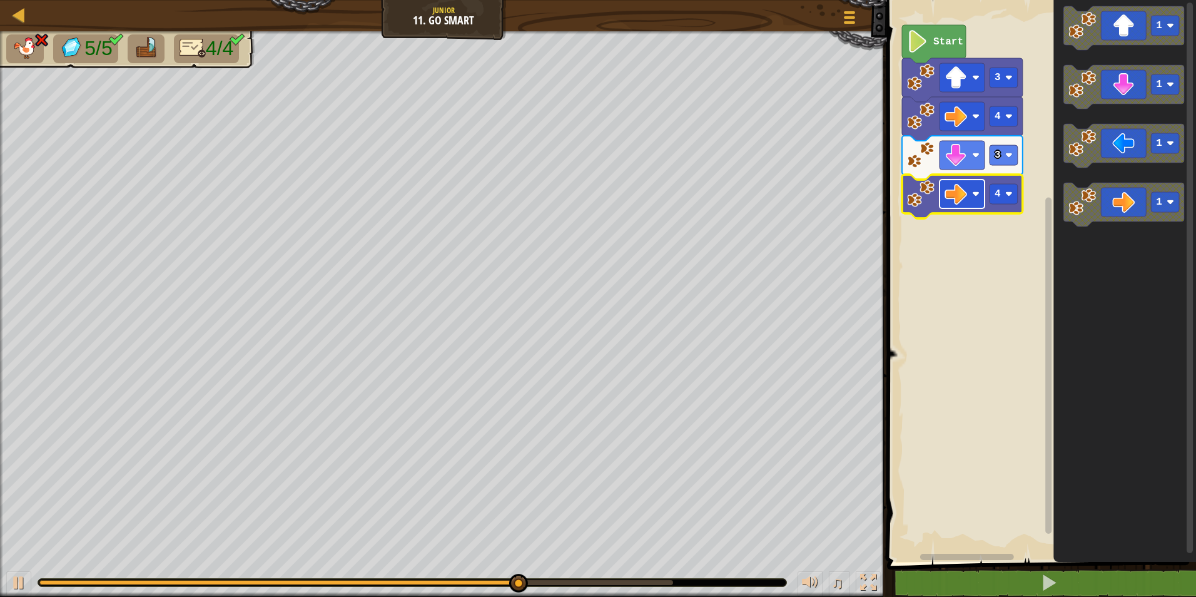
click at [966, 203] on image "Blockly Workspace" at bounding box center [955, 194] width 23 height 23
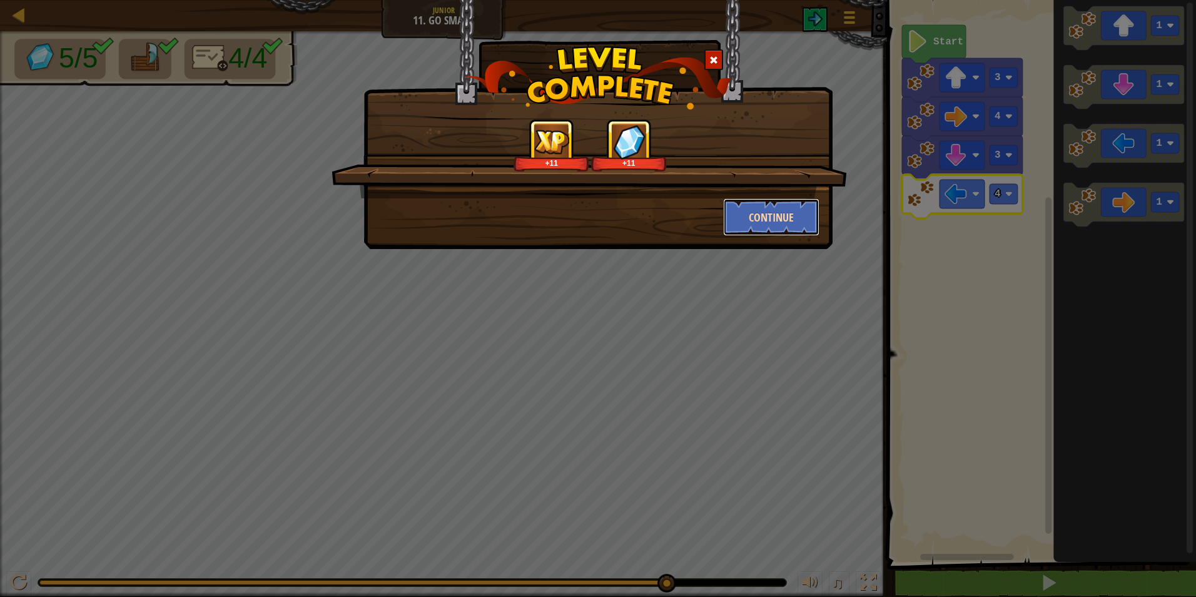
click at [769, 229] on button "Continue" at bounding box center [771, 217] width 97 height 38
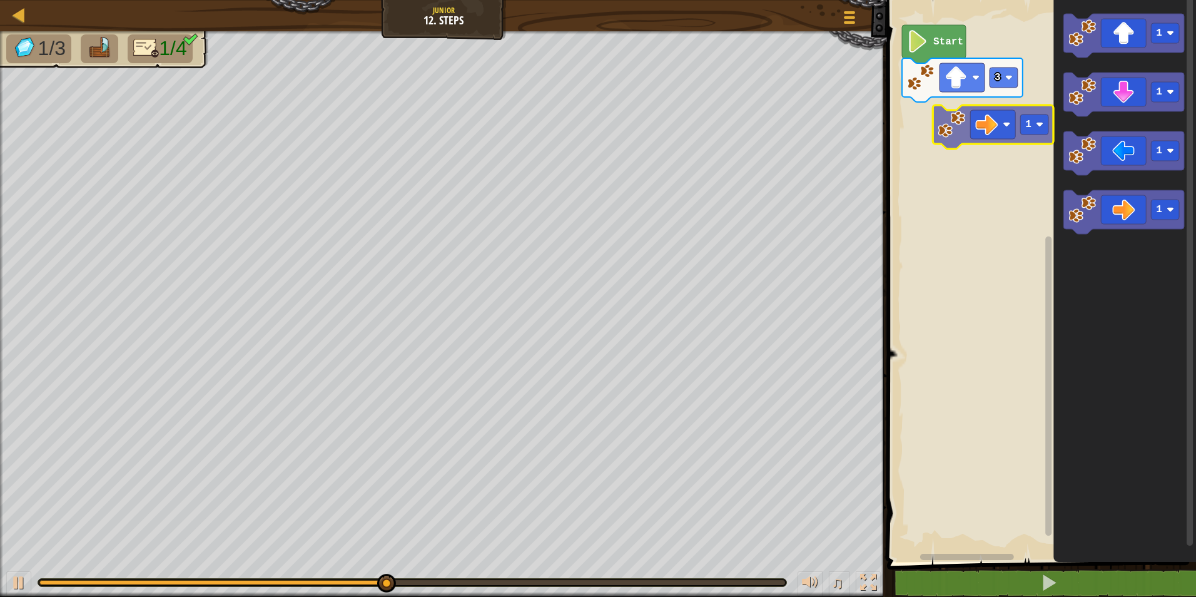
click at [953, 127] on div "3 Start 1 1 1 1 1" at bounding box center [1039, 278] width 313 height 568
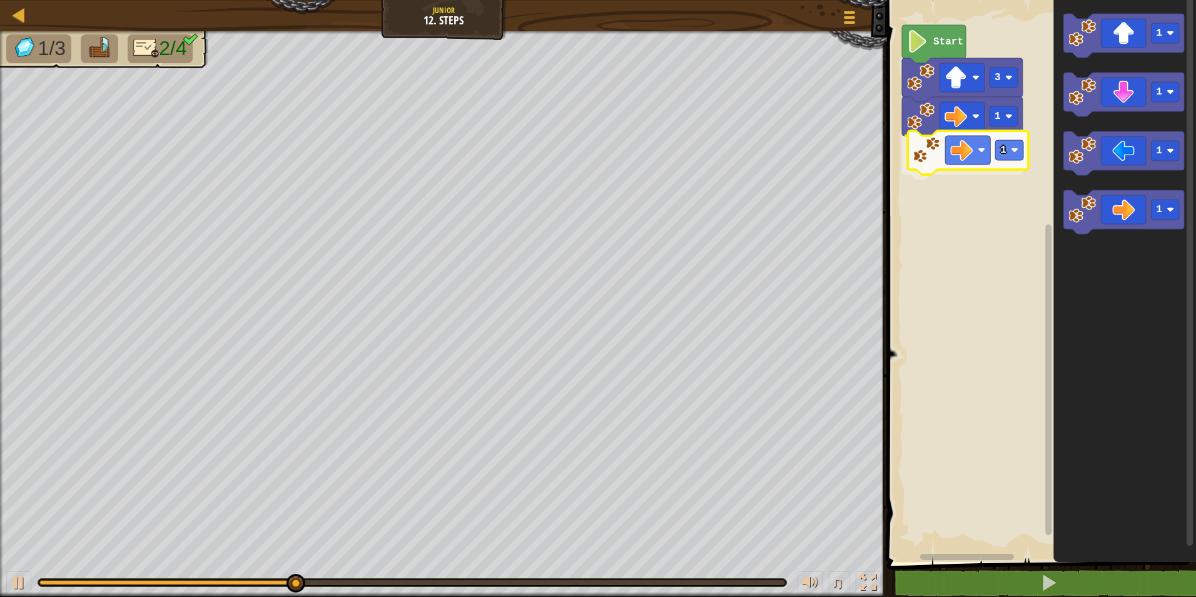
click at [922, 146] on div "3 1 1 Start 1 1 1 1 1" at bounding box center [1039, 278] width 313 height 568
click at [1042, 229] on div "3 1 1 Start 1 1 1 1" at bounding box center [1039, 278] width 313 height 568
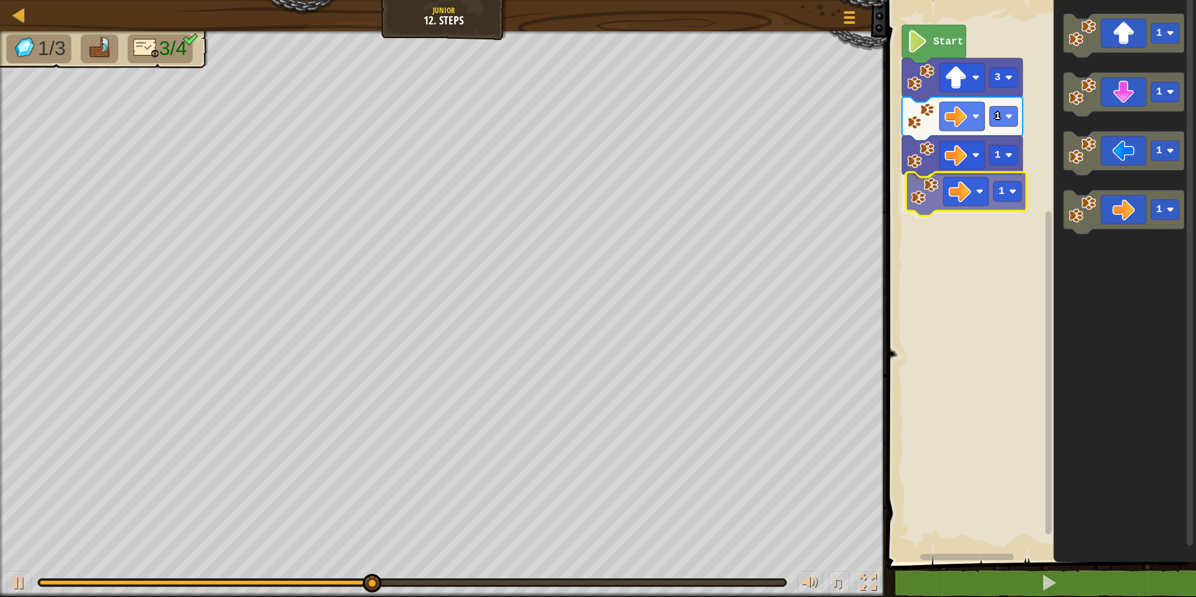
click at [928, 186] on div "3 1 1 1 Start 1 1 1 1 1" at bounding box center [1039, 278] width 313 height 568
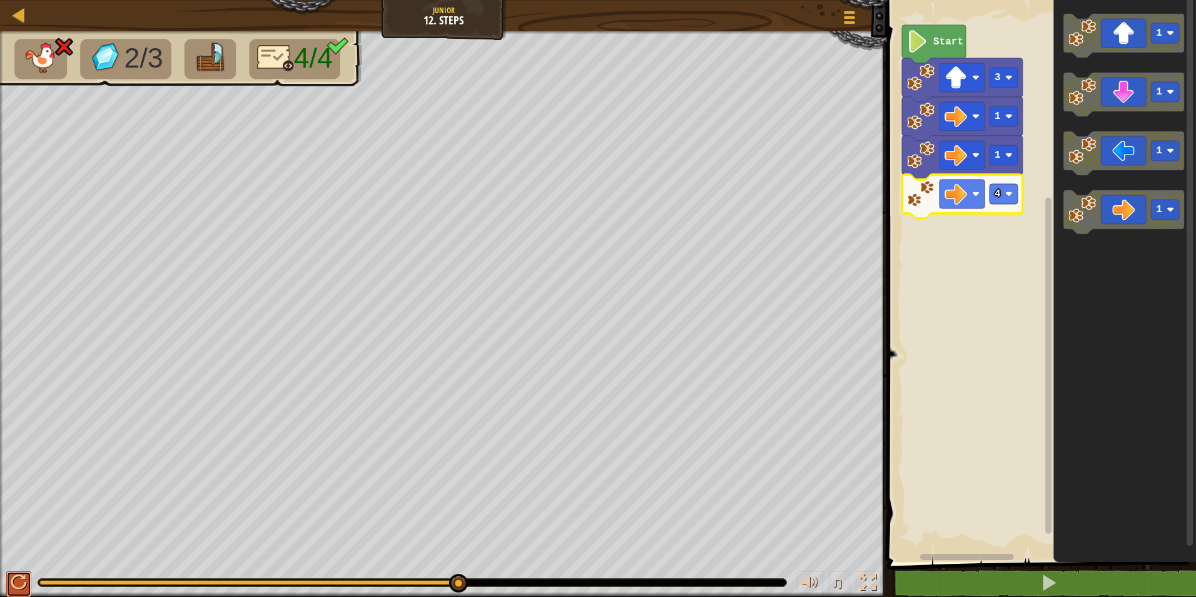
click at [16, 576] on div at bounding box center [19, 582] width 16 height 16
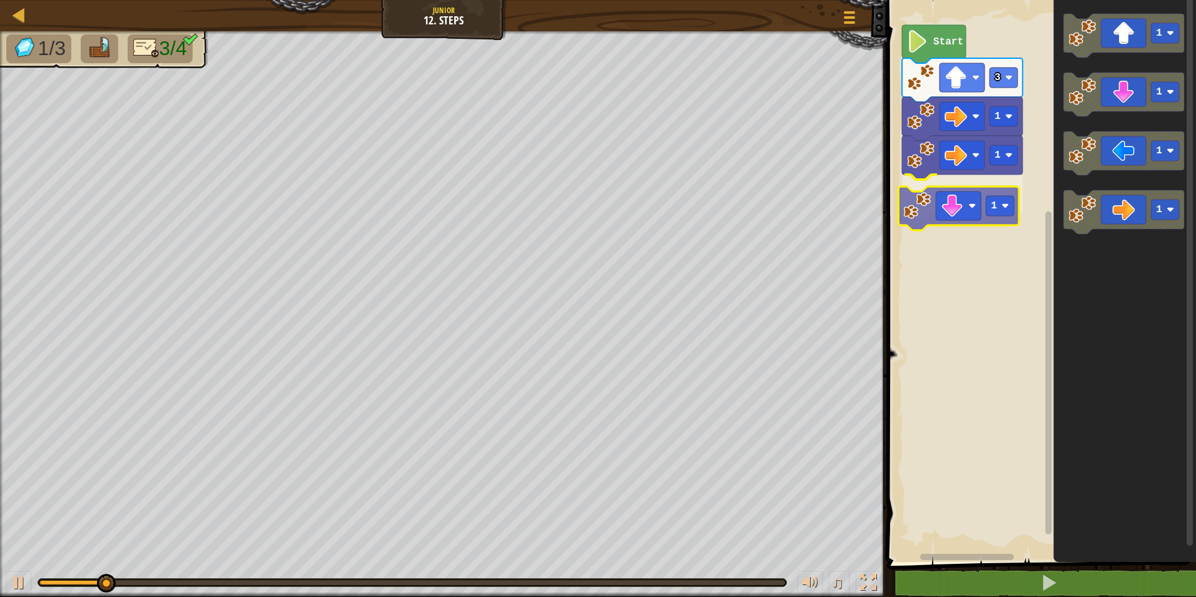
click at [944, 210] on div "Start 3 1 1 1 1 1 1 1 1" at bounding box center [1039, 278] width 313 height 568
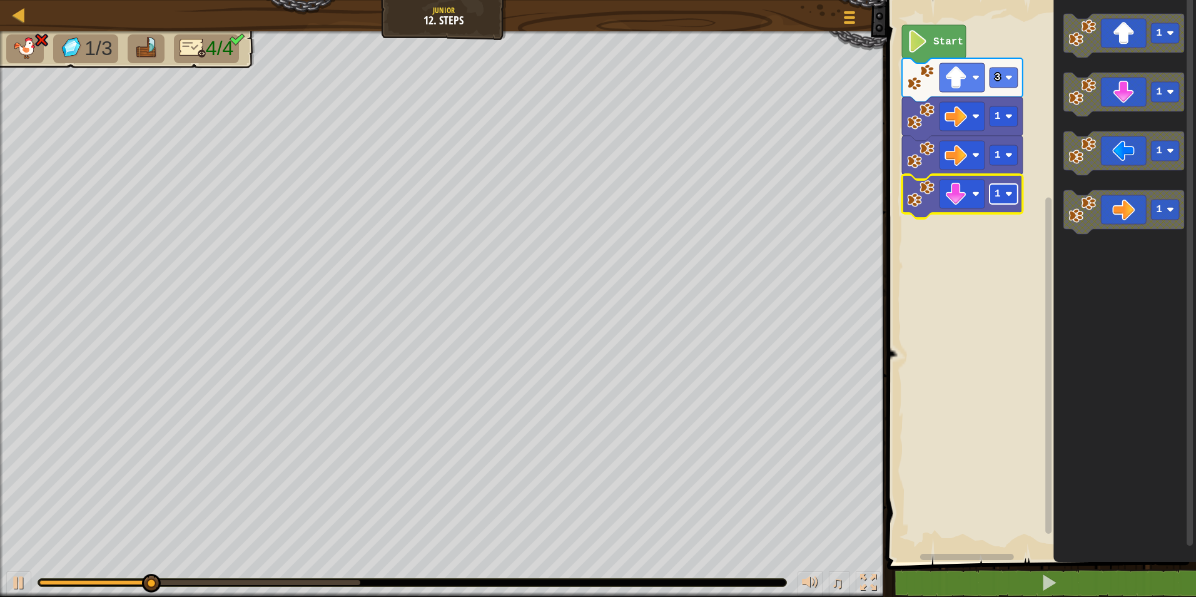
click at [1013, 190] on rect "Blockly Workspace" at bounding box center [1004, 194] width 28 height 20
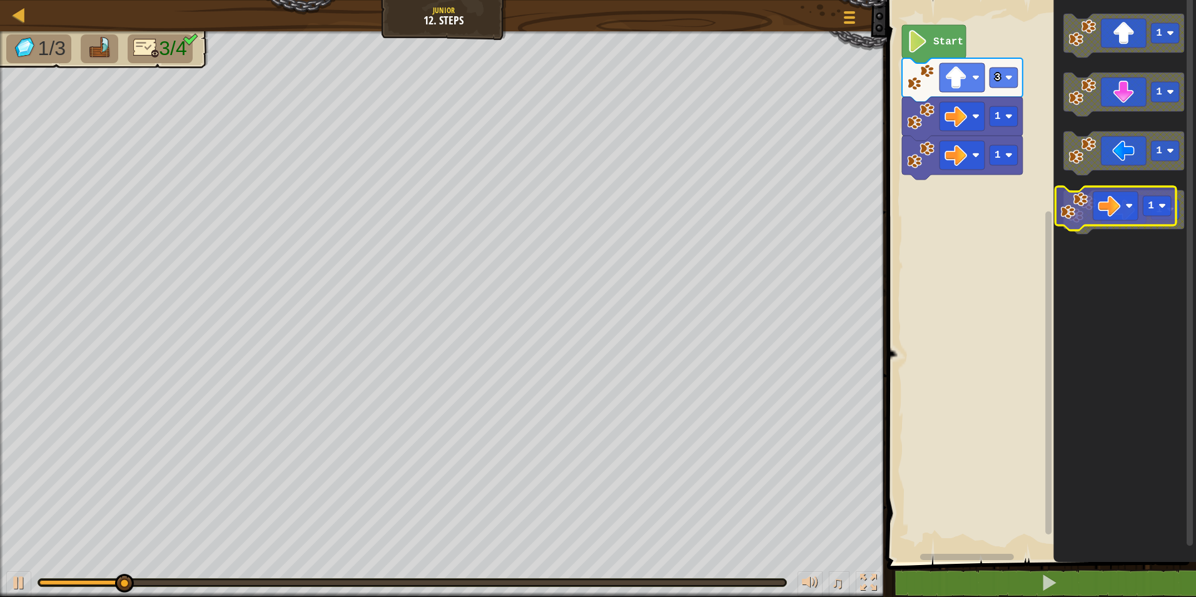
click at [1111, 210] on icon "Blockly Workspace" at bounding box center [1123, 212] width 121 height 44
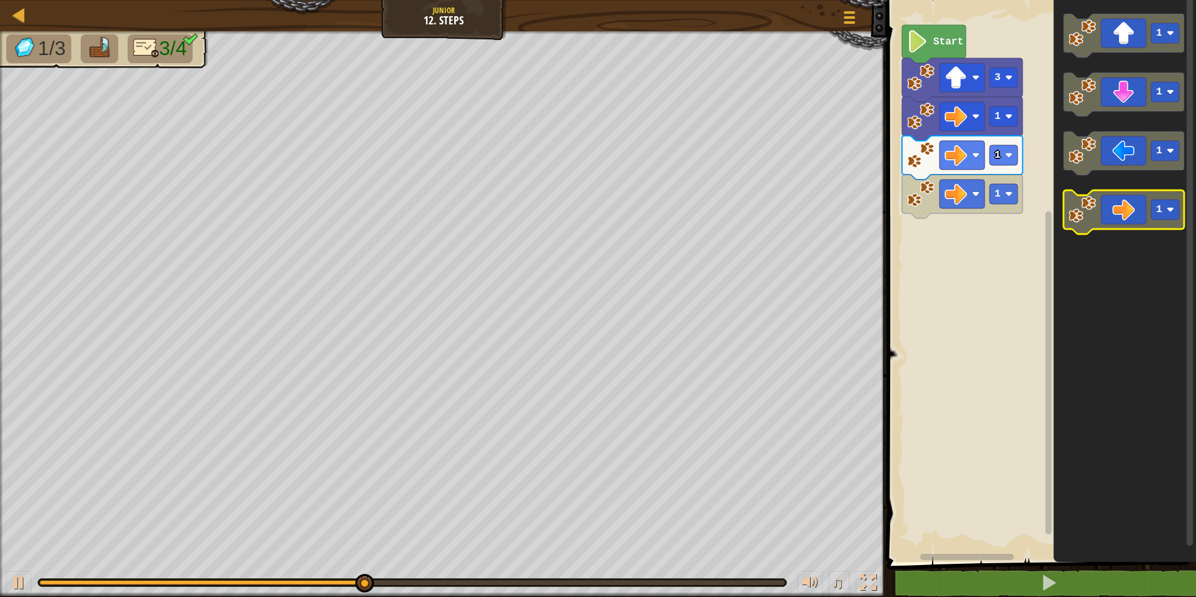
click at [1078, 210] on image "Blockly Workspace" at bounding box center [1082, 210] width 28 height 28
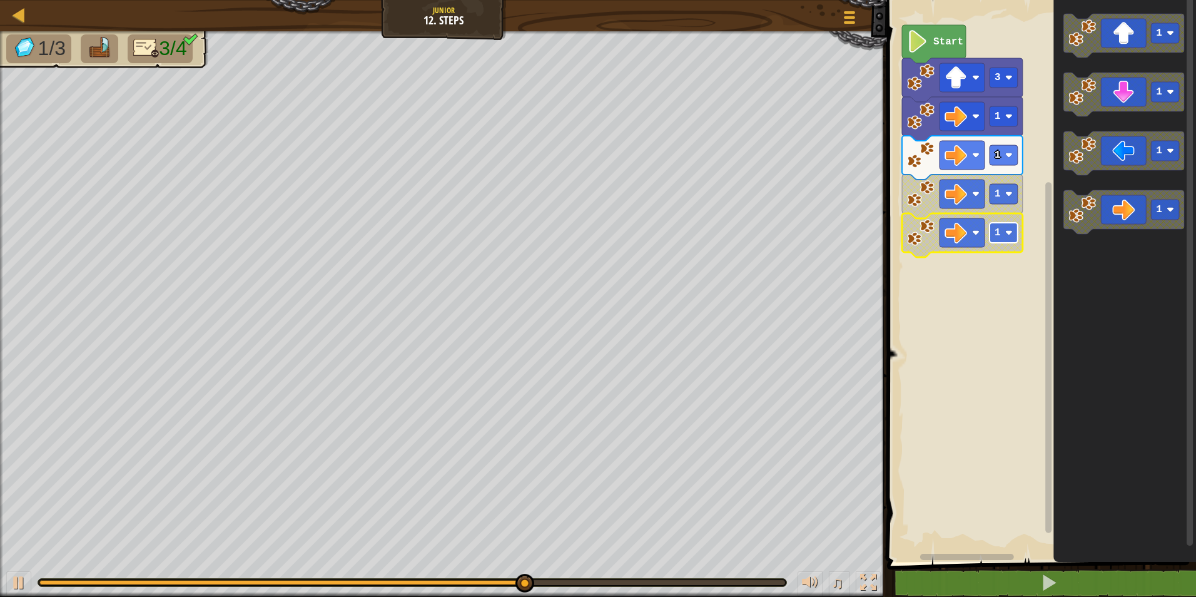
click at [1012, 227] on rect "Blockly Workspace" at bounding box center [1004, 233] width 28 height 20
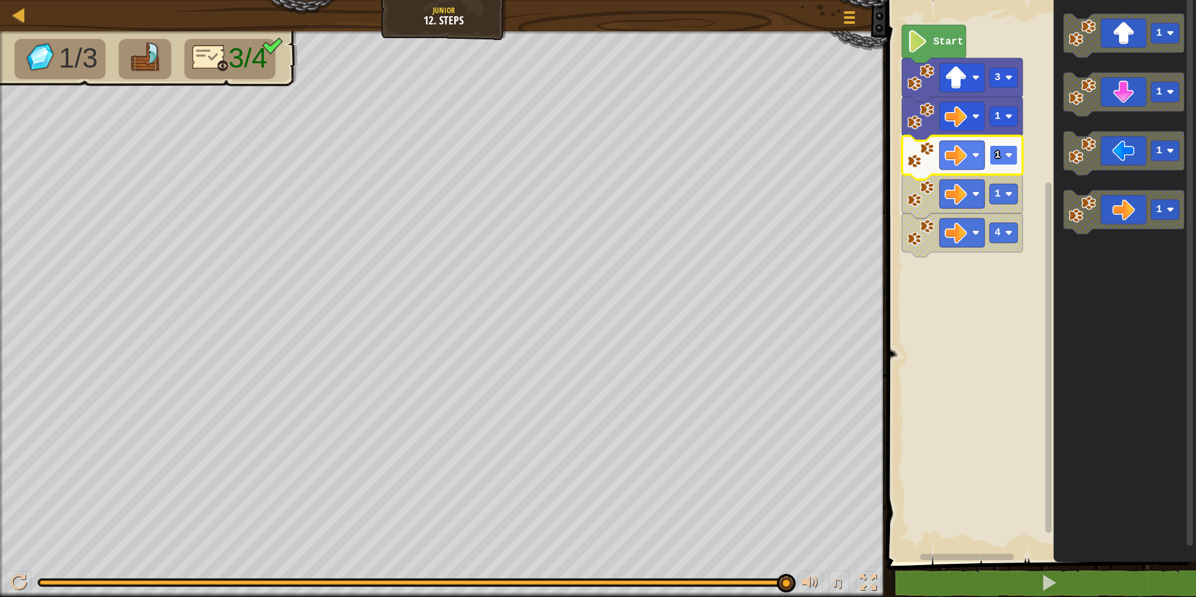
click at [1008, 158] on image "Blockly Workspace" at bounding box center [1009, 155] width 8 height 8
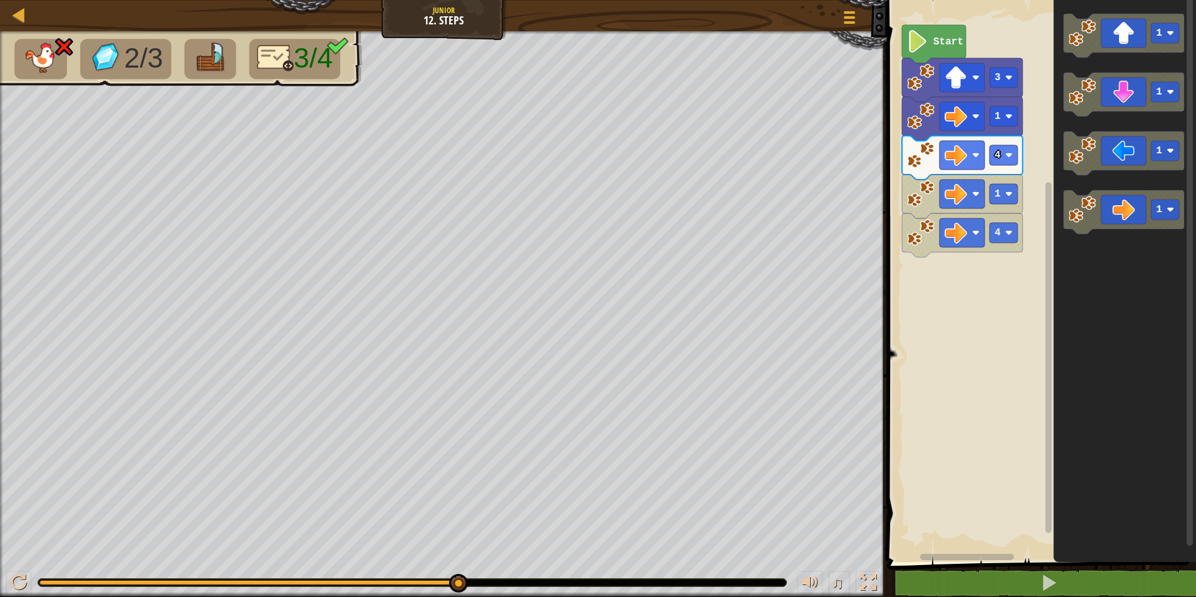
click at [1068, 154] on g "1 1 1 1" at bounding box center [1123, 124] width 121 height 220
click at [1105, 102] on icon "Blockly Workspace" at bounding box center [1123, 95] width 121 height 44
click at [1013, 273] on rect "Blockly Workspace" at bounding box center [1004, 271] width 28 height 20
click at [6, 580] on button at bounding box center [18, 584] width 25 height 26
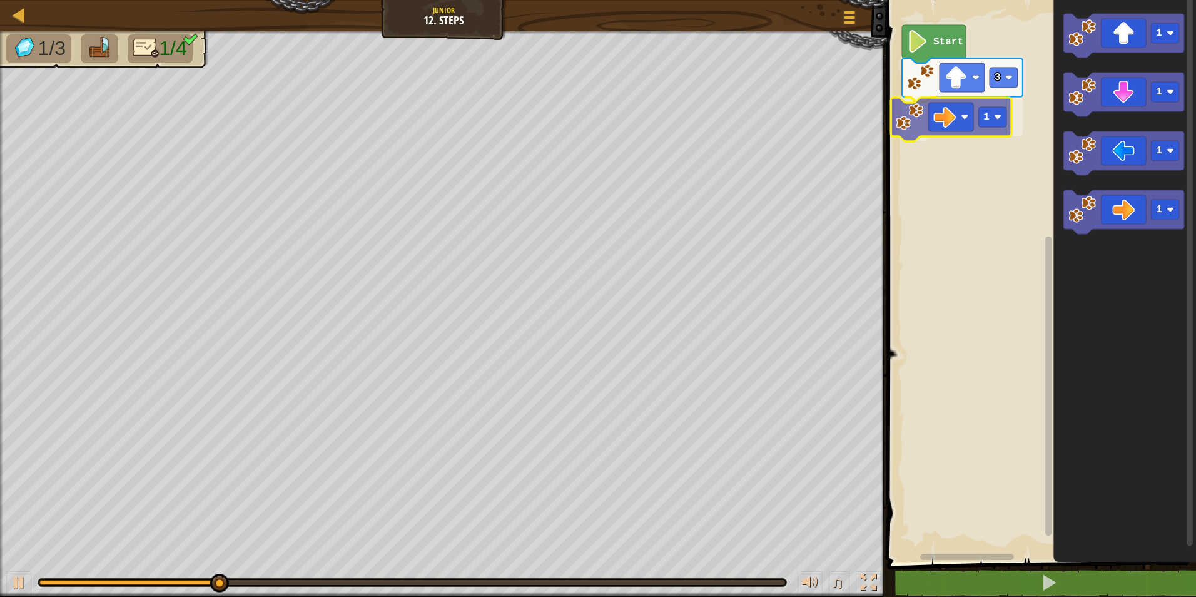
click at [938, 123] on div "Start 3 1 1 1 1 1 1" at bounding box center [1039, 278] width 313 height 568
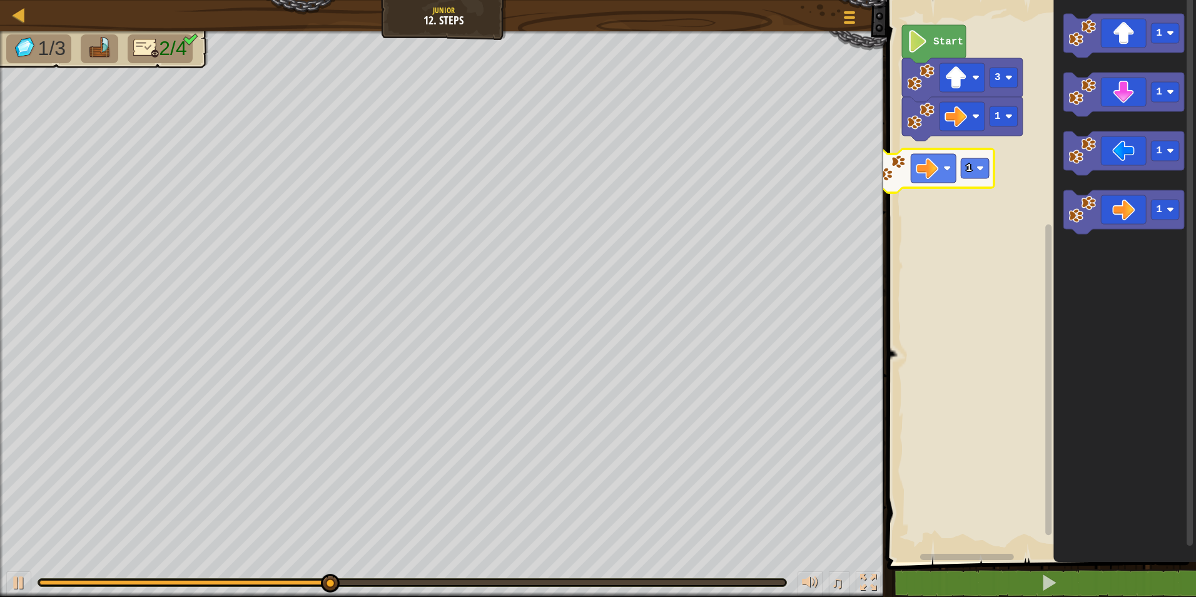
click at [898, 160] on div "Start 3 1 1 1 1 1 1" at bounding box center [1039, 278] width 313 height 568
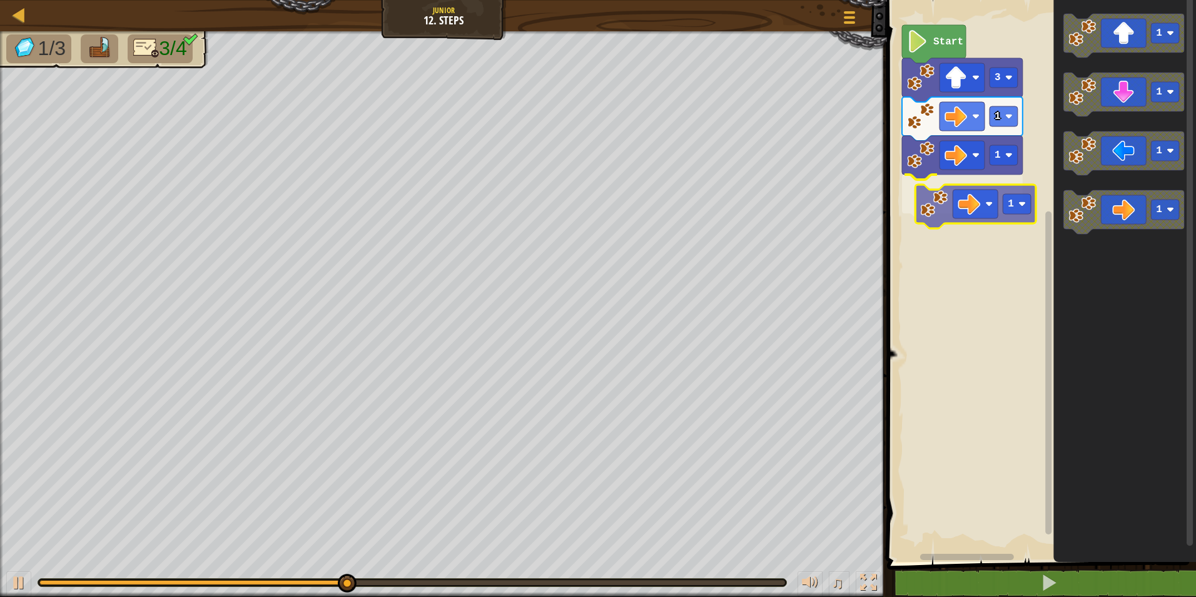
click at [965, 205] on div "1 1 1 3 Start 1 1 1 1 1" at bounding box center [1039, 278] width 313 height 568
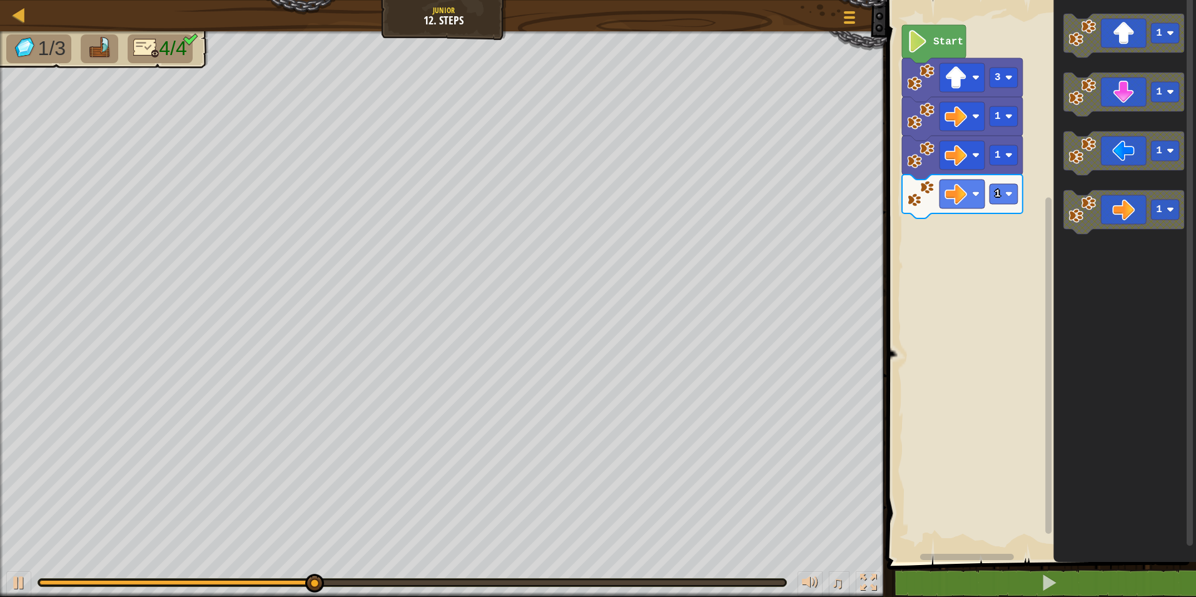
click at [1064, 221] on icon "Blockly Workspace" at bounding box center [1123, 212] width 121 height 44
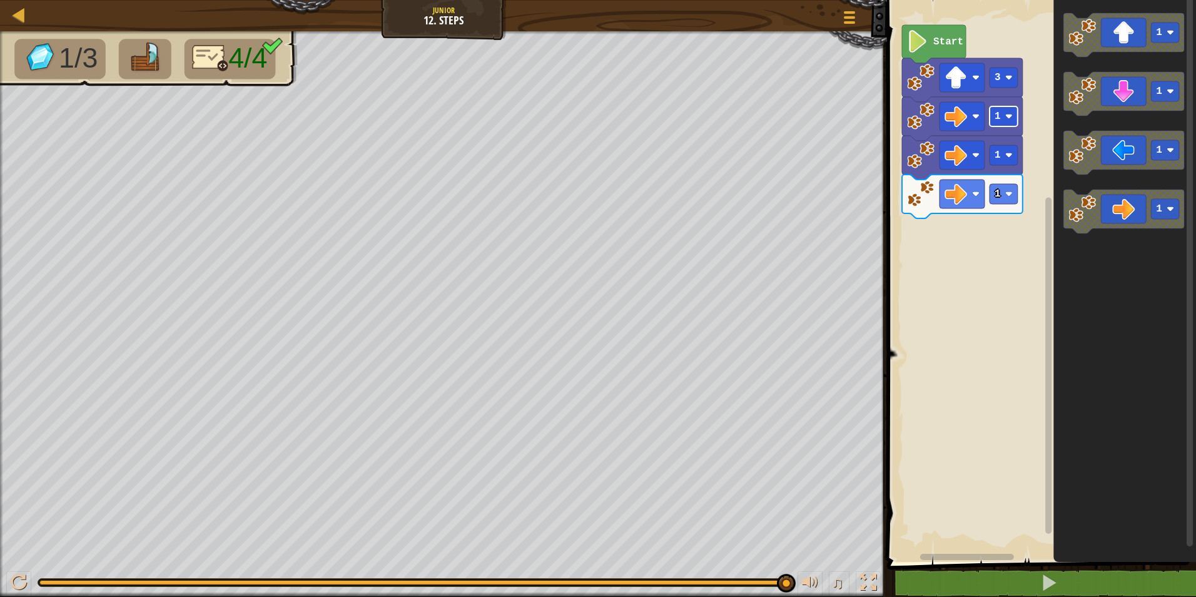
click at [997, 121] on text "1" at bounding box center [998, 116] width 6 height 11
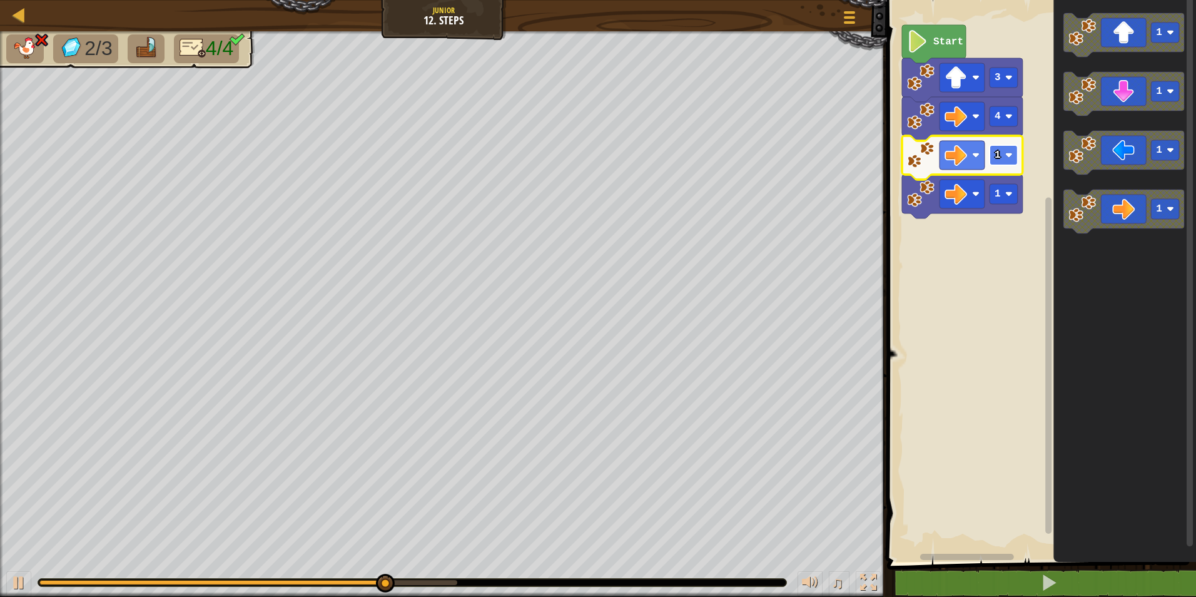
click at [1003, 158] on rect "Blockly Workspace" at bounding box center [1004, 155] width 28 height 20
click at [975, 149] on rect "Blockly Workspace" at bounding box center [961, 155] width 45 height 29
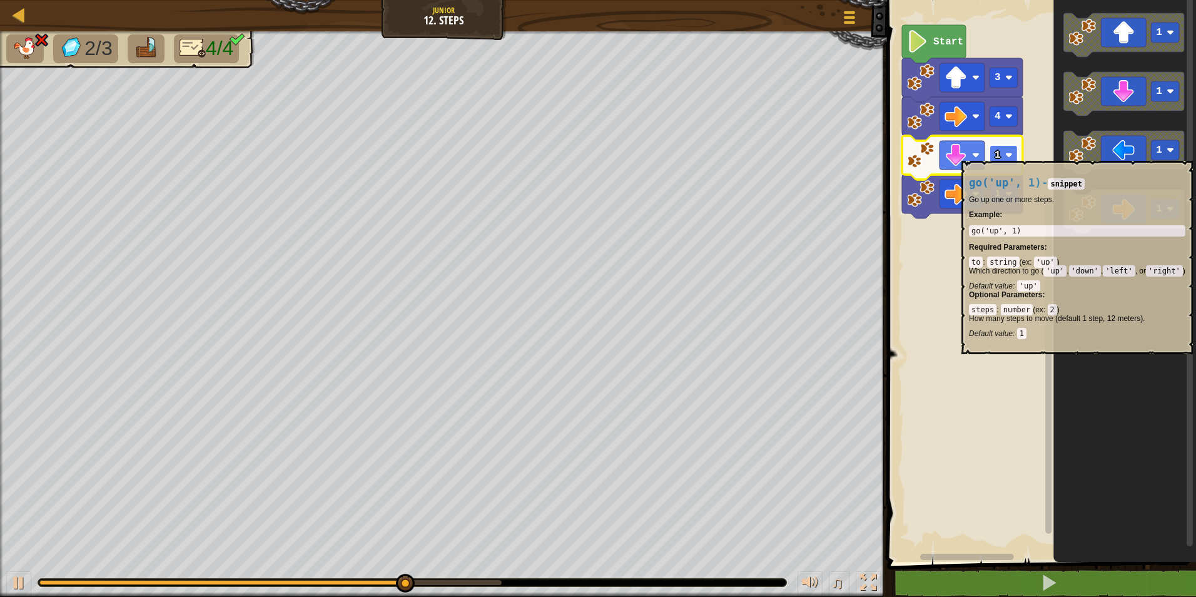
click at [1008, 151] on image "Blockly Workspace" at bounding box center [1009, 155] width 8 height 8
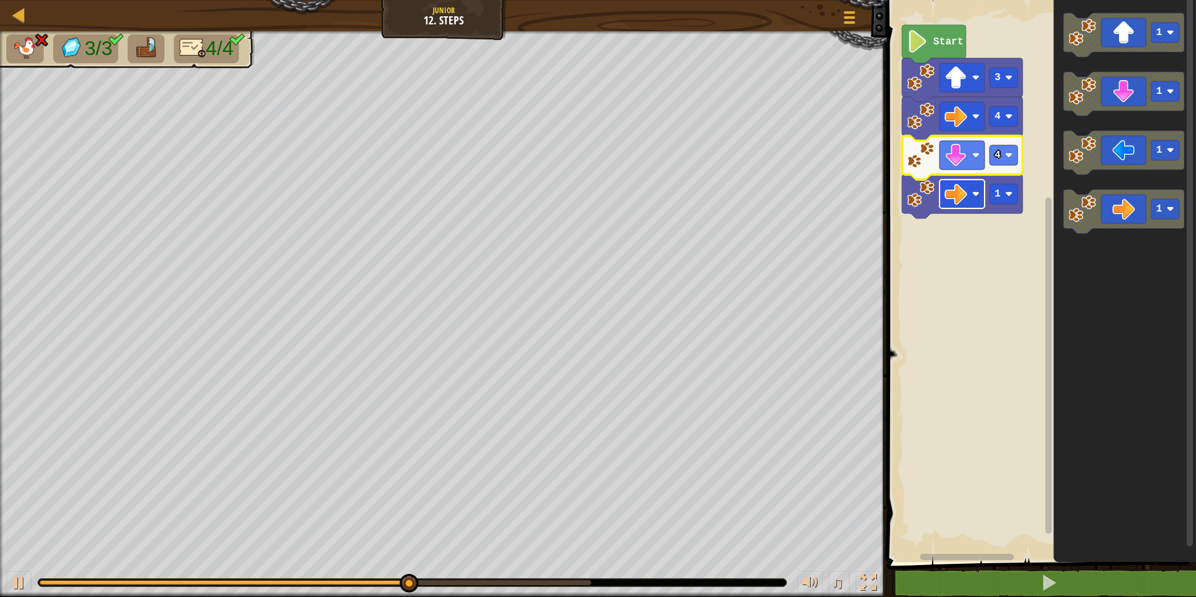
click at [979, 194] on image "Blockly Workspace" at bounding box center [976, 194] width 8 height 8
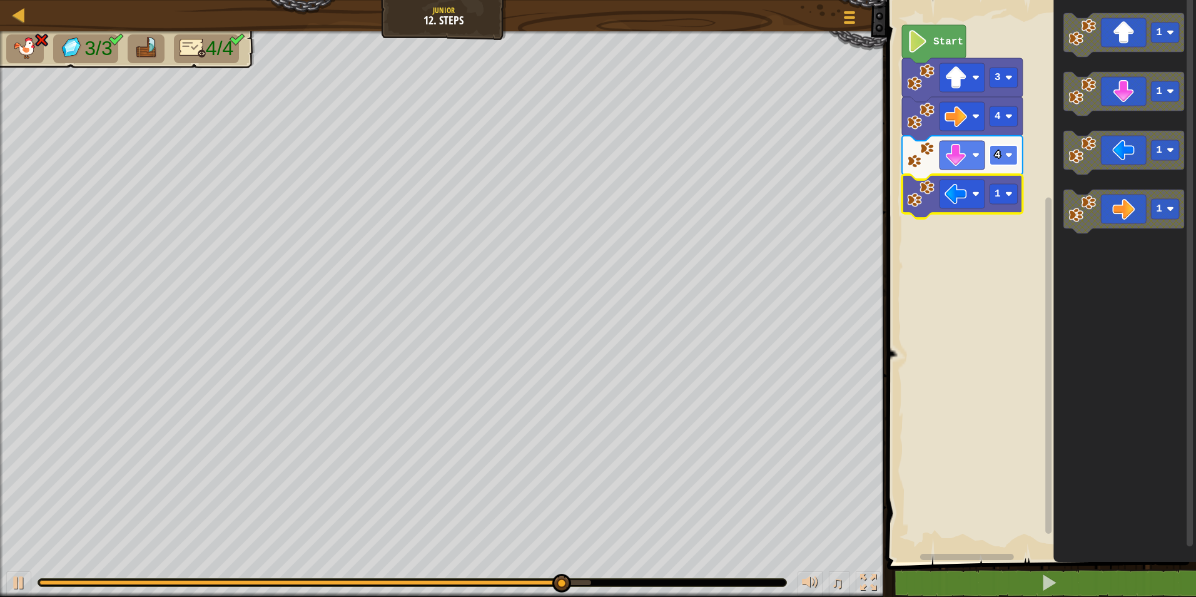
click at [1005, 153] on rect "Blockly Workspace" at bounding box center [1004, 155] width 28 height 20
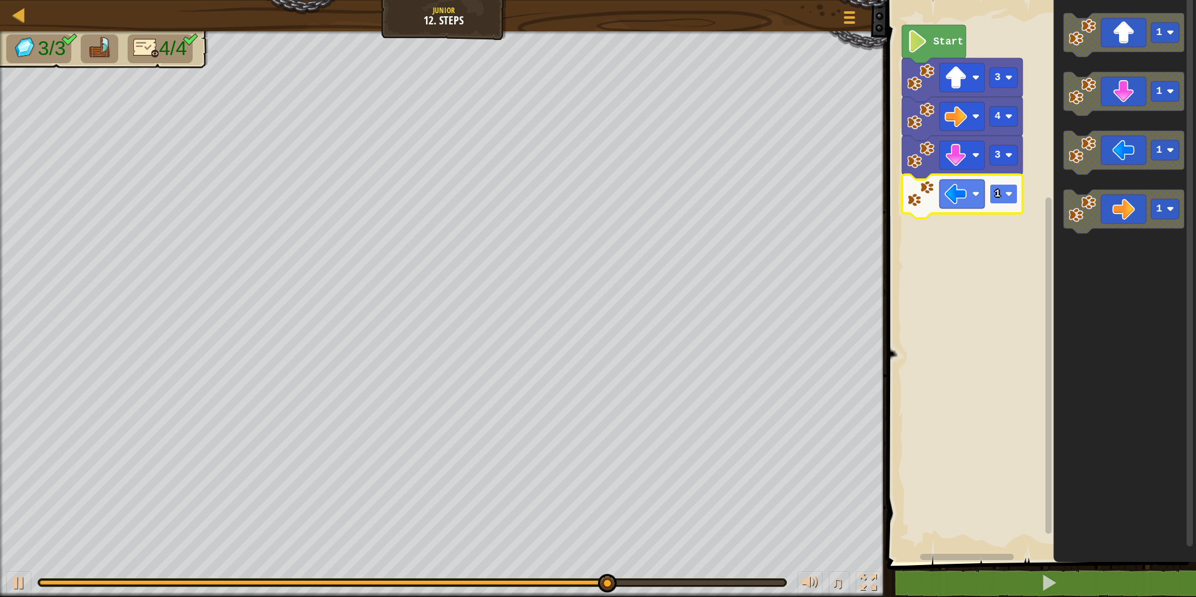
click at [996, 200] on text "1" at bounding box center [998, 193] width 6 height 11
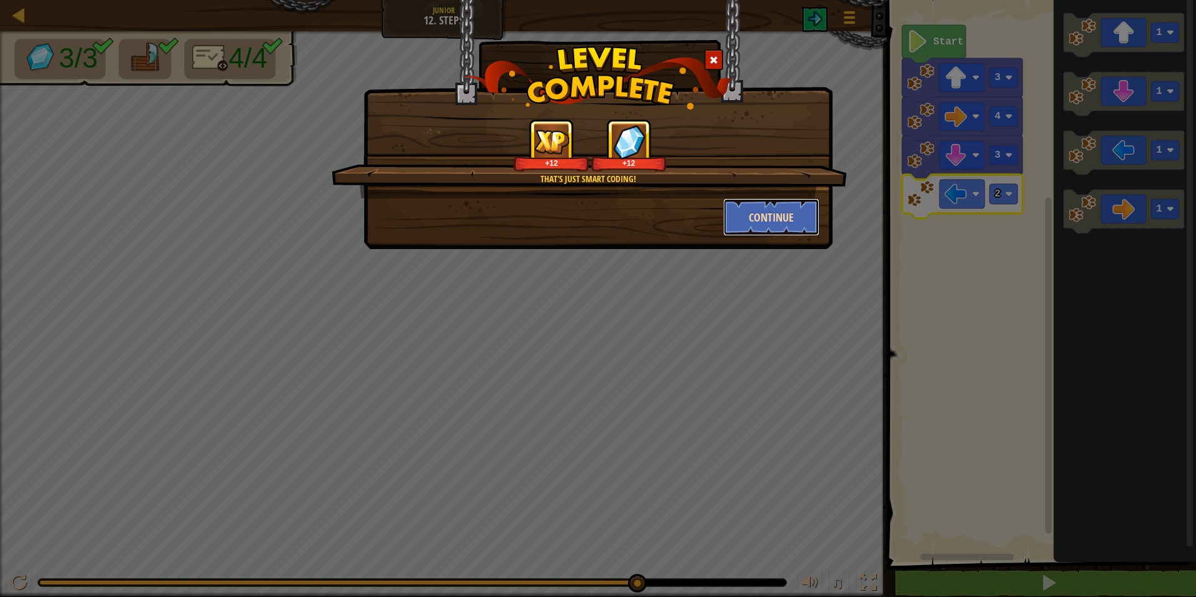
click at [768, 211] on button "Continue" at bounding box center [771, 217] width 97 height 38
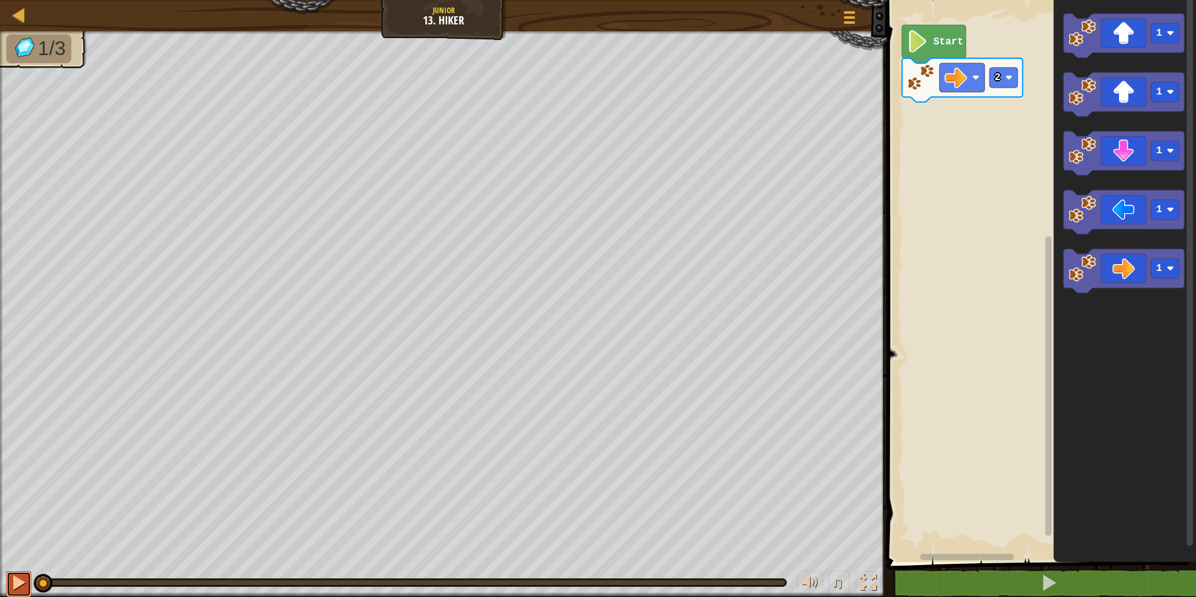
click at [17, 580] on div at bounding box center [19, 582] width 16 height 16
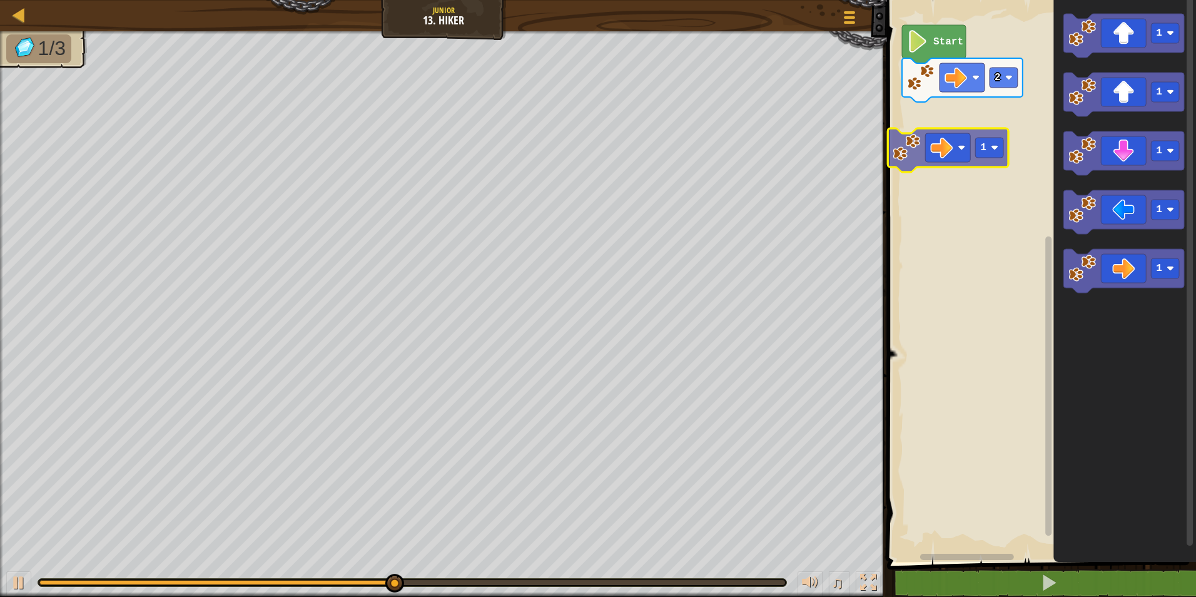
click at [945, 114] on div "2 Start 1 1 1 1 1 1" at bounding box center [1039, 278] width 313 height 568
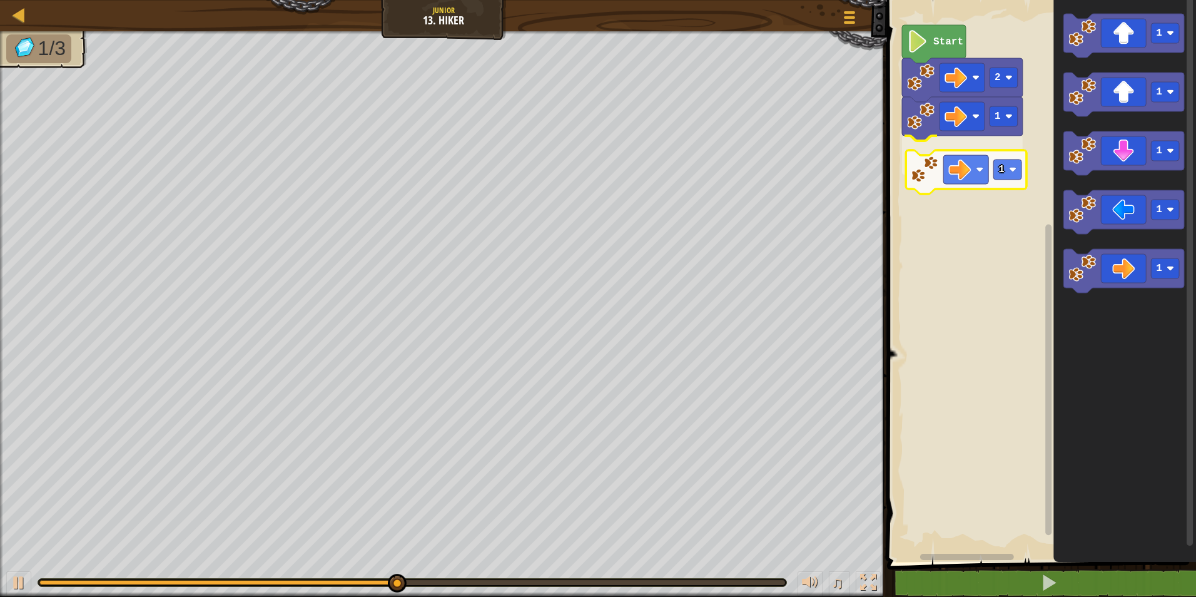
click at [953, 193] on div "2 1 1 Start 1 1 1 1 1 1" at bounding box center [1039, 278] width 313 height 568
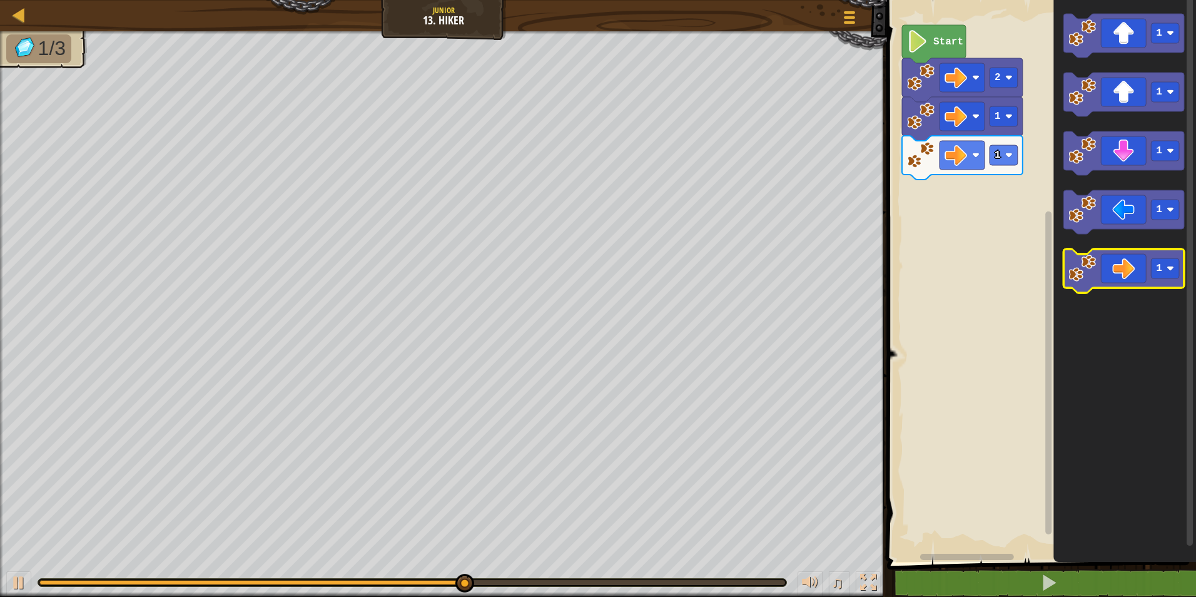
click at [1079, 257] on image "Blockly Workspace" at bounding box center [1082, 269] width 28 height 28
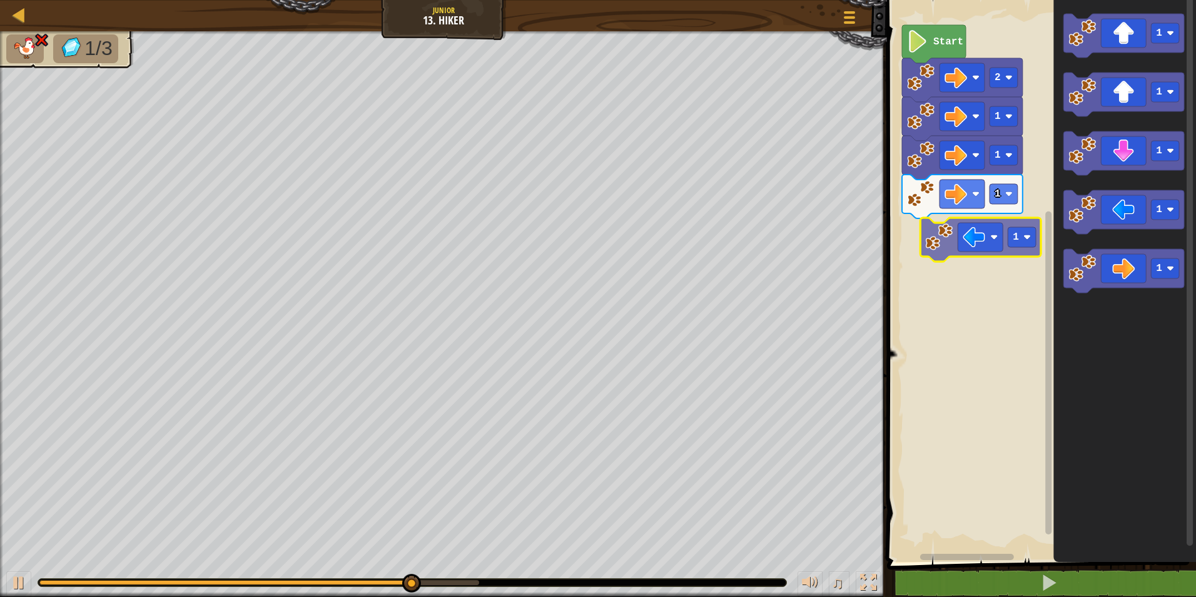
click at [951, 256] on div "1 1 1 2 Start 1 1 1 1 1 1" at bounding box center [1039, 278] width 313 height 568
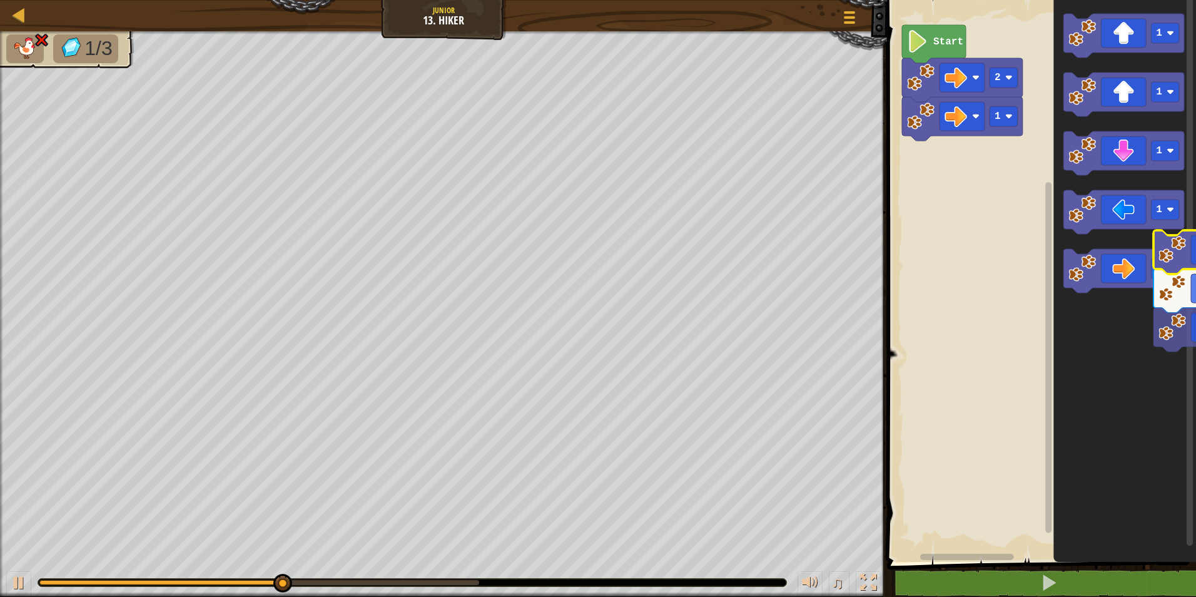
click at [1170, 254] on icon "Blockly Workspace" at bounding box center [1123, 271] width 121 height 44
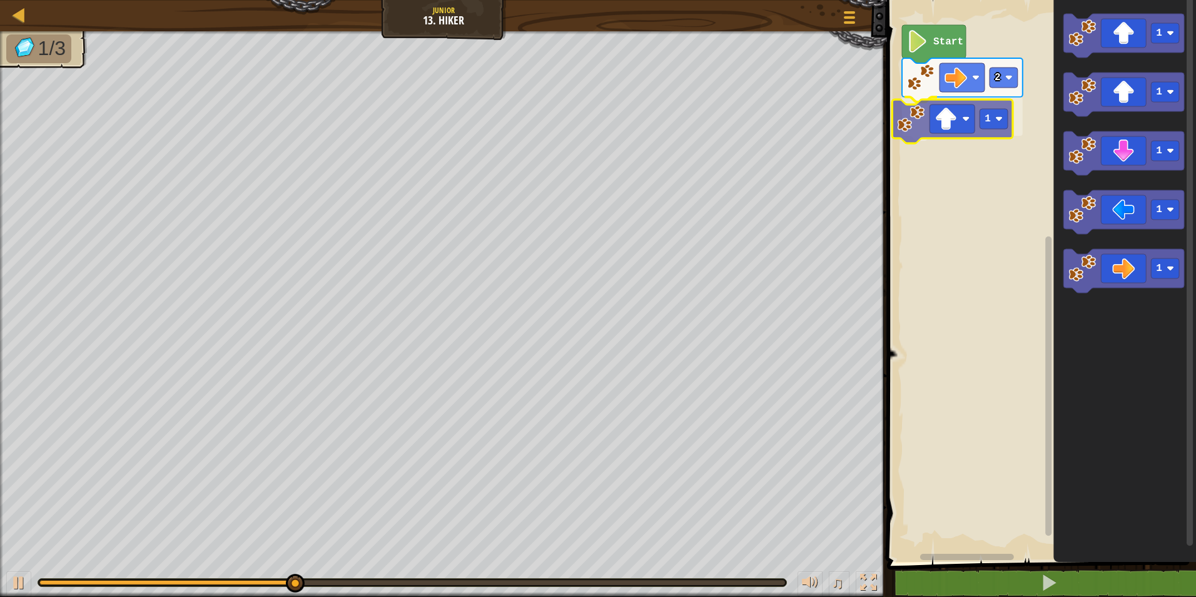
click at [943, 129] on div "2 1 Start 1 1 1 1 1 1" at bounding box center [1039, 278] width 313 height 568
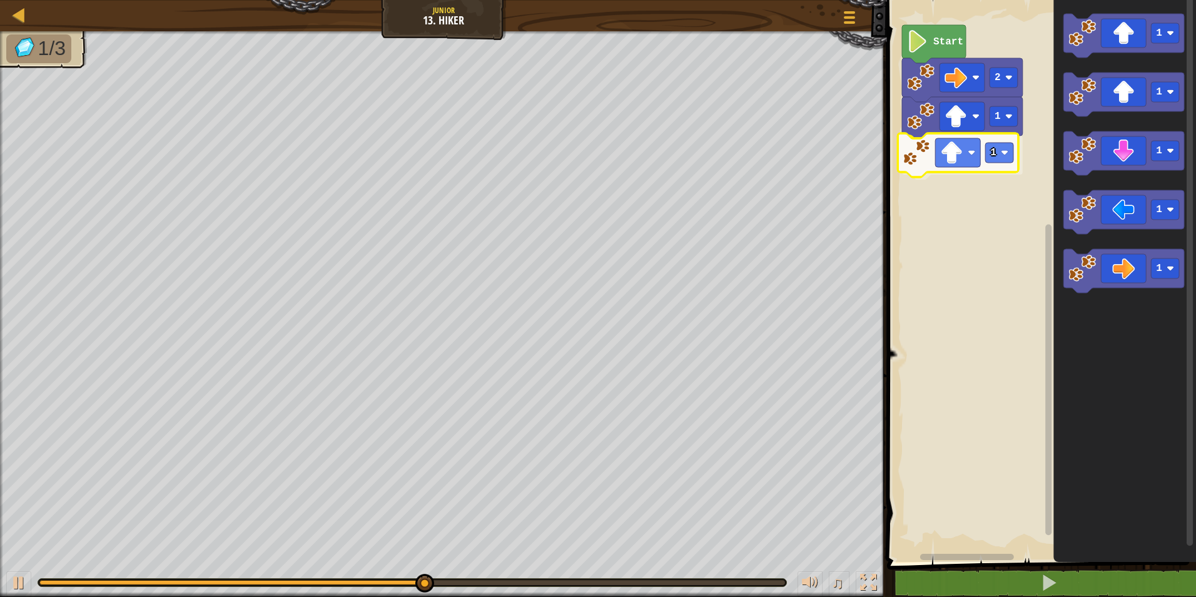
click at [926, 155] on div "2 1 1 Start 1 1 1 1 1 1" at bounding box center [1039, 278] width 313 height 568
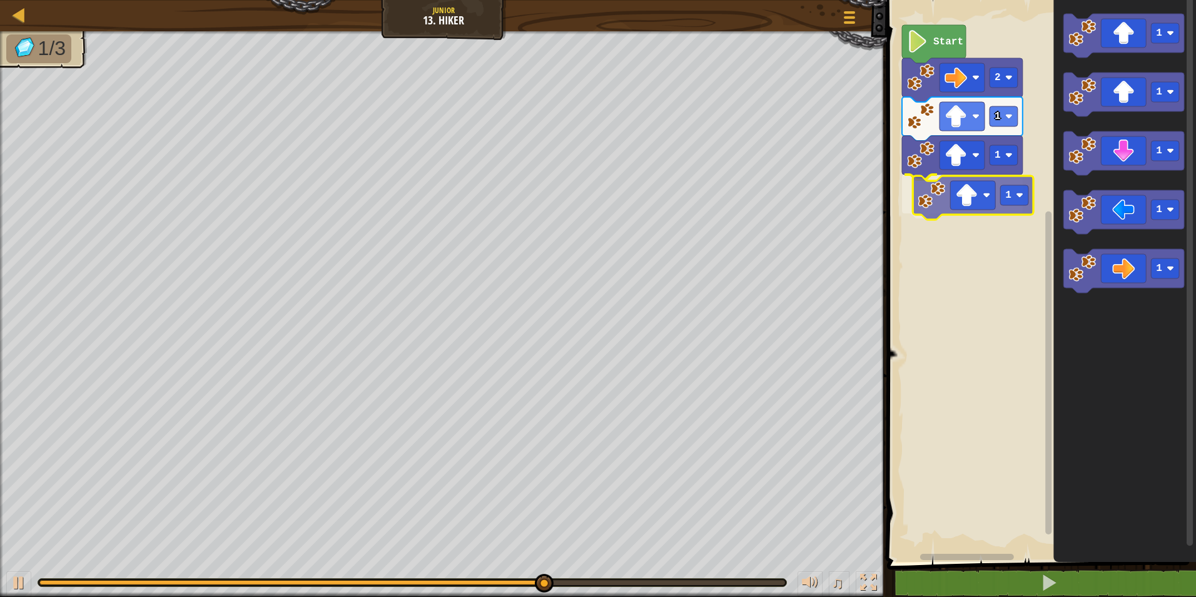
click at [975, 196] on div "2 1 1 1 Start 1 1 1 1 1 1" at bounding box center [1039, 278] width 313 height 568
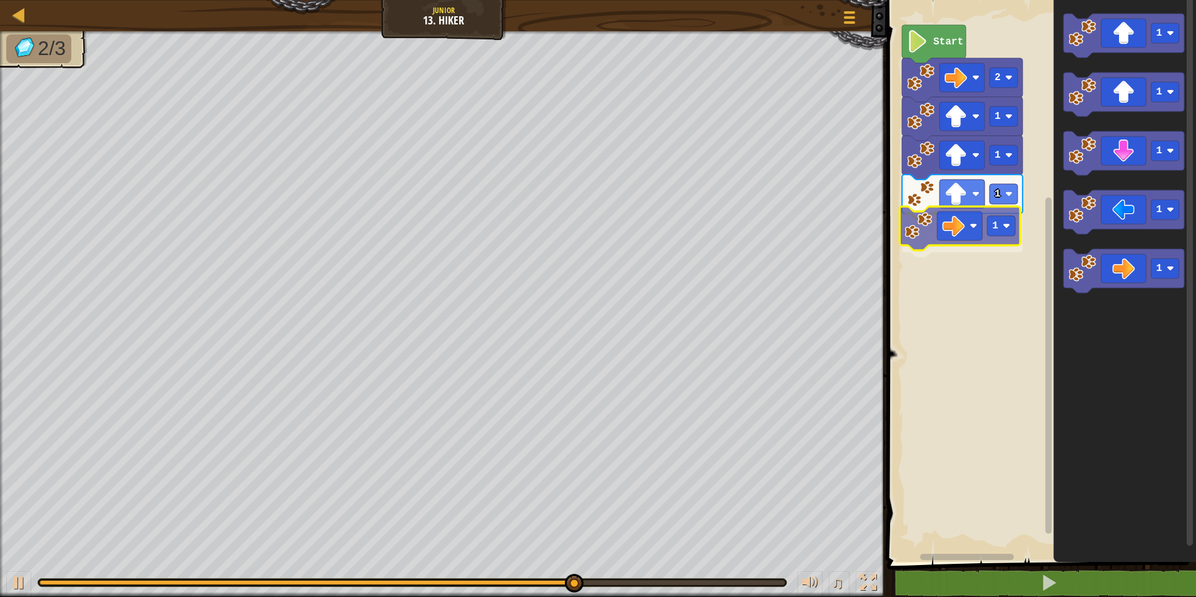
click at [939, 210] on div "2 1 1 1 1 Start 1 1 1 1 1 1" at bounding box center [1039, 278] width 313 height 568
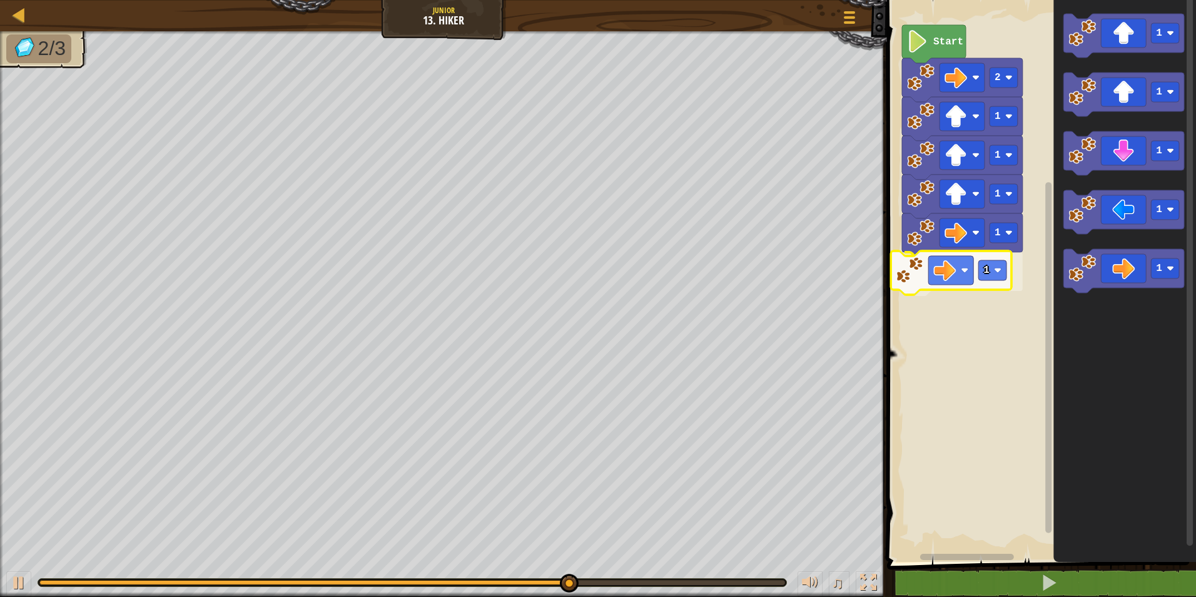
click at [924, 280] on div "2 1 1 1 1 1 Start 1 1 1 1 1 1" at bounding box center [1039, 278] width 313 height 568
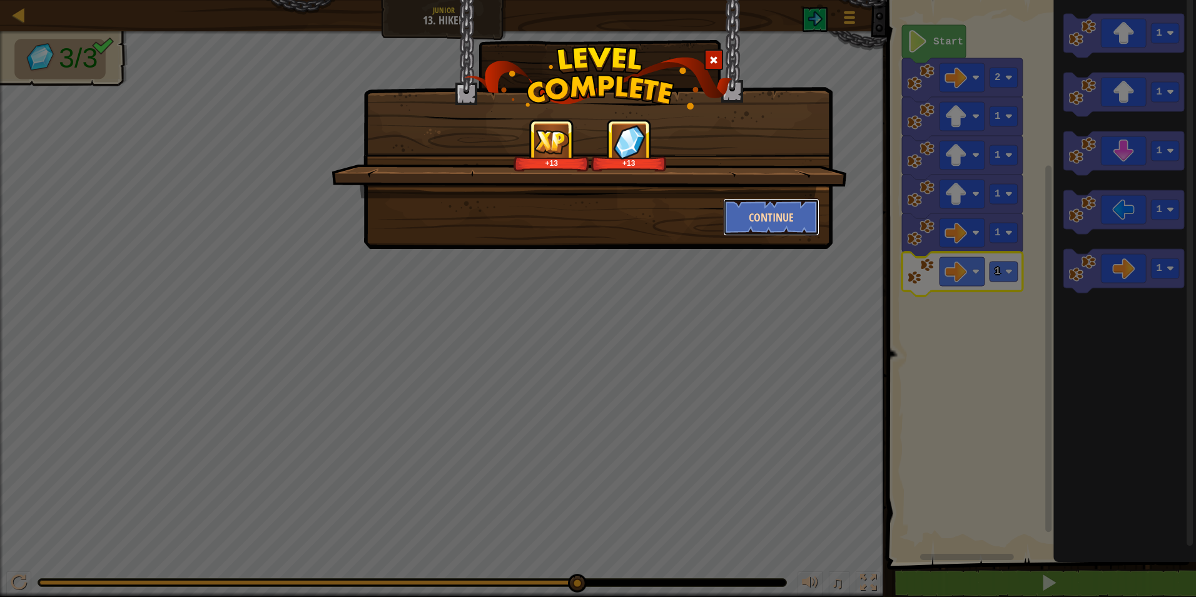
click at [757, 219] on button "Continue" at bounding box center [771, 217] width 97 height 38
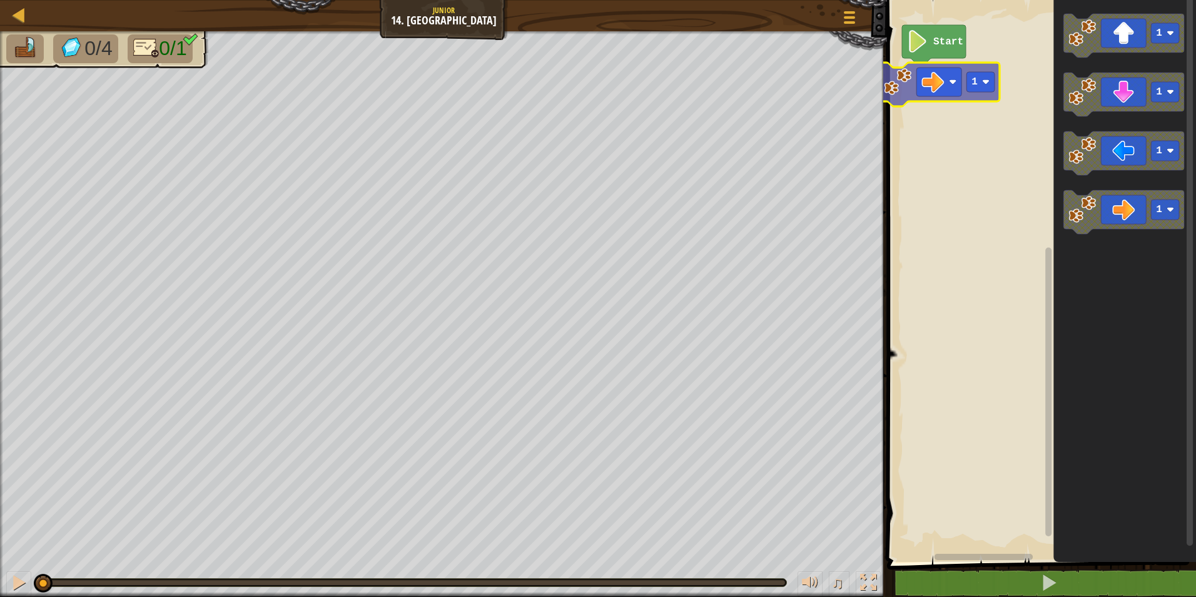
click at [908, 84] on div "Start 1 1 1 1 1" at bounding box center [1039, 278] width 313 height 568
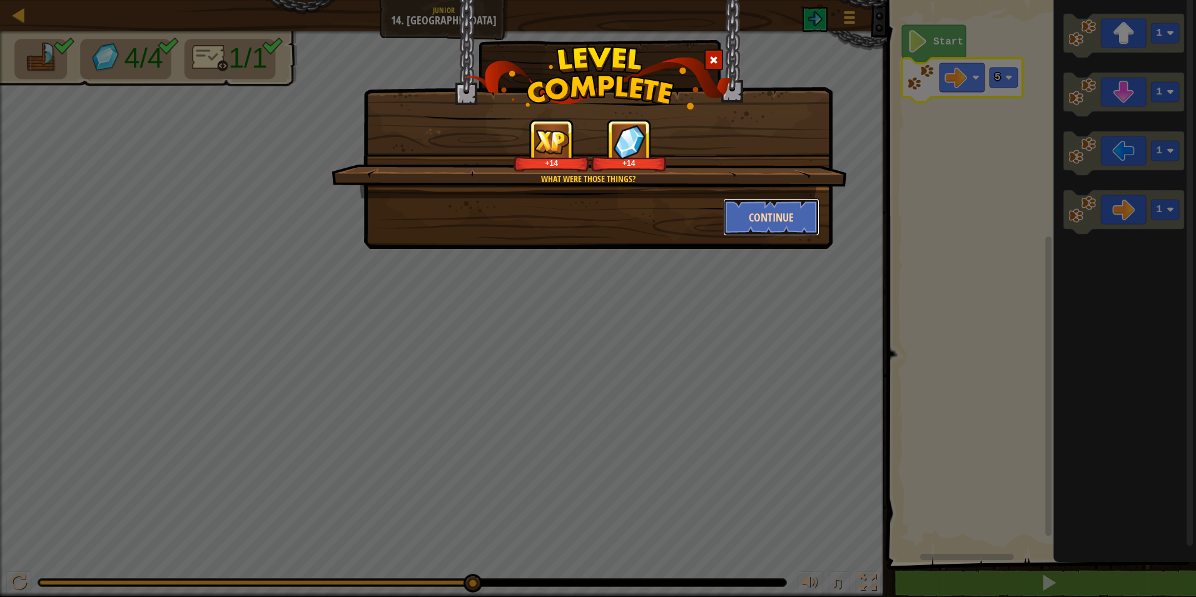
click at [782, 211] on button "Continue" at bounding box center [771, 217] width 97 height 38
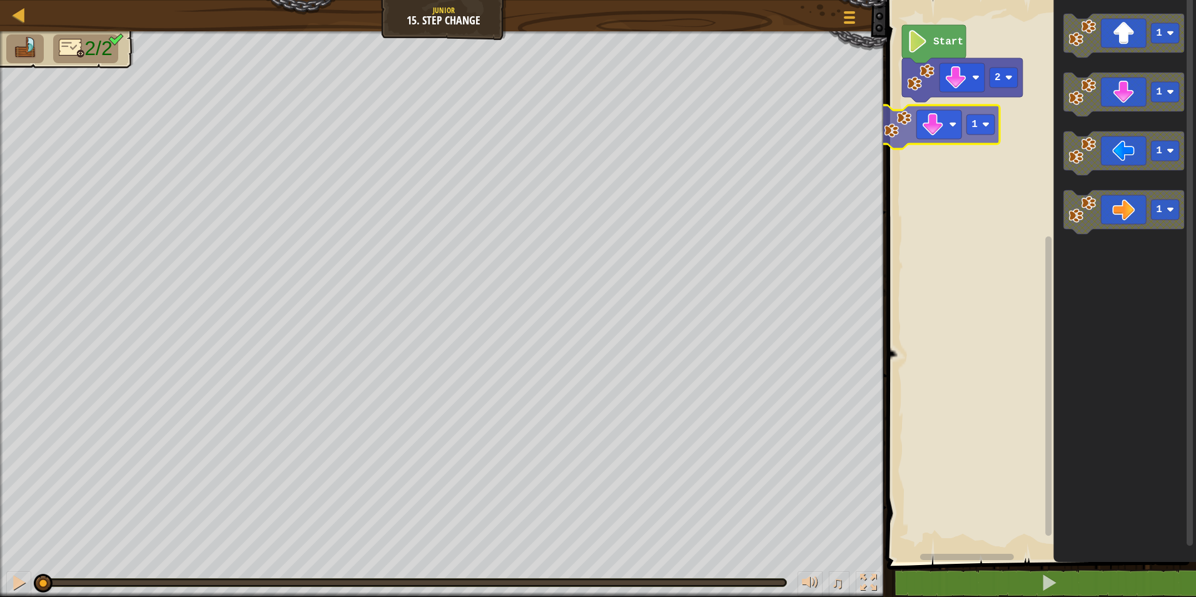
click at [920, 124] on div "2 Start 1 1 1 1 1 1" at bounding box center [1039, 278] width 313 height 568
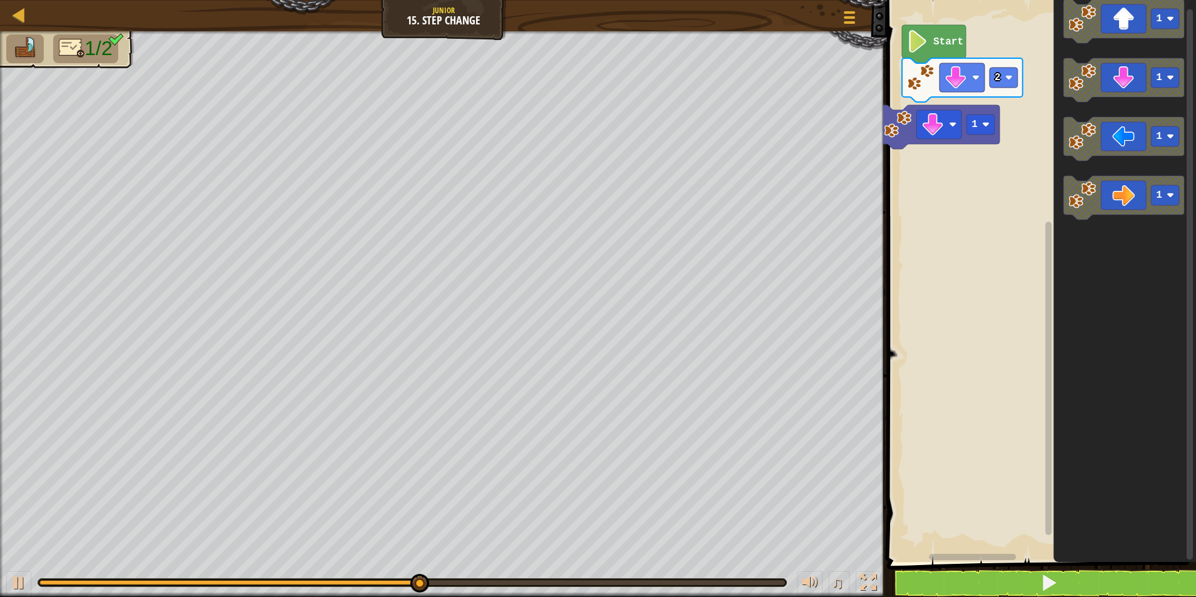
click at [981, 192] on div "2 Start 1 1 1 1 1" at bounding box center [1039, 278] width 313 height 568
click at [1084, 201] on image "Blockly Workspace" at bounding box center [1082, 195] width 28 height 28
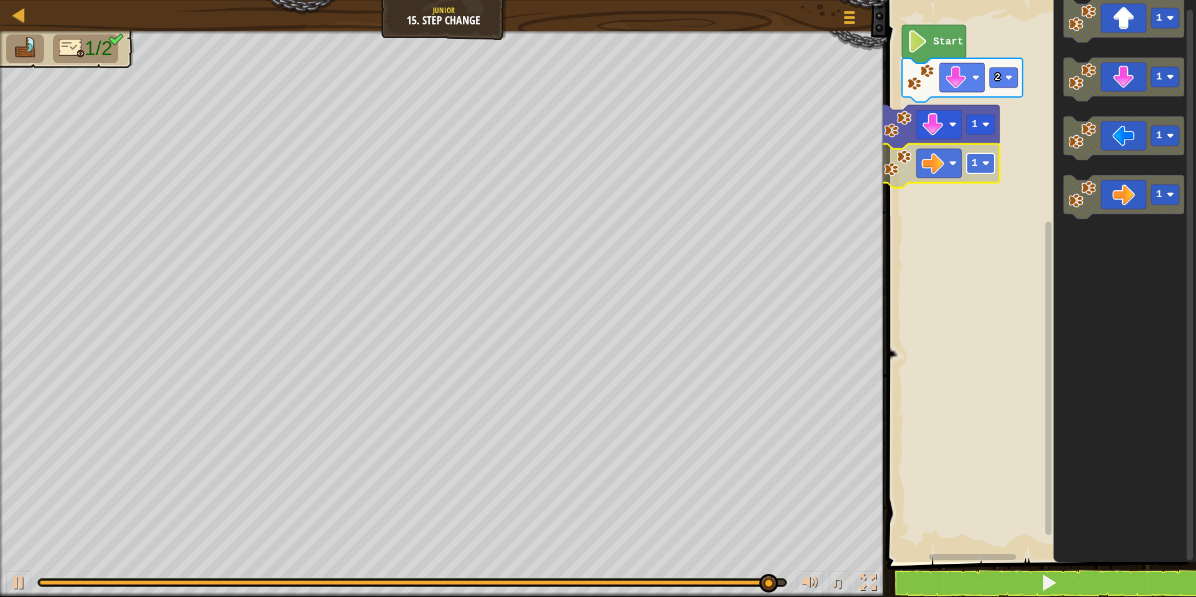
click at [982, 157] on rect "Blockly Workspace" at bounding box center [980, 163] width 28 height 20
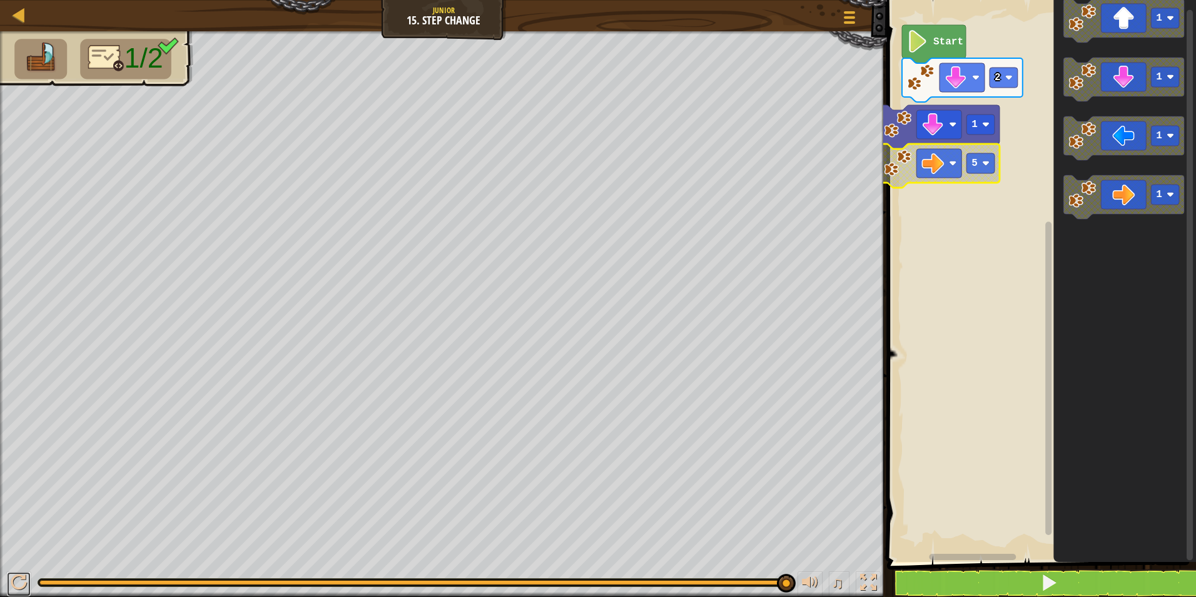
drag, startPoint x: 24, startPoint y: 575, endPoint x: 25, endPoint y: 565, distance: 10.0
click at [27, 575] on button at bounding box center [18, 584] width 25 height 26
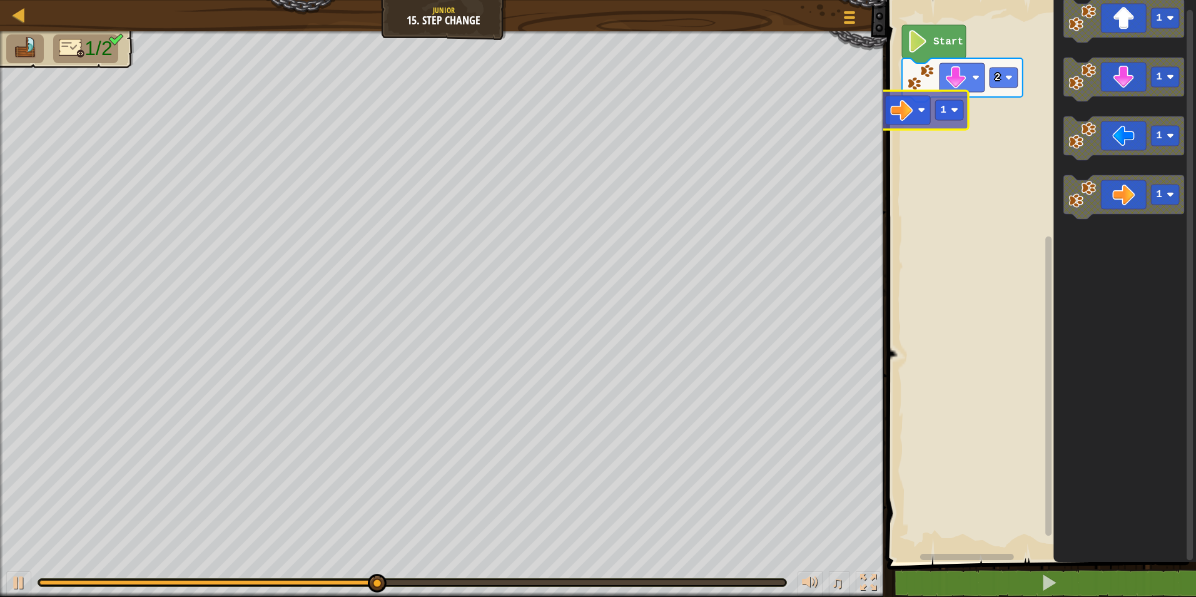
click at [894, 118] on div "2 Start 1 1 1 1 1" at bounding box center [1039, 278] width 313 height 568
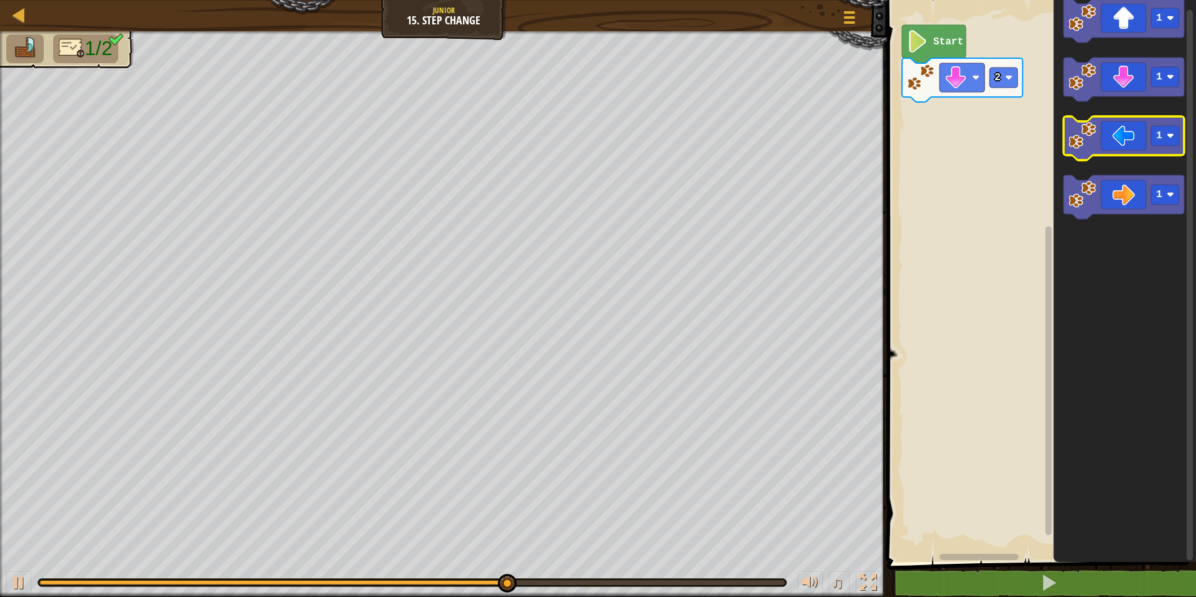
click at [1088, 159] on g "1" at bounding box center [1123, 138] width 121 height 44
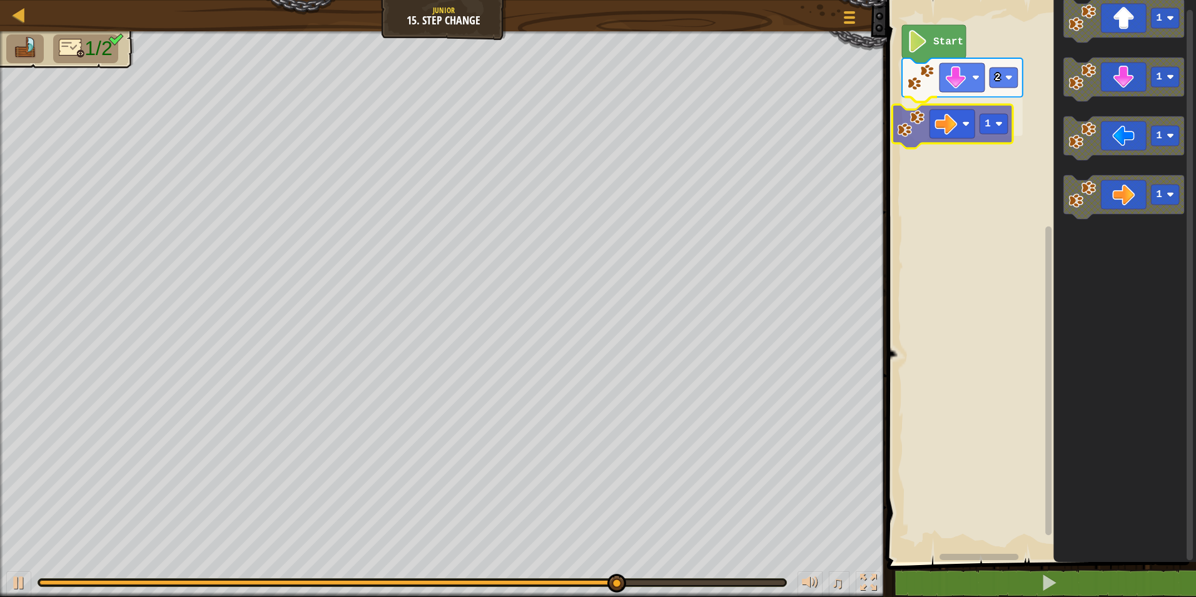
click at [943, 133] on div "2 1 Start 1 1 1 1 1" at bounding box center [1039, 278] width 313 height 568
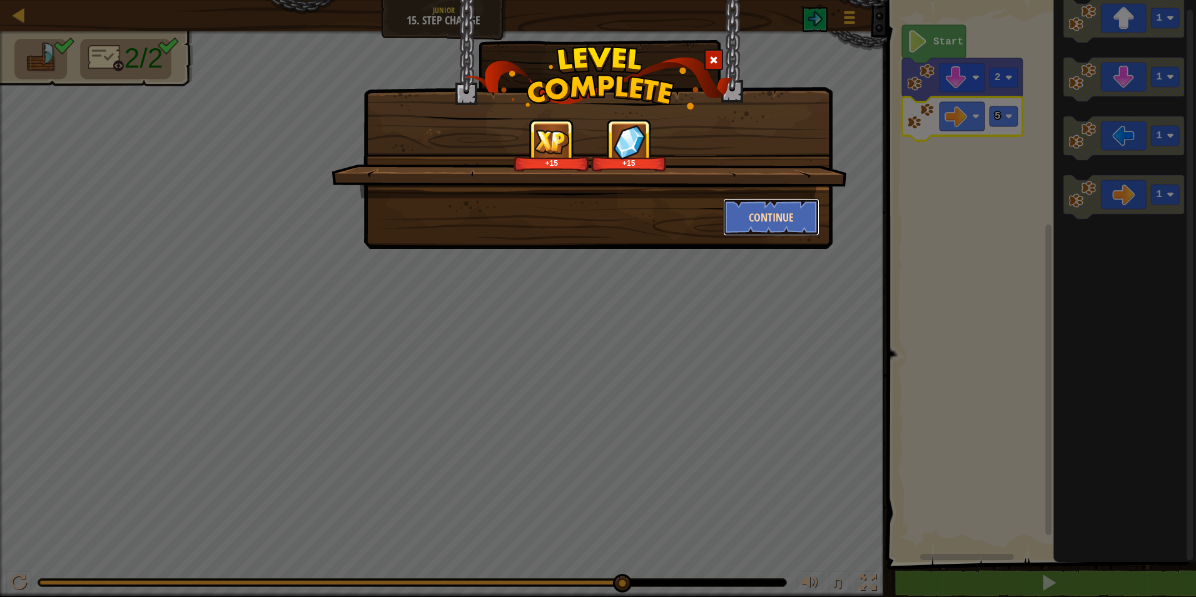
click at [771, 211] on button "Continue" at bounding box center [771, 217] width 97 height 38
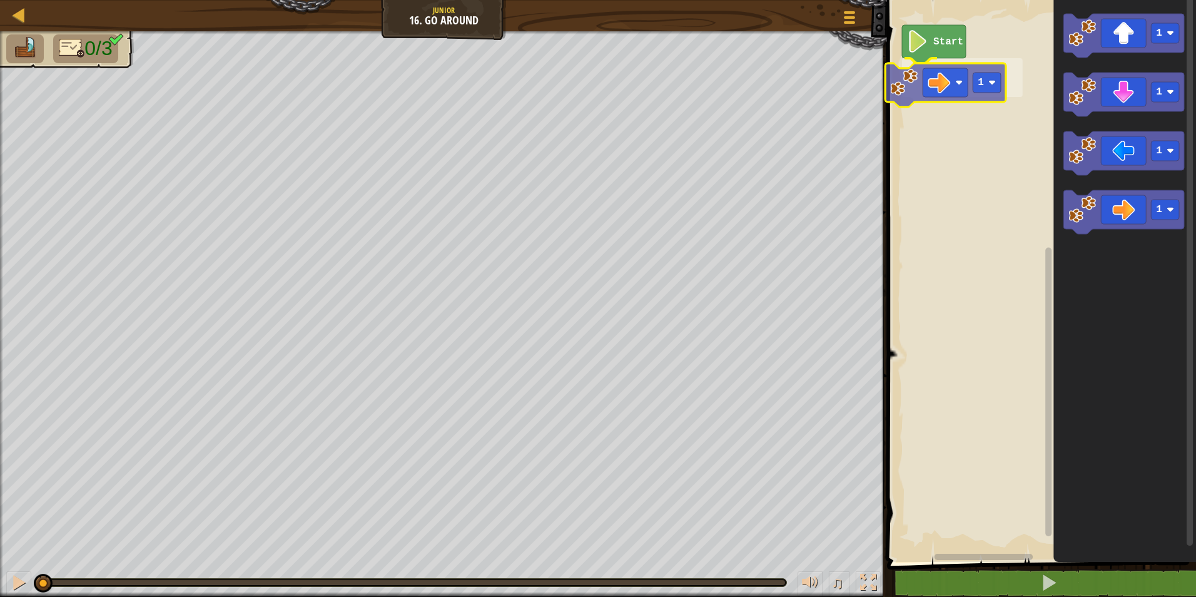
click at [920, 79] on div "Start 1 1 1 1 1 1" at bounding box center [1039, 278] width 313 height 568
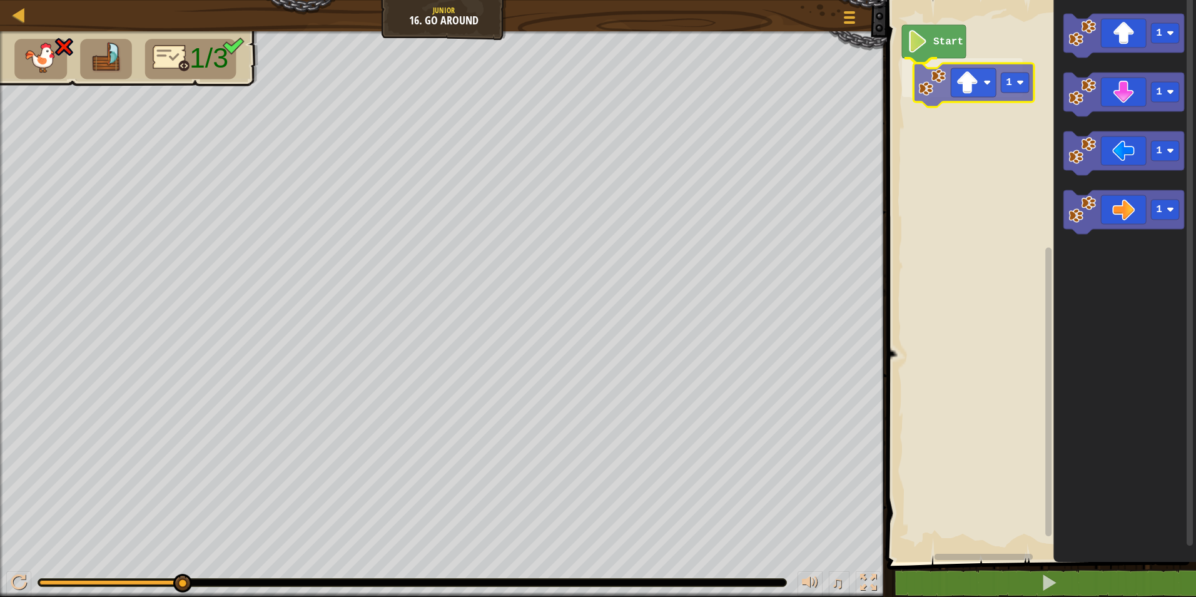
click at [929, 91] on div "Start 1 1 1 1 1 1" at bounding box center [1039, 278] width 313 height 568
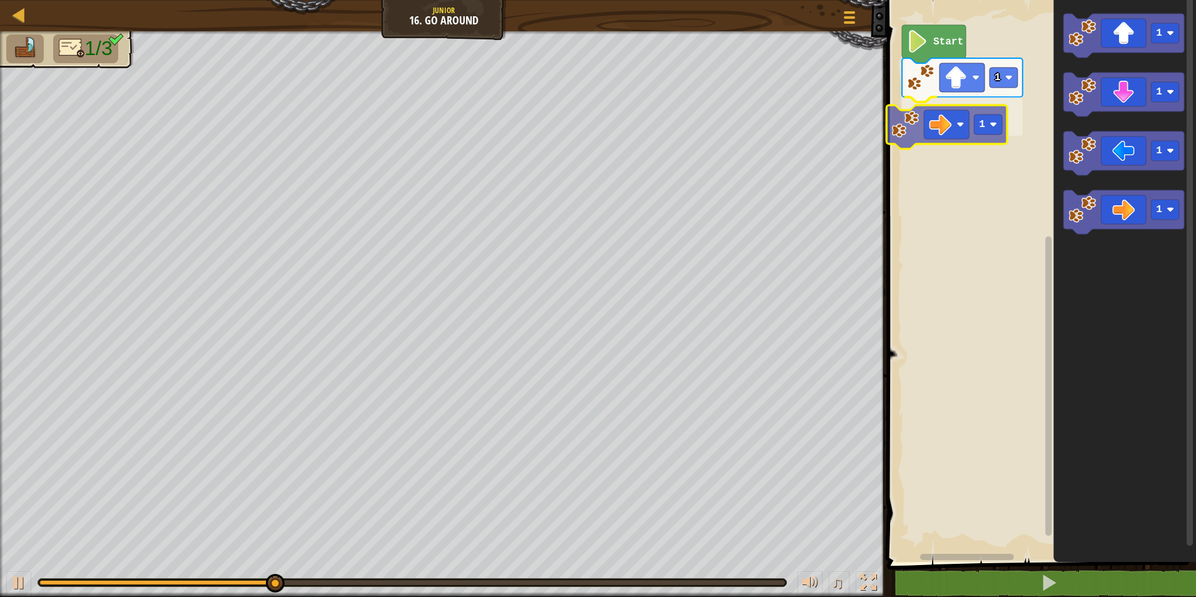
click at [901, 113] on div "Start 1 1 1 1 1 1 1" at bounding box center [1039, 278] width 313 height 568
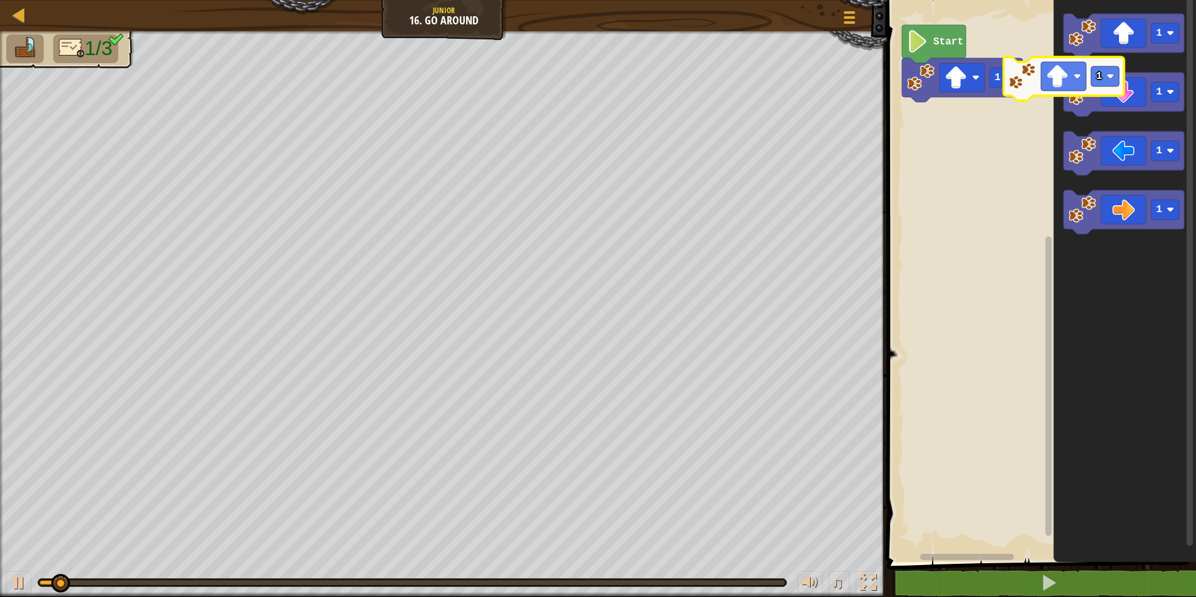
click at [1056, 77] on icon "1 1 1 1" at bounding box center [1124, 278] width 143 height 568
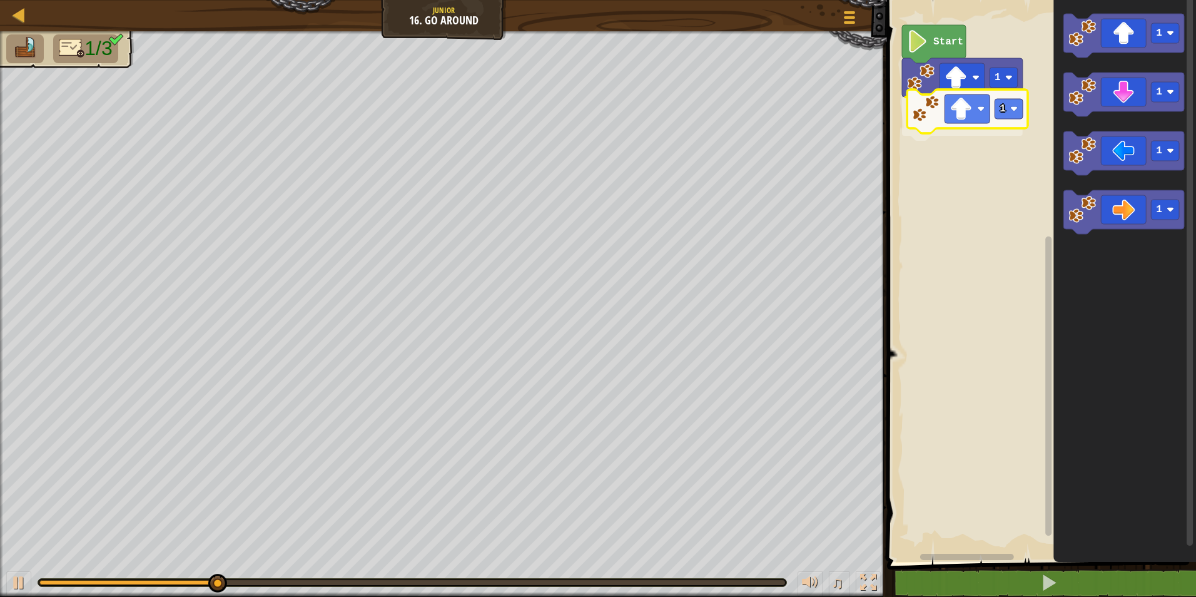
click at [914, 118] on div "Start 1 1 1 1 1 1 1" at bounding box center [1039, 278] width 313 height 568
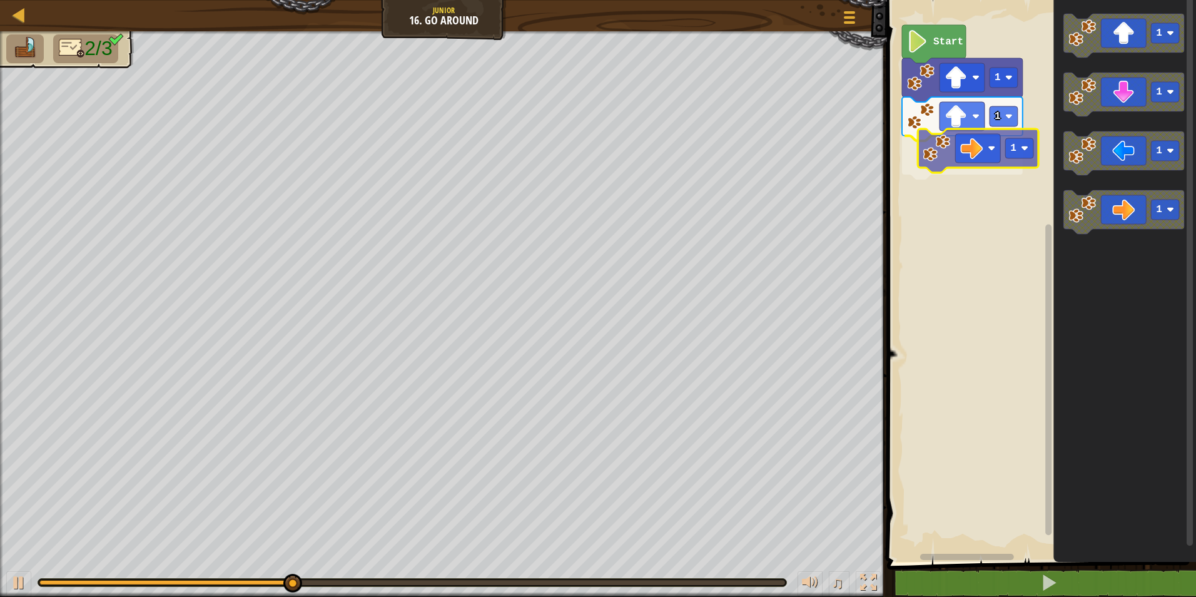
click at [954, 142] on div "Start 1 1 1 1 1 1 1 1" at bounding box center [1039, 278] width 313 height 568
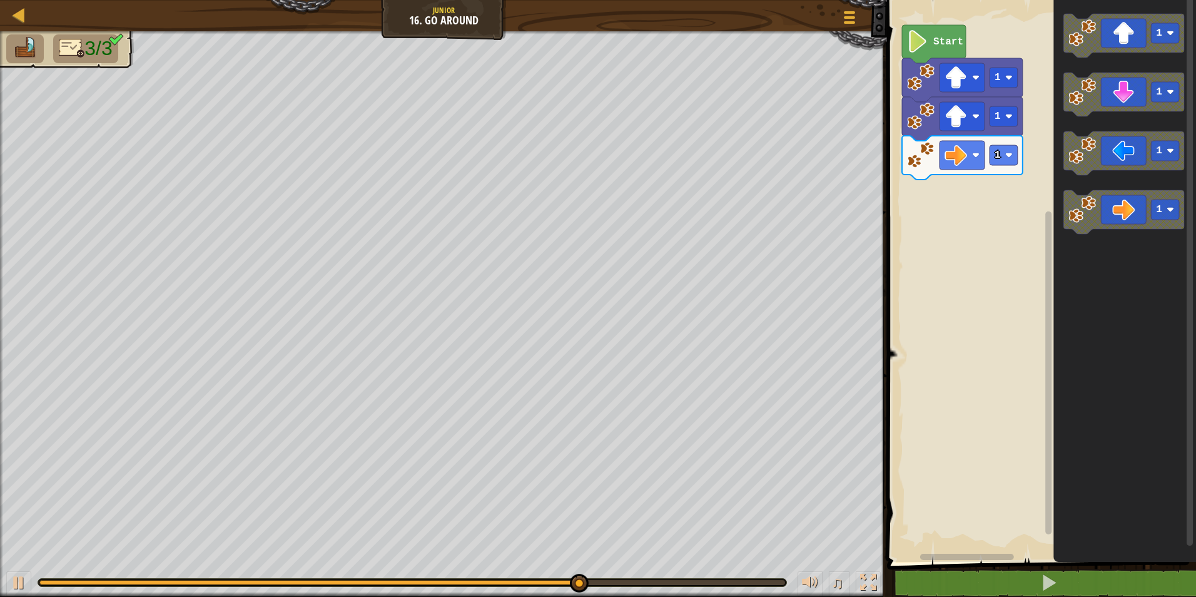
click at [1047, 123] on div "Start 1 1 1 1 1 1 1" at bounding box center [1039, 278] width 313 height 568
click at [1106, 104] on icon "Blockly Workspace" at bounding box center [1123, 95] width 121 height 44
click at [1006, 192] on image "Blockly Workspace" at bounding box center [1009, 194] width 8 height 8
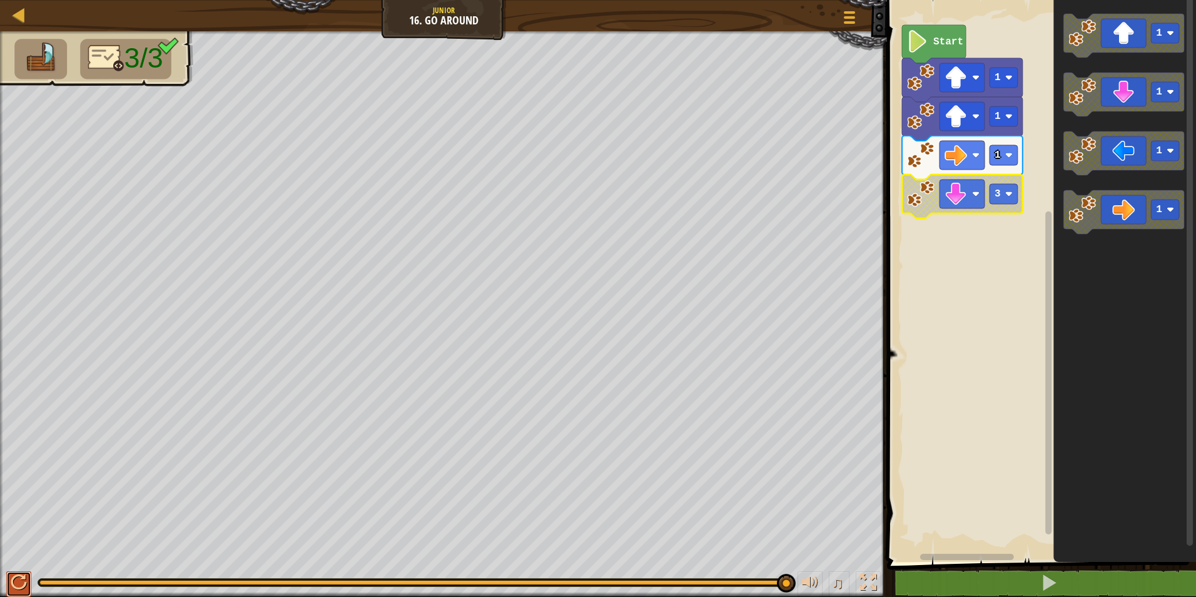
click at [11, 580] on div at bounding box center [19, 582] width 16 height 16
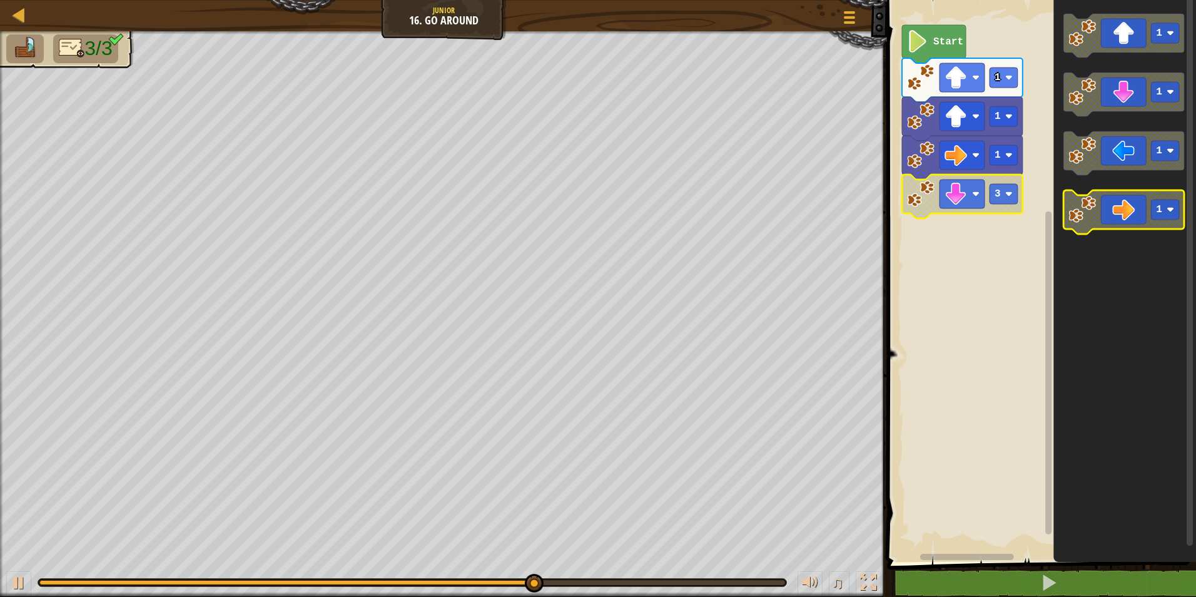
click at [1144, 223] on icon "Blockly Workspace" at bounding box center [1123, 212] width 121 height 44
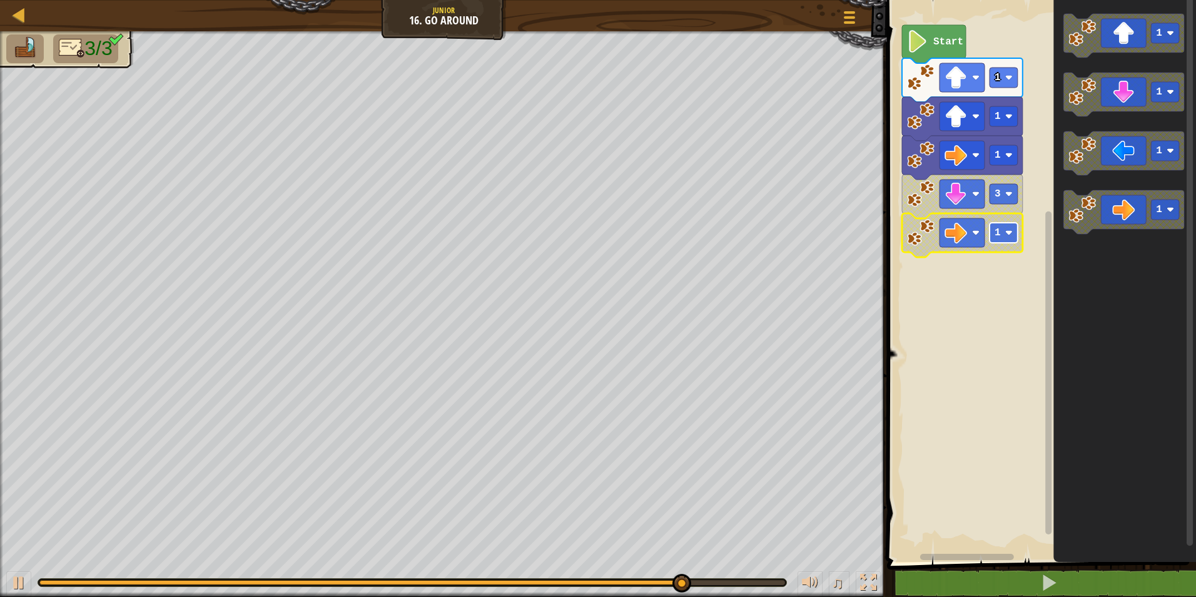
click at [1009, 233] on image "Blockly Workspace" at bounding box center [1009, 233] width 8 height 8
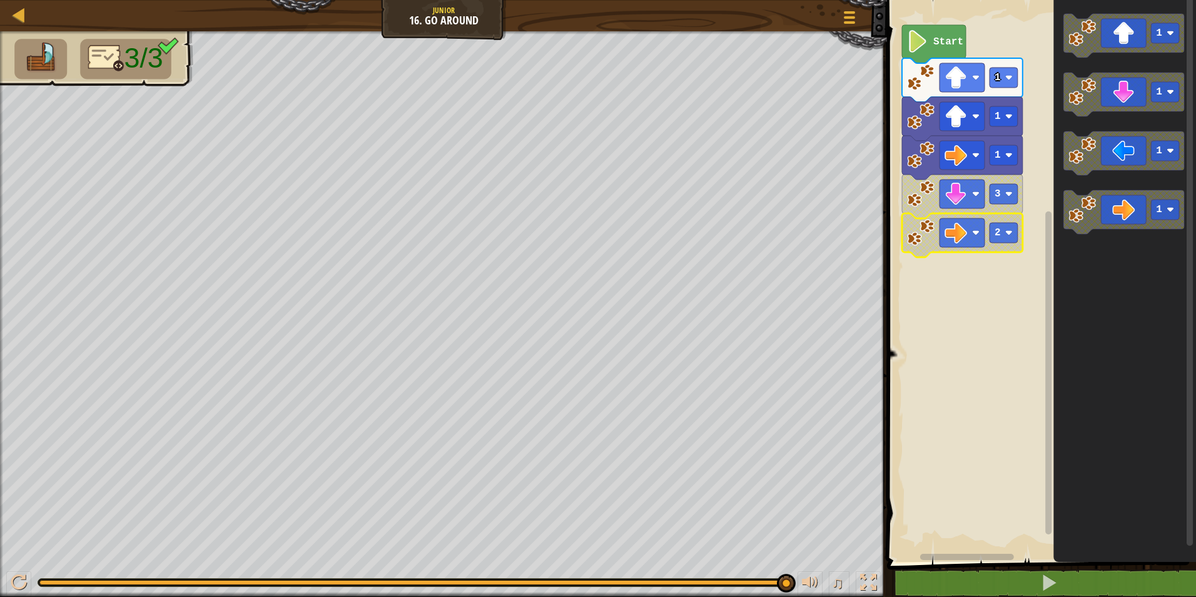
click at [34, 575] on div "♫" at bounding box center [443, 579] width 887 height 38
click at [31, 574] on button at bounding box center [18, 584] width 25 height 26
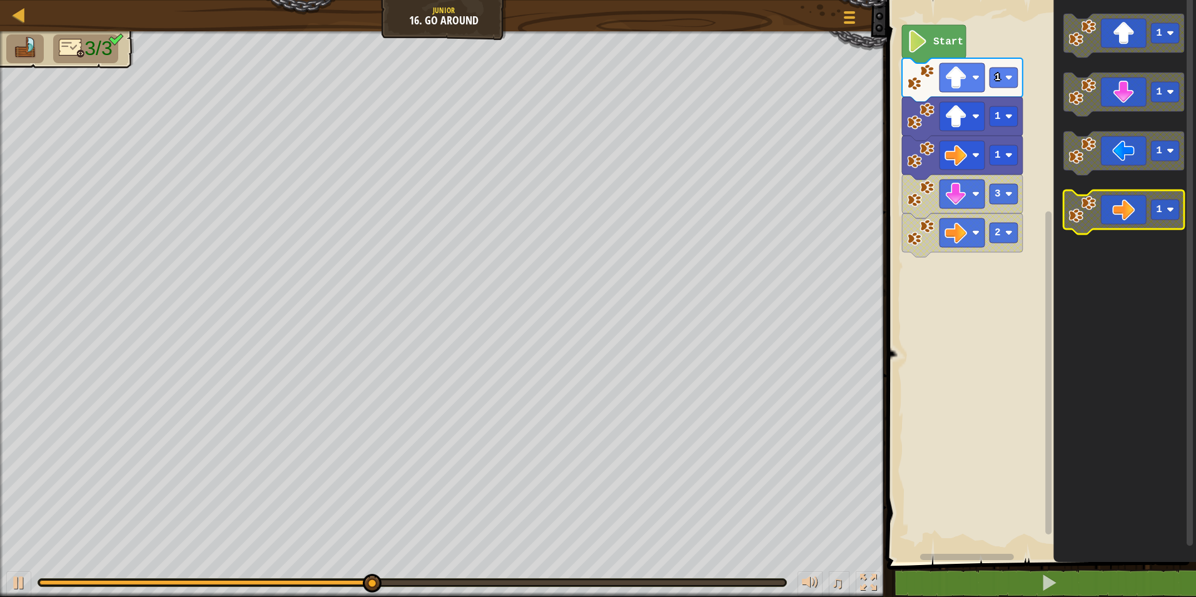
click at [1119, 205] on icon "Blockly Workspace" at bounding box center [1123, 212] width 121 height 44
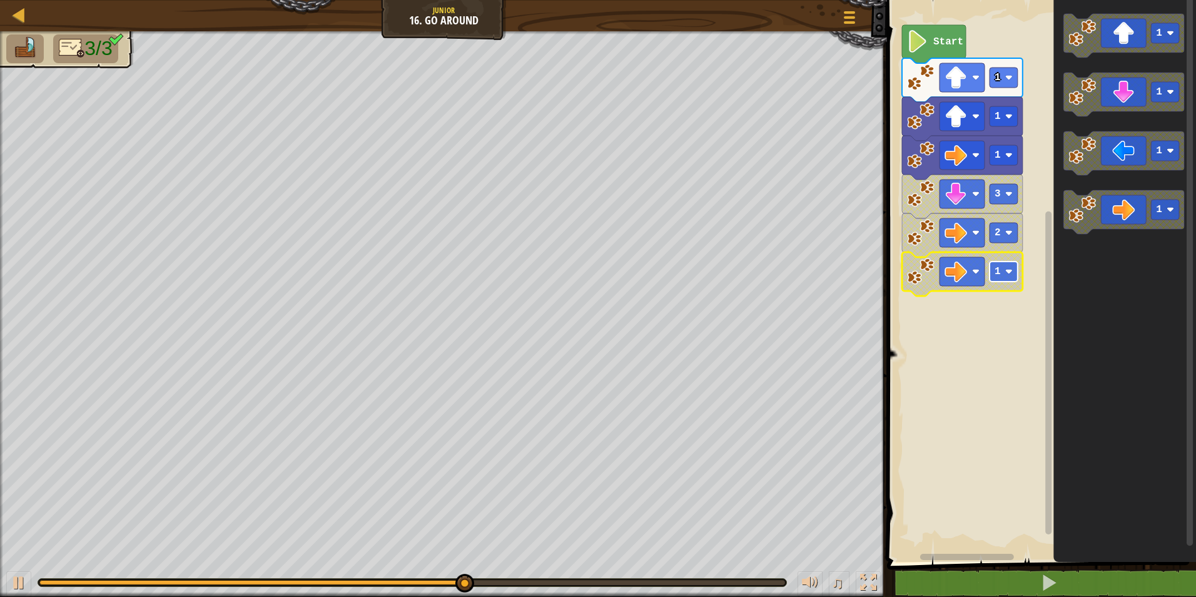
click at [1007, 273] on image "Blockly Workspace" at bounding box center [1009, 272] width 8 height 8
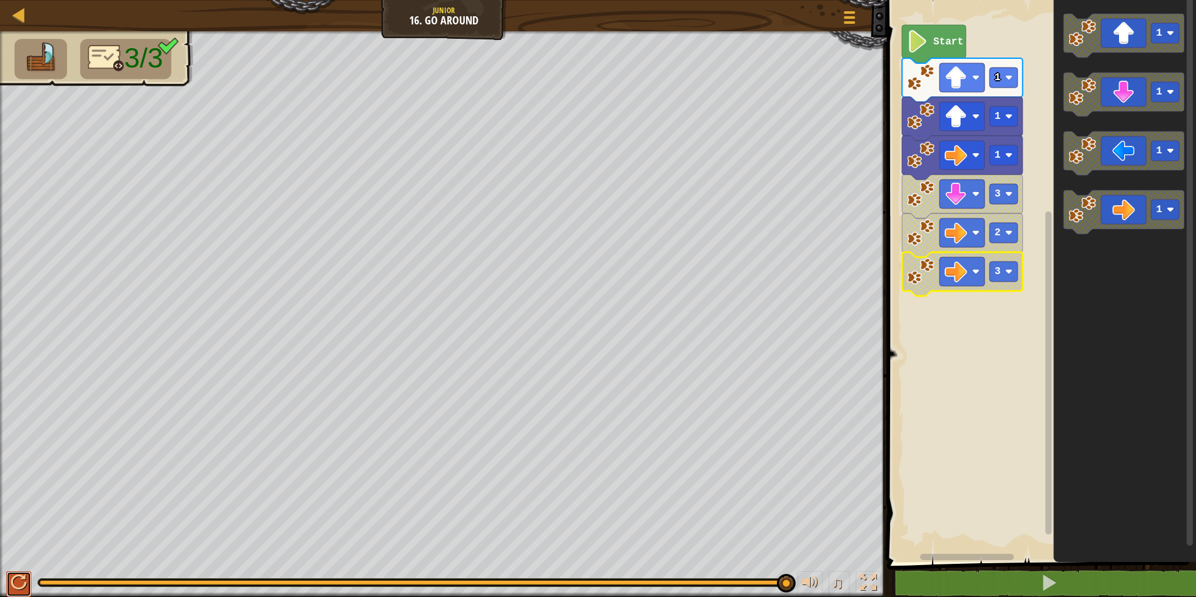
click at [27, 580] on button at bounding box center [18, 584] width 25 height 26
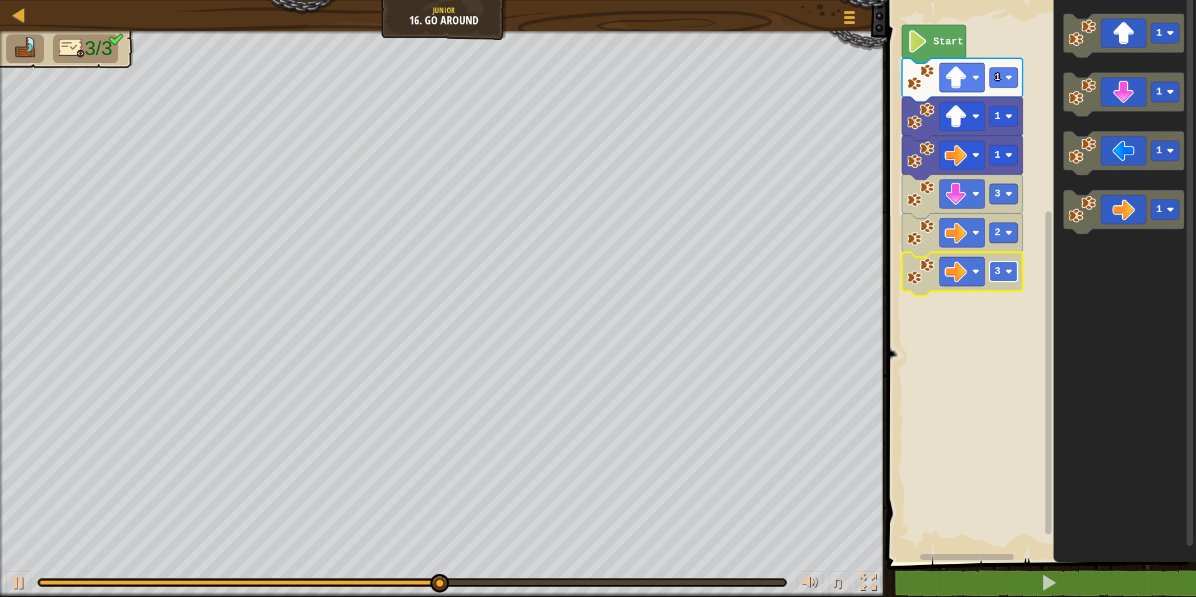
click at [1008, 271] on image "Blockly Workspace" at bounding box center [1009, 272] width 8 height 8
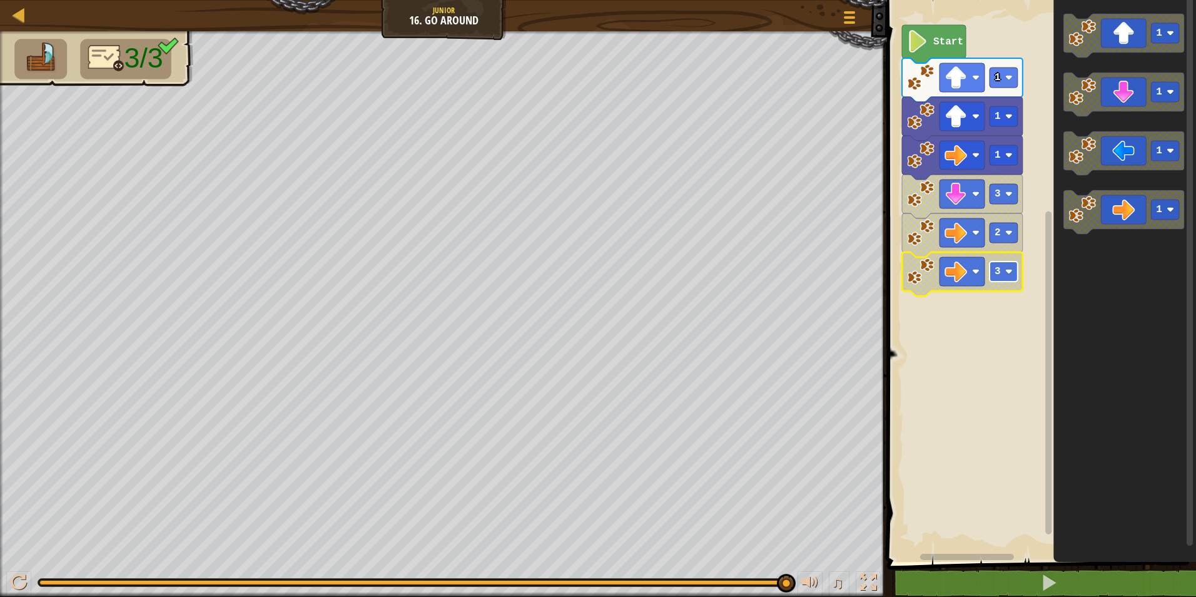
click at [1006, 268] on image "Blockly Workspace" at bounding box center [1009, 272] width 8 height 8
click at [15, 580] on div at bounding box center [19, 582] width 16 height 16
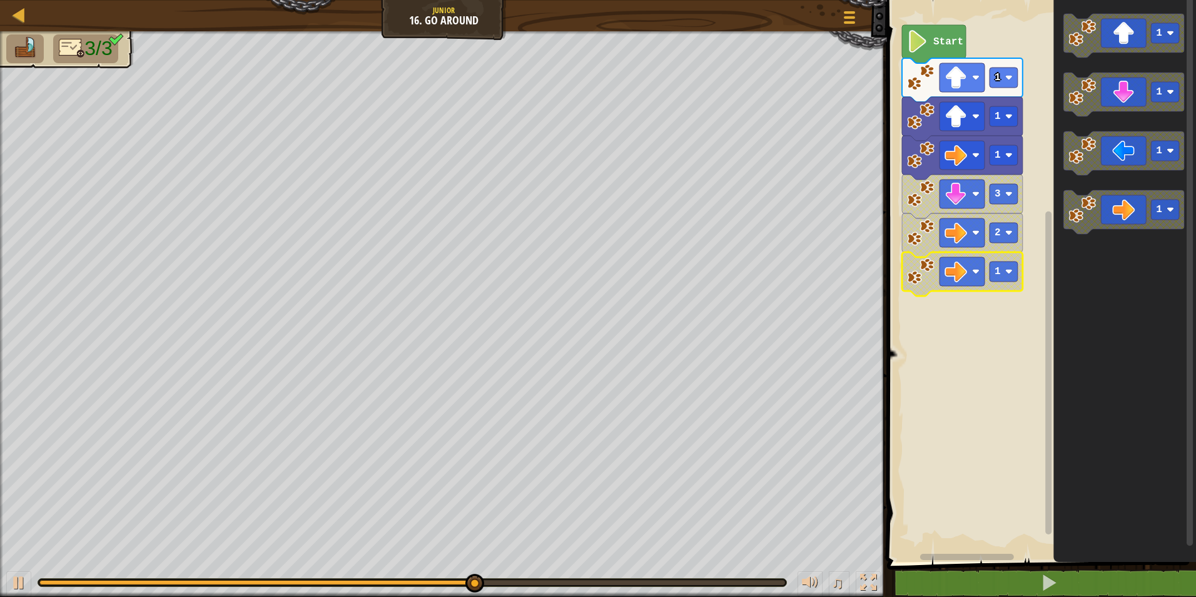
click at [1121, 198] on icon "1 1 1 1" at bounding box center [1124, 278] width 143 height 568
click at [1006, 277] on rect "Blockly Workspace" at bounding box center [1004, 271] width 28 height 20
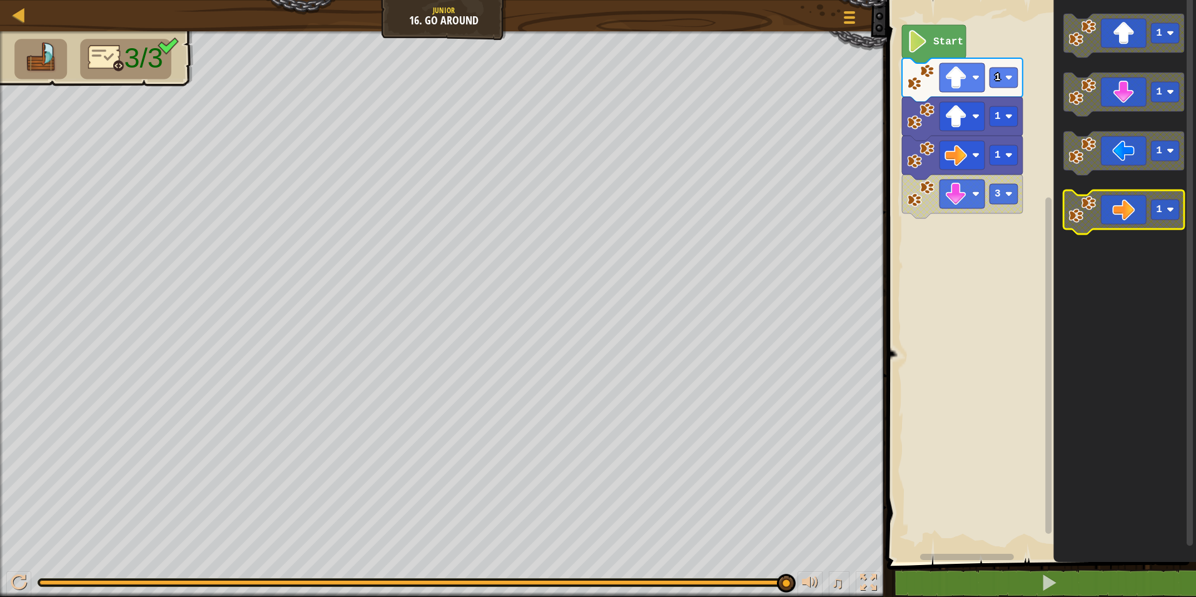
click at [1109, 213] on icon "Blockly Workspace" at bounding box center [1123, 212] width 121 height 44
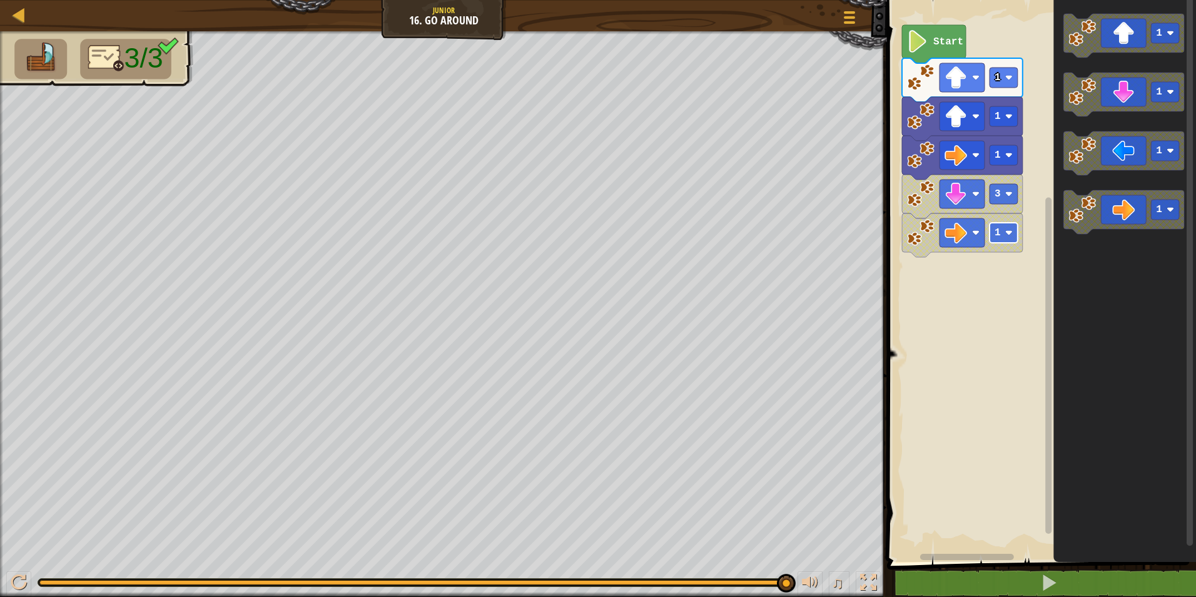
click at [1014, 228] on rect "Blockly Workspace" at bounding box center [1004, 233] width 28 height 20
click at [26, 584] on div at bounding box center [19, 582] width 16 height 16
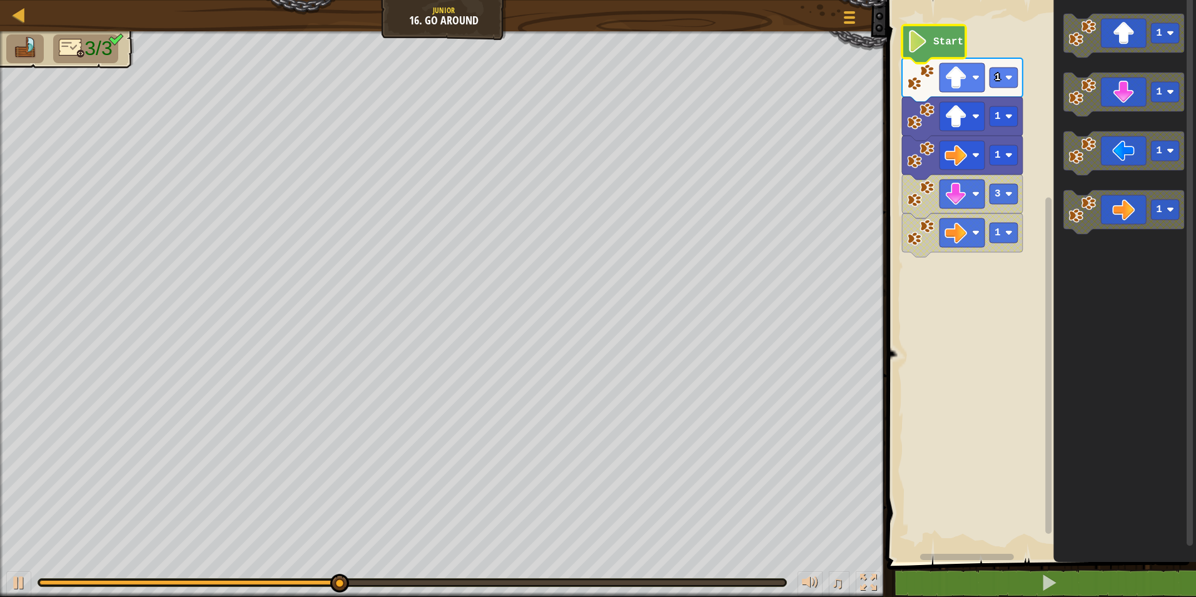
click at [929, 46] on icon "Blockly Workspace" at bounding box center [934, 44] width 64 height 38
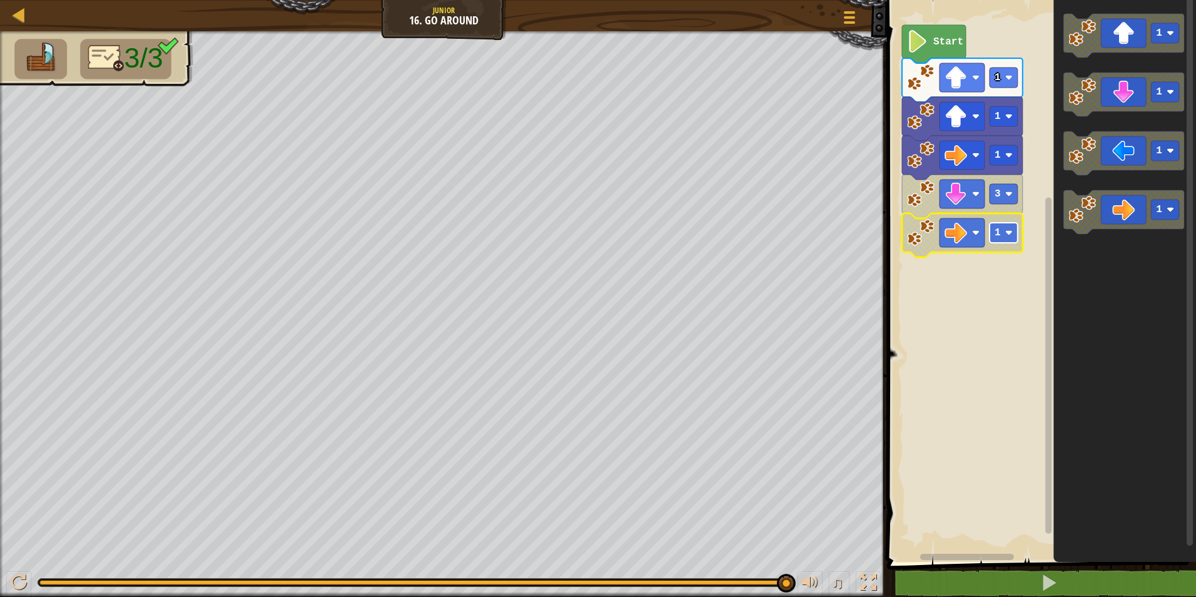
click at [1009, 236] on image "Blockly Workspace" at bounding box center [1009, 233] width 8 height 8
click at [22, 577] on div at bounding box center [19, 582] width 16 height 16
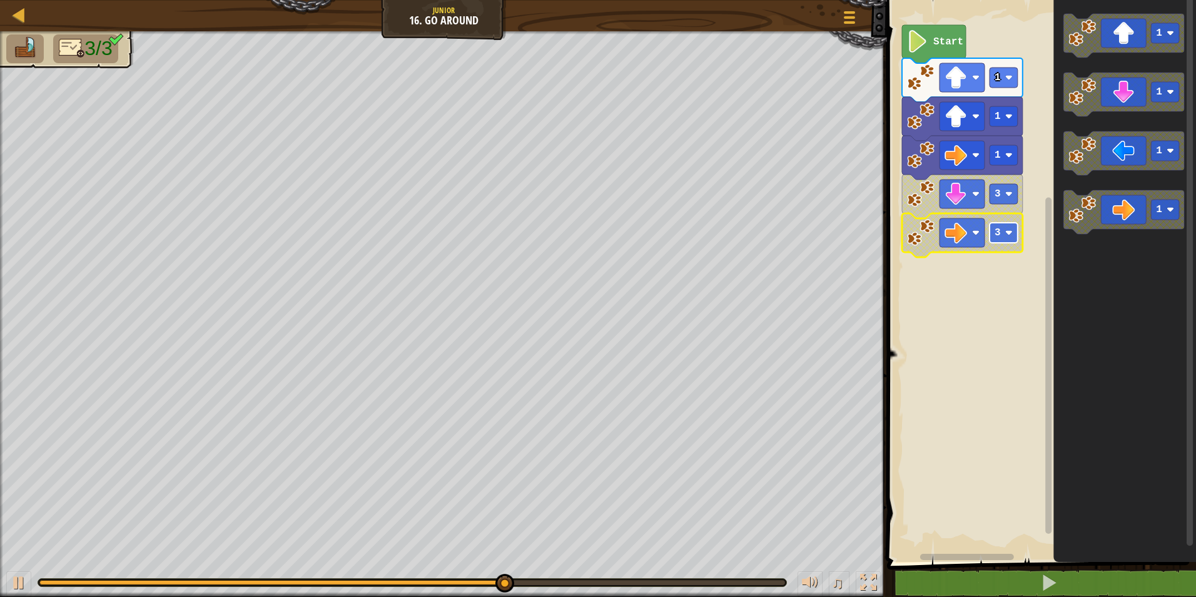
click at [1014, 231] on rect "Blockly Workspace" at bounding box center [1004, 233] width 28 height 20
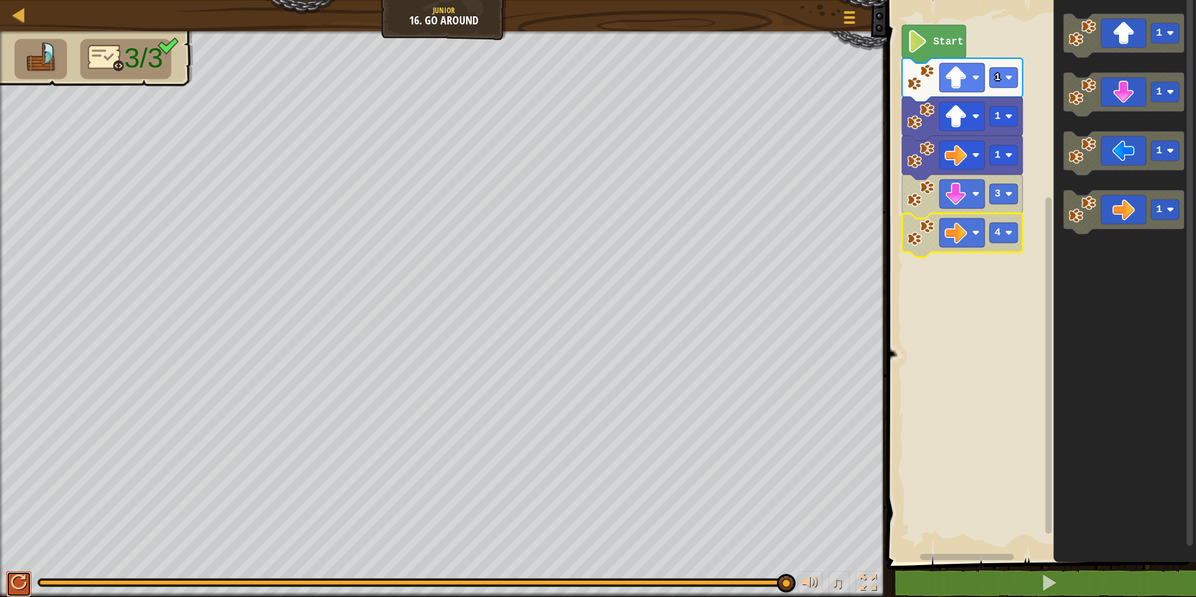
click at [13, 585] on div at bounding box center [19, 582] width 16 height 16
click at [14, 587] on div at bounding box center [19, 582] width 16 height 16
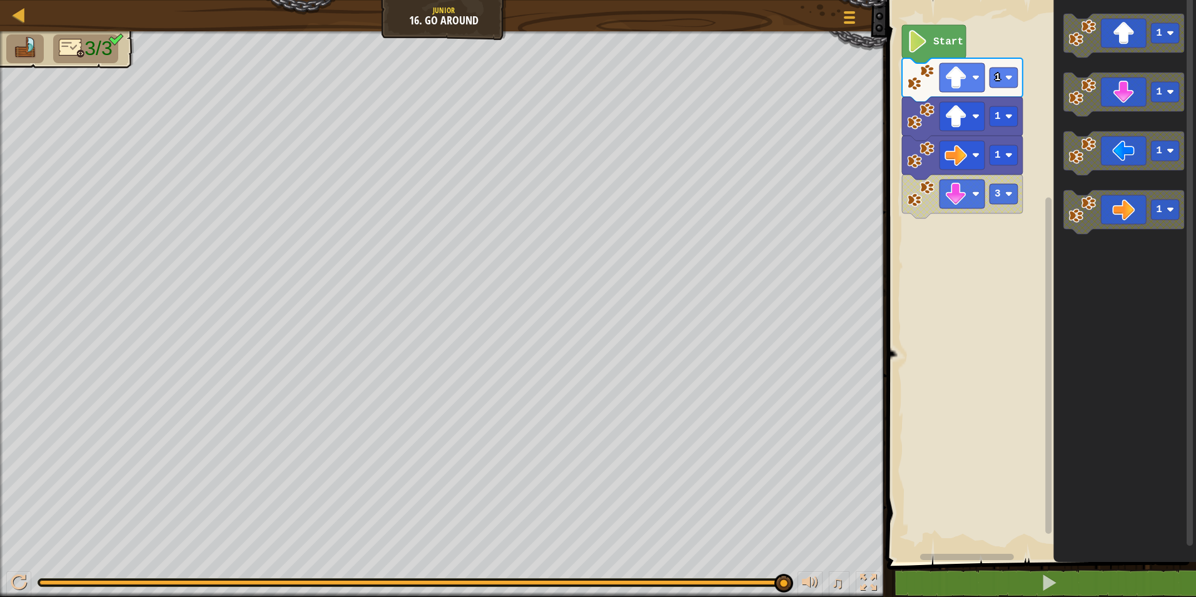
click at [1052, 261] on div "Start 1 1 1 3 1 1 1 1" at bounding box center [1039, 278] width 313 height 568
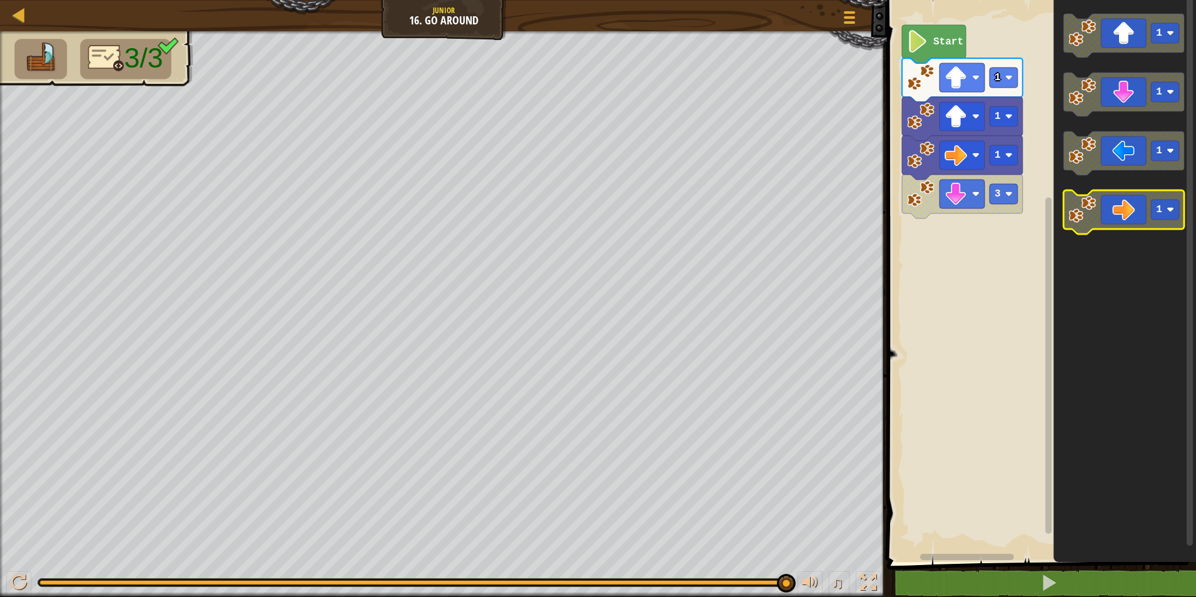
click at [1098, 223] on icon "Blockly Workspace" at bounding box center [1123, 212] width 121 height 44
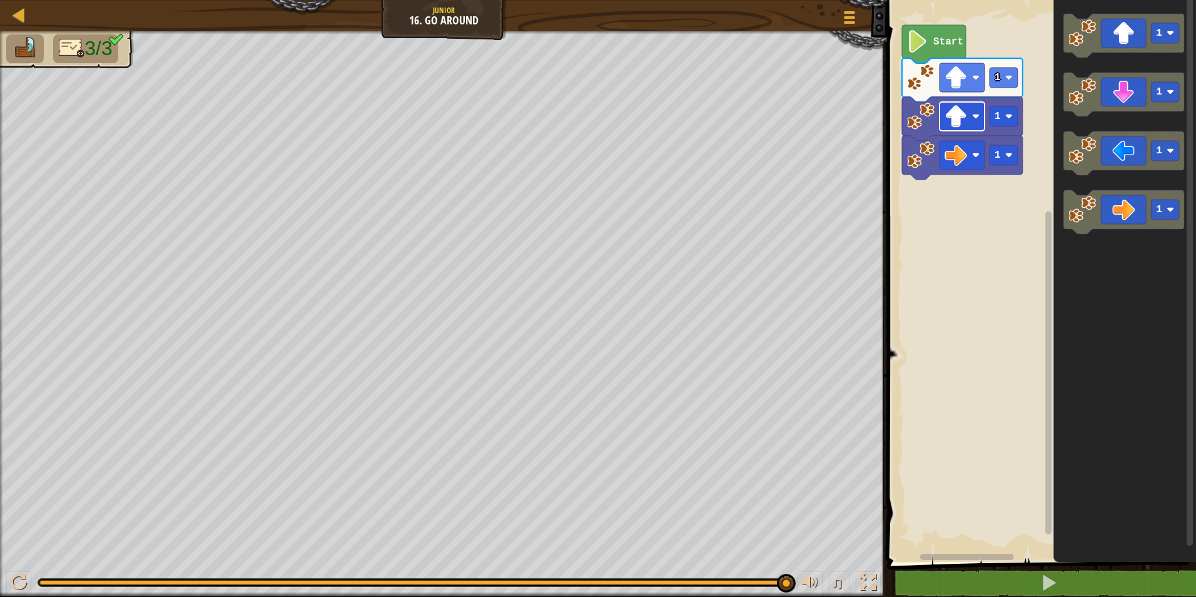
click at [976, 118] on image "Blockly Workspace" at bounding box center [976, 117] width 8 height 8
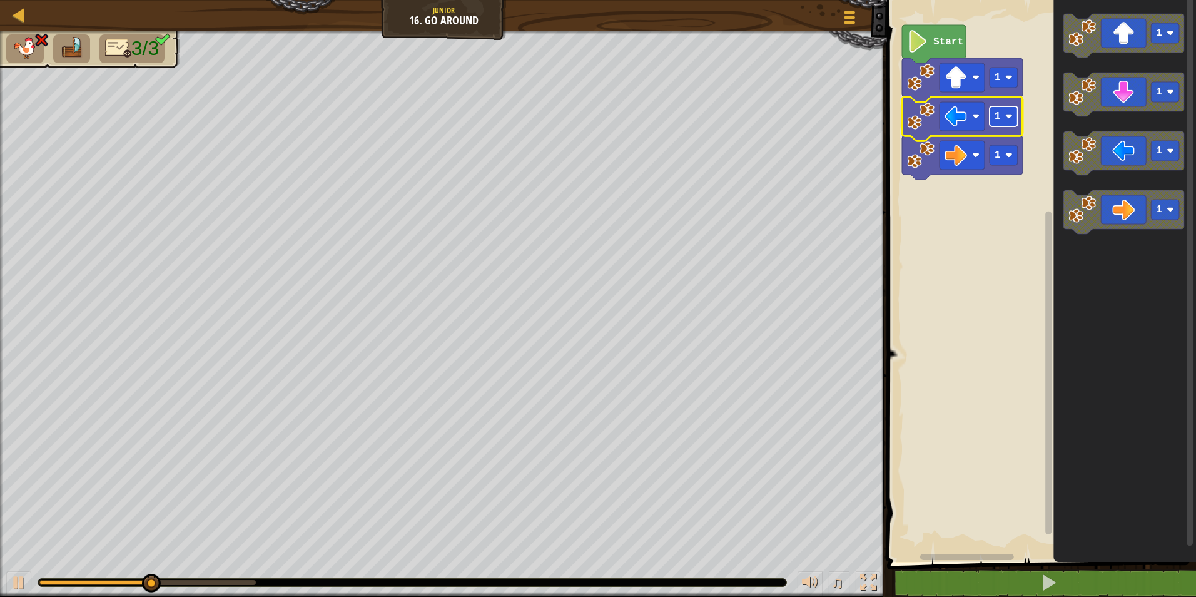
click at [1005, 124] on rect "Blockly Workspace" at bounding box center [1004, 116] width 28 height 20
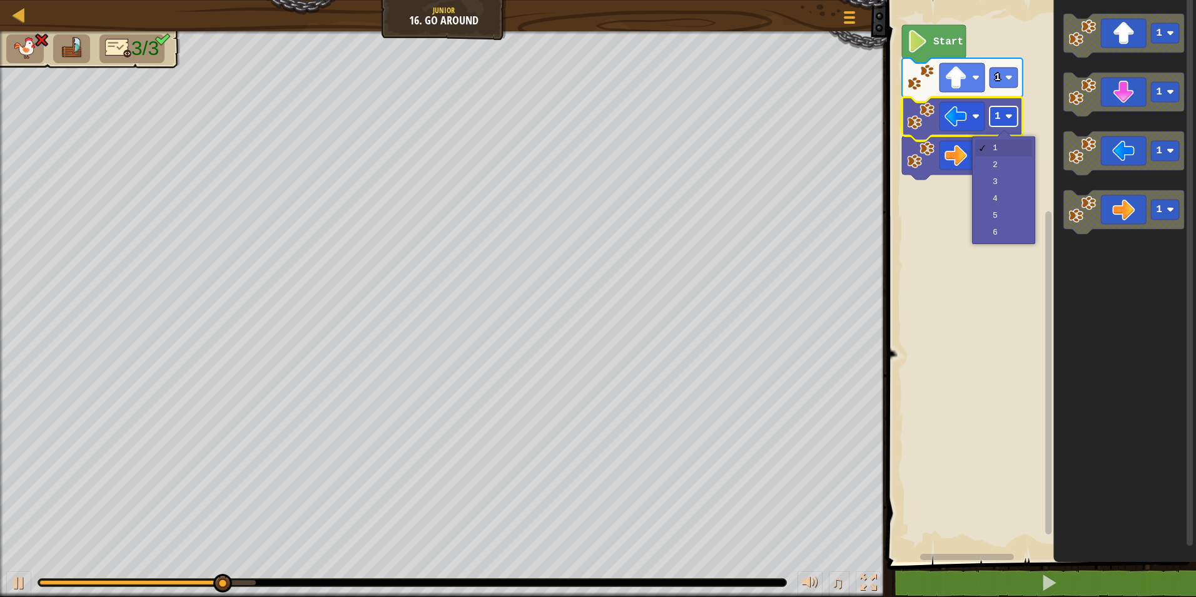
click at [1005, 124] on rect "Blockly Workspace" at bounding box center [1004, 116] width 28 height 20
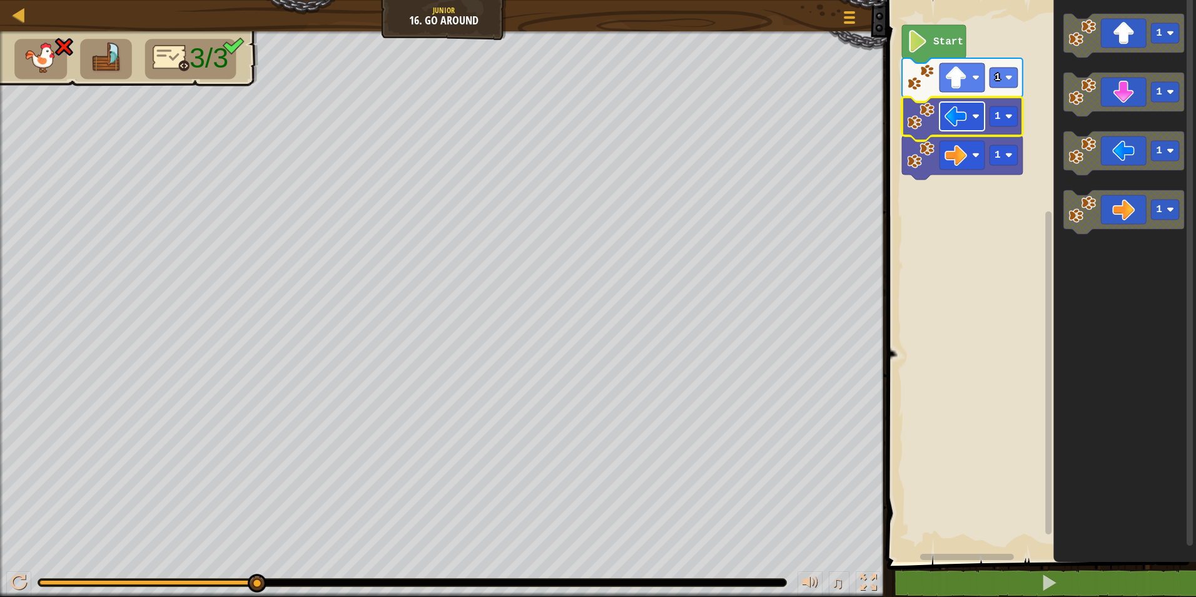
click at [969, 118] on rect "Blockly Workspace" at bounding box center [961, 116] width 45 height 29
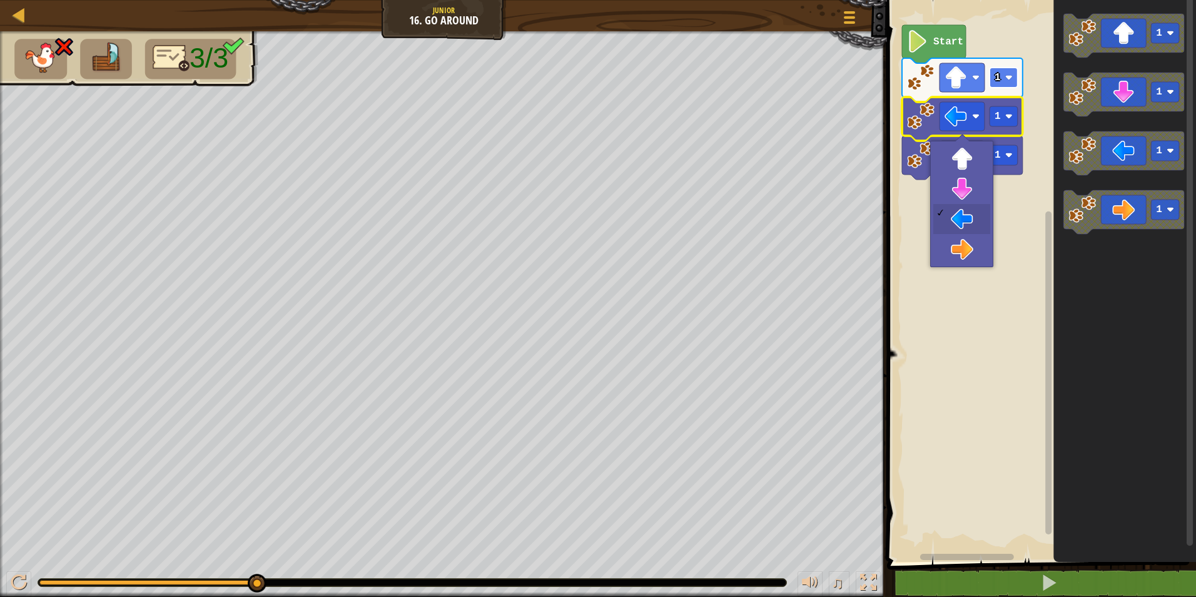
click at [1010, 85] on rect "Blockly Workspace" at bounding box center [1004, 78] width 28 height 20
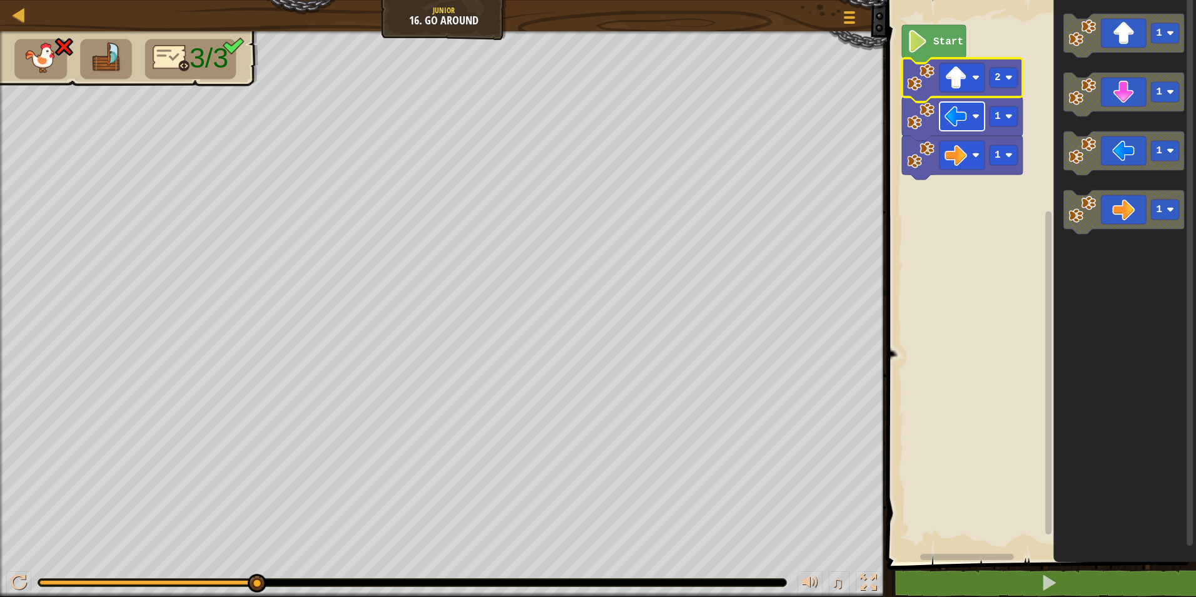
click at [963, 128] on image "Blockly Workspace" at bounding box center [955, 116] width 23 height 23
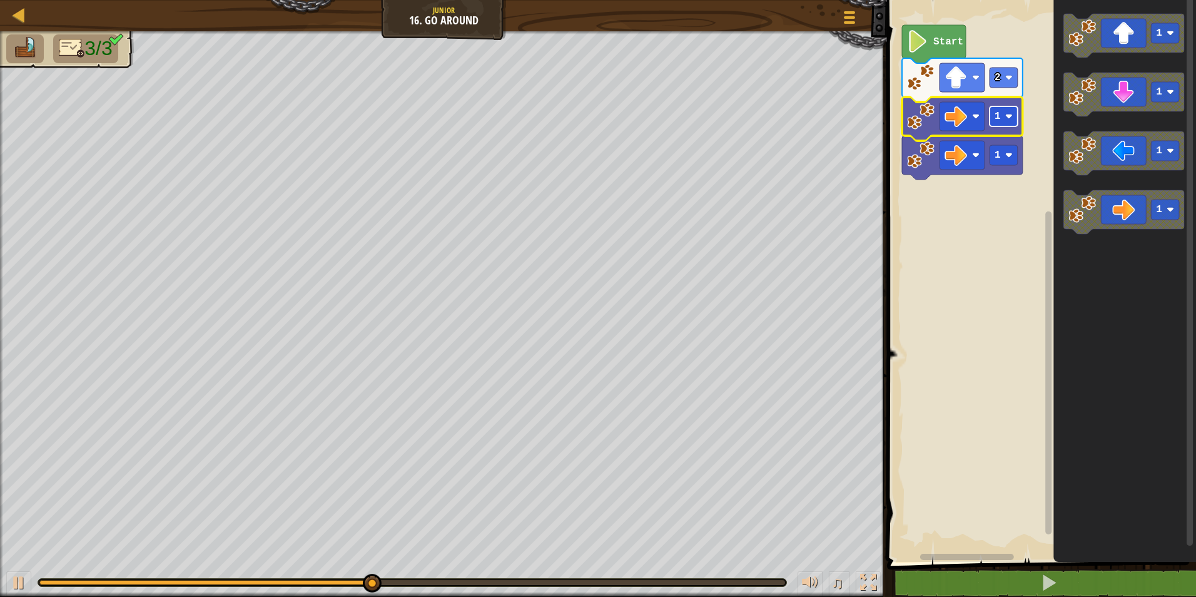
click at [1001, 119] on rect "Blockly Workspace" at bounding box center [1004, 116] width 28 height 20
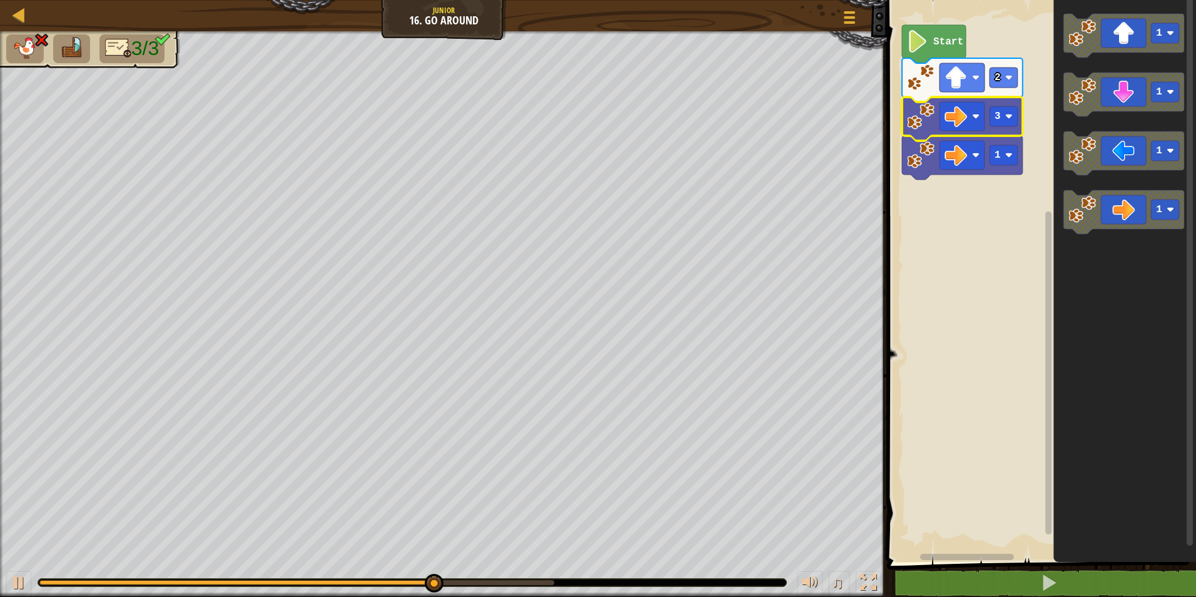
click at [1012, 128] on icon "Blockly Workspace" at bounding box center [962, 119] width 121 height 44
click at [1009, 124] on rect "Blockly Workspace" at bounding box center [1004, 116] width 28 height 20
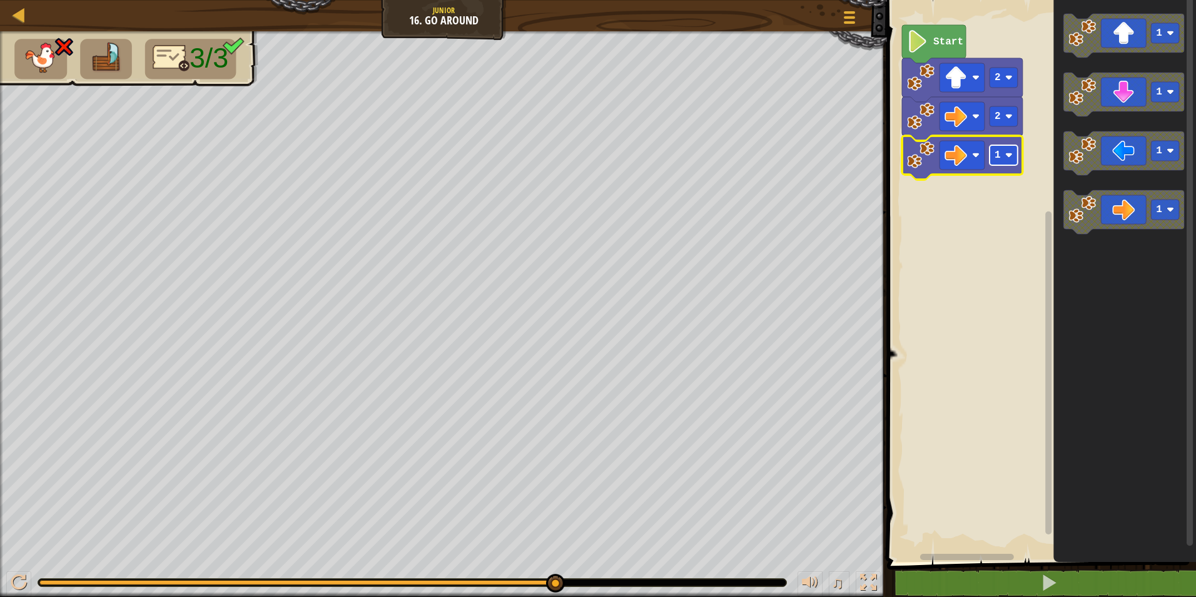
click at [1001, 156] on rect "Blockly Workspace" at bounding box center [1004, 155] width 28 height 20
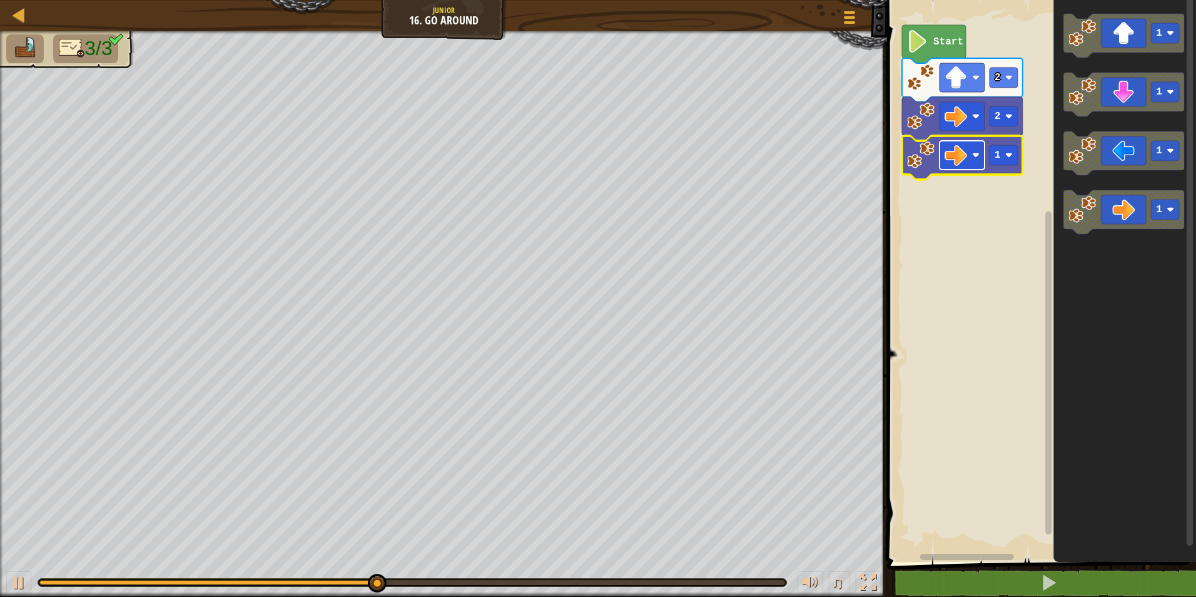
click at [973, 159] on rect "Blockly Workspace" at bounding box center [961, 155] width 45 height 29
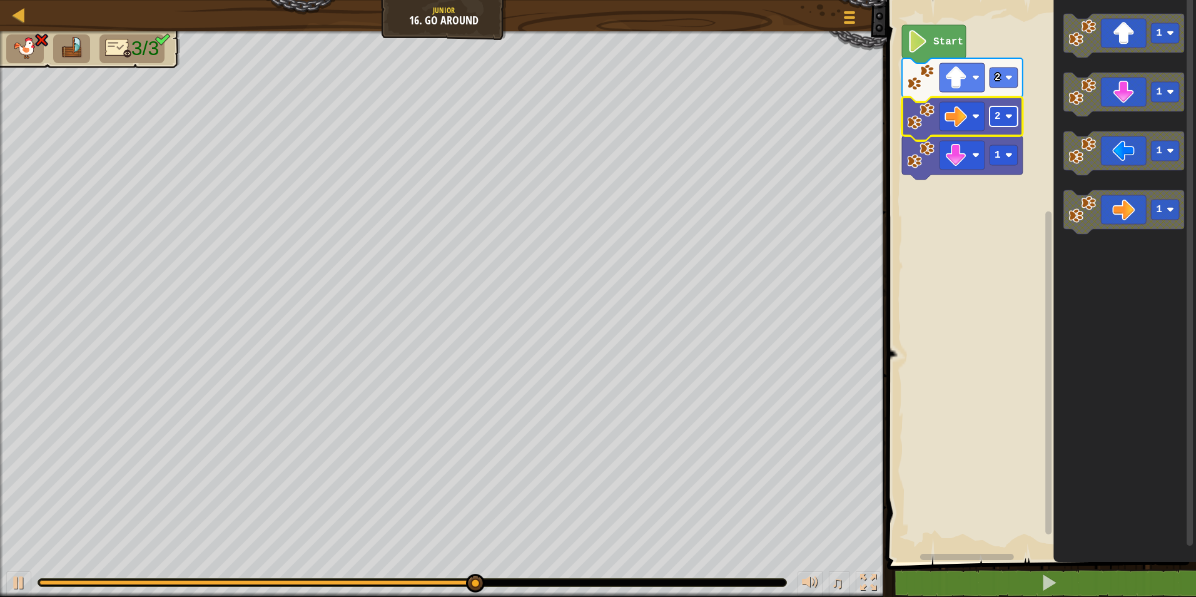
click at [998, 116] on text "2" at bounding box center [998, 116] width 6 height 11
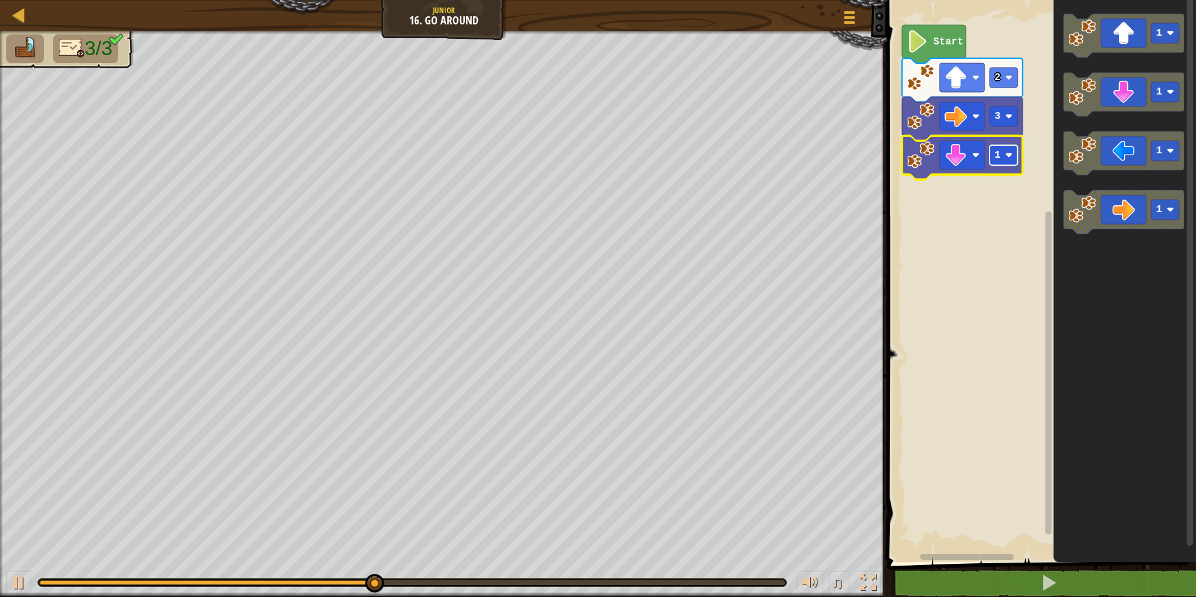
click at [1001, 154] on rect "Blockly Workspace" at bounding box center [1004, 155] width 28 height 20
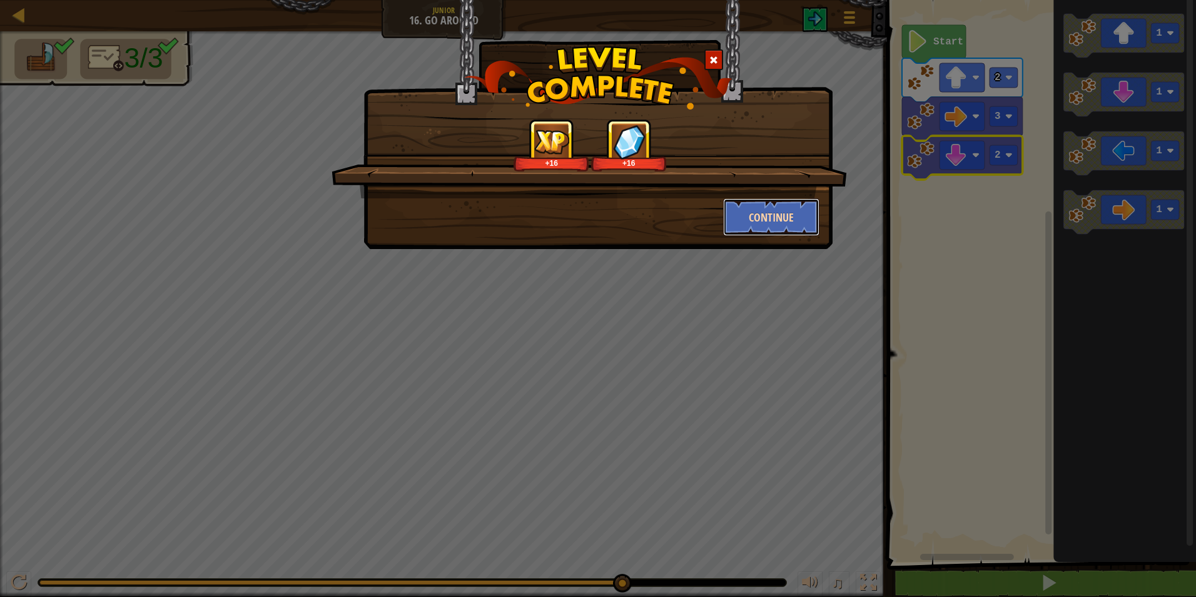
click at [779, 215] on button "Continue" at bounding box center [771, 217] width 97 height 38
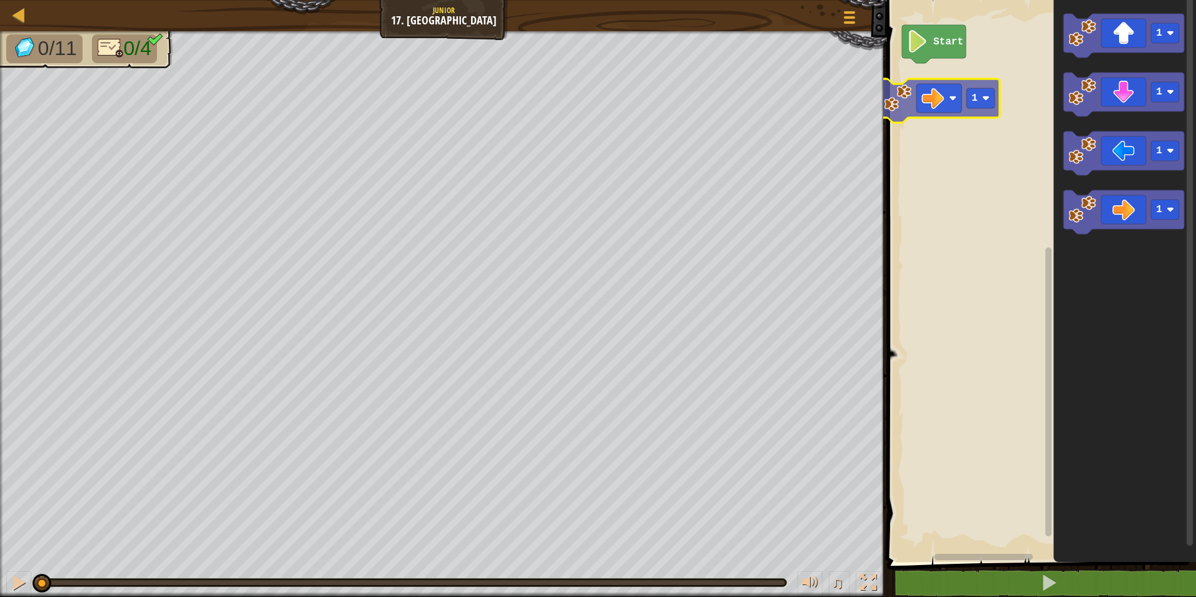
click at [930, 99] on div "Start 1 1 1 1 1" at bounding box center [1039, 278] width 313 height 568
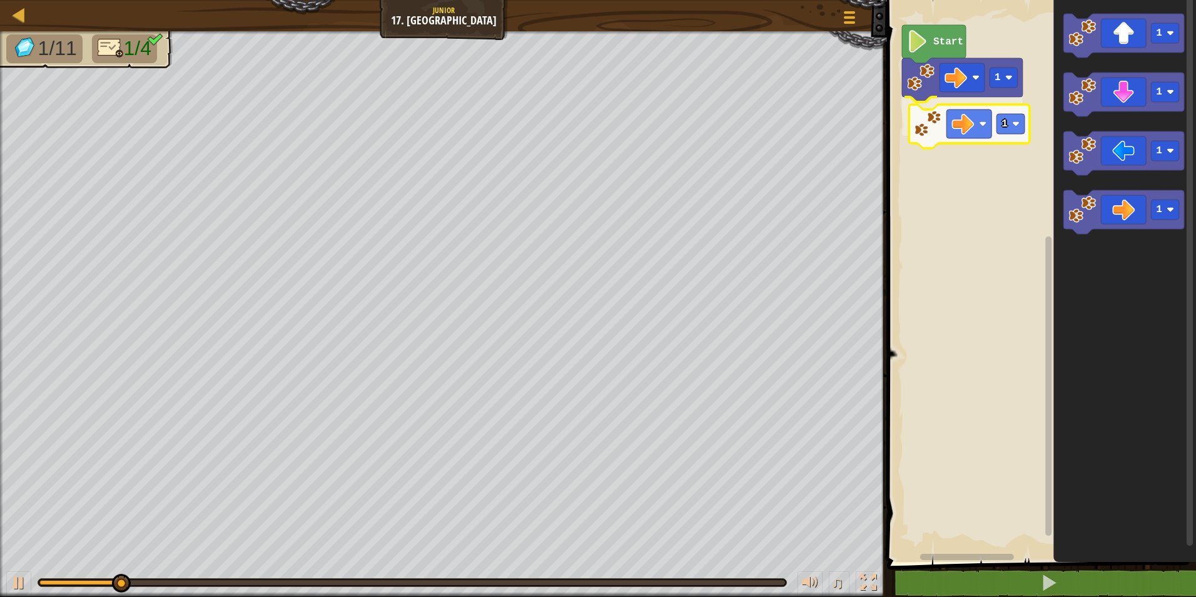
click at [944, 133] on div "1 1 Start 1 1 1 1 1" at bounding box center [1039, 278] width 313 height 568
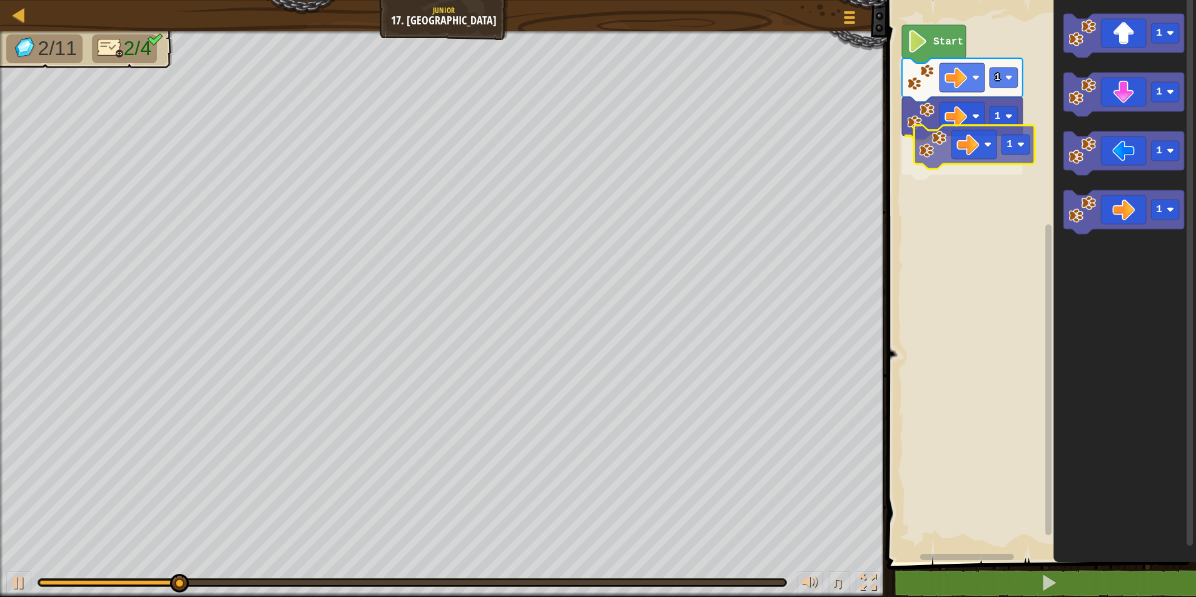
click at [945, 136] on div "1 1 1 Start 1 1 1 1 1" at bounding box center [1039, 278] width 313 height 568
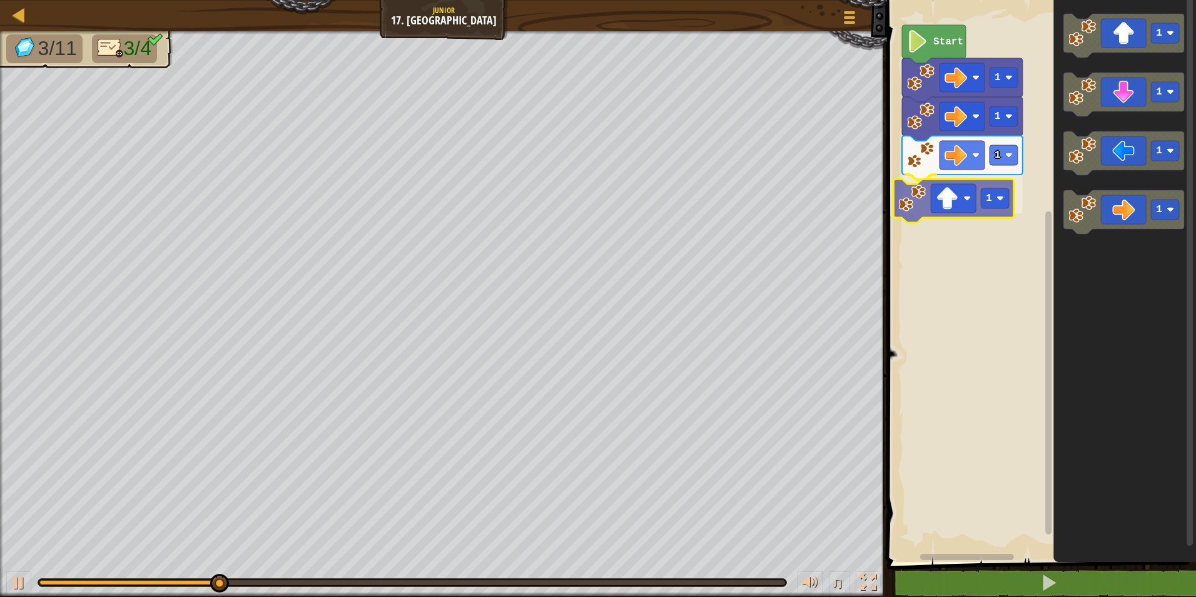
click at [918, 210] on div "1 1 1 1 Start 1 1 1 1 1" at bounding box center [1039, 278] width 313 height 568
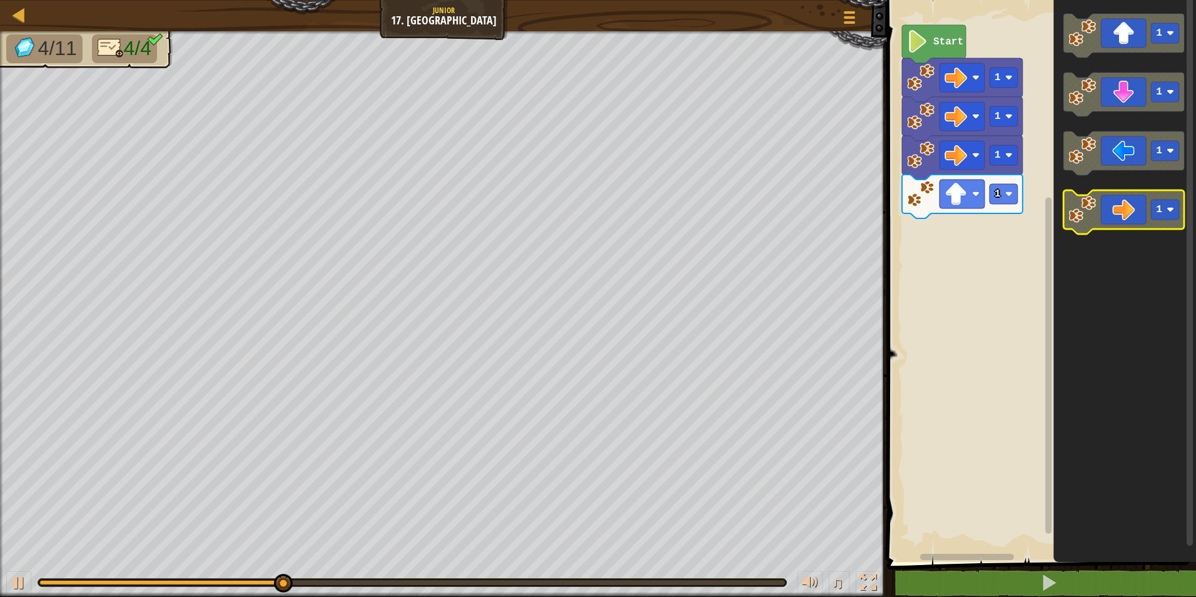
click at [1125, 211] on icon "Blockly Workspace" at bounding box center [1123, 212] width 121 height 44
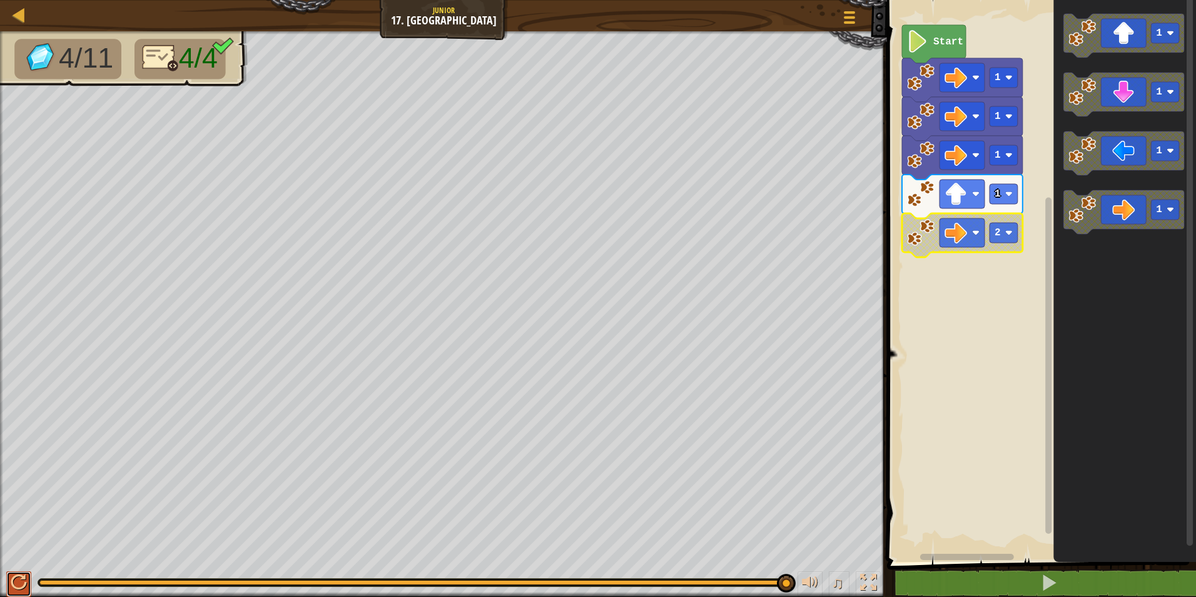
click at [19, 571] on button at bounding box center [18, 584] width 25 height 26
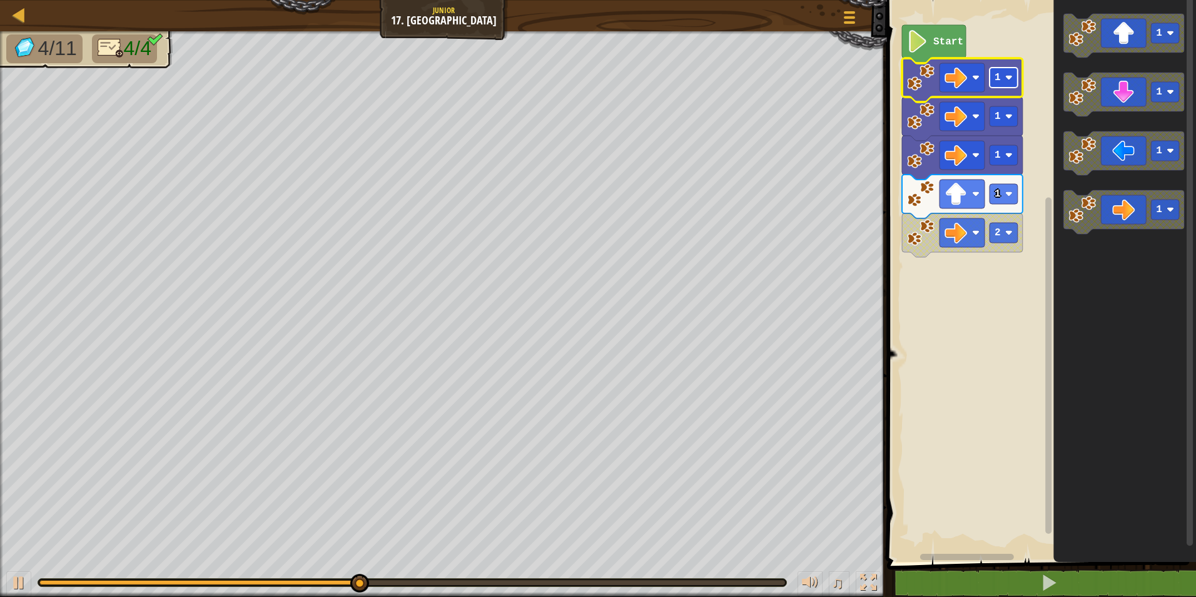
click at [1002, 83] on rect "Blockly Workspace" at bounding box center [1004, 78] width 28 height 20
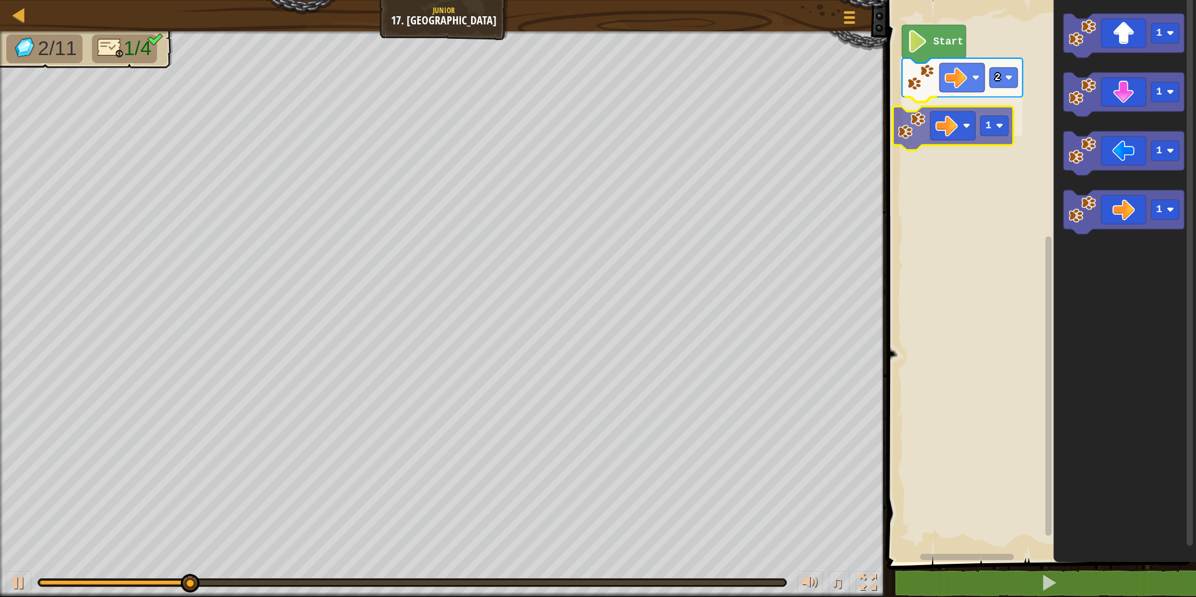
click at [955, 116] on div "Start 2 1 1 1 1 1 1" at bounding box center [1039, 278] width 313 height 568
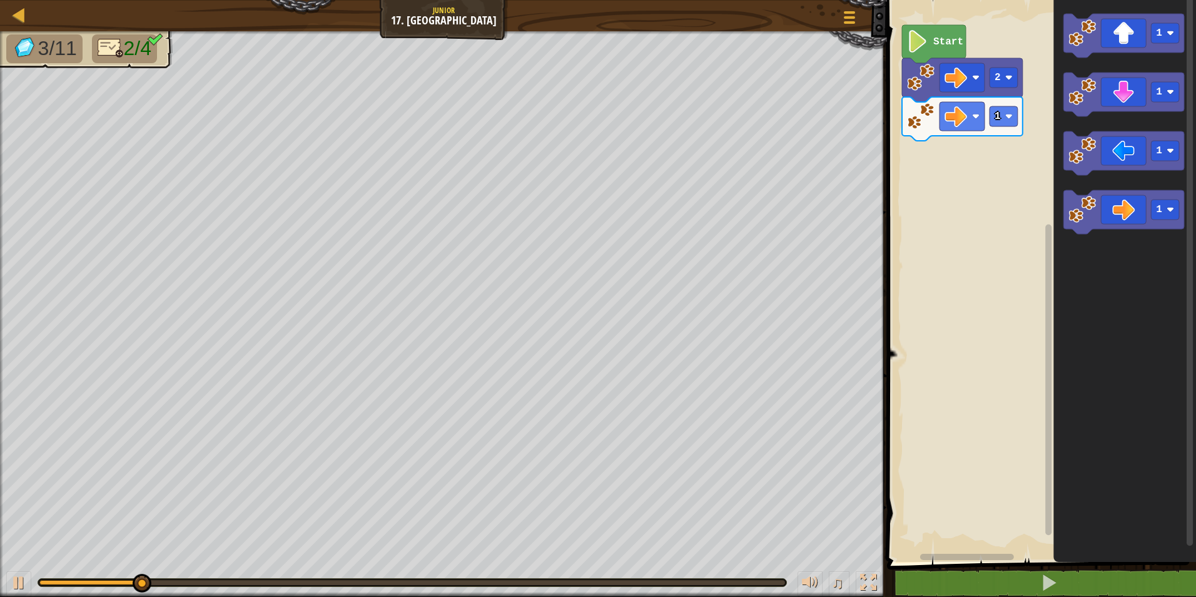
click at [1070, 64] on icon "1 1 1 1" at bounding box center [1124, 278] width 143 height 568
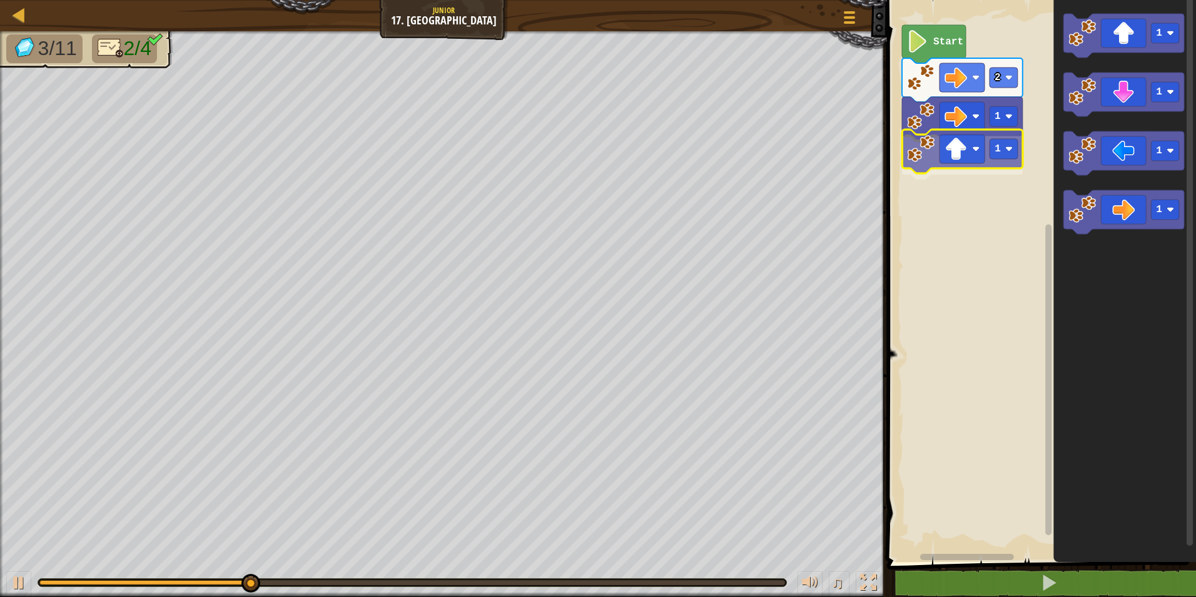
click at [924, 154] on div "Start 2 1 1 1 1 1 1 1" at bounding box center [1039, 278] width 313 height 568
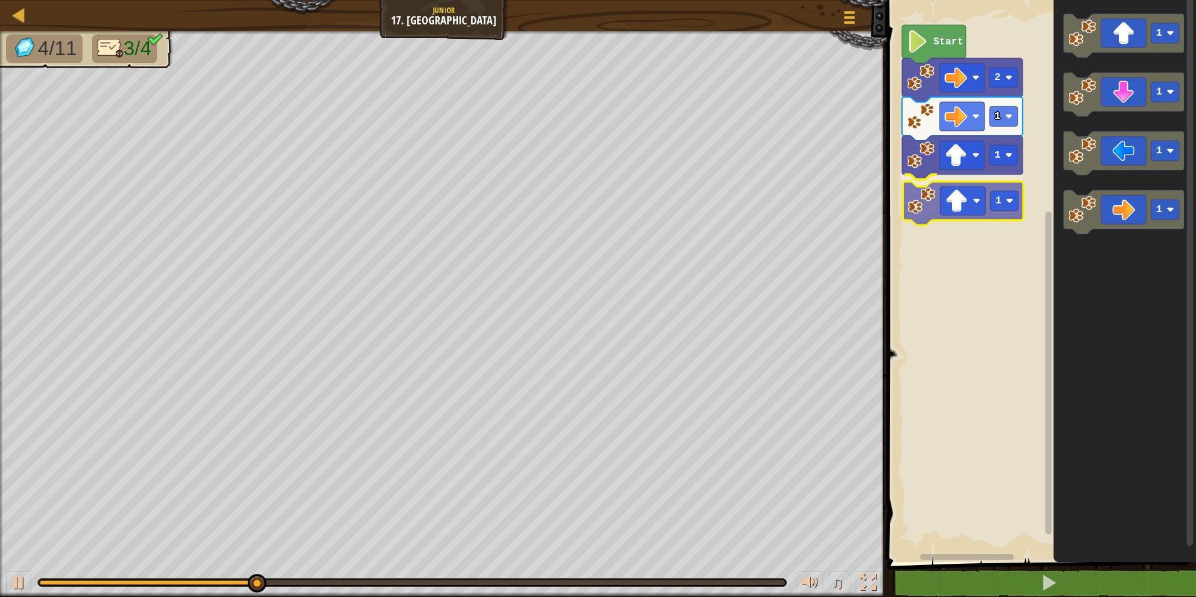
click at [963, 203] on div "Start 2 1 1 1 1 1 1 1 1" at bounding box center [1039, 278] width 313 height 568
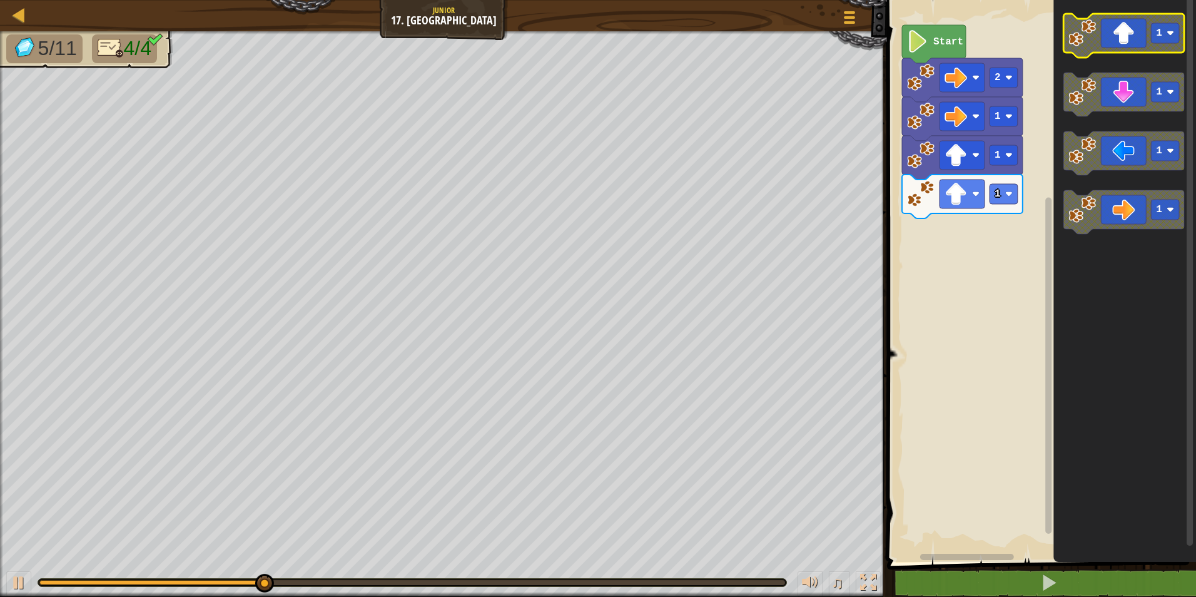
click at [1105, 41] on icon "Blockly Workspace" at bounding box center [1123, 36] width 121 height 44
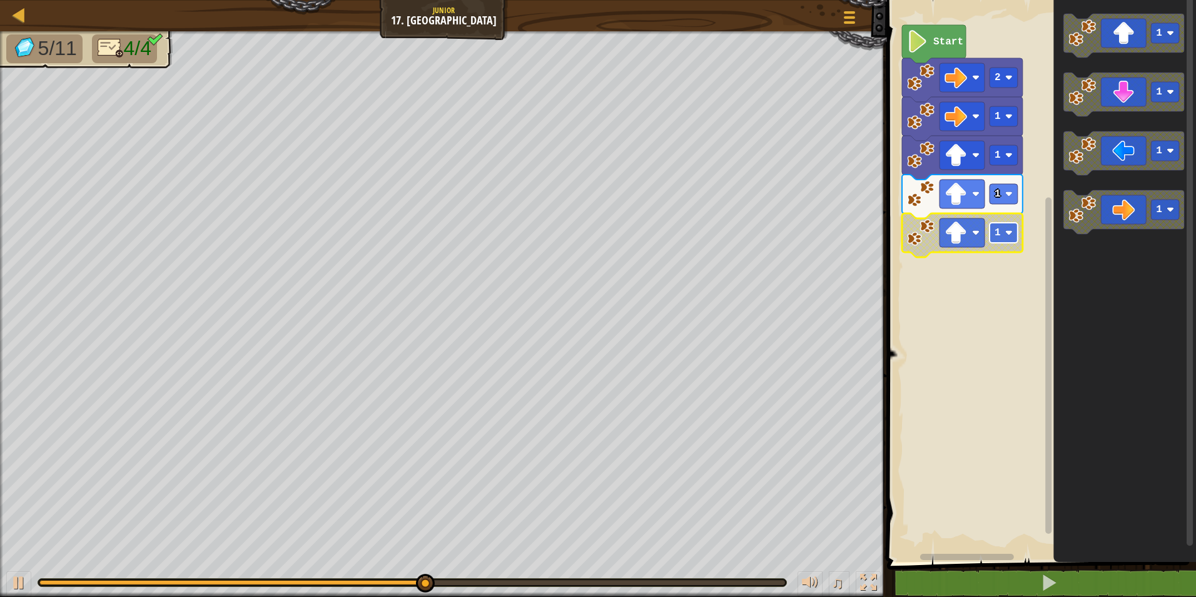
click at [1012, 230] on g "1" at bounding box center [1004, 233] width 28 height 20
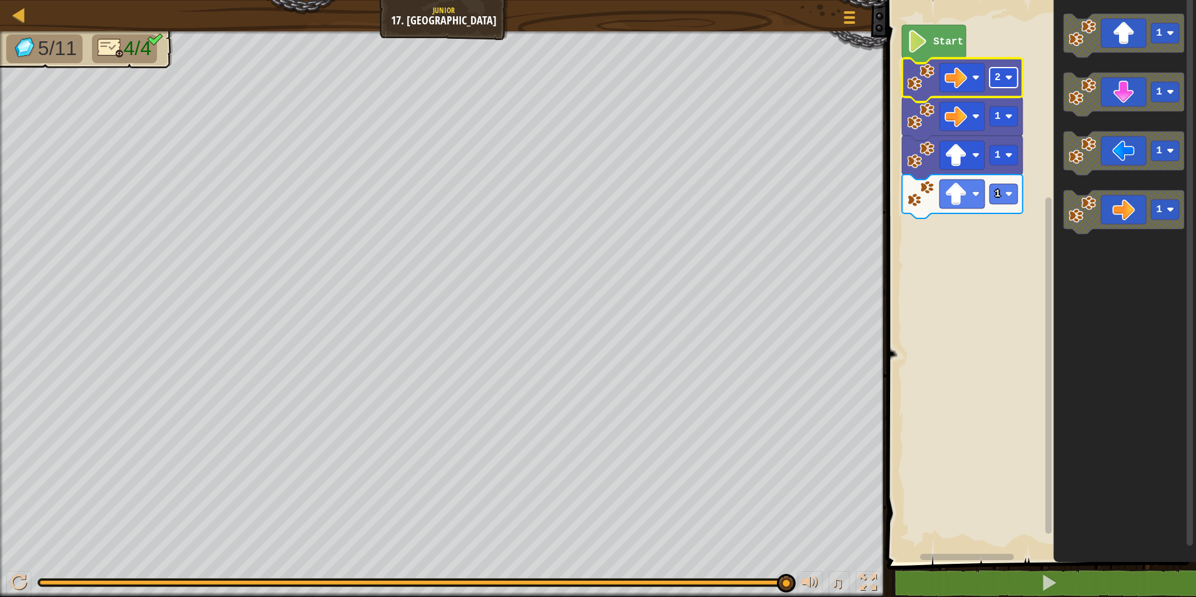
click at [1014, 80] on rect "Blockly Workspace" at bounding box center [1004, 78] width 28 height 20
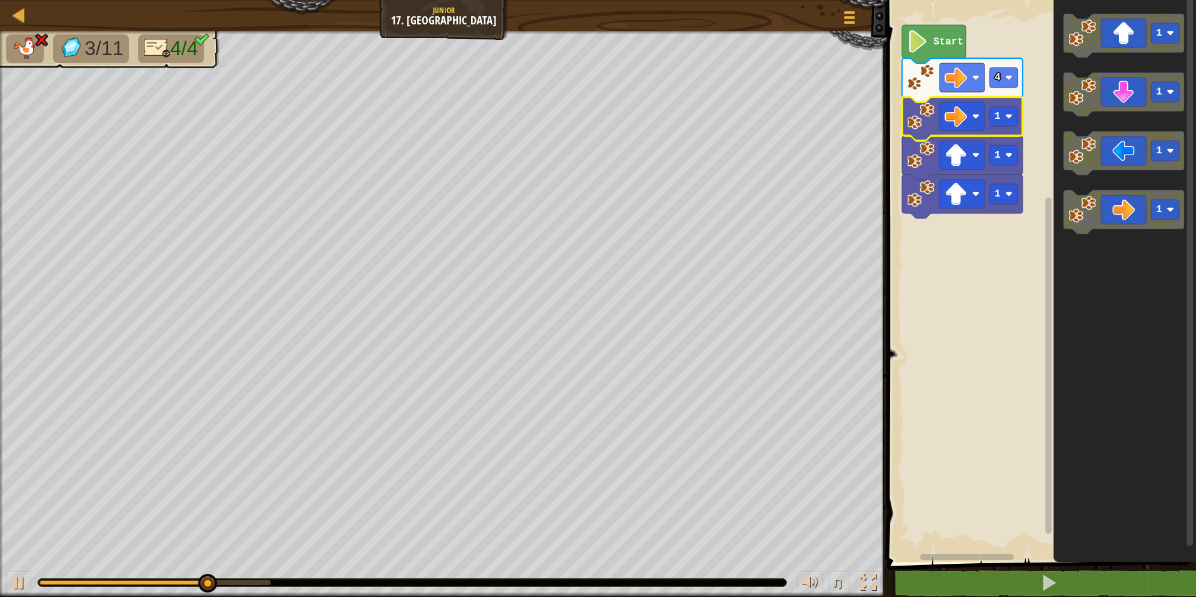
click at [1018, 117] on icon "Blockly Workspace" at bounding box center [962, 119] width 121 height 44
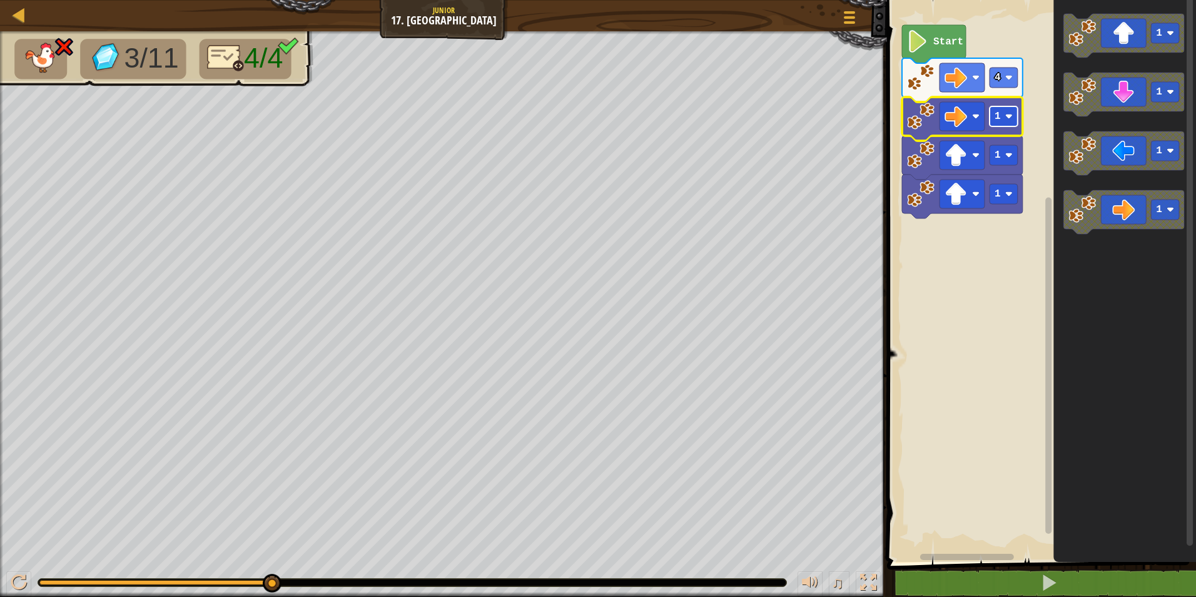
click at [1013, 113] on g "1" at bounding box center [1004, 116] width 28 height 20
